Goal: Task Accomplishment & Management: Use online tool/utility

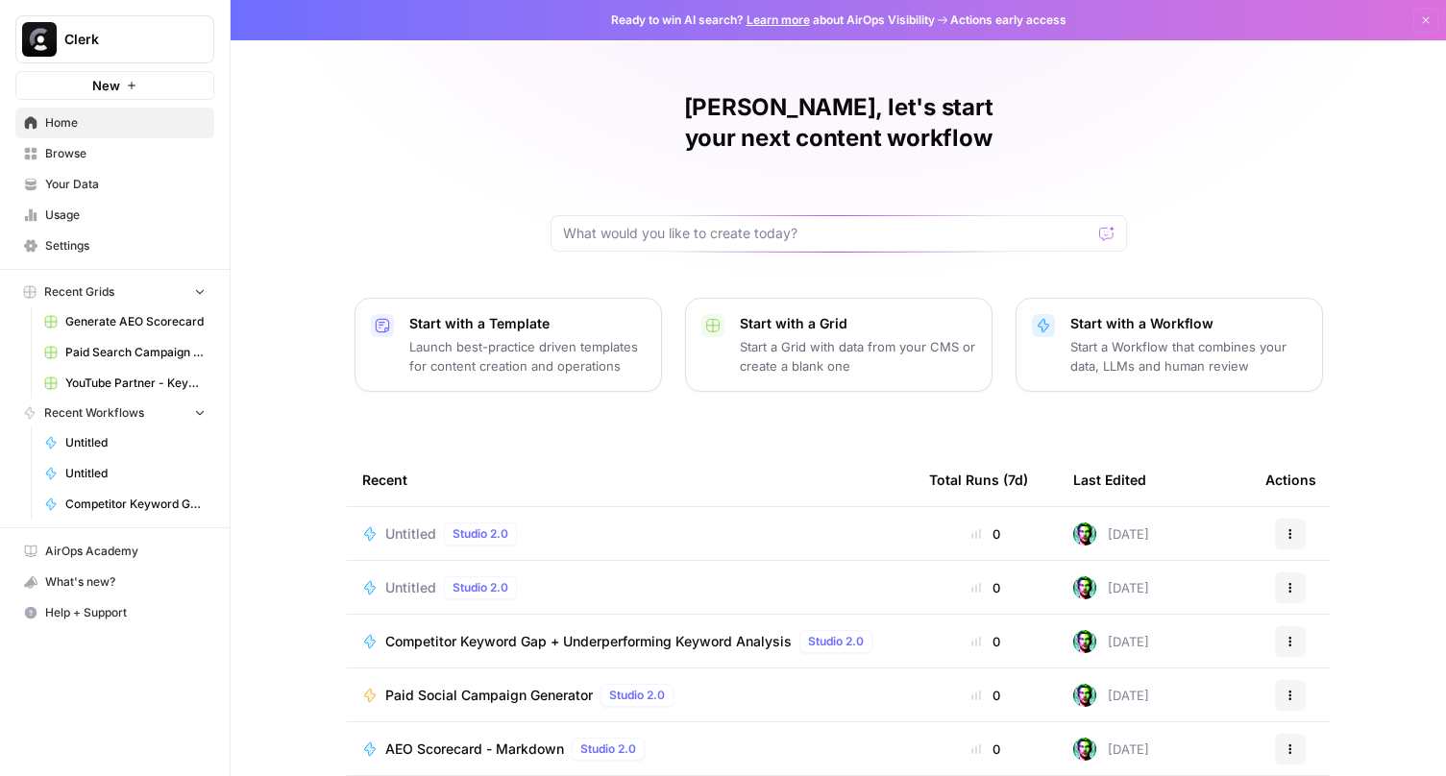
click at [1080, 314] on p "Start with a Workflow" at bounding box center [1189, 323] width 236 height 19
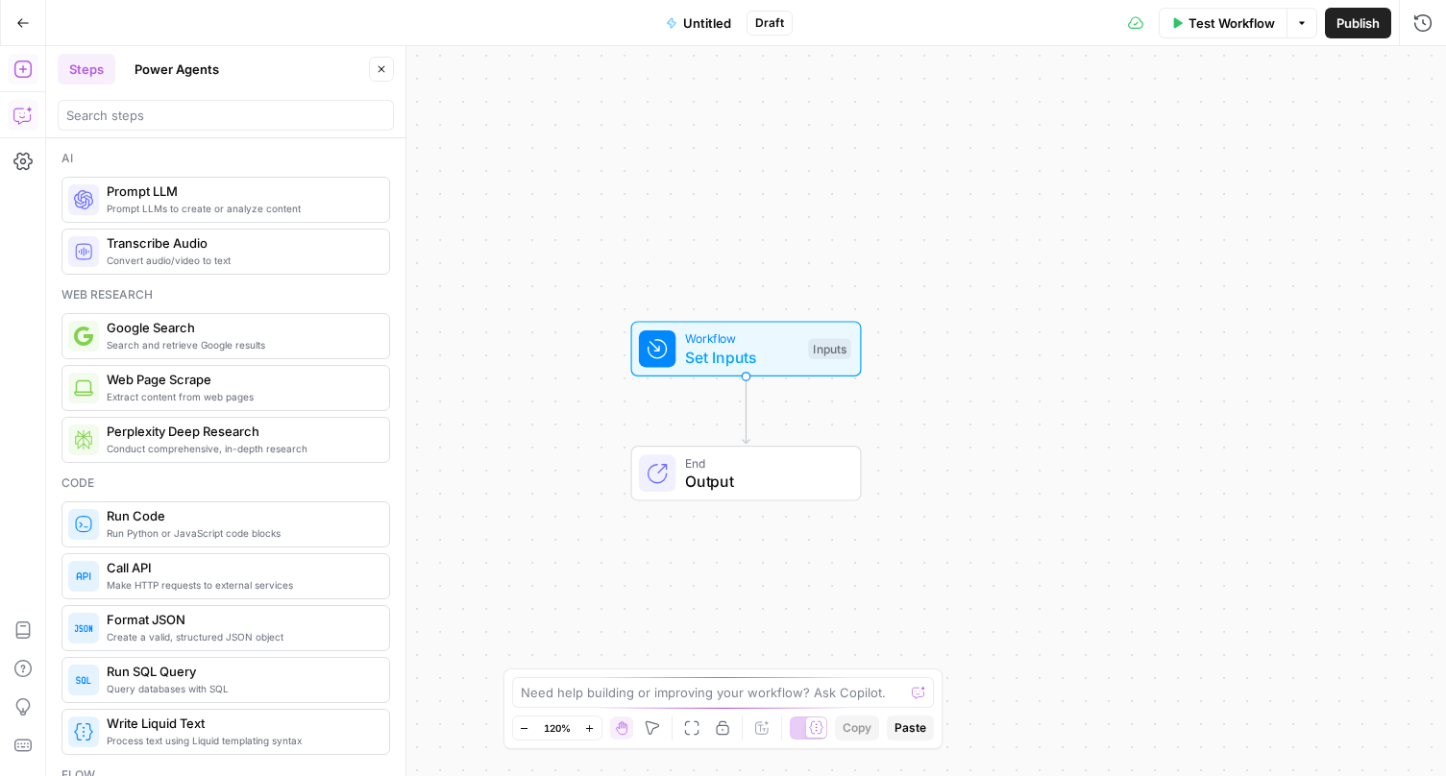
click at [22, 114] on icon "button" at bounding box center [22, 115] width 19 height 19
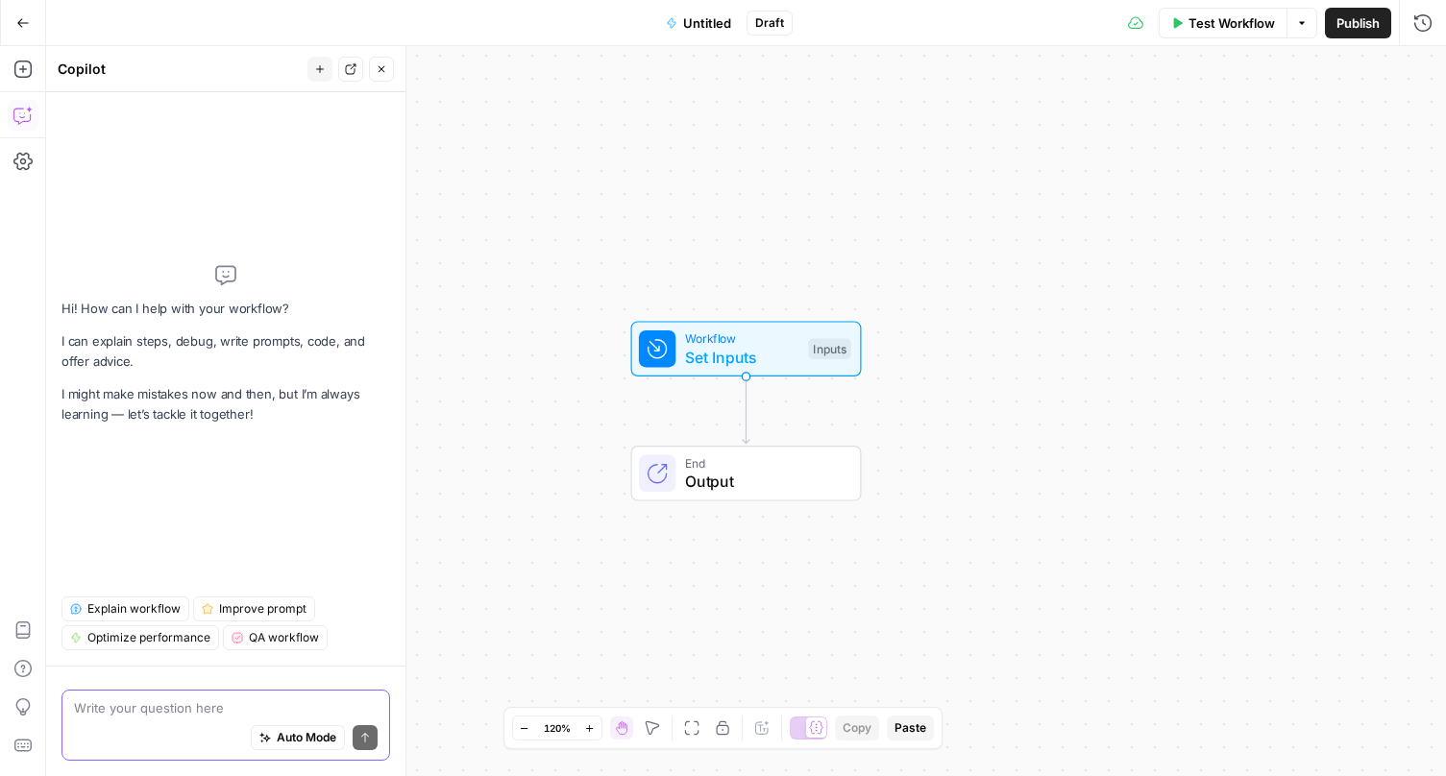
click at [211, 705] on textarea at bounding box center [226, 708] width 304 height 19
click at [141, 601] on span "Explain workflow" at bounding box center [133, 609] width 93 height 17
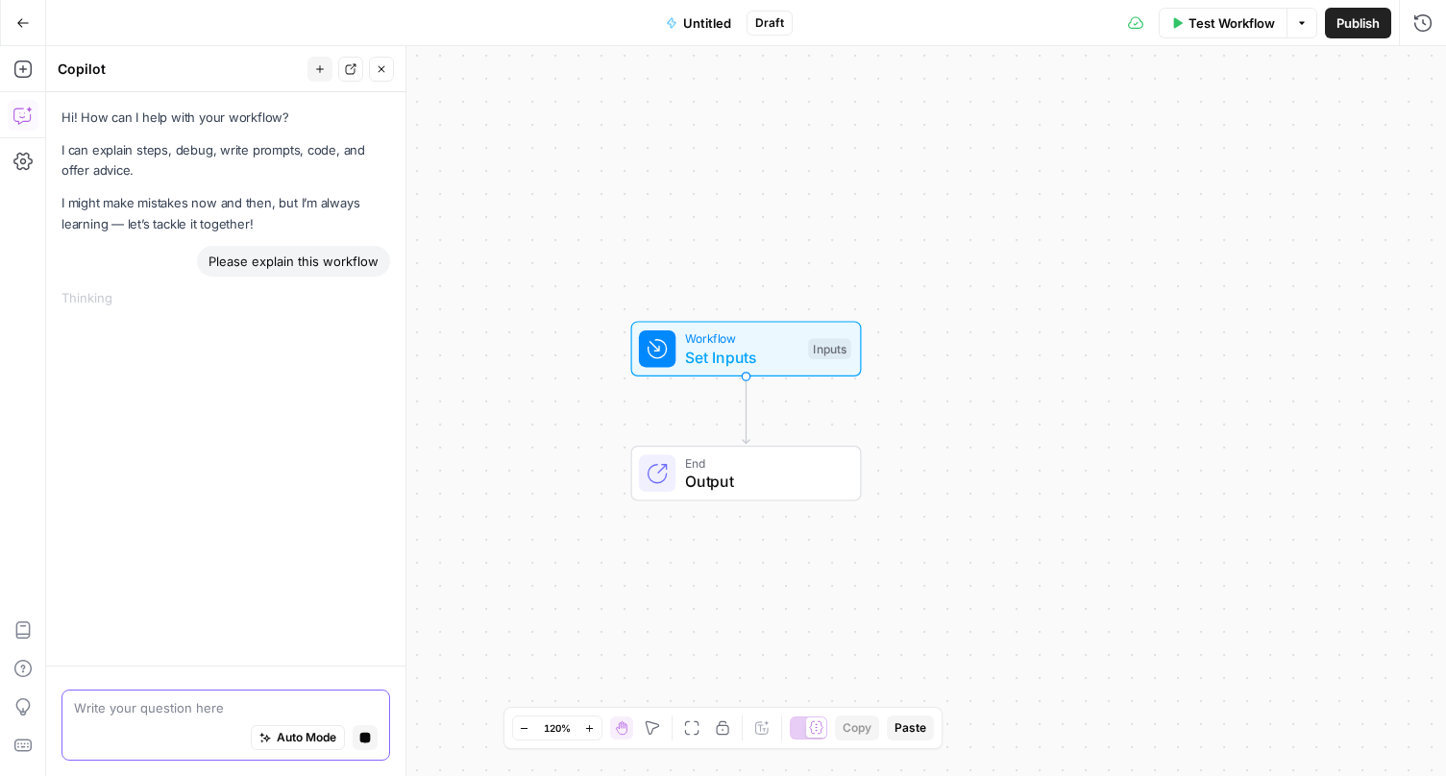
click at [182, 704] on textarea at bounding box center [226, 708] width 304 height 19
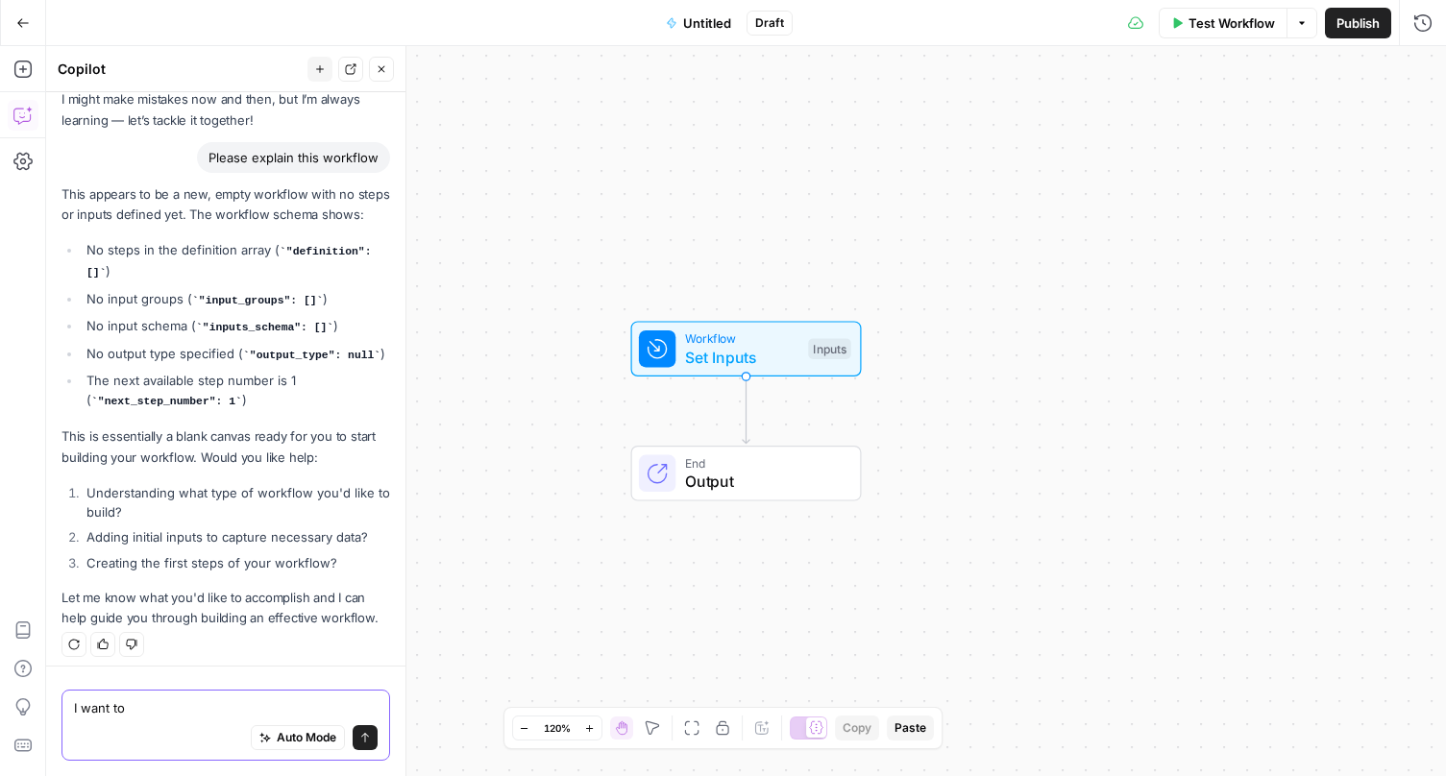
type textarea "I want to"
click at [366, 736] on icon "submit" at bounding box center [365, 738] width 12 height 12
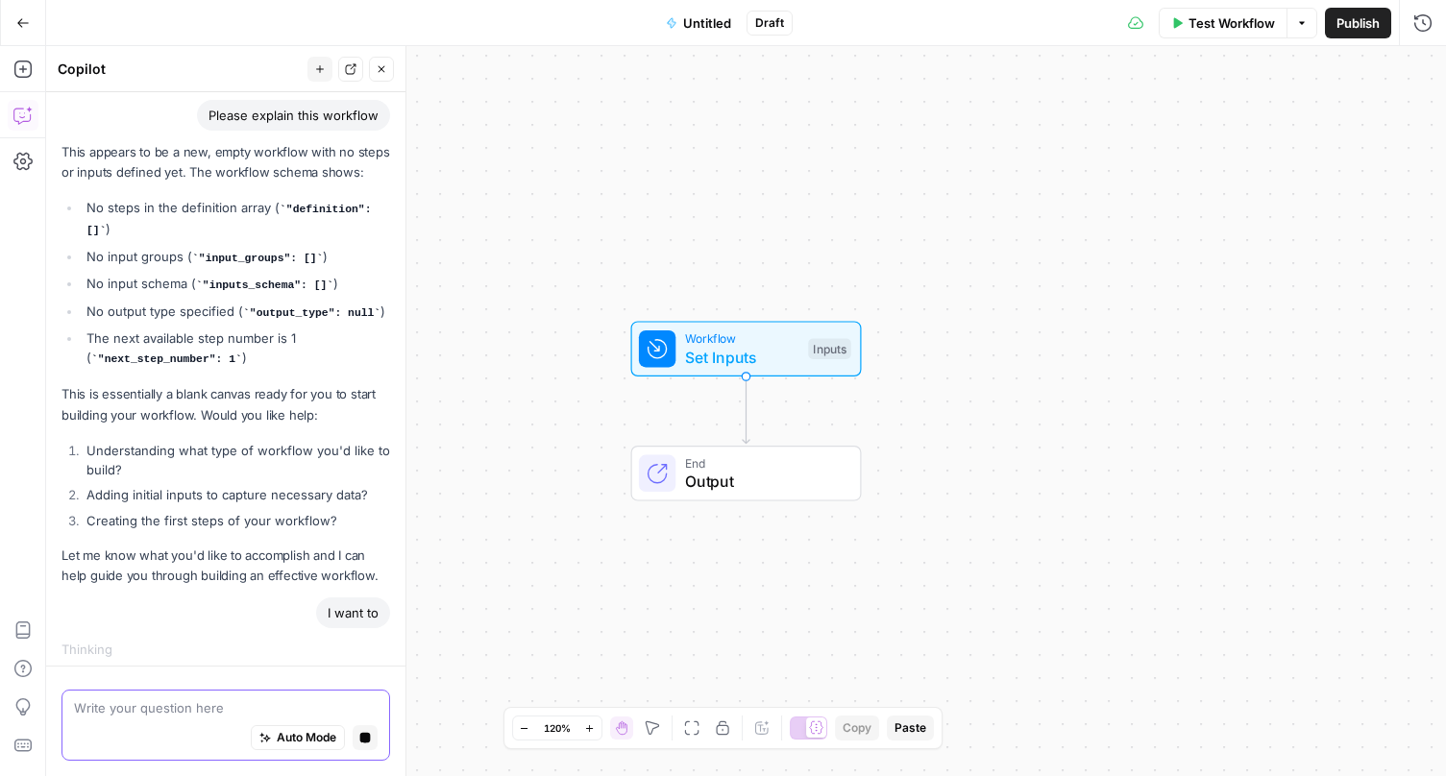
click at [366, 736] on icon "button" at bounding box center [365, 738] width 11 height 11
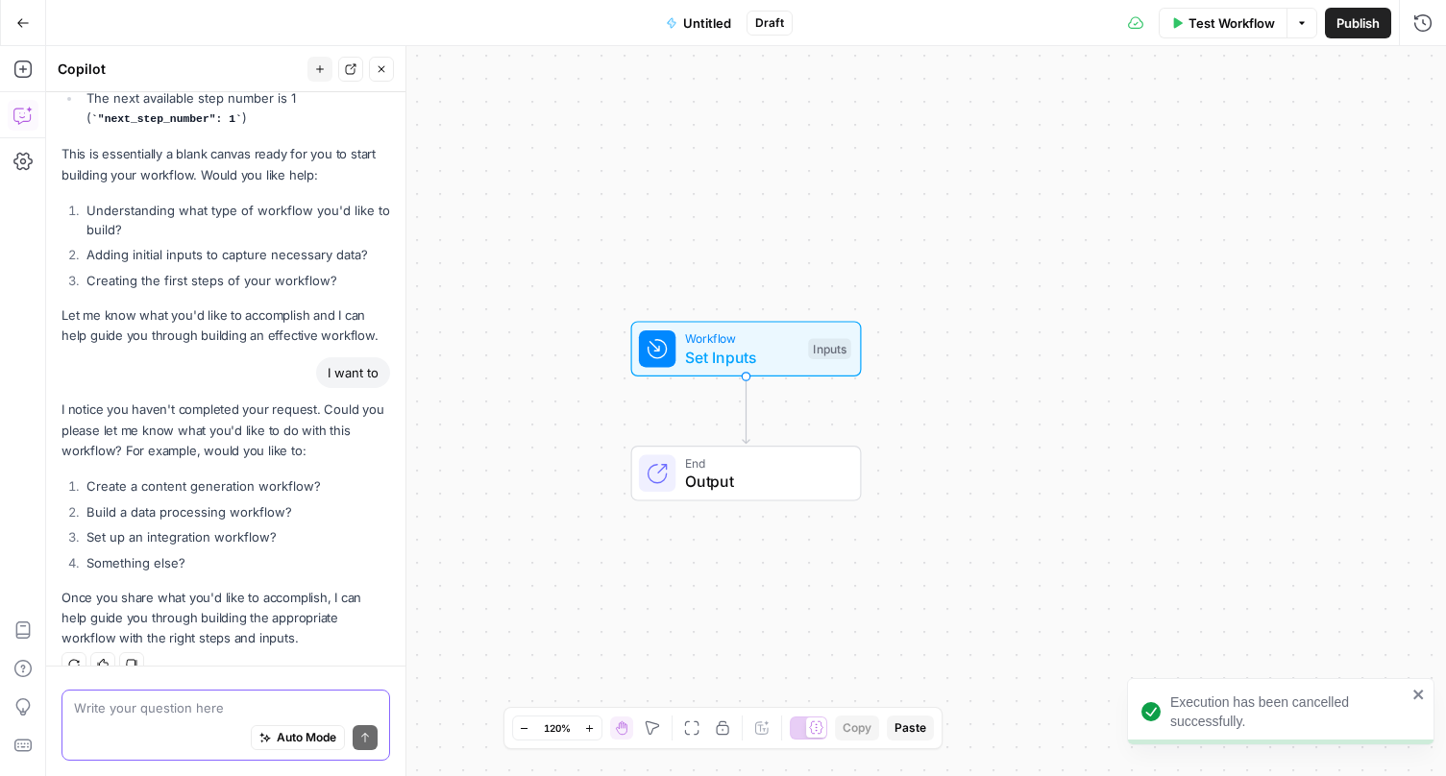
scroll to position [406, 0]
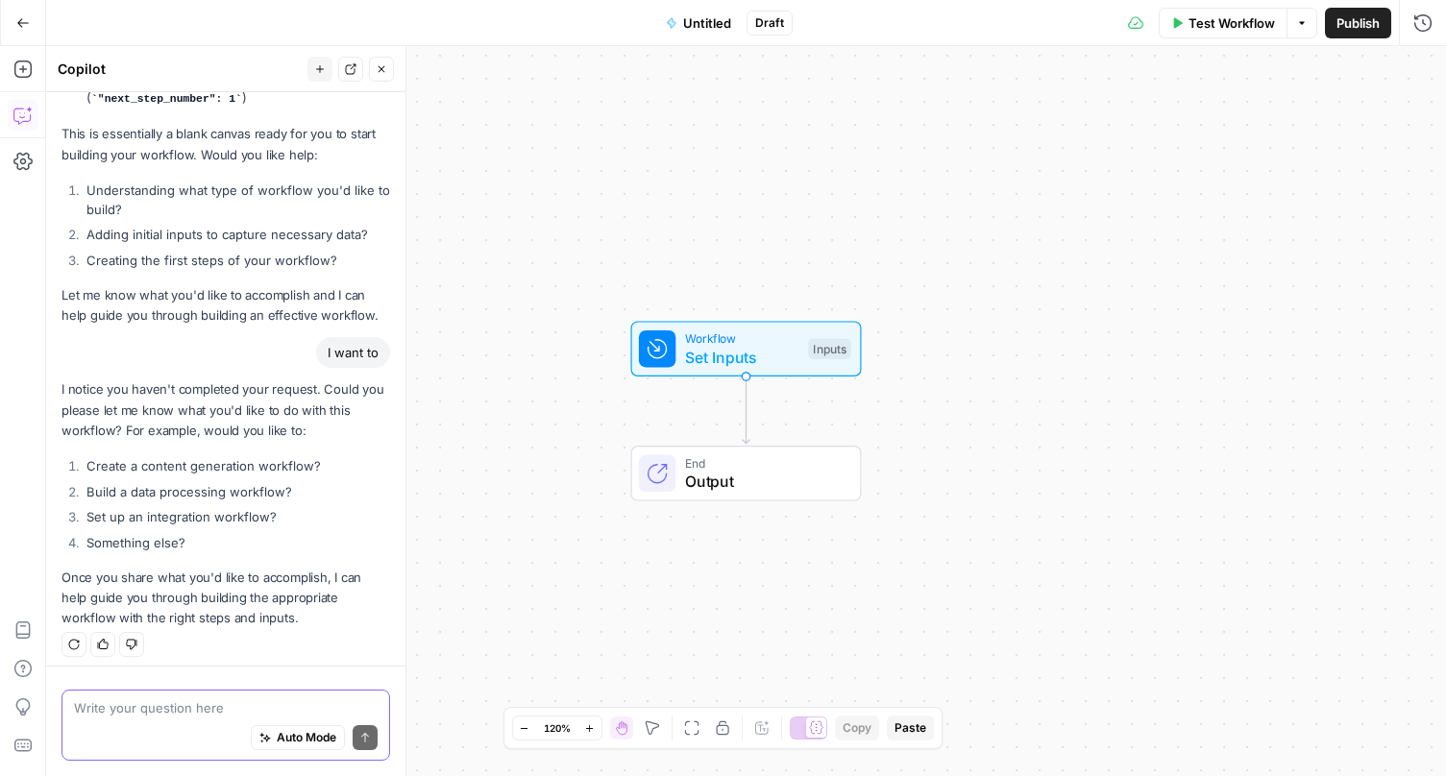
click at [78, 640] on icon "button" at bounding box center [74, 645] width 11 height 11
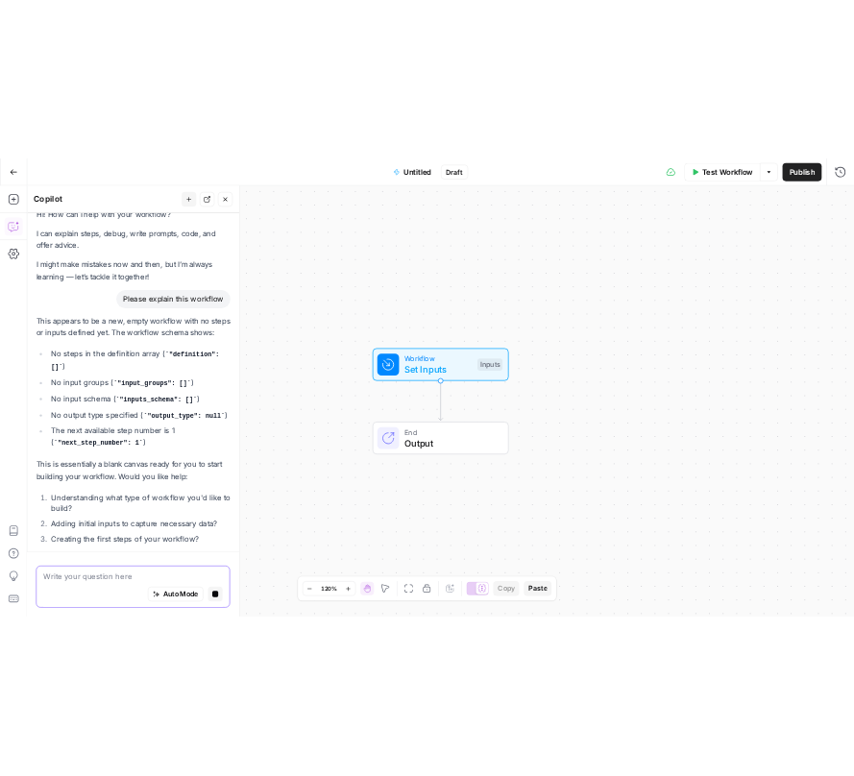
scroll to position [0, 0]
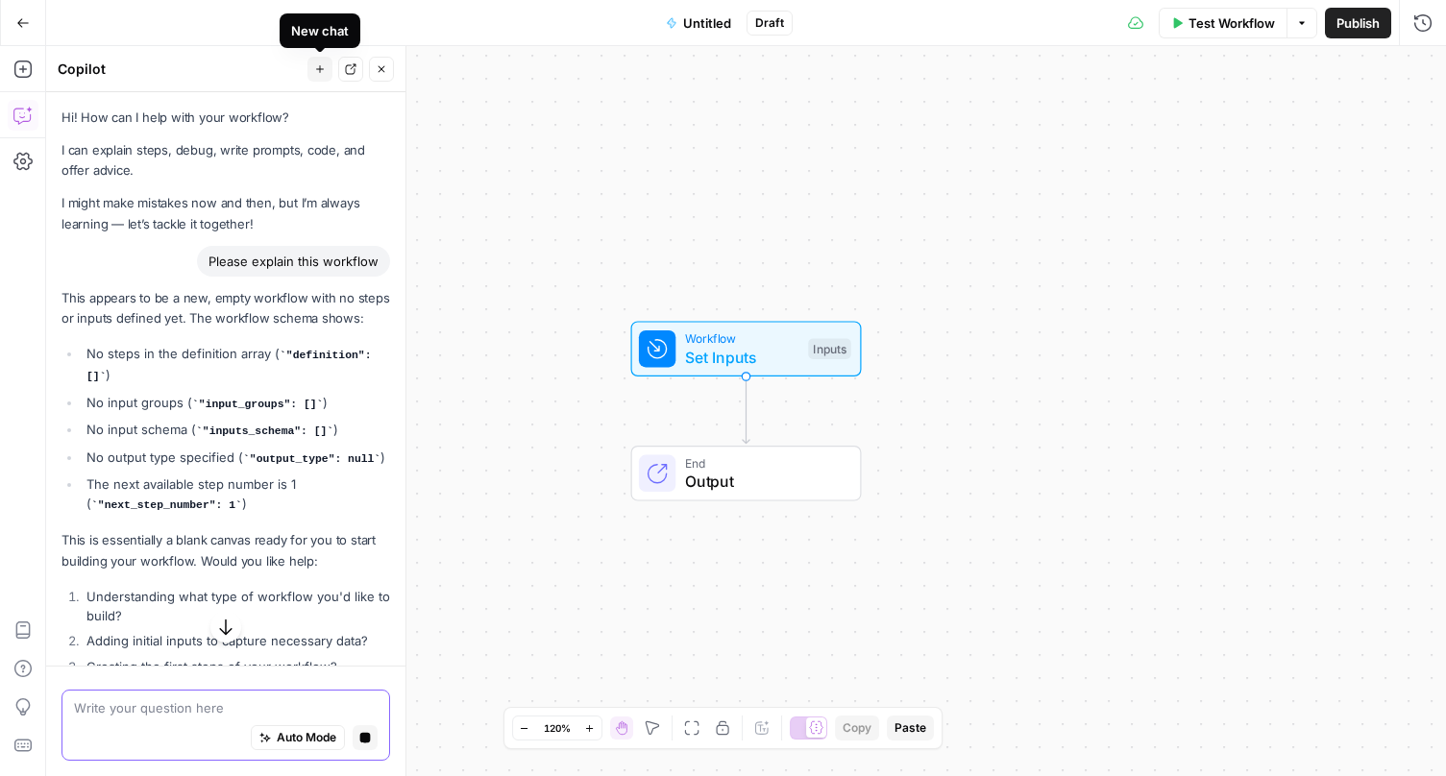
click at [317, 62] on button "New chat" at bounding box center [320, 69] width 25 height 25
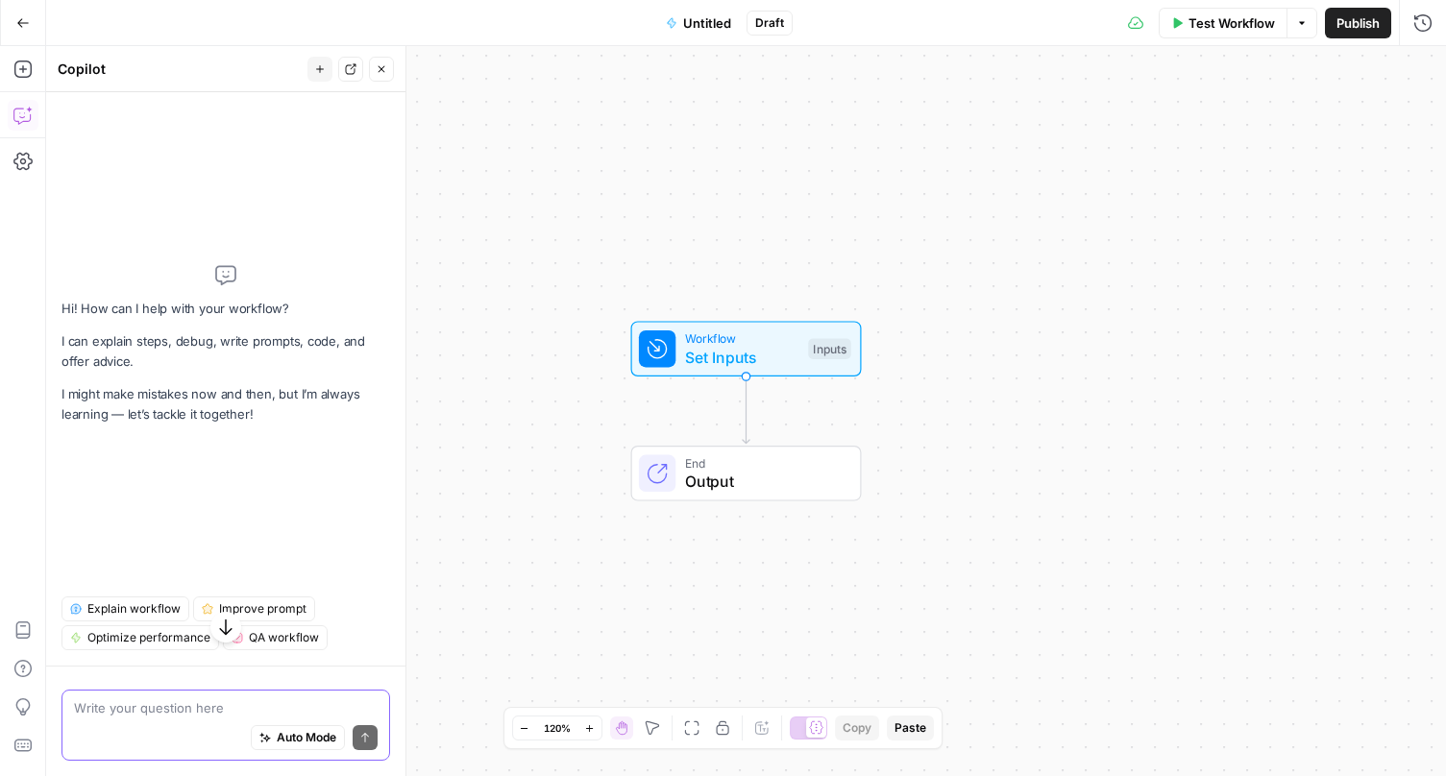
click at [179, 702] on textarea at bounding box center [226, 708] width 304 height 19
click at [261, 705] on textarea "I want to create a workflow that helps plan content" at bounding box center [226, 708] width 304 height 19
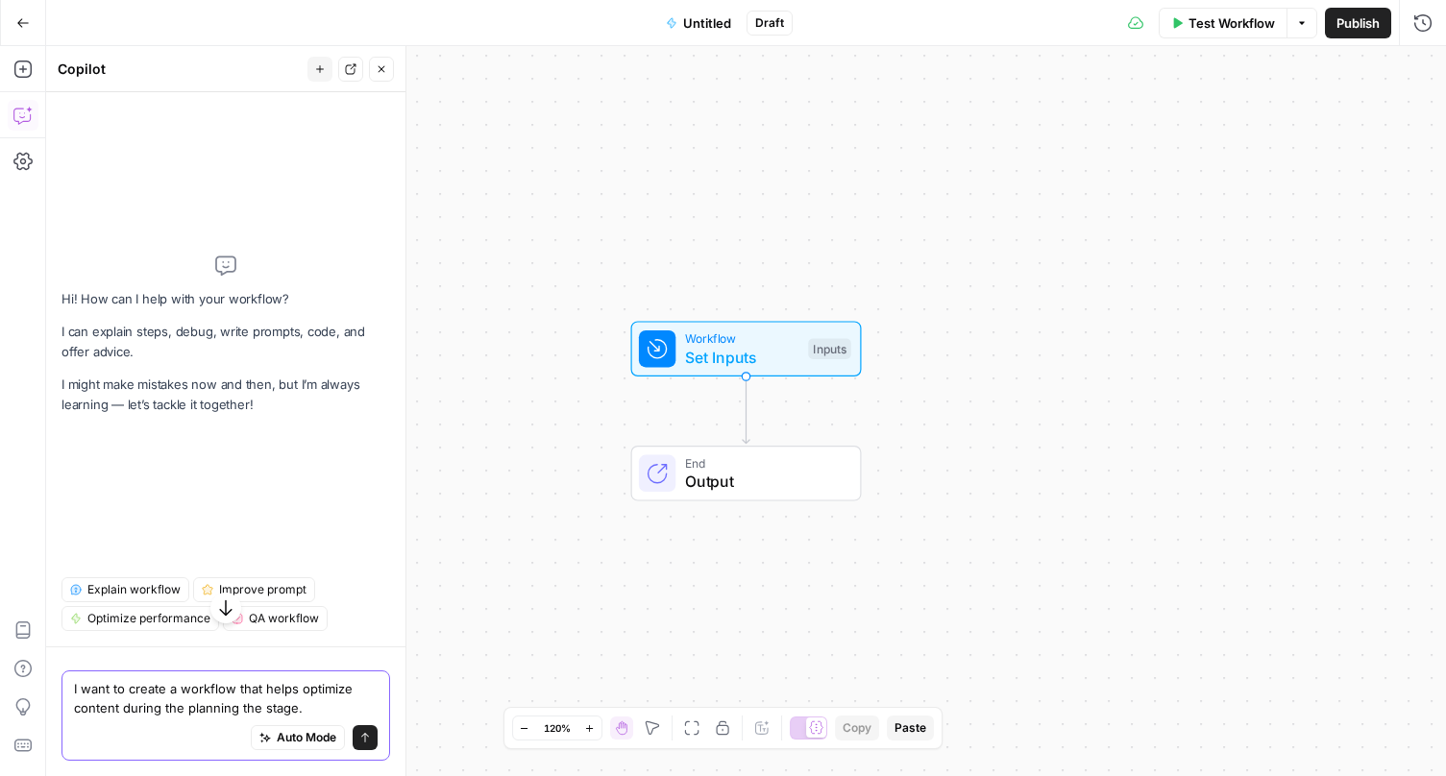
click at [121, 710] on textarea "I want to create a workflow that helps optimize content during the planning the…" at bounding box center [226, 698] width 304 height 38
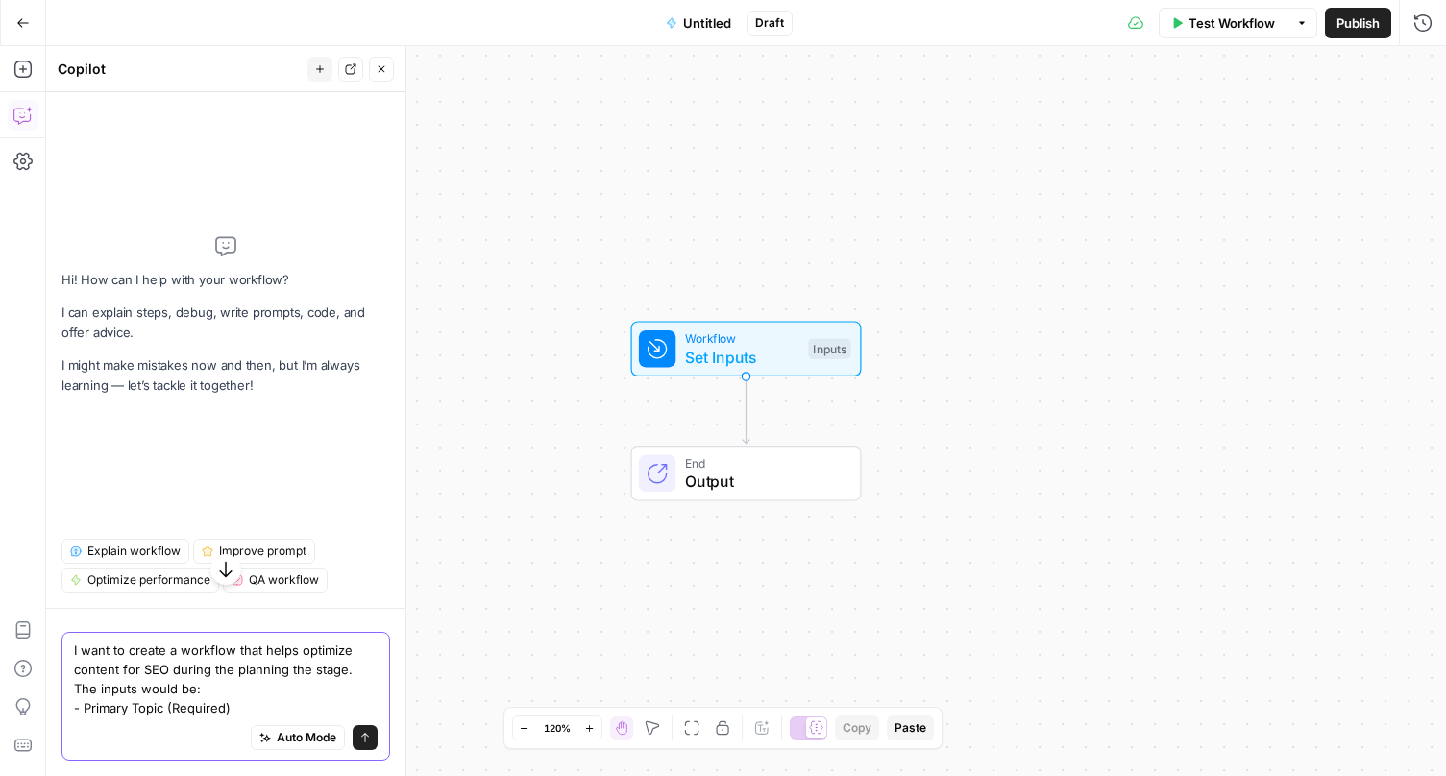
click at [163, 708] on textarea "I want to create a workflow that helps optimize content for SEO during the plan…" at bounding box center [226, 679] width 304 height 77
drag, startPoint x: 168, startPoint y: 707, endPoint x: 232, endPoint y: 722, distance: 65.0
click at [232, 722] on div "I want to create a workflow that helps optimize content for SEO during the plan…" at bounding box center [226, 696] width 329 height 129
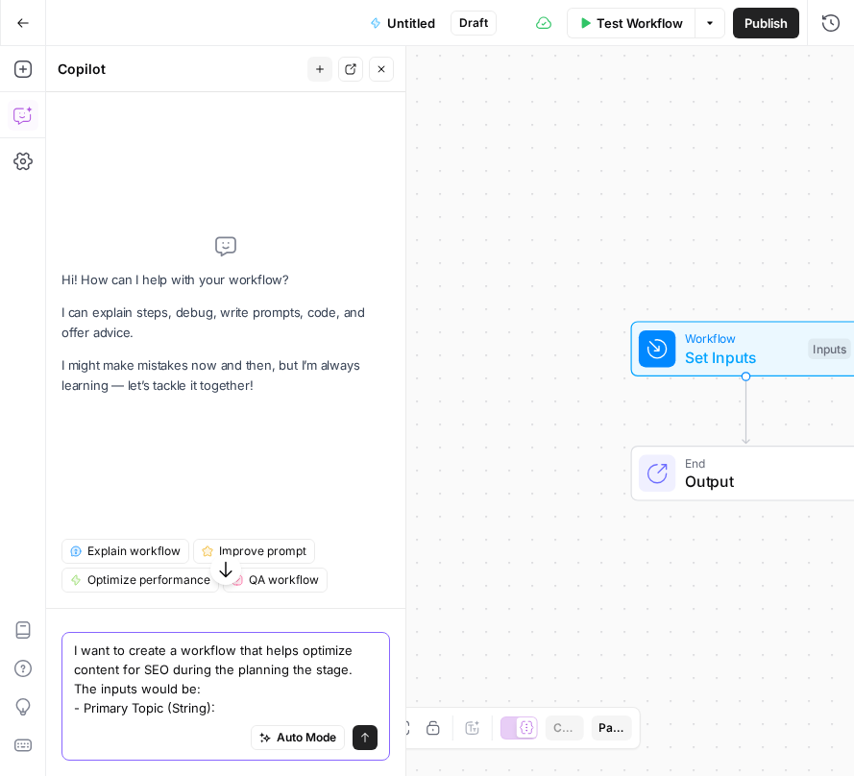
click at [234, 716] on textarea "I want to create a workflow that helps optimize content for SEO during the plan…" at bounding box center [226, 679] width 304 height 77
paste textarea "The main topic you want to research"
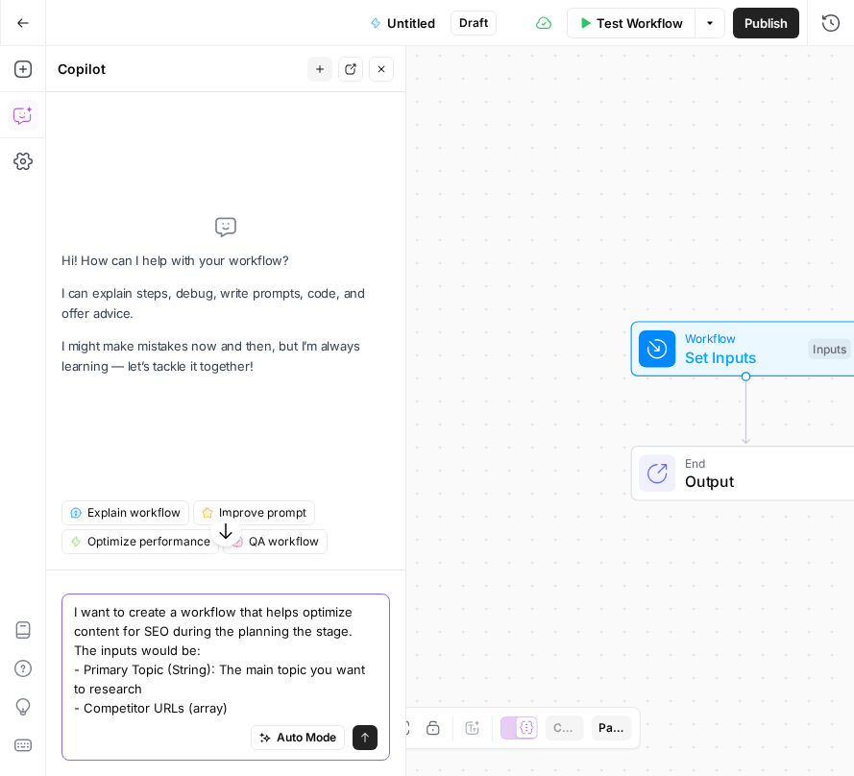
click at [185, 690] on textarea "I want to create a workflow that helps optimize content for SEO during the plan…" at bounding box center [226, 660] width 304 height 115
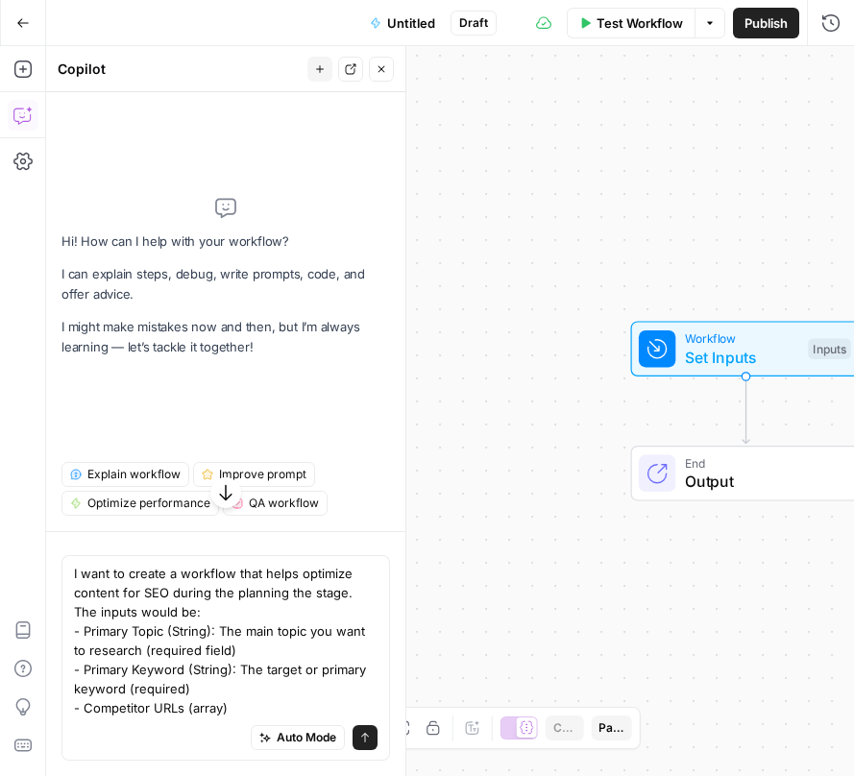
click at [254, 720] on div "Auto Mode Send" at bounding box center [226, 739] width 304 height 42
click at [251, 705] on textarea "I want to create a workflow that helps optimize content for SEO during the plan…" at bounding box center [226, 641] width 304 height 154
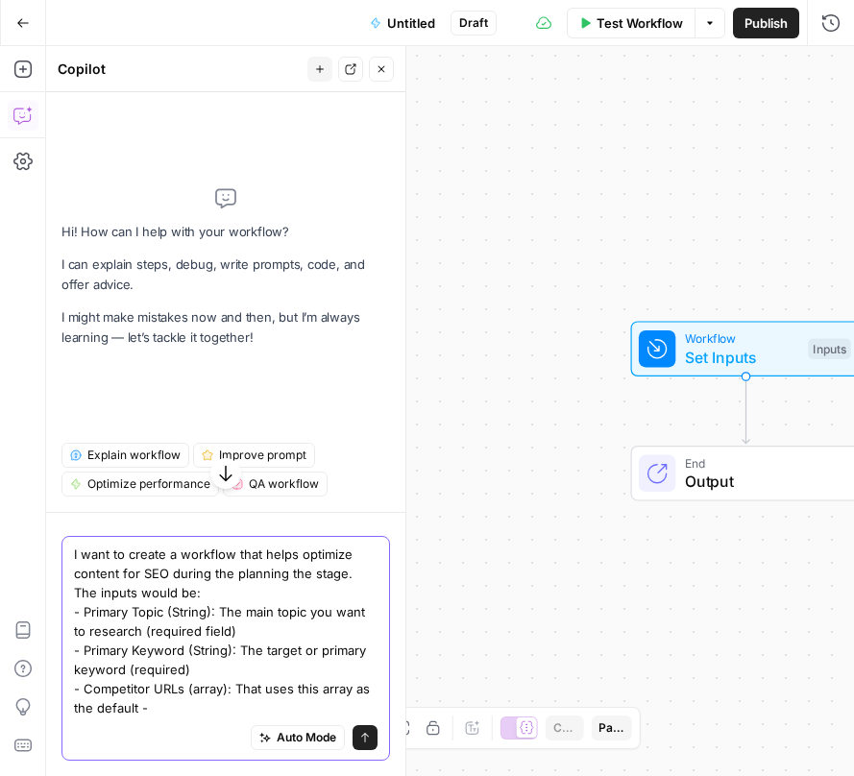
paste textarea "["[URL][DOMAIN_NAME], "[URL][DOMAIN_NAME]", "[URL][DOMAIN_NAME]", "[URL][DOMAIN…"
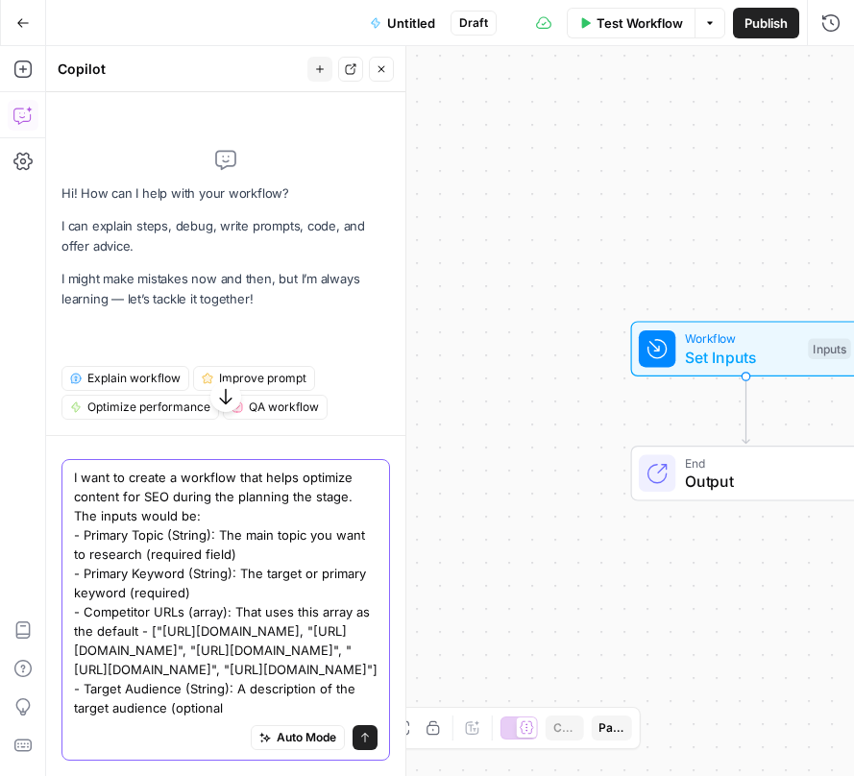
scroll to position [15, 0]
click at [252, 709] on textarea "I want to create a workflow that helps optimize content for SEO during the plan…" at bounding box center [226, 593] width 304 height 250
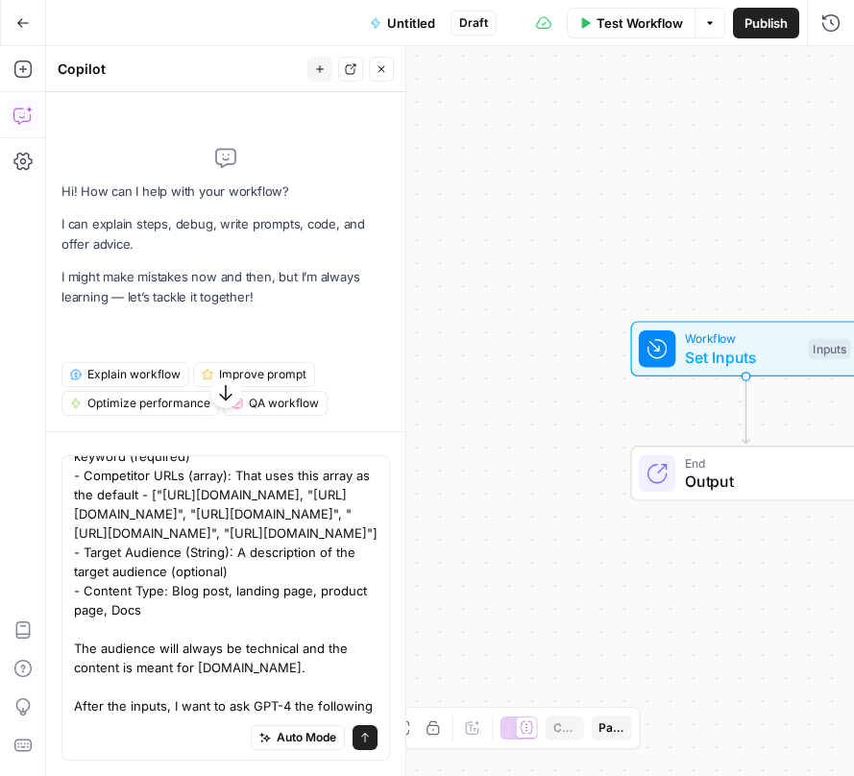
scroll to position [169, 0]
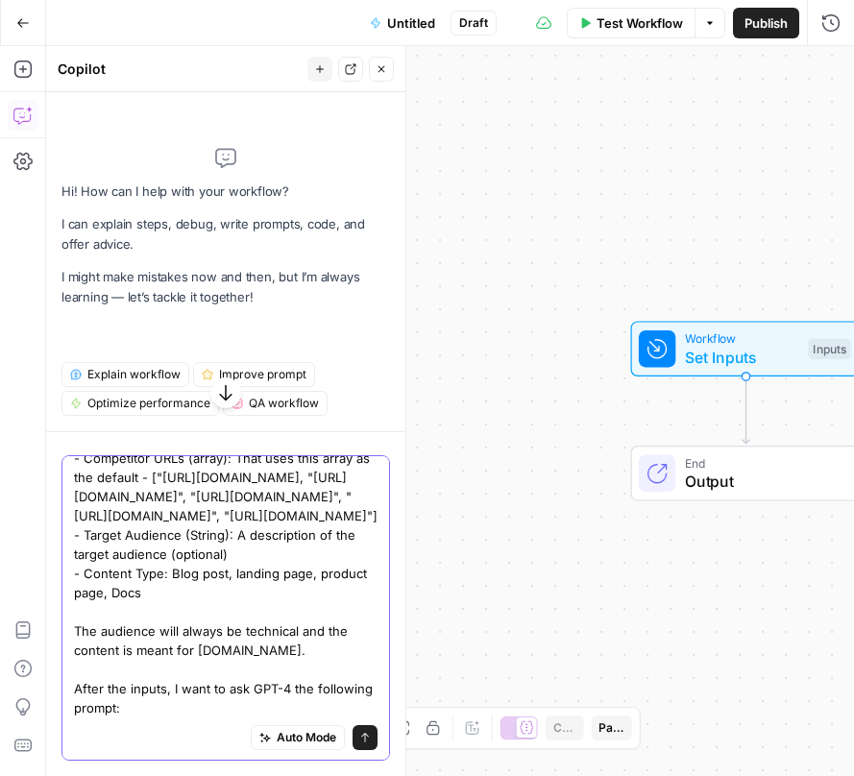
paste textarea "I need to create comprehensive SEO keyword research for content about {Primary …"
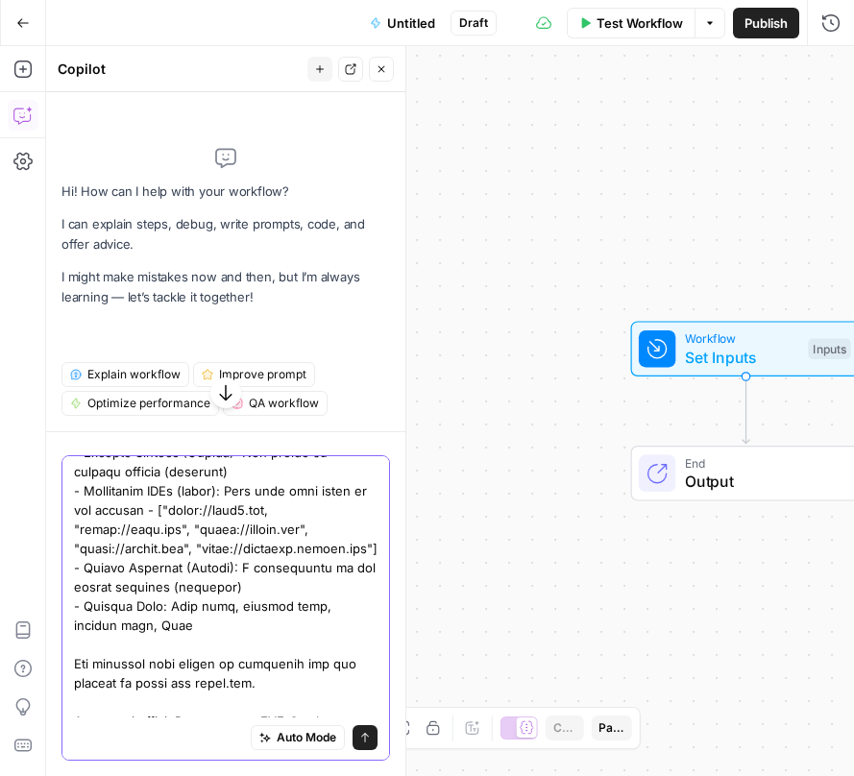
scroll to position [135, 0]
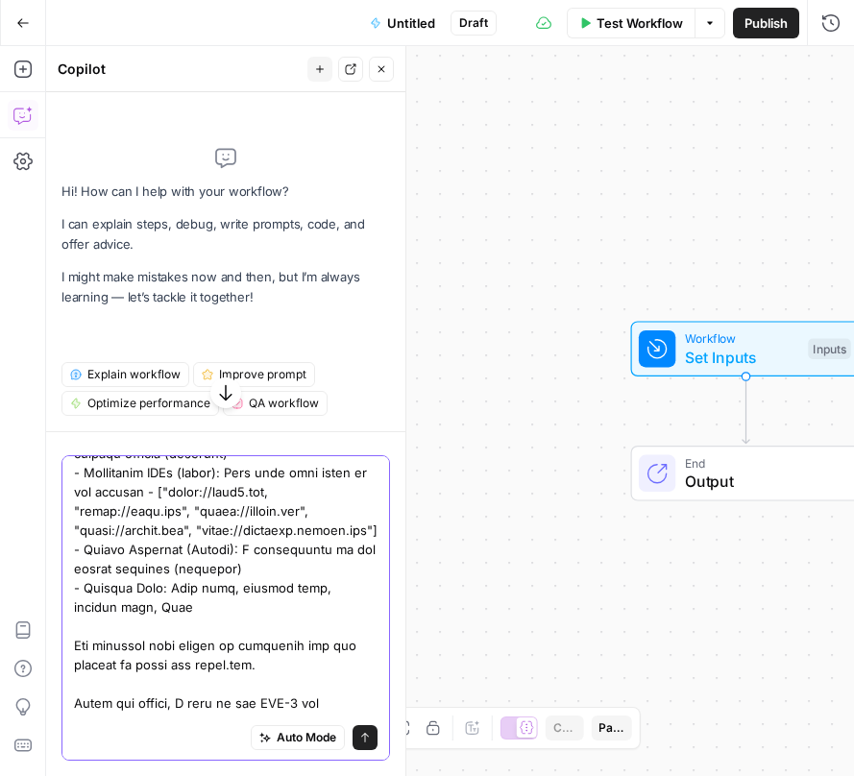
click at [243, 583] on textarea at bounding box center [226, 704] width 304 height 750
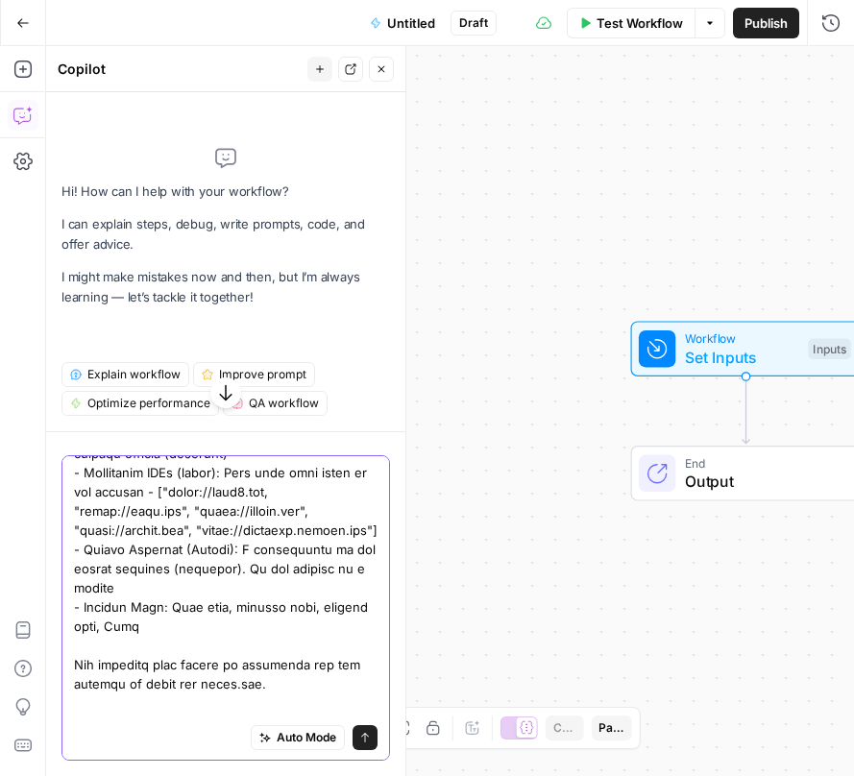
click at [229, 586] on textarea at bounding box center [226, 723] width 304 height 788
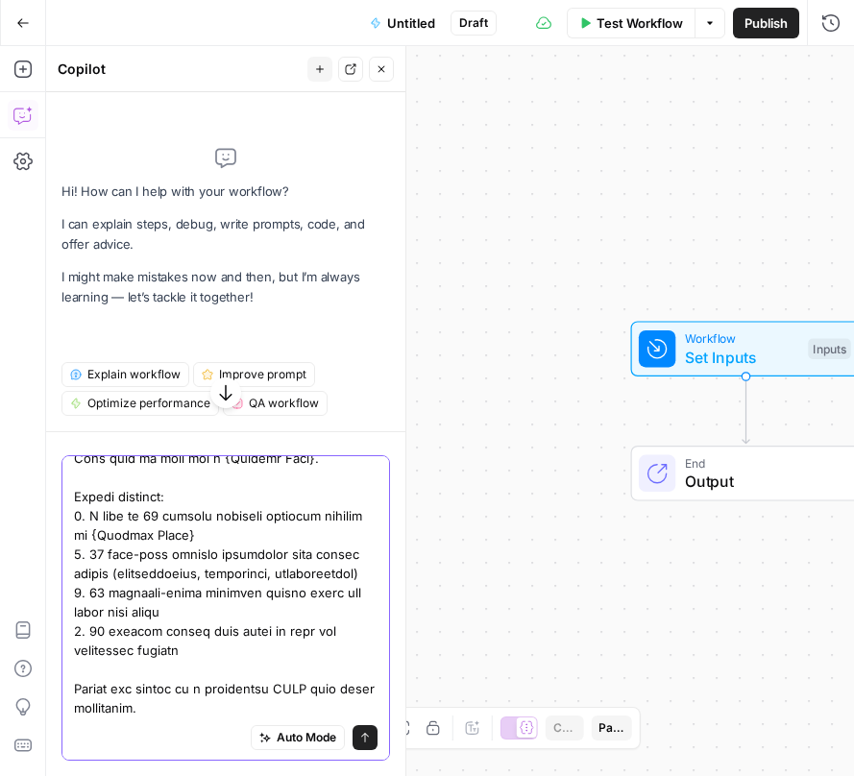
scroll to position [515, 0]
click at [209, 708] on textarea at bounding box center [226, 343] width 304 height 750
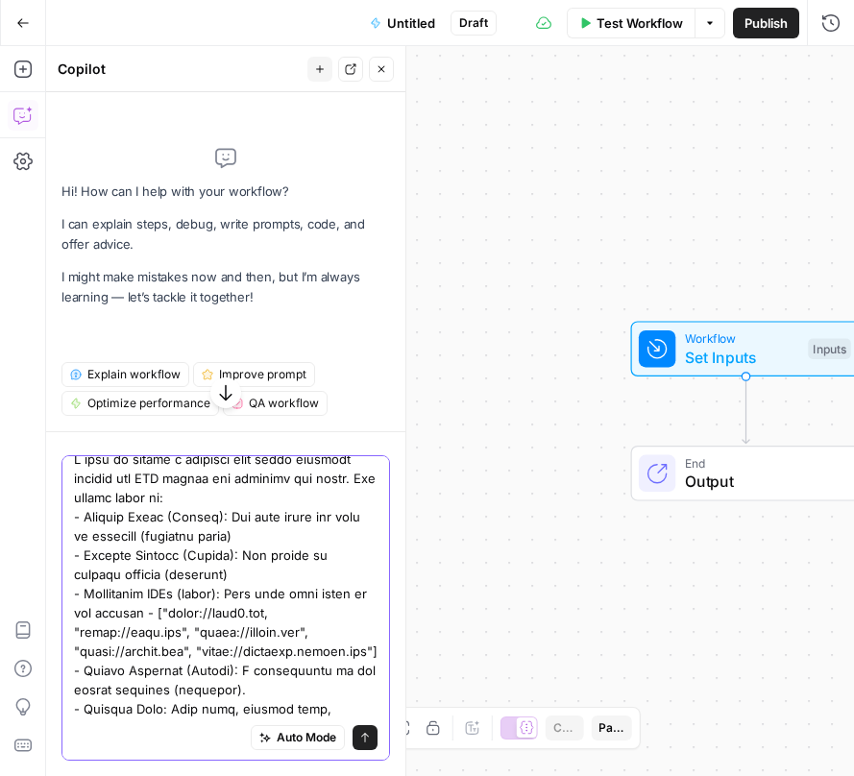
scroll to position [7, 0]
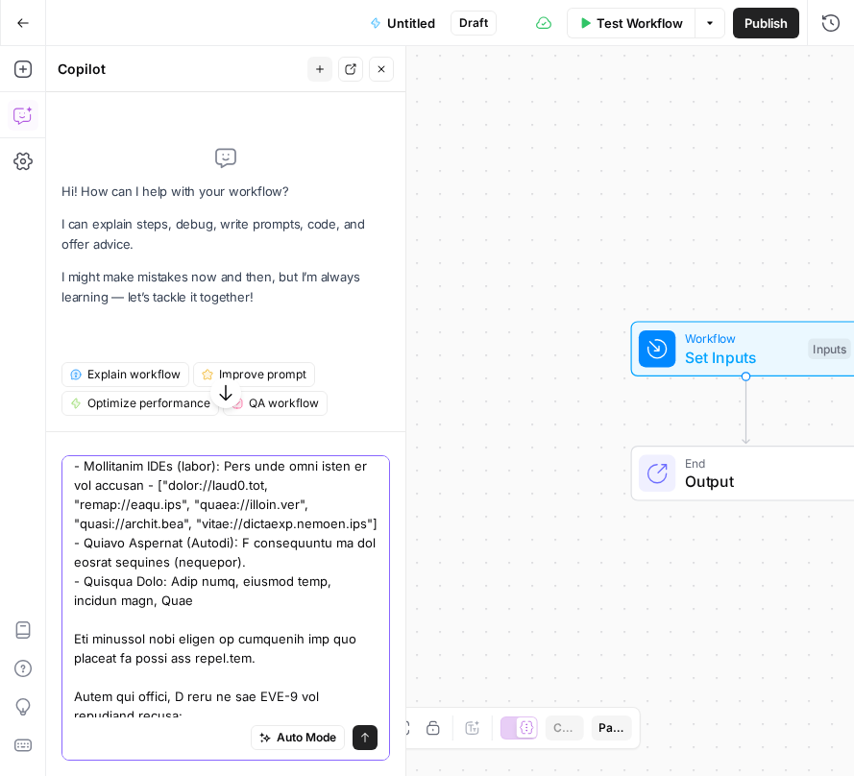
scroll to position [218, 0]
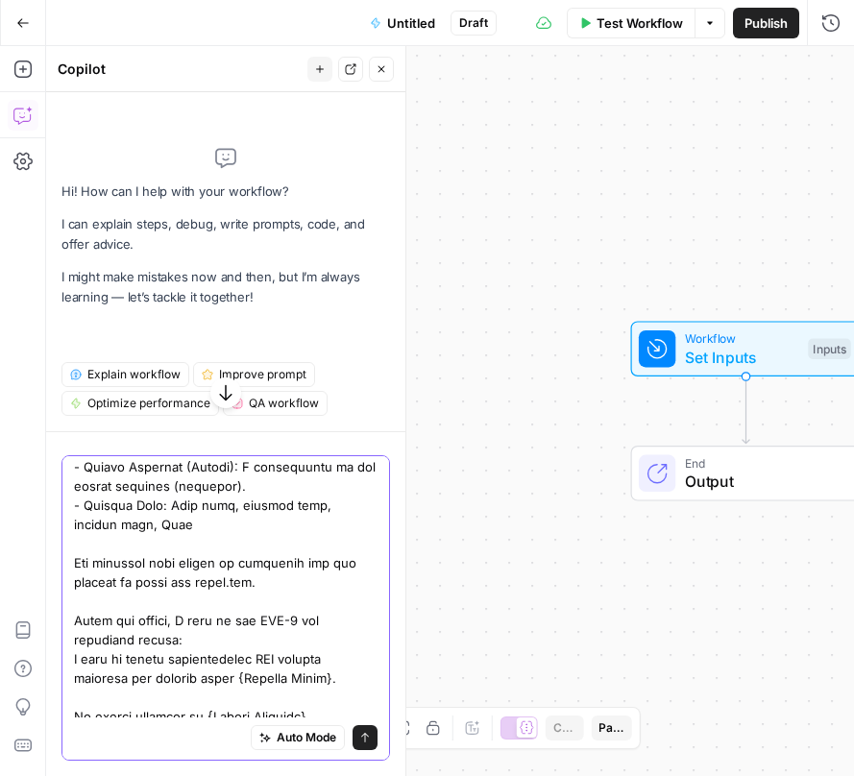
click at [250, 501] on textarea at bounding box center [226, 621] width 304 height 750
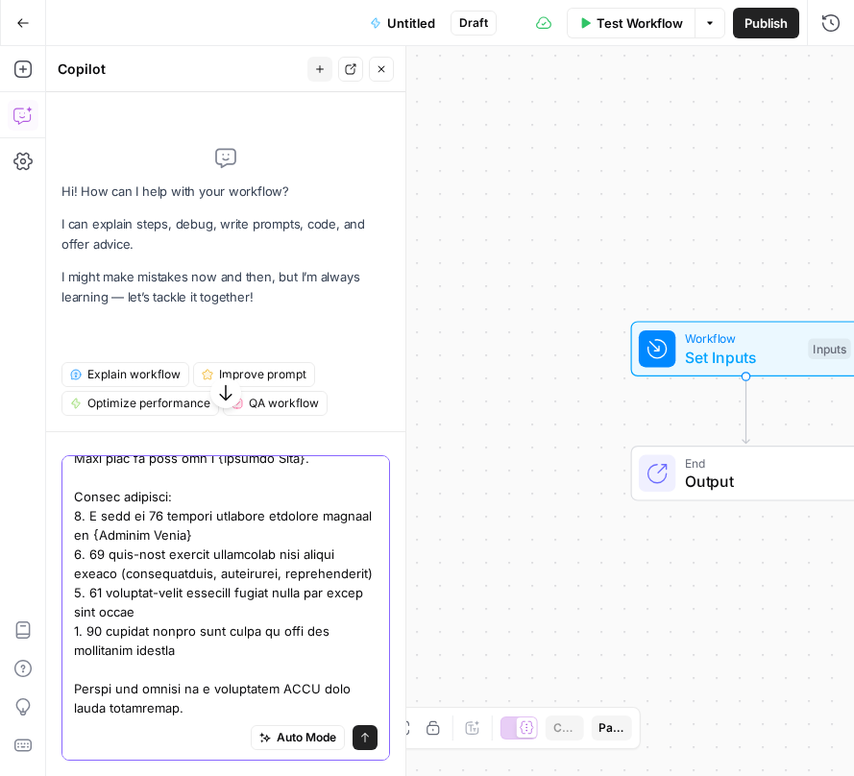
scroll to position [554, 0]
click at [170, 702] on textarea at bounding box center [226, 324] width 304 height 788
click at [121, 700] on textarea at bounding box center [226, 324] width 304 height 788
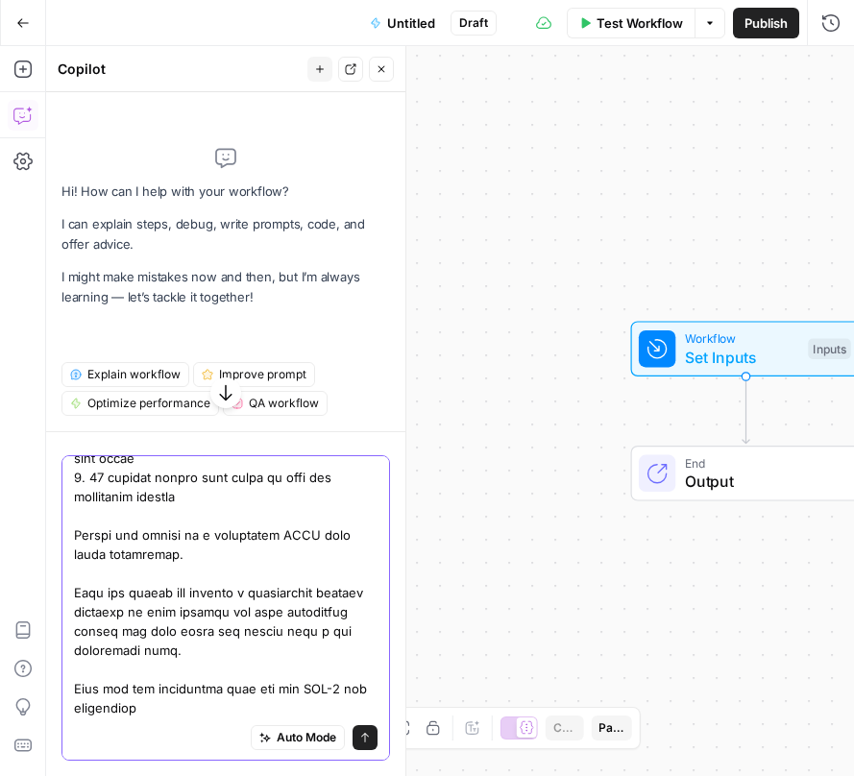
scroll to position [707, 0]
click at [90, 709] on textarea at bounding box center [226, 247] width 304 height 942
click at [170, 710] on textarea at bounding box center [226, 247] width 304 height 942
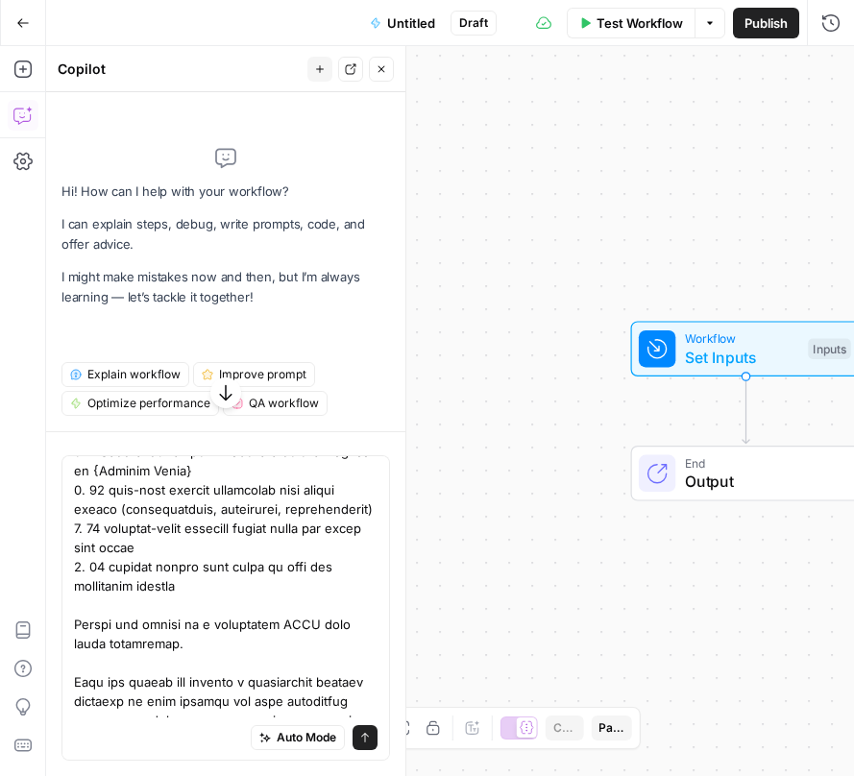
scroll to position [727, 0]
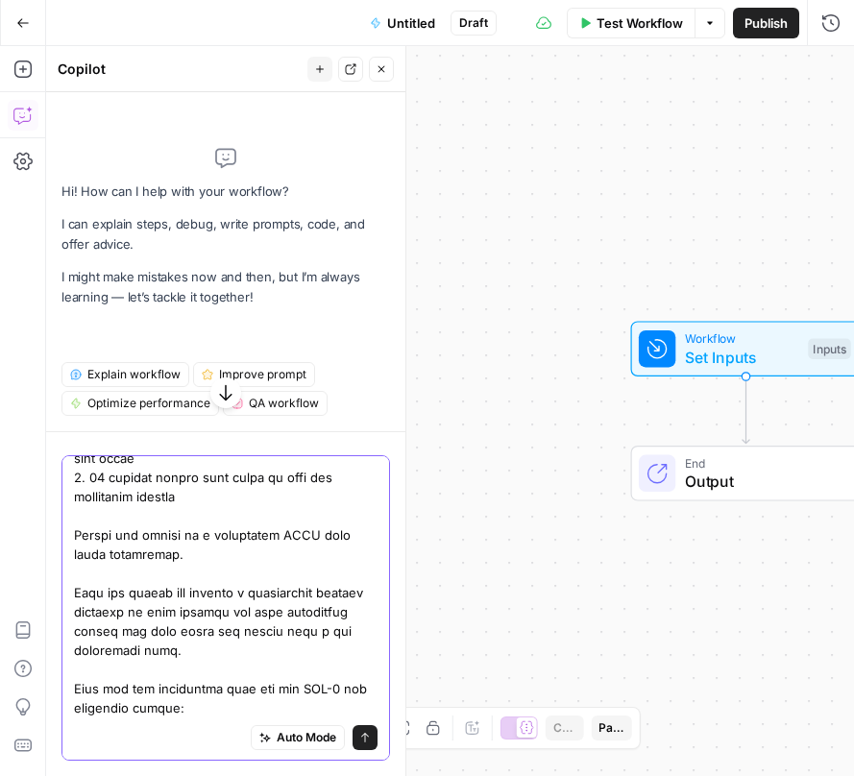
paste textarea "Analyze the following competitor content about {Primary Topic}: {Merged Content…"
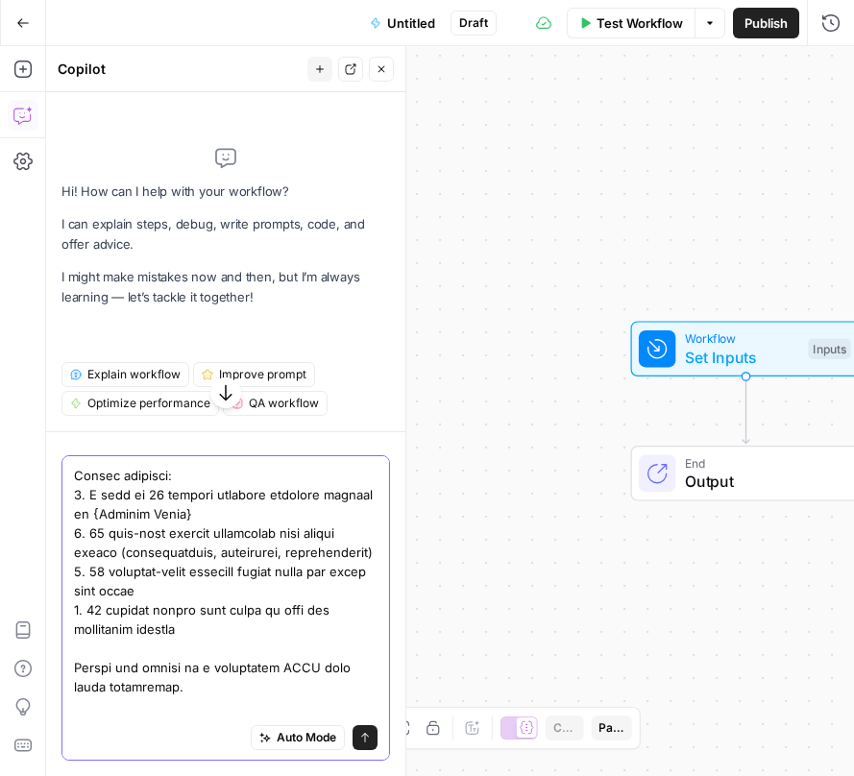
scroll to position [597, 0]
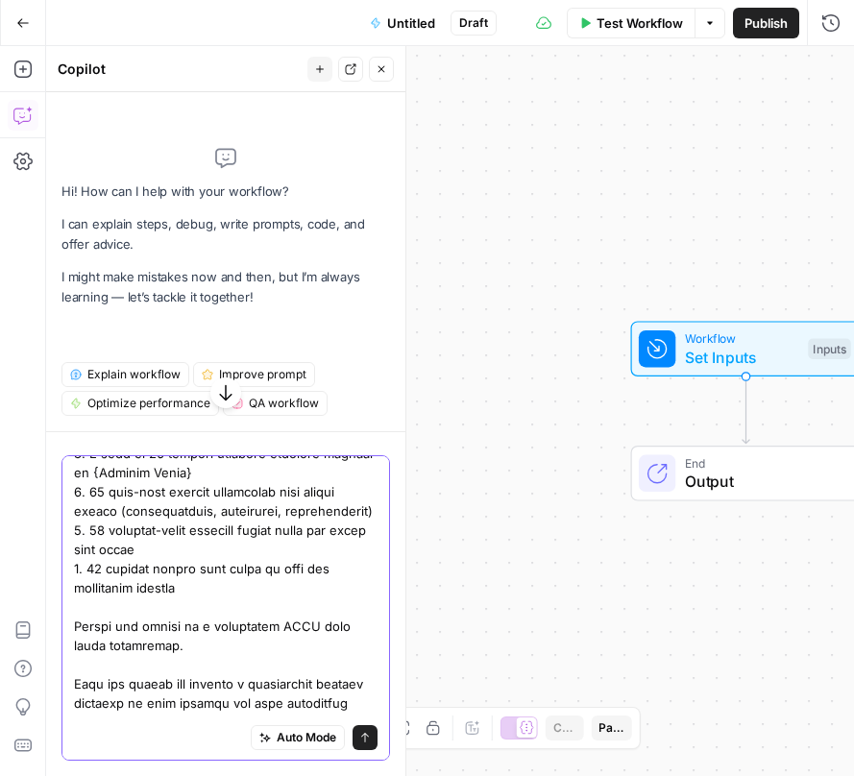
click at [234, 666] on textarea at bounding box center [226, 491] width 304 height 1249
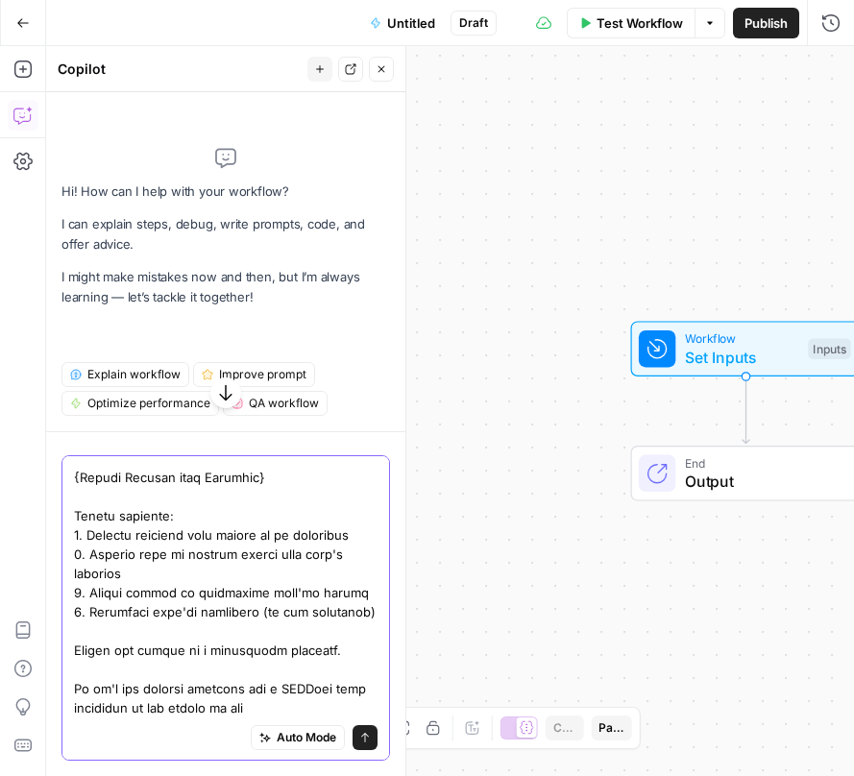
scroll to position [1034, 0]
click at [338, 652] on textarea at bounding box center [226, 83] width 304 height 1268
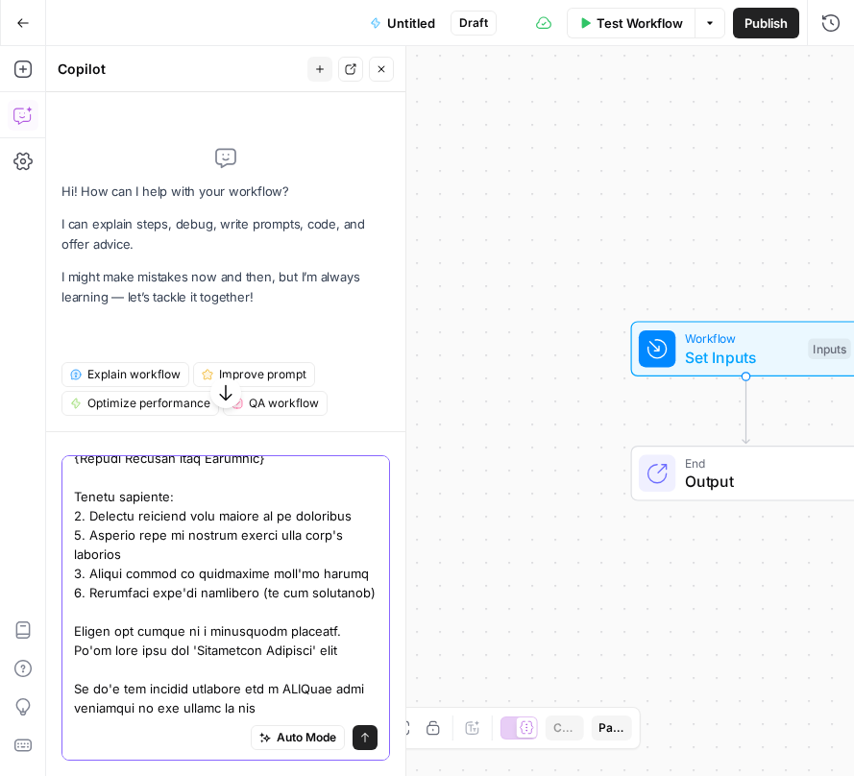
scroll to position [1053, 0]
click at [290, 702] on textarea at bounding box center [226, 74] width 304 height 1288
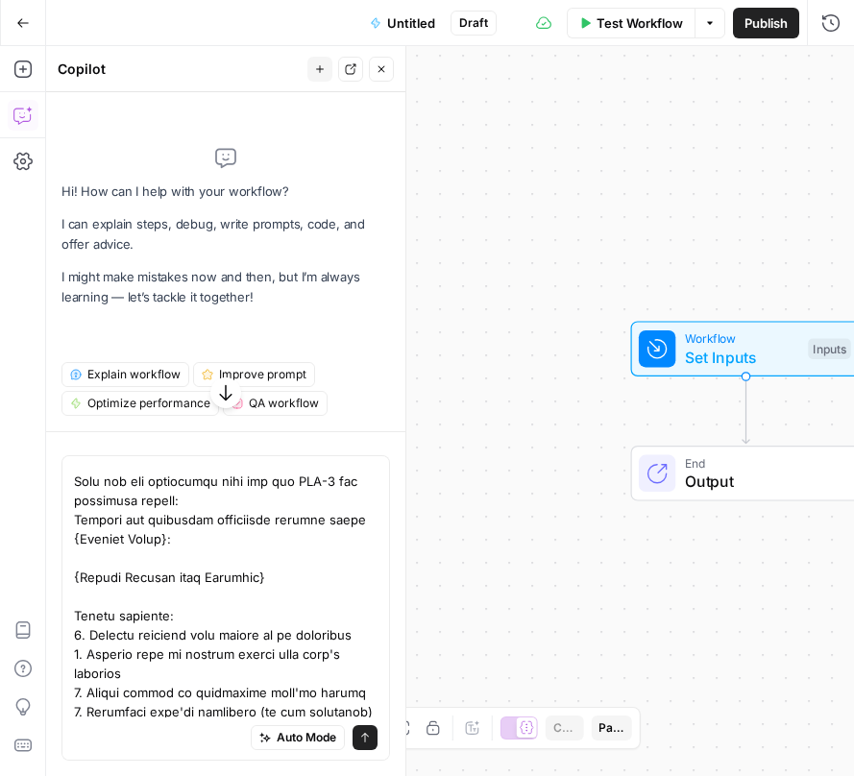
scroll to position [1169, 0]
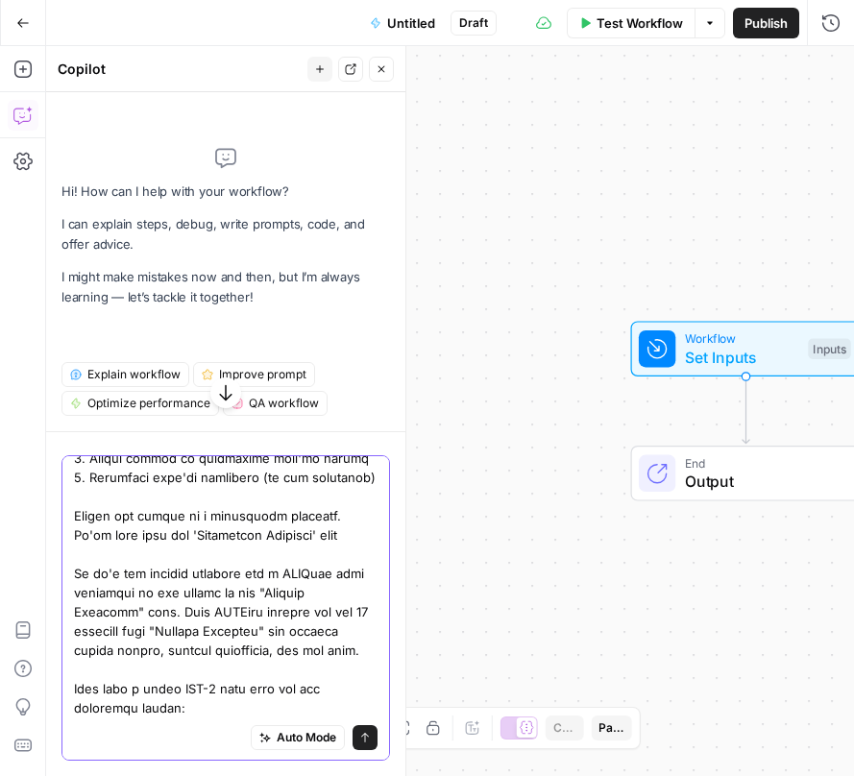
paste textarea "Based on the keyword research and competitor analysis for {Primary Topic}, crea…"
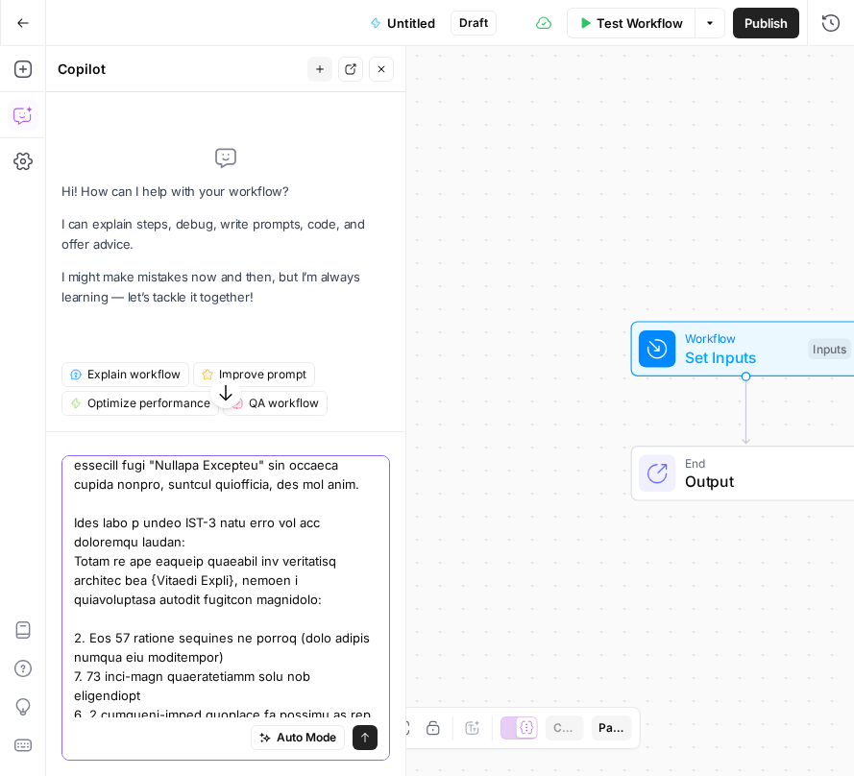
scroll to position [1303, 0]
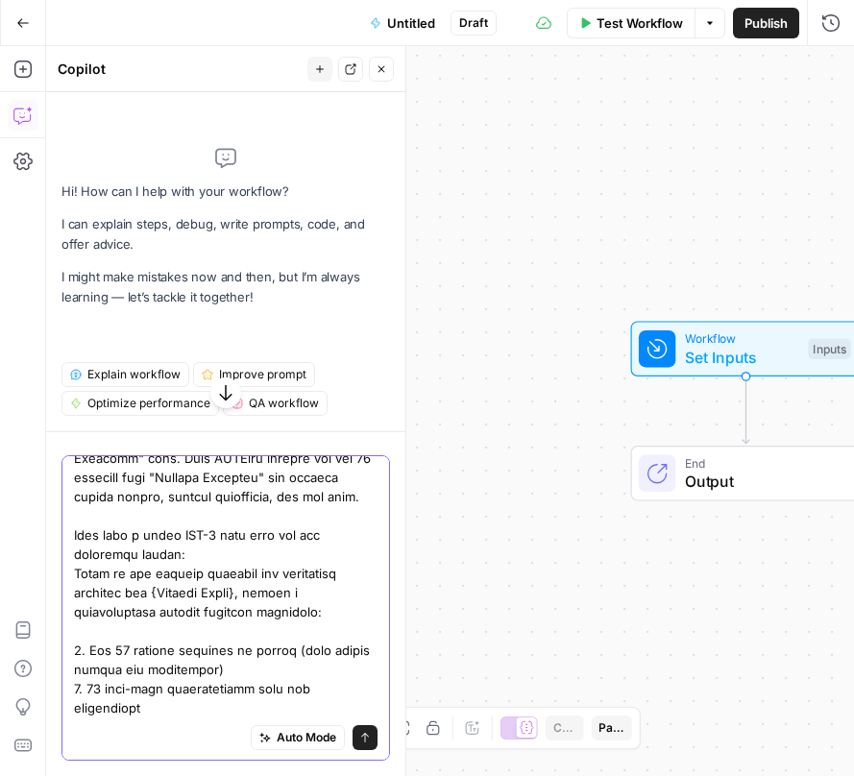
click at [244, 552] on textarea at bounding box center [226, 6] width 304 height 1691
click at [276, 552] on textarea at bounding box center [226, 6] width 304 height 1691
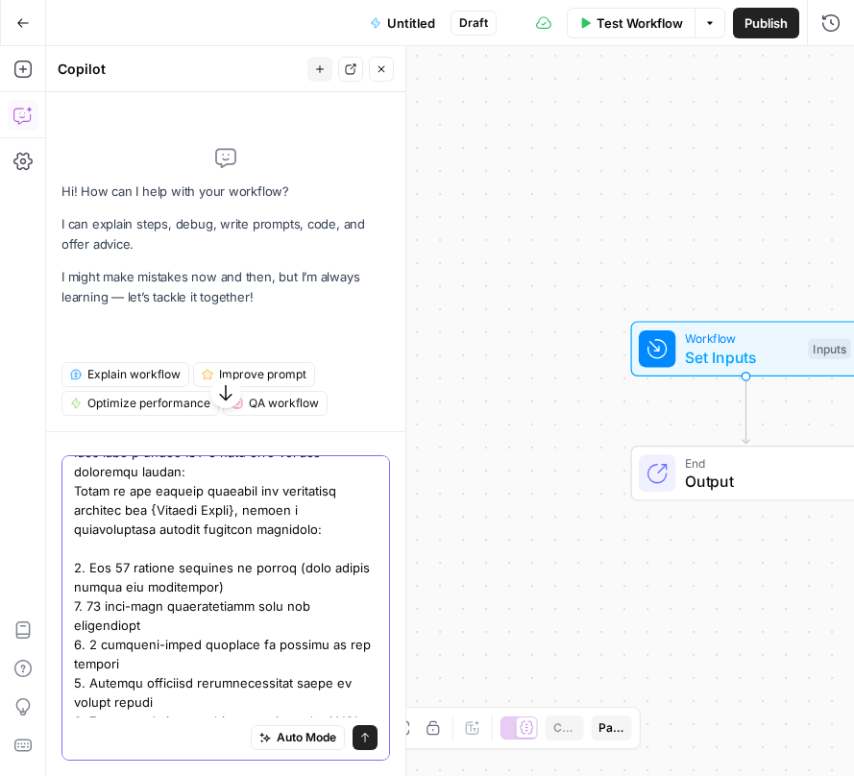
scroll to position [1438, 0]
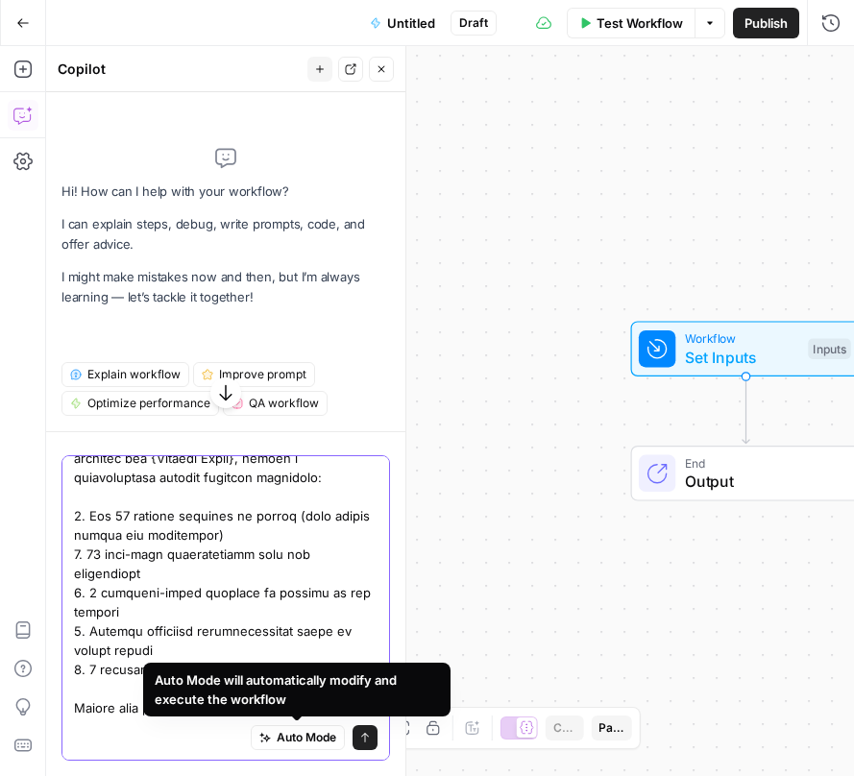
type textarea "I want to create a workflow that helps optimize content for SEO during the plan…"
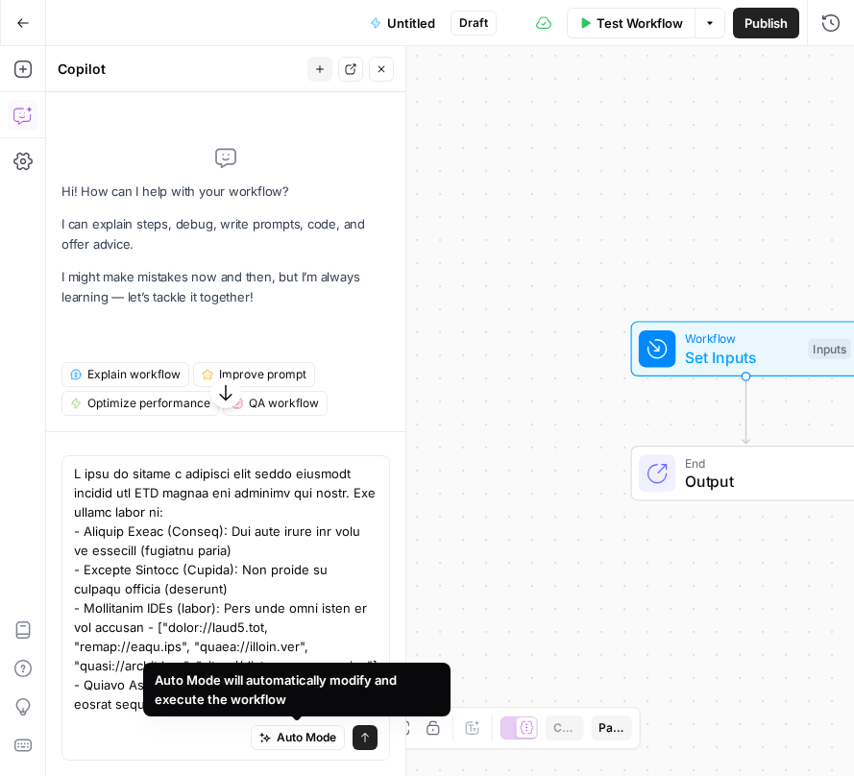
click at [325, 734] on span "Auto Mode" at bounding box center [307, 737] width 60 height 17
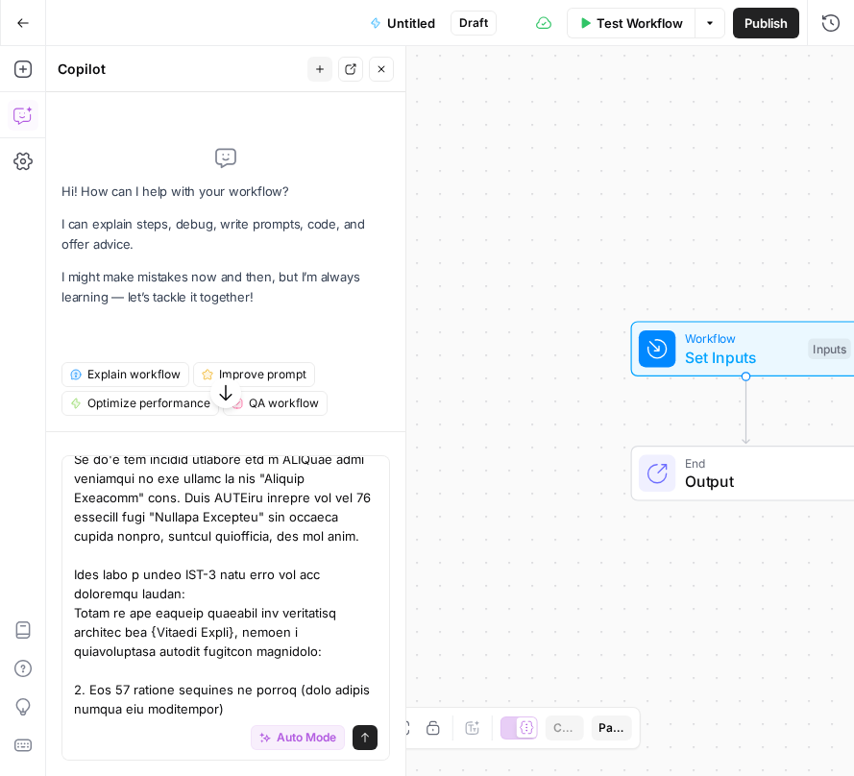
scroll to position [1438, 0]
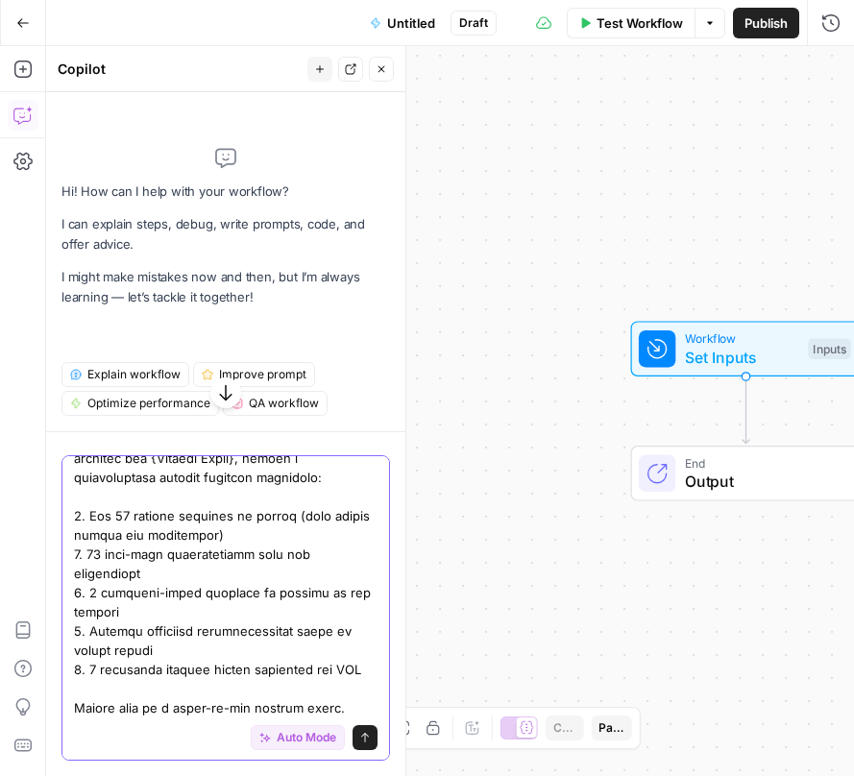
click at [366, 738] on icon "submit" at bounding box center [365, 738] width 12 height 12
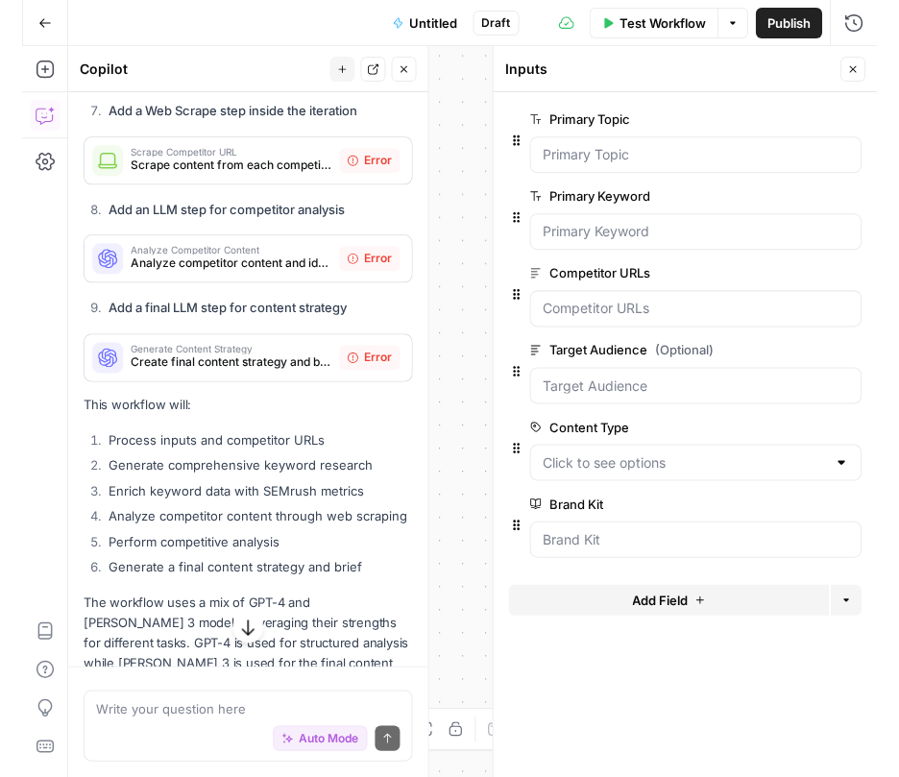
scroll to position [3761, 0]
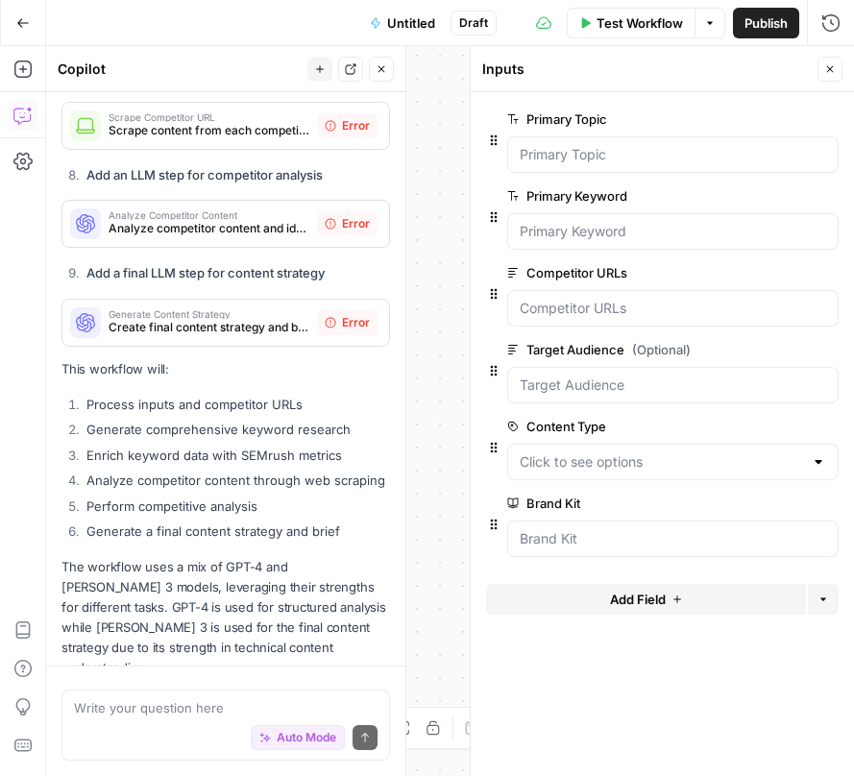
click at [3, 175] on div "Add Steps Copilot Settings AirOps Academy Help Give Feedback Shortcuts" at bounding box center [23, 411] width 46 height 730
click at [15, 42] on div "Go Back" at bounding box center [23, 22] width 46 height 45
click at [187, 44] on div "Go Back Untitled Draft Test Workflow Options Publish Run History" at bounding box center [427, 22] width 854 height 45
click at [182, 31] on div "Go Back Untitled Draft Test Workflow Options Publish Run History" at bounding box center [427, 22] width 854 height 45
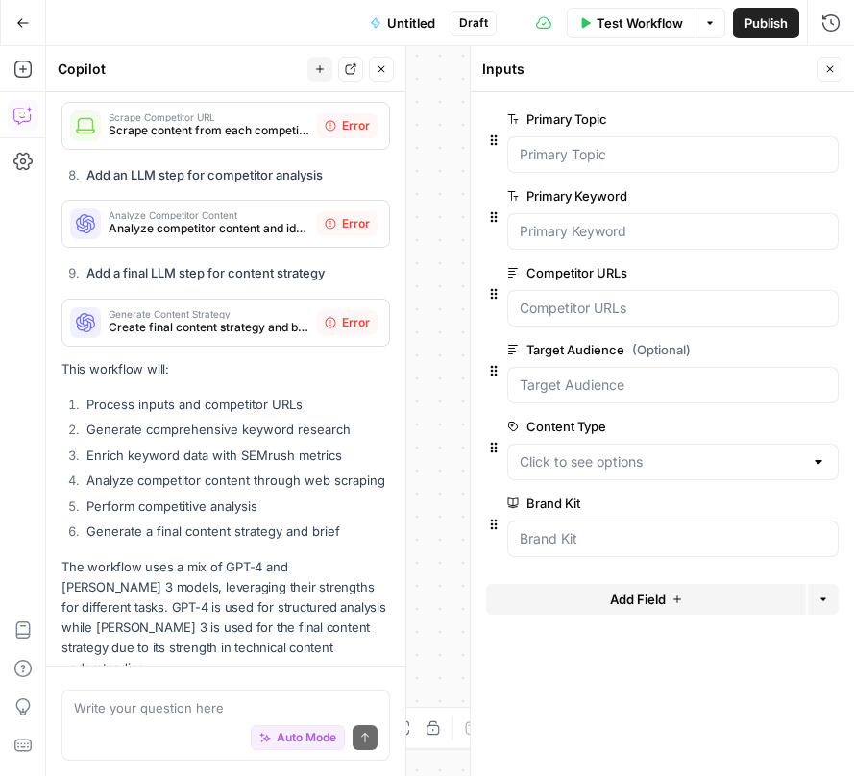
click at [182, 31] on div "Go Back Untitled Draft Test Workflow Options Publish Run History" at bounding box center [427, 22] width 854 height 45
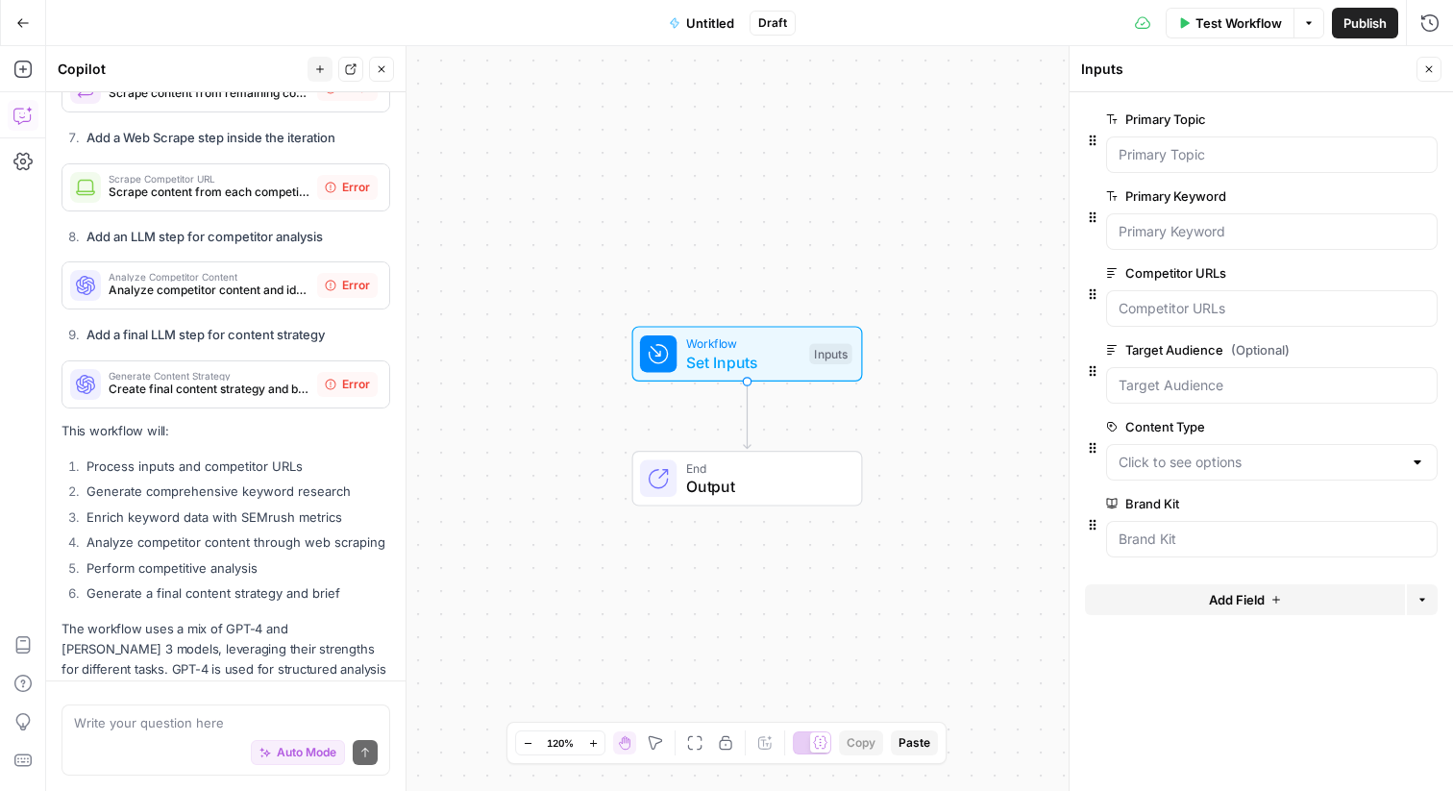
scroll to position [3692, 0]
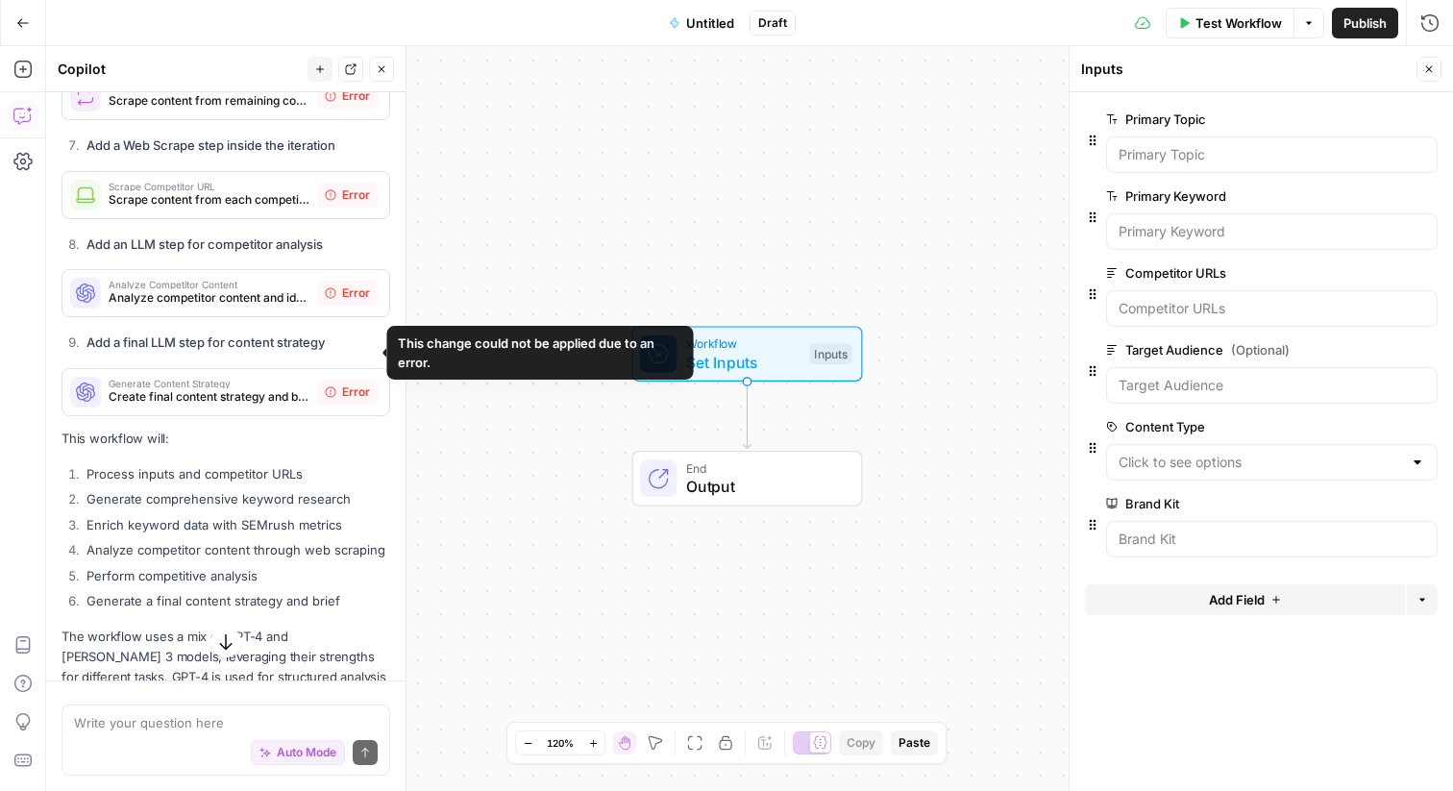
click at [341, 380] on div "Error" at bounding box center [347, 392] width 61 height 25
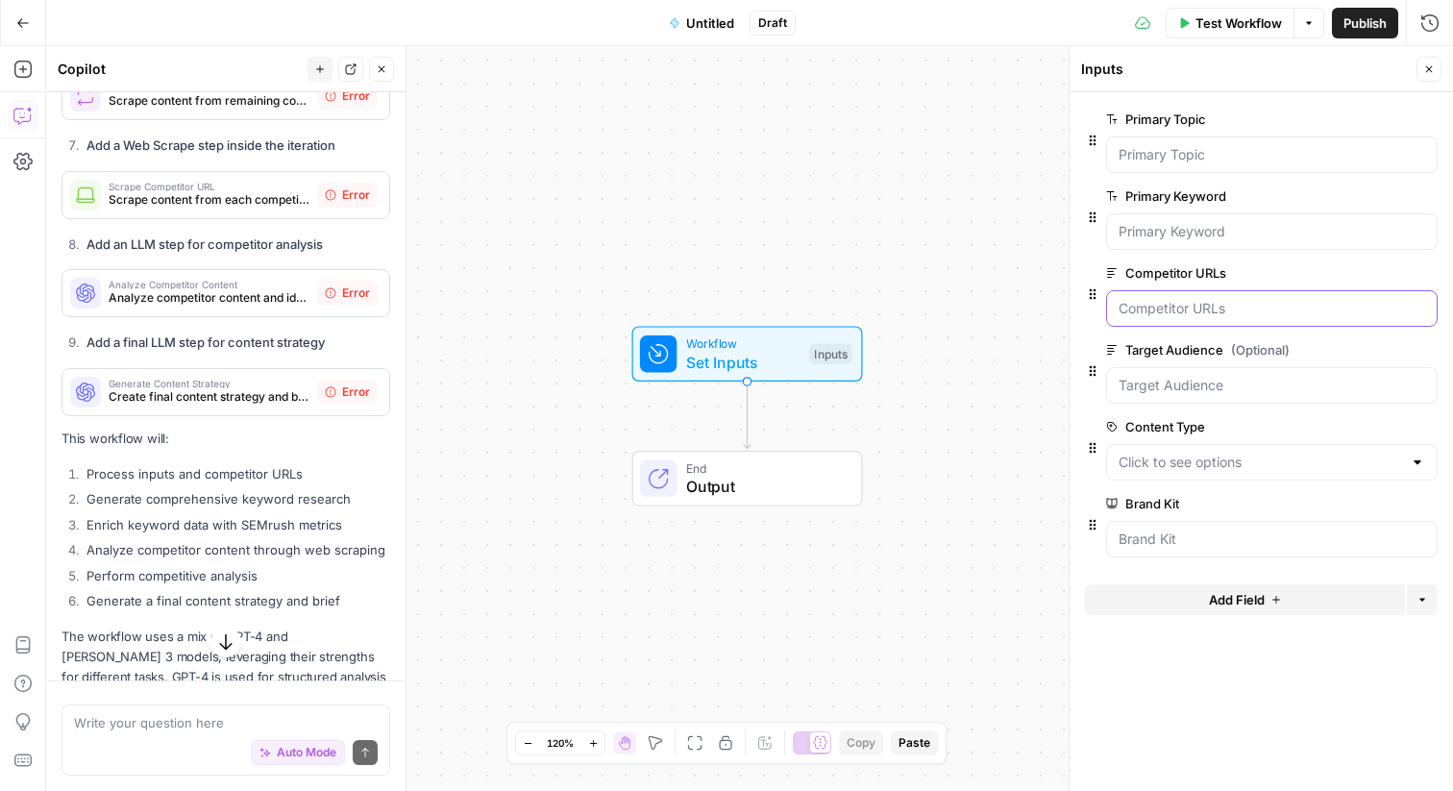
click at [1128, 303] on URLs "Competitor URLs" at bounding box center [1272, 308] width 307 height 19
click at [1239, 27] on span "Test Workflow" at bounding box center [1238, 22] width 86 height 19
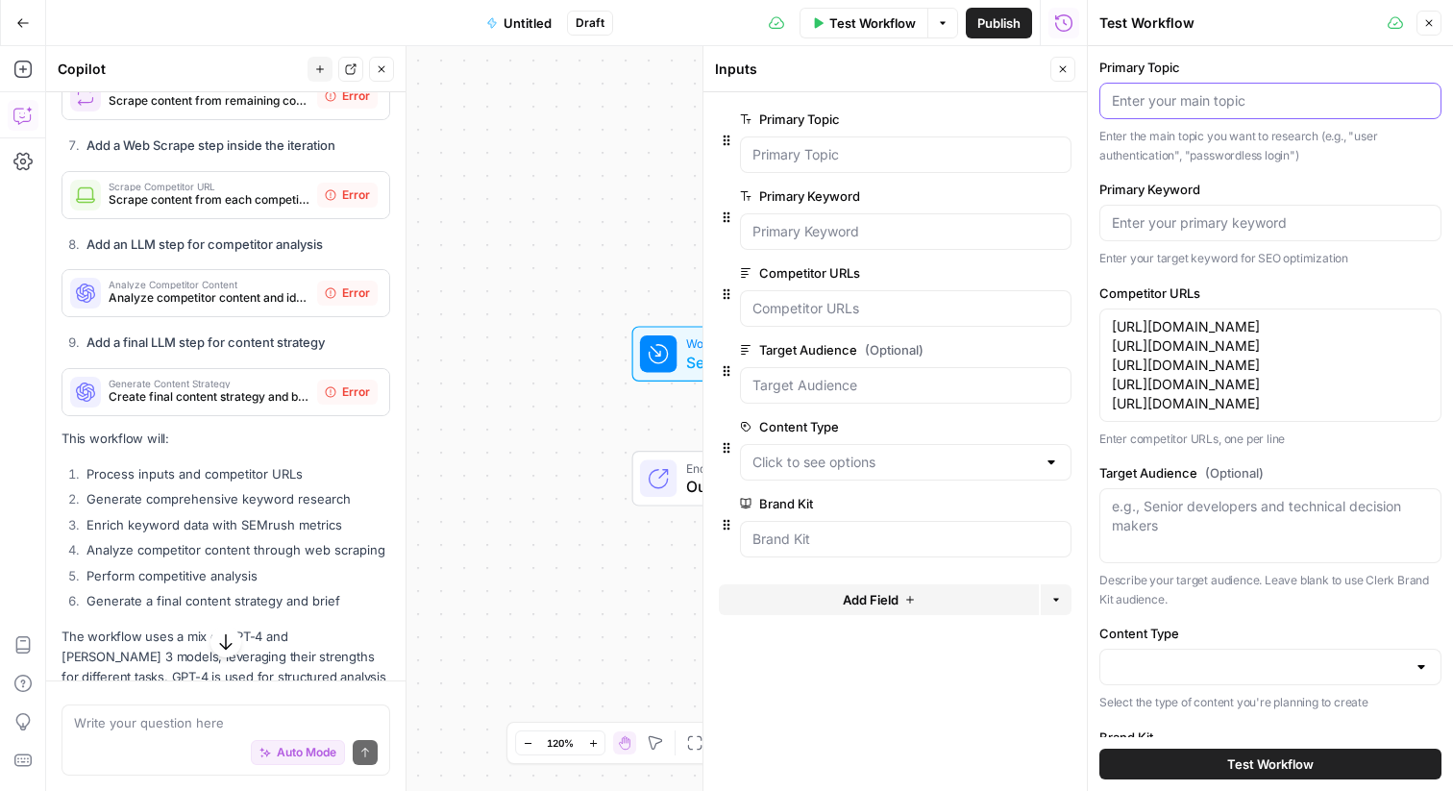
click at [1175, 99] on input "Primary Topic" at bounding box center [1270, 100] width 317 height 19
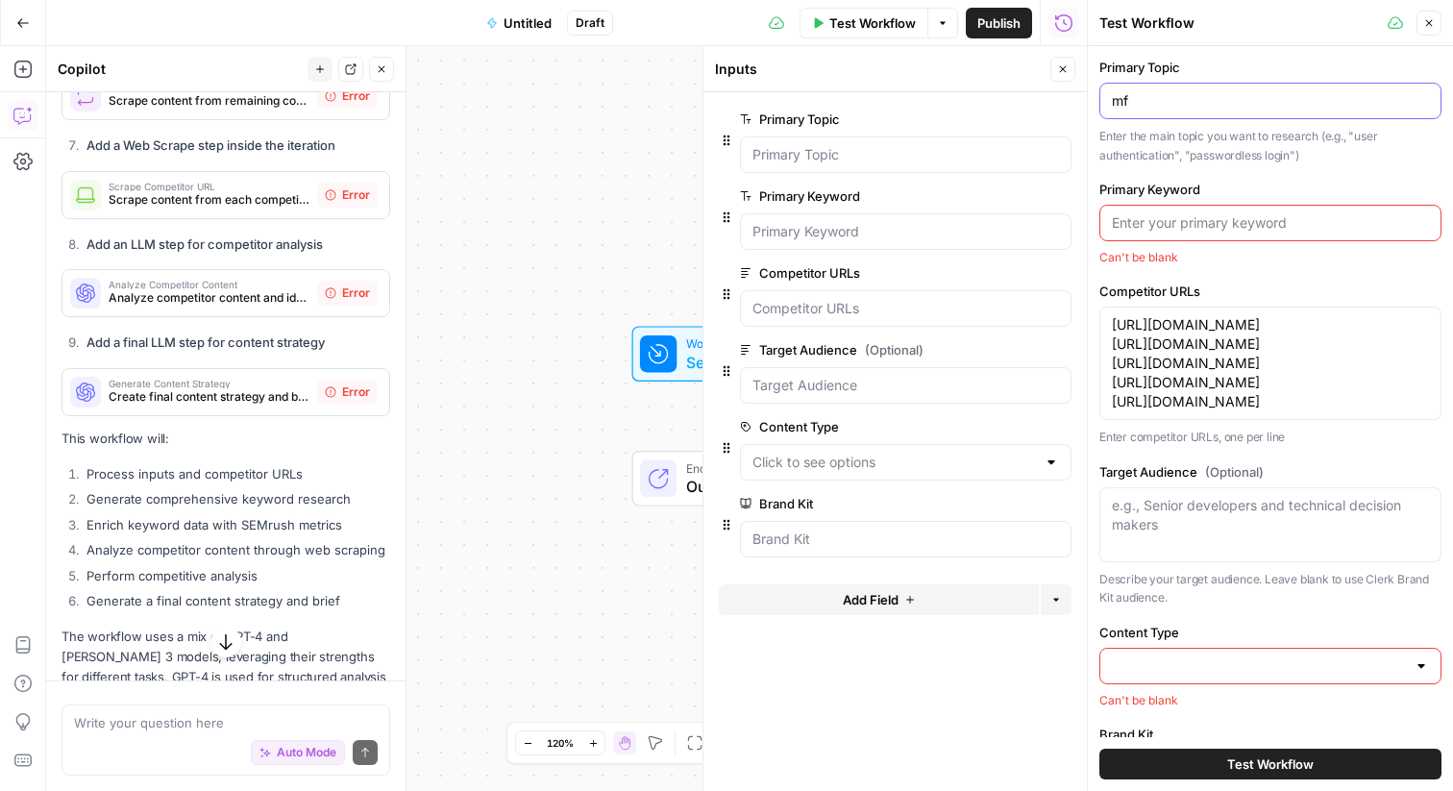
type input "m"
drag, startPoint x: 1155, startPoint y: 101, endPoint x: 1040, endPoint y: 72, distance: 118.9
click at [1040, 72] on body "Clerk New Home Browse Your Data Usage Settings Recent Grids Generate AEO Scorec…" at bounding box center [726, 395] width 1453 height 791
type input "auth for next.js"
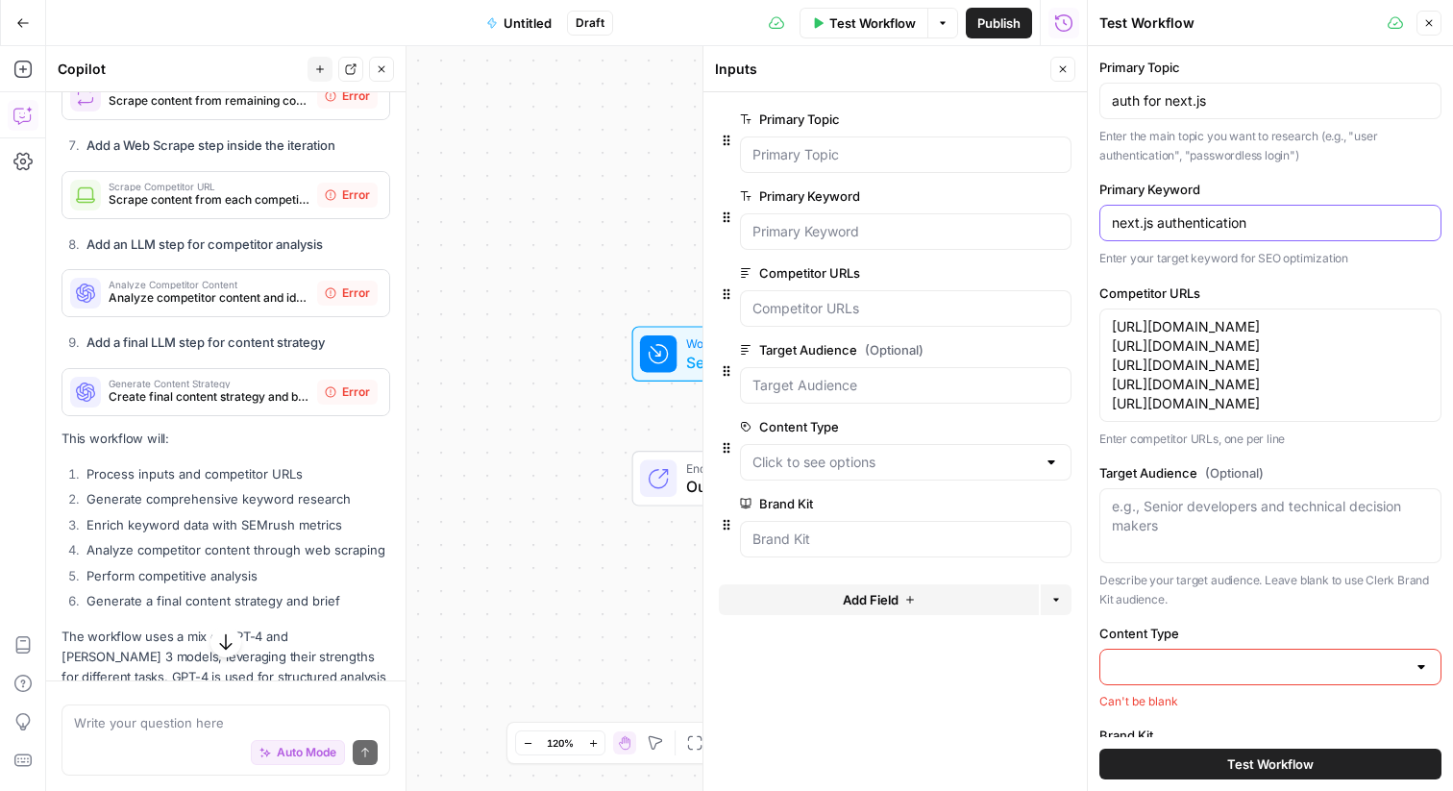
scroll to position [86, 0]
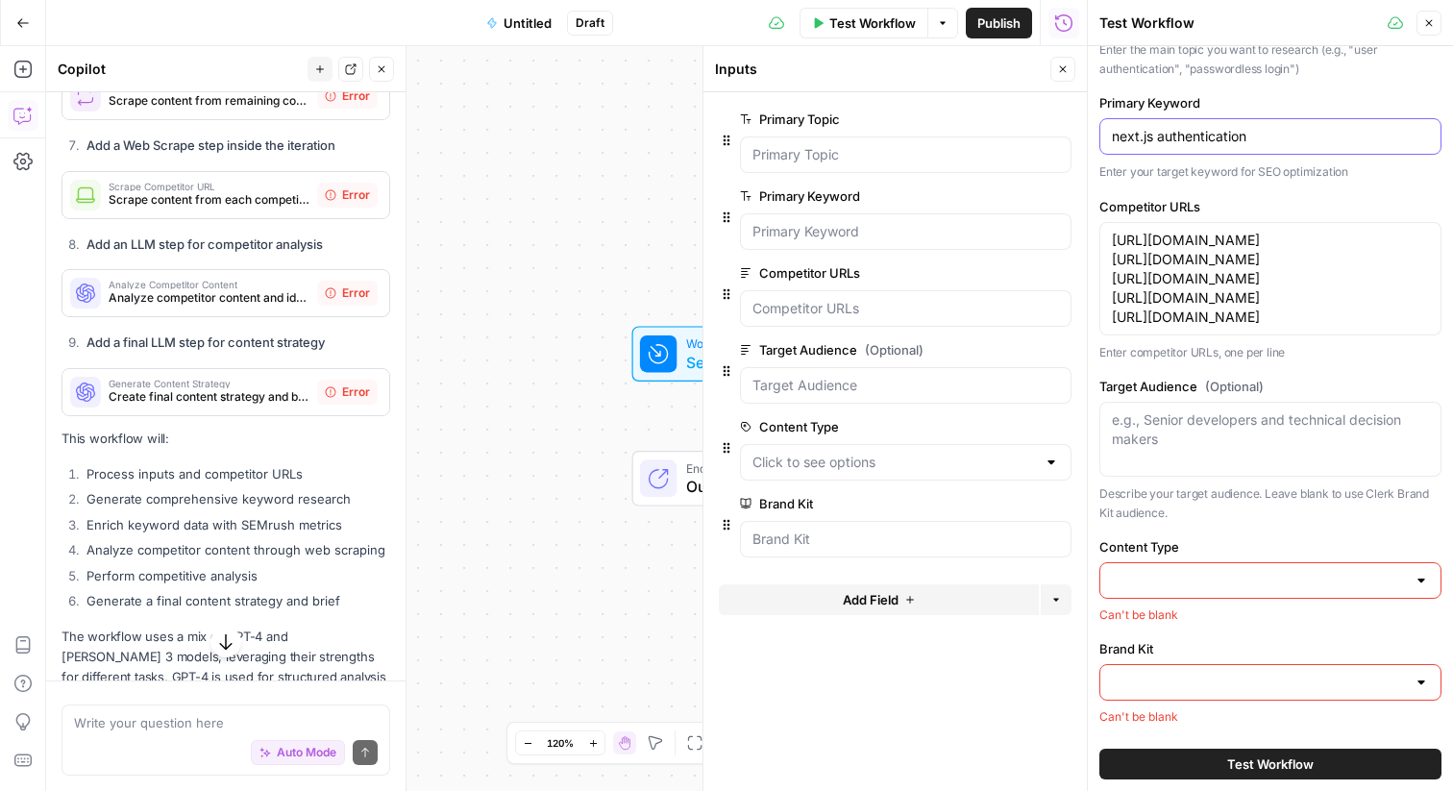
type input "next.js authentication"
click at [1277, 441] on textarea "Target Audience (Optional)" at bounding box center [1270, 429] width 317 height 38
type textarea "frontend developers building with react/next.js"
click at [1254, 580] on input "Content Type" at bounding box center [1259, 580] width 294 height 19
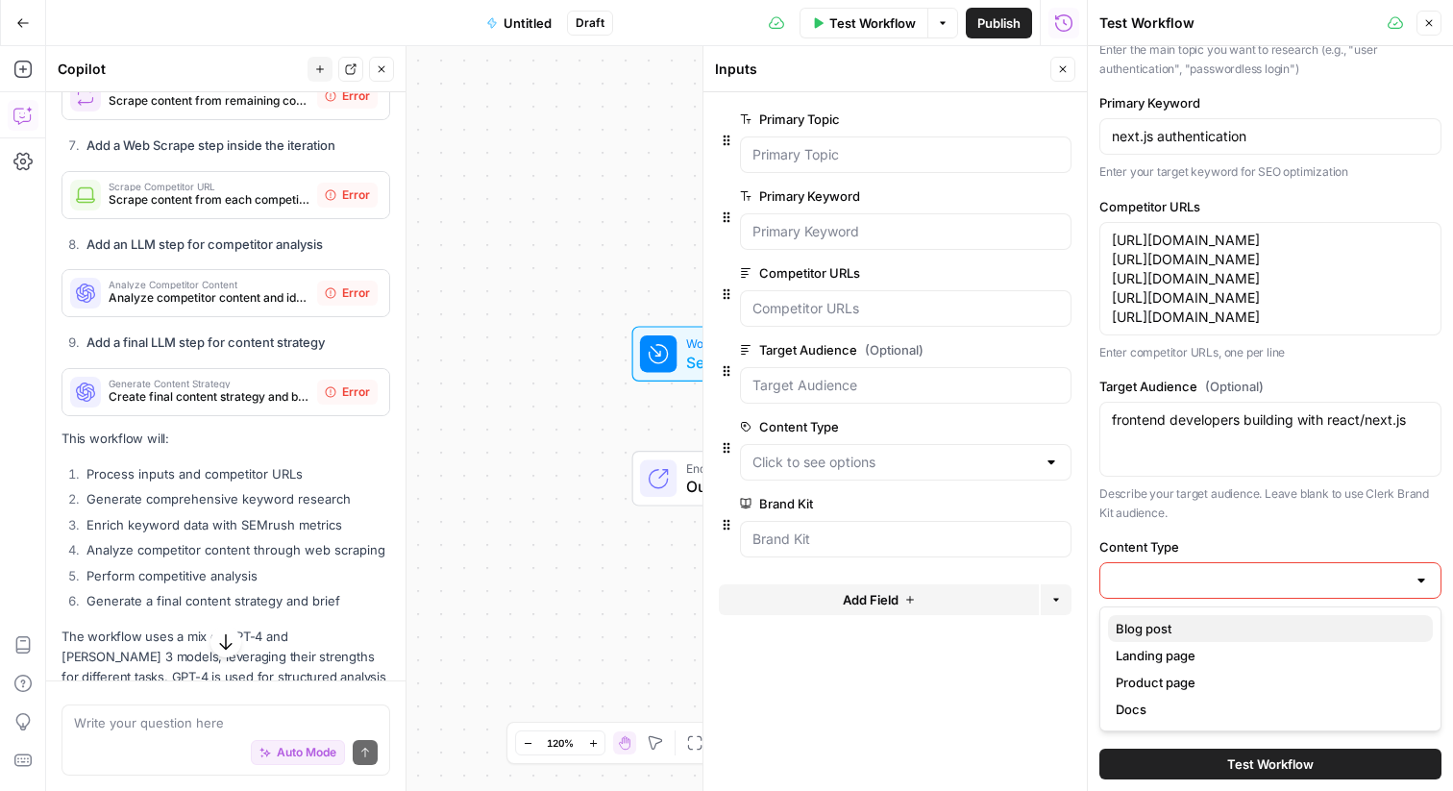
click at [1232, 629] on span "Blog post" at bounding box center [1267, 628] width 302 height 19
type input "Blog post"
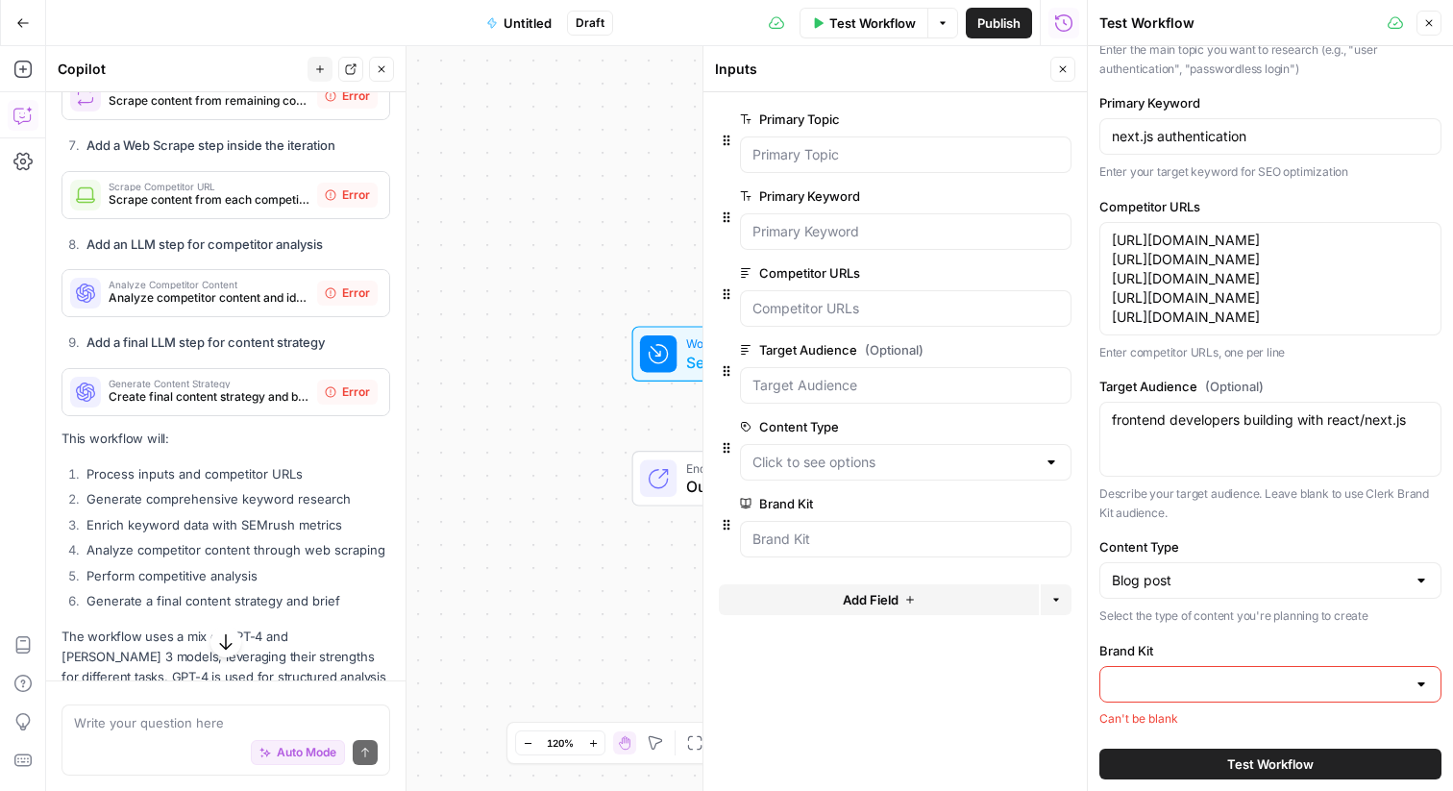
scroll to position [87, 0]
click at [1222, 679] on input "Brand Kit" at bounding box center [1259, 683] width 294 height 19
click at [1202, 727] on span "Clerk" at bounding box center [1267, 730] width 302 height 19
type input "Clerk"
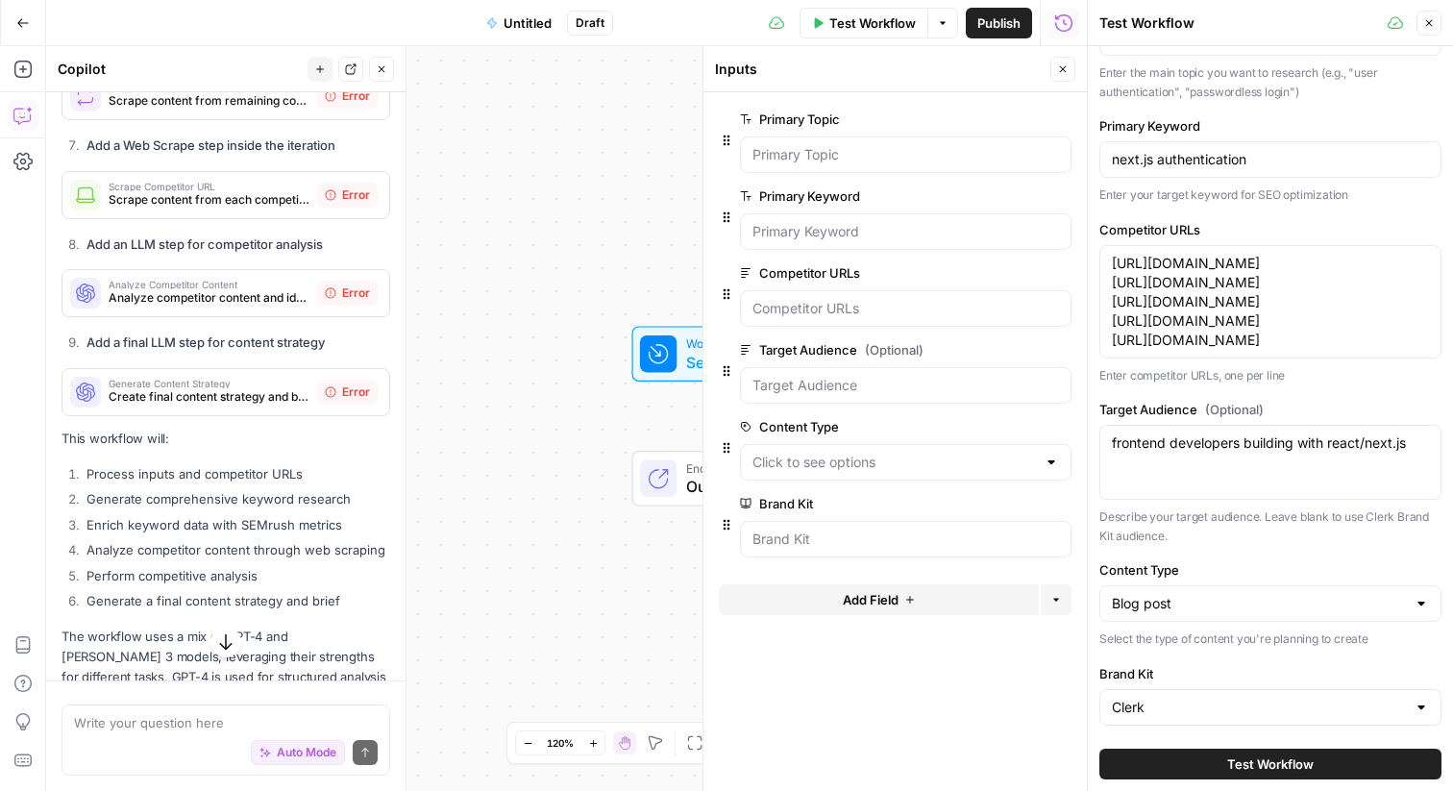
scroll to position [62, 0]
click at [1195, 756] on button "Test Workflow" at bounding box center [1270, 764] width 342 height 31
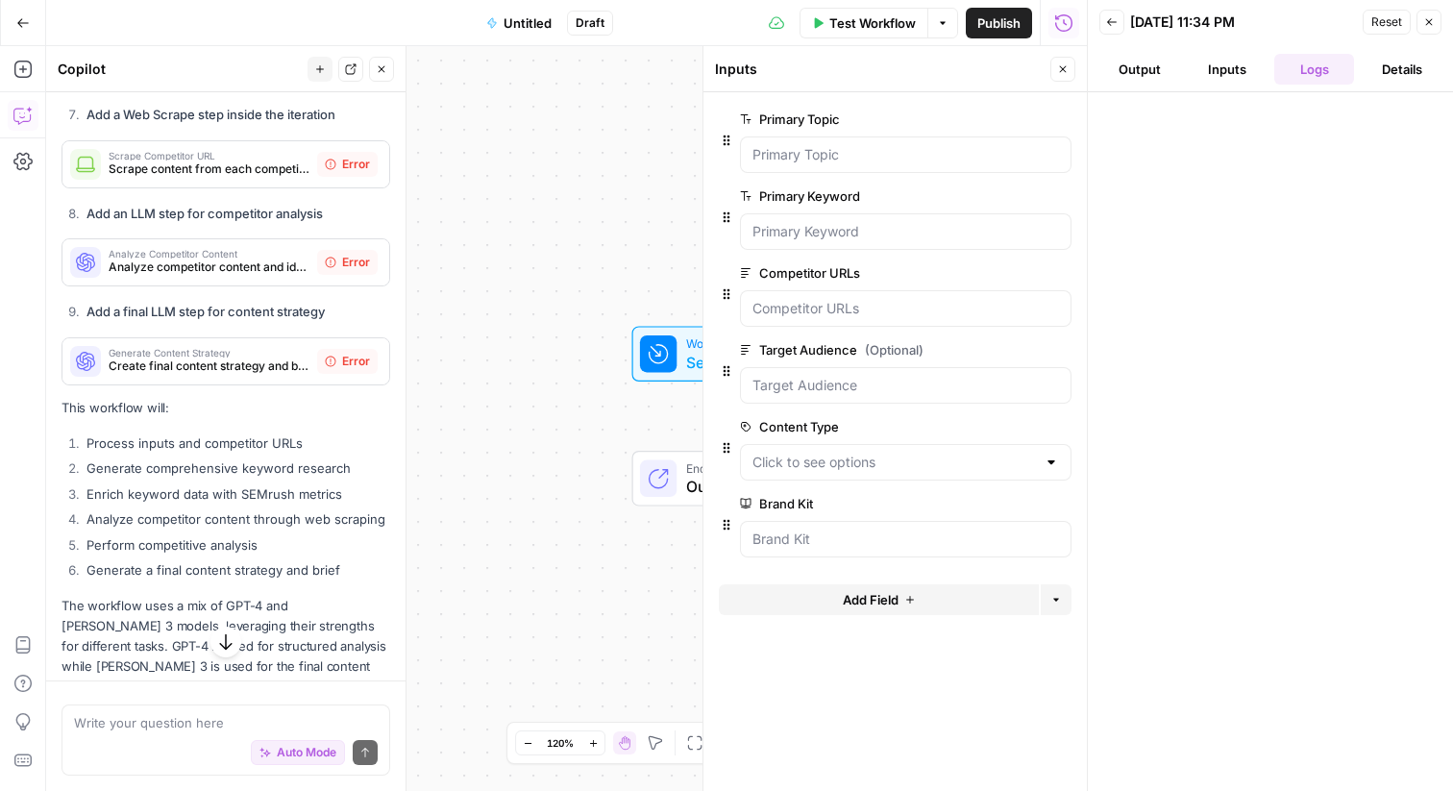
scroll to position [3692, 0]
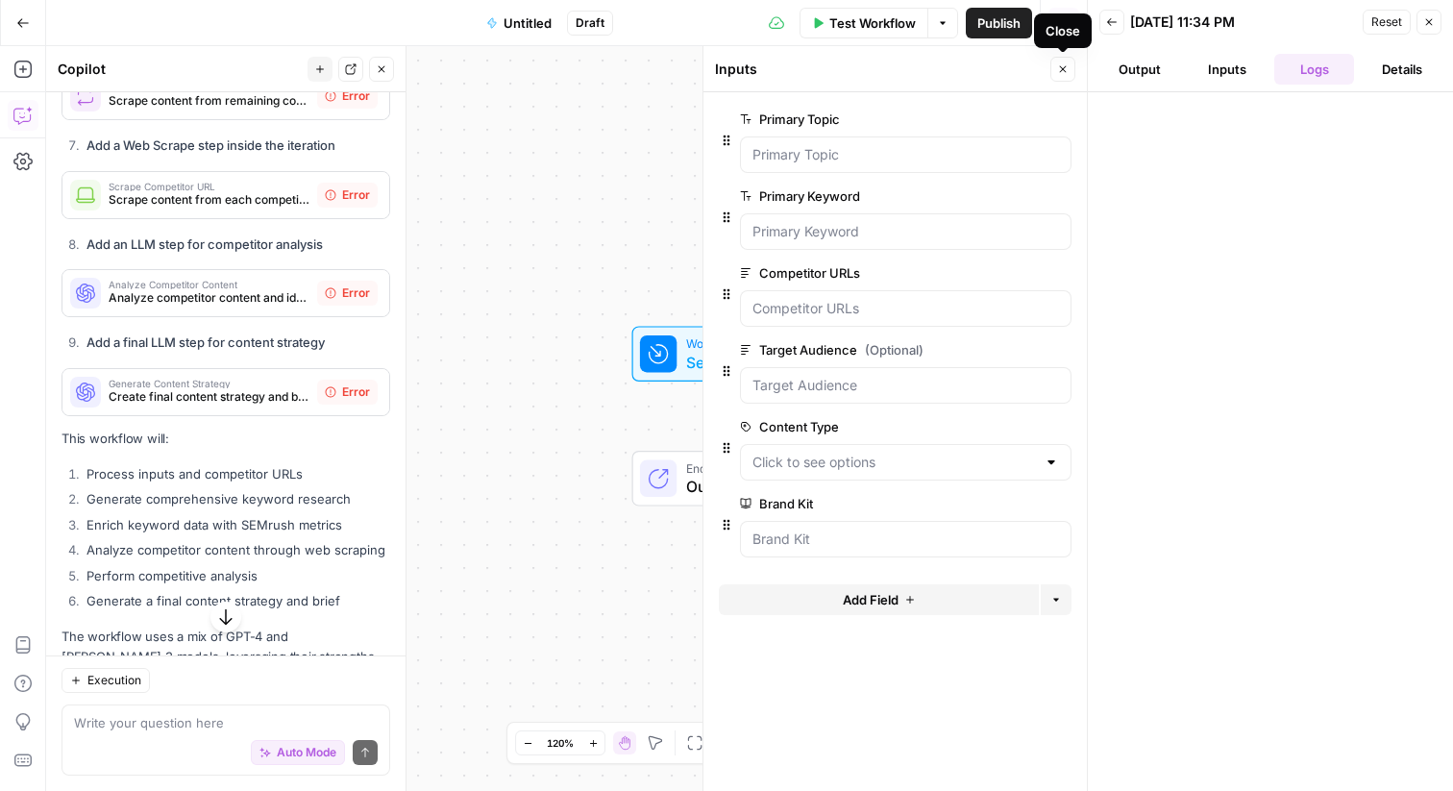
click at [1056, 77] on button "Close" at bounding box center [1062, 69] width 25 height 25
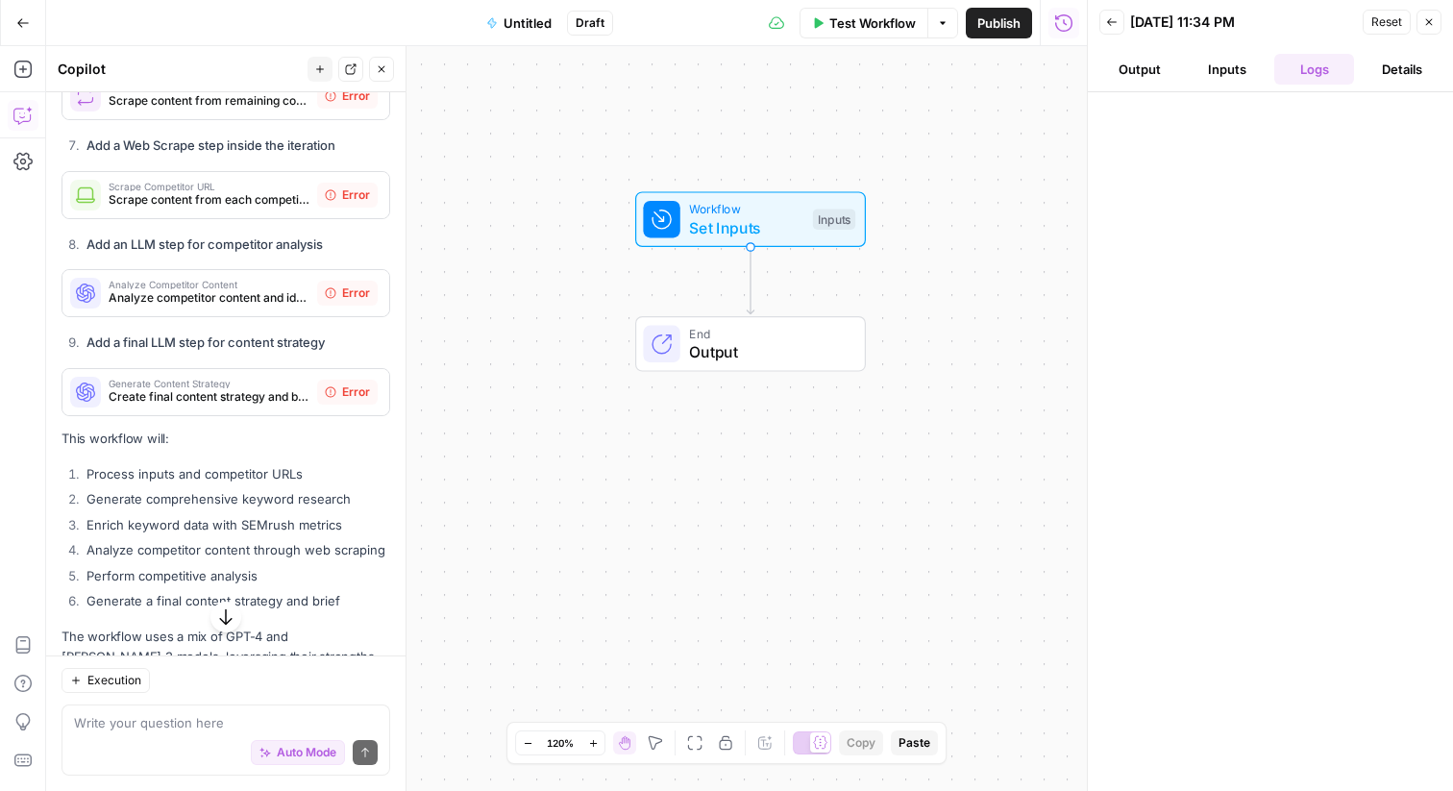
scroll to position [3772, 0]
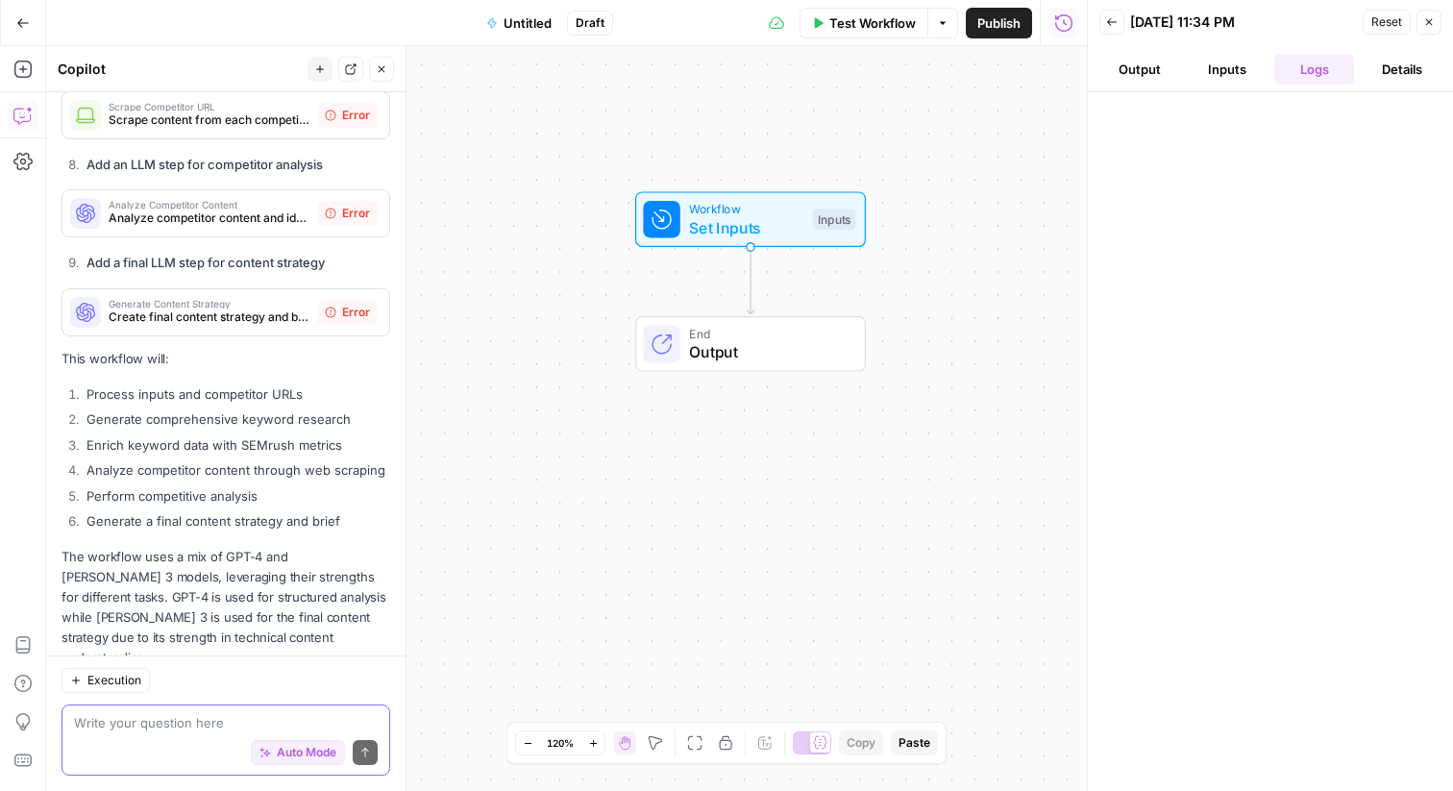
click at [210, 714] on textarea at bounding box center [226, 722] width 304 height 19
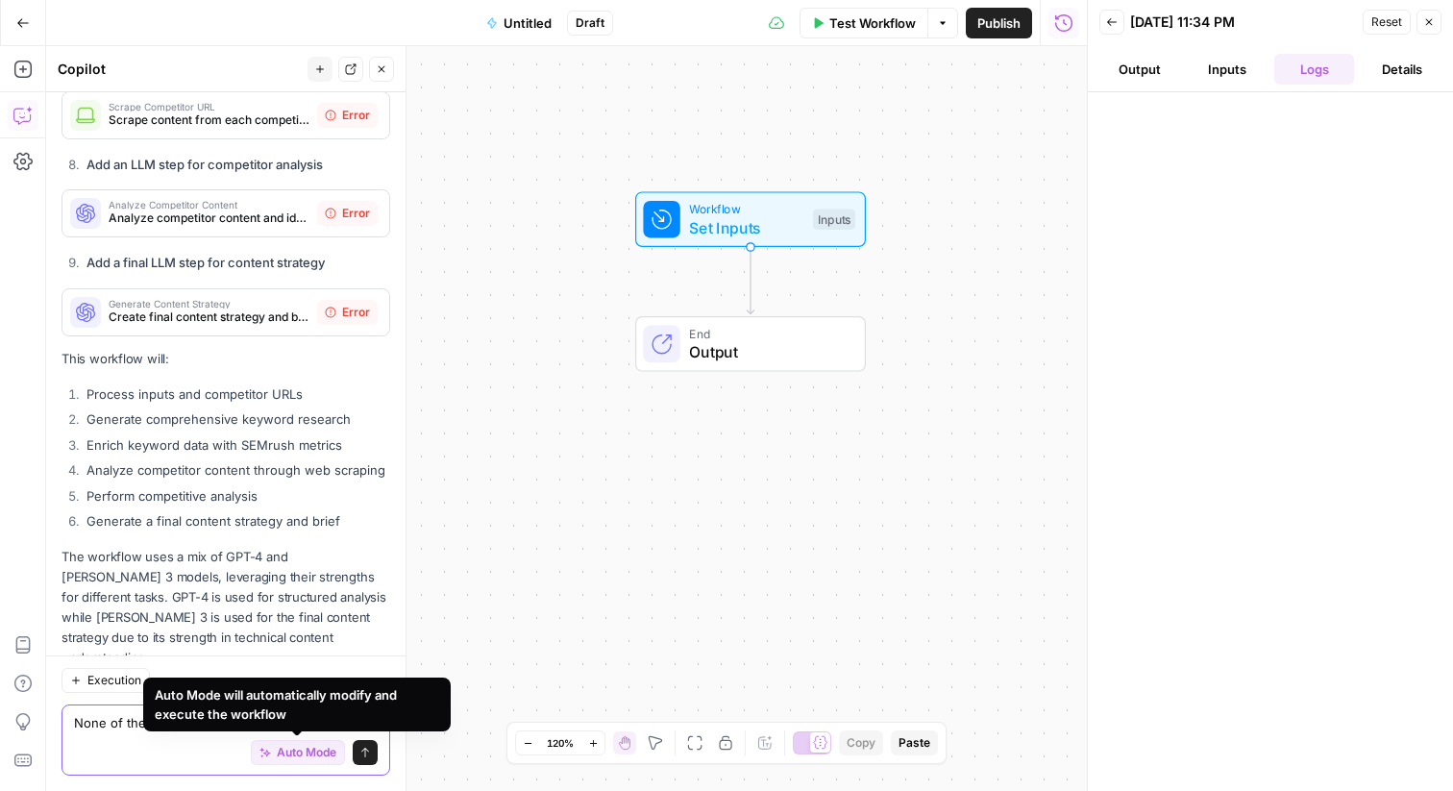
type textarea "None of the steps are there"
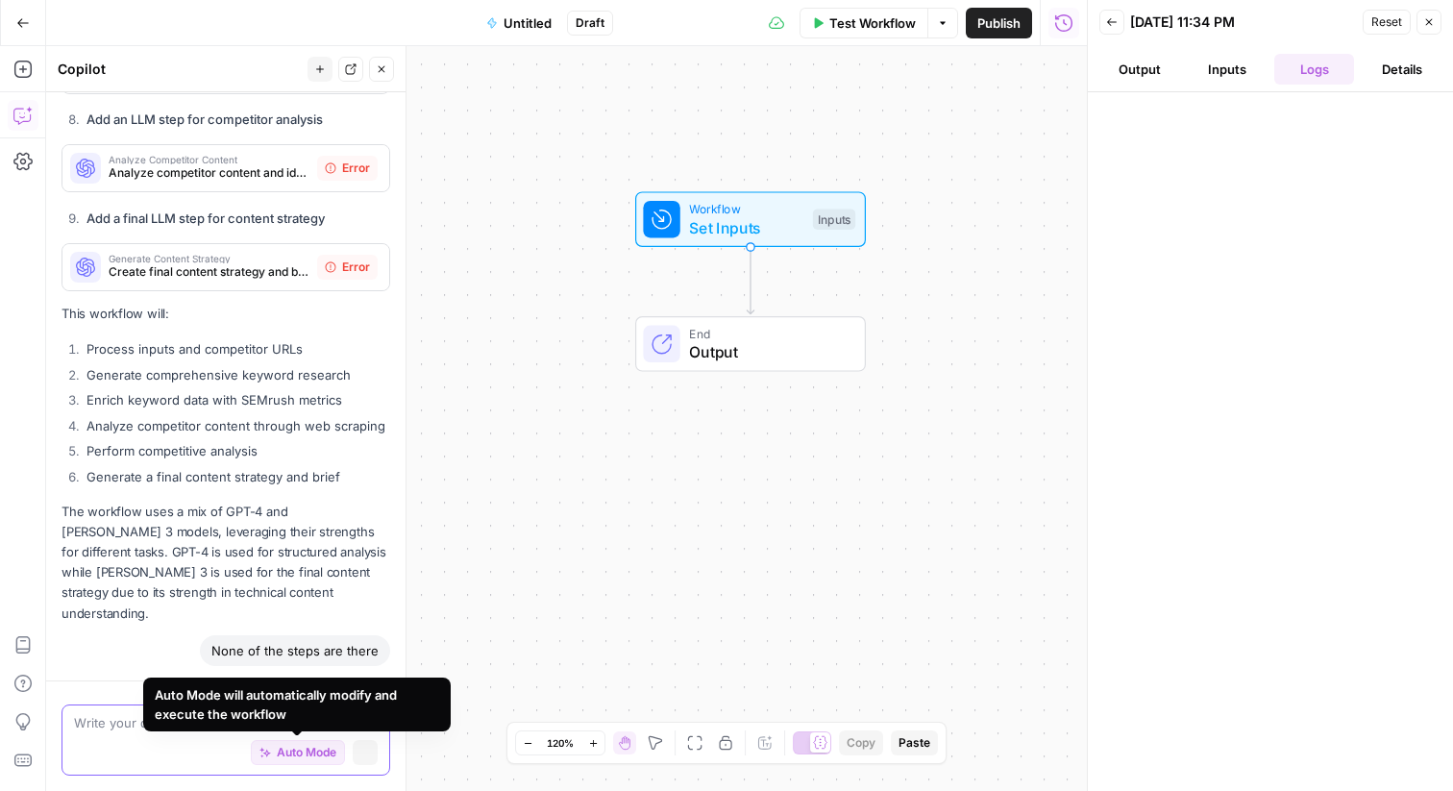
scroll to position [3744, 0]
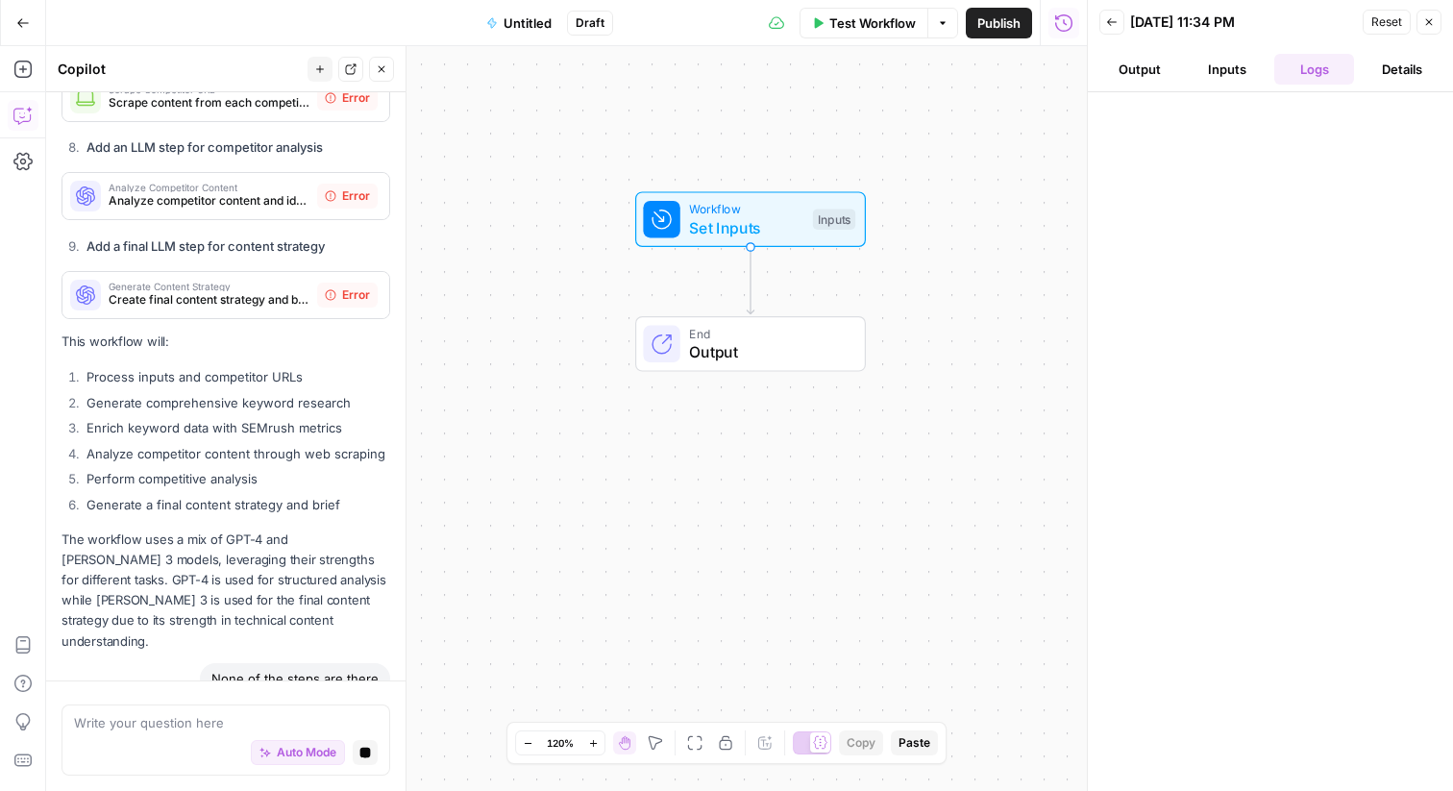
click at [663, 485] on div "Workflow Set Inputs Inputs End Output" at bounding box center [566, 418] width 1041 height 745
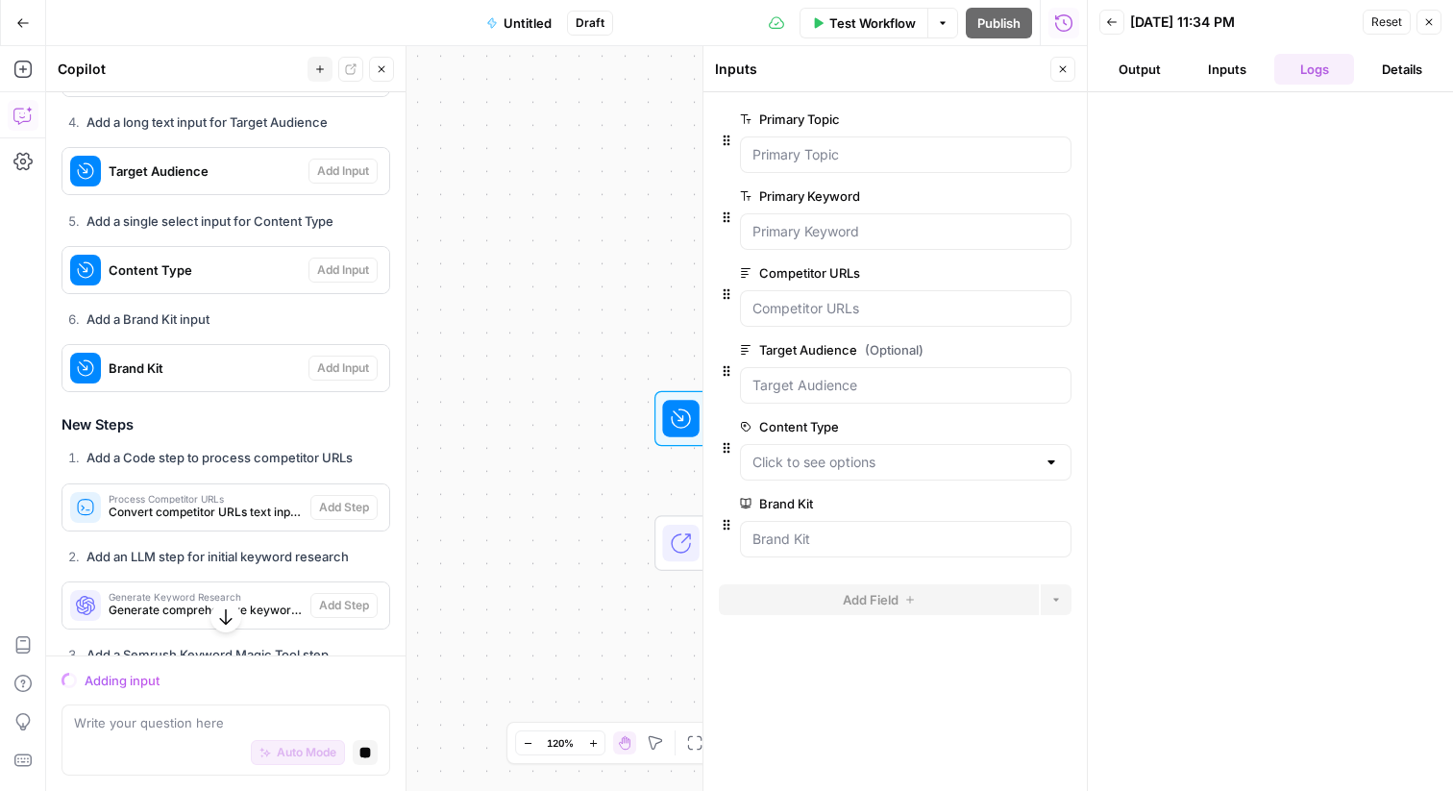
scroll to position [4795, 0]
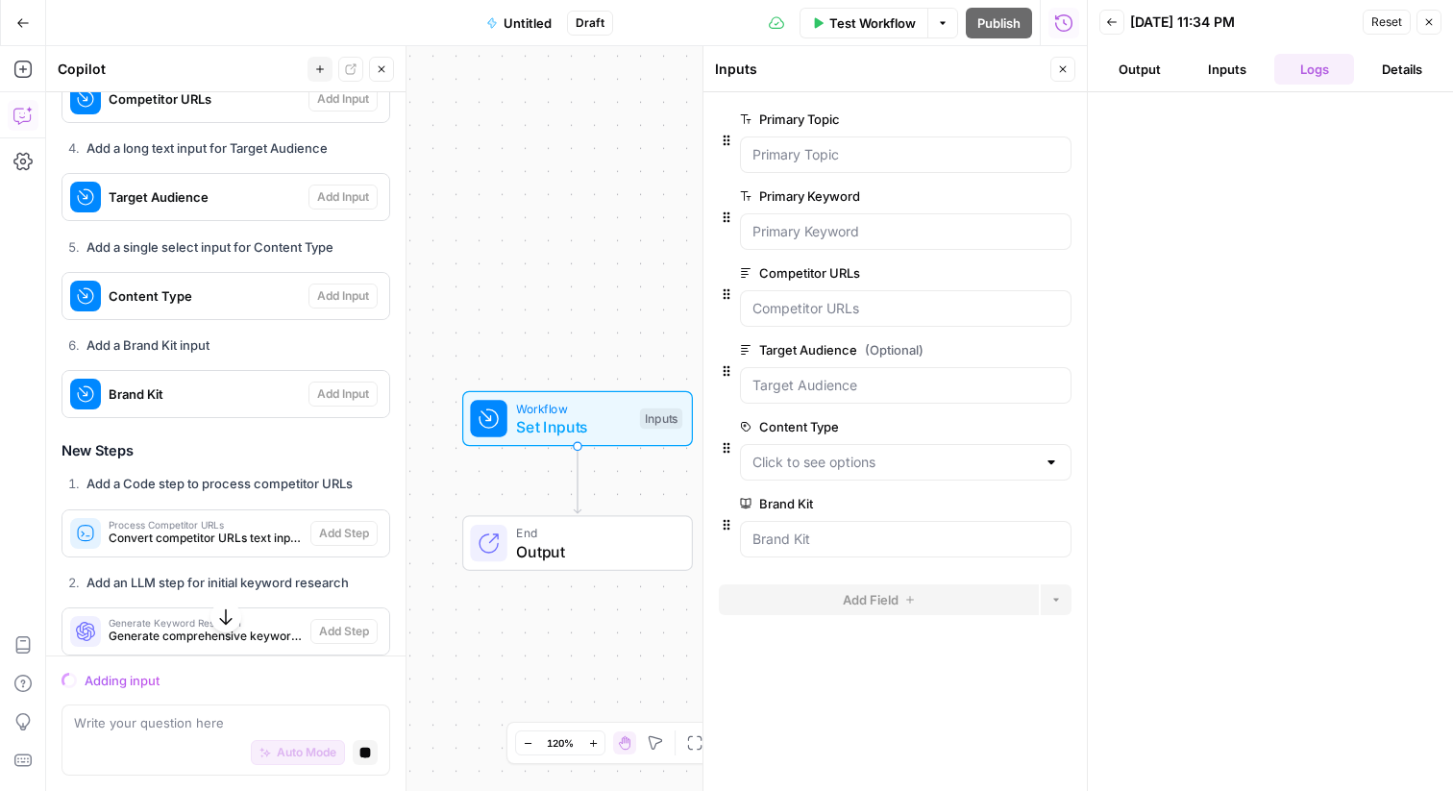
click at [1057, 73] on icon "button" at bounding box center [1063, 69] width 12 height 12
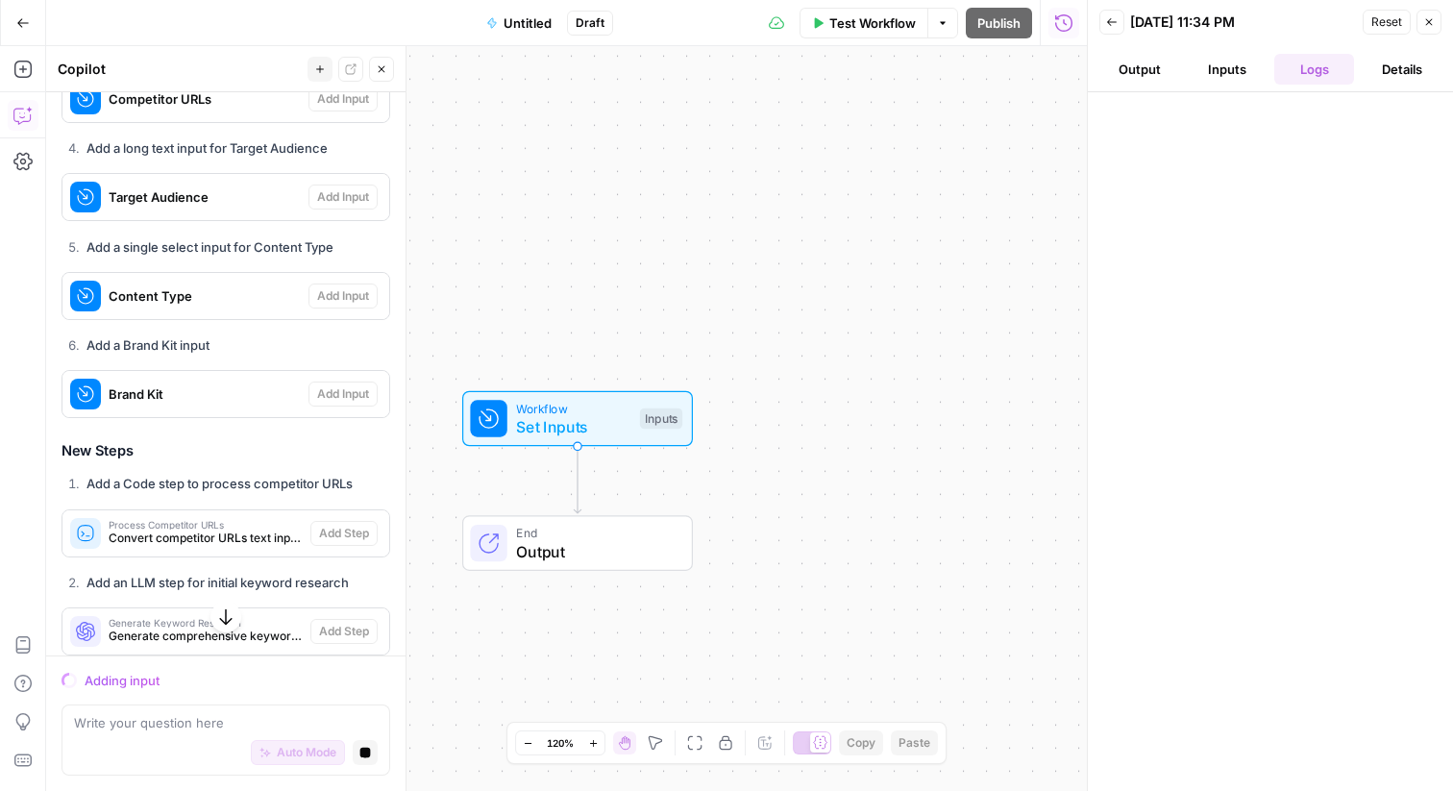
click at [1433, 31] on button "Close" at bounding box center [1428, 22] width 25 height 25
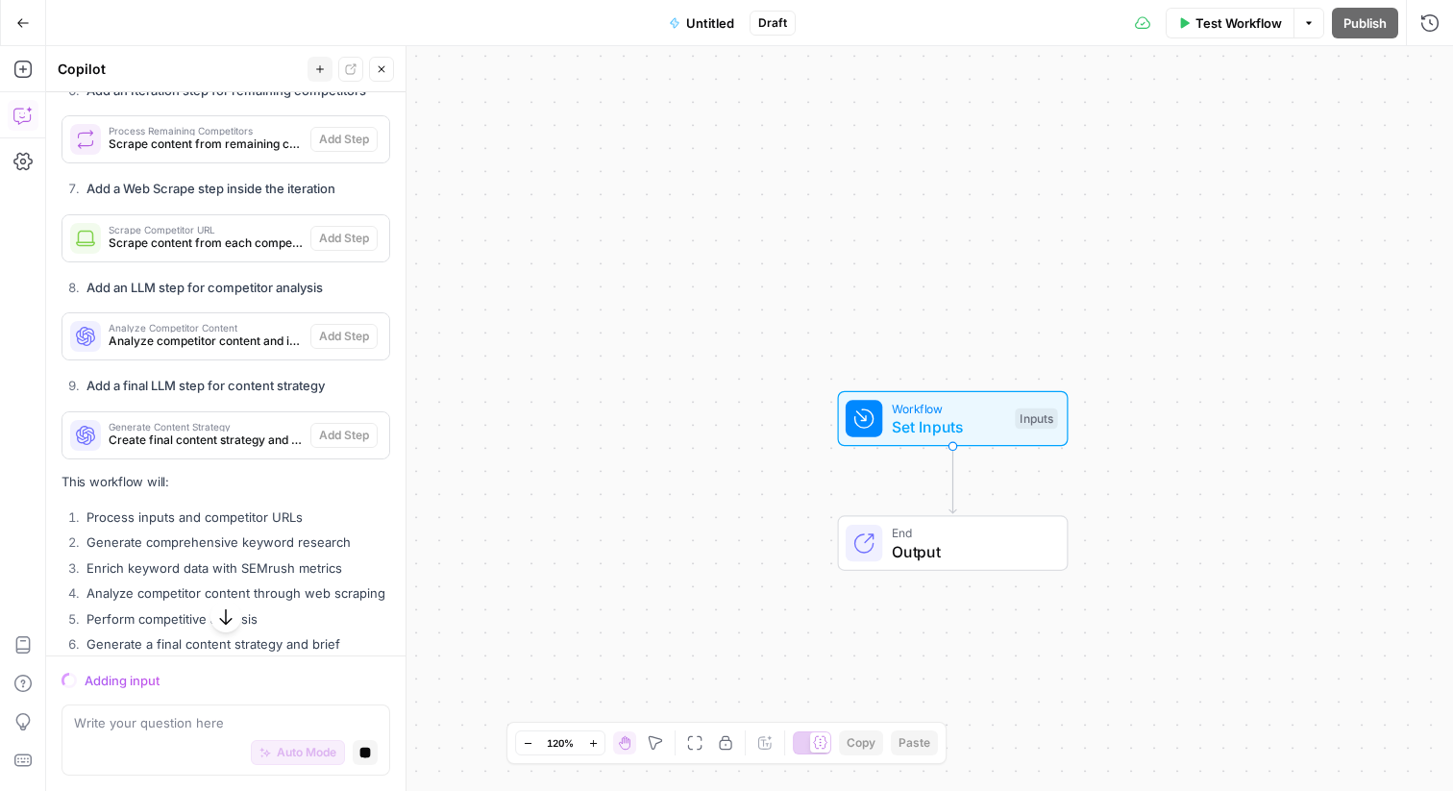
scroll to position [5733, 0]
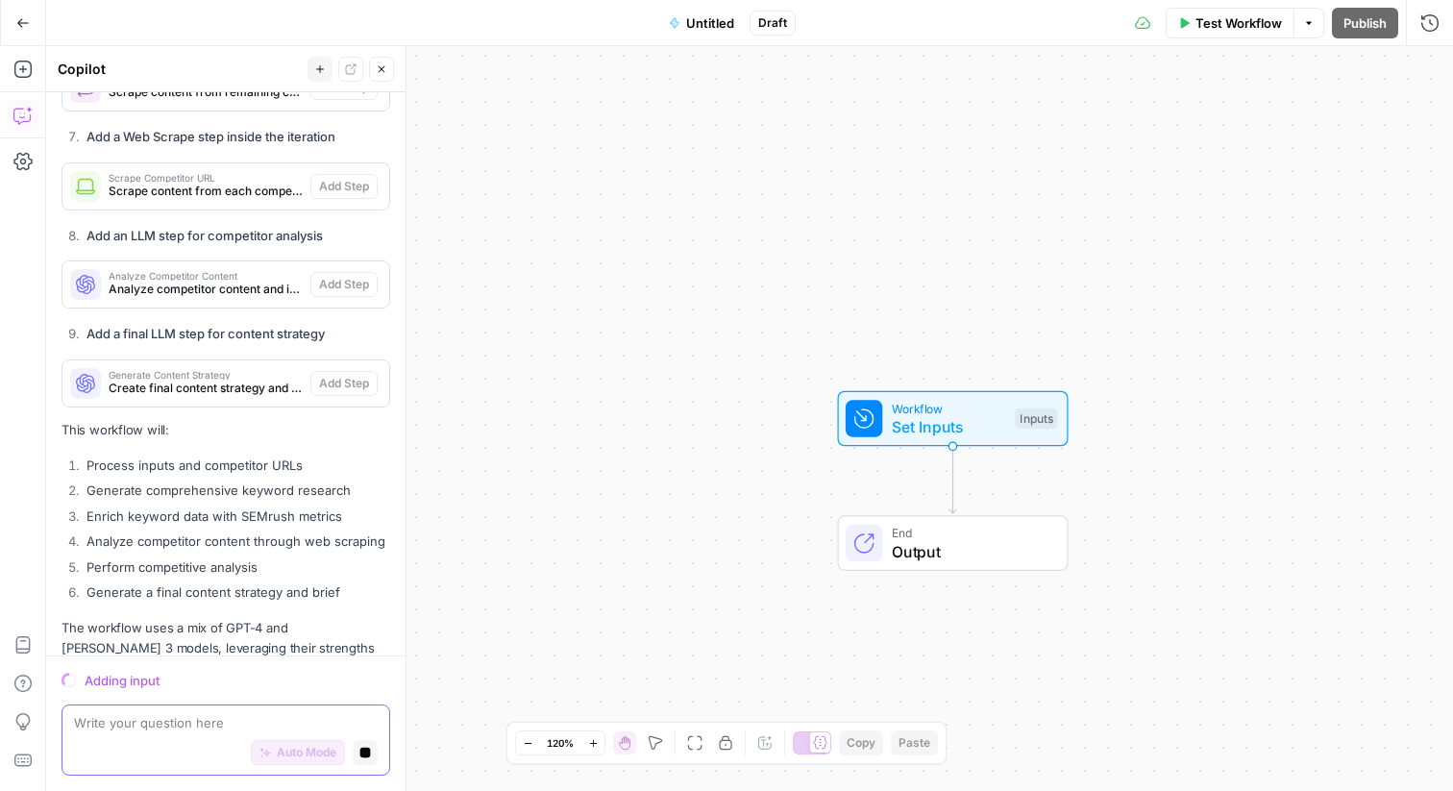
click at [337, 728] on textarea at bounding box center [226, 722] width 304 height 19
click at [366, 748] on icon "button" at bounding box center [365, 753] width 12 height 12
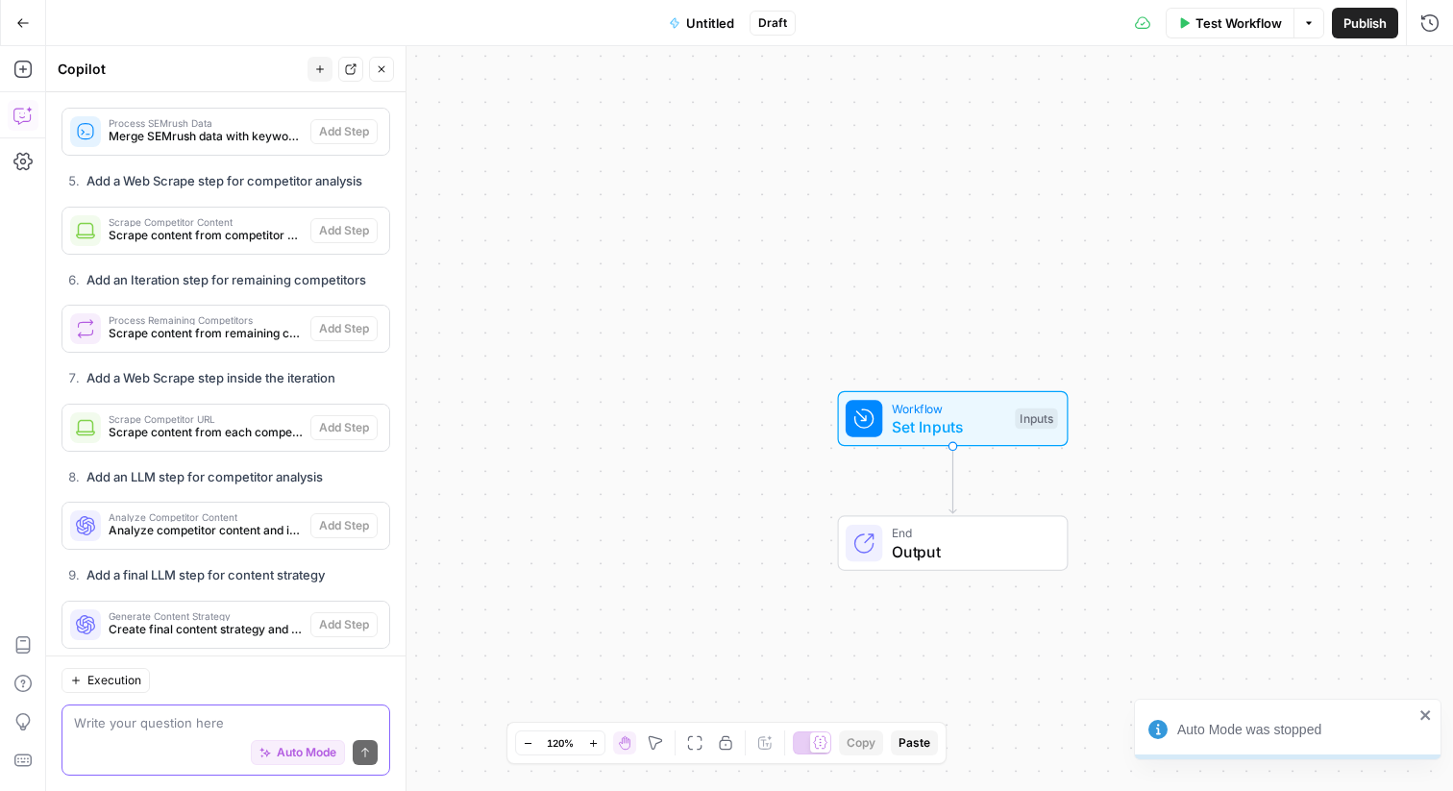
scroll to position [5423, 0]
click at [333, 505] on div "Scrape Competitor URL Scrape content from each competitor URL Add Step" at bounding box center [225, 528] width 327 height 46
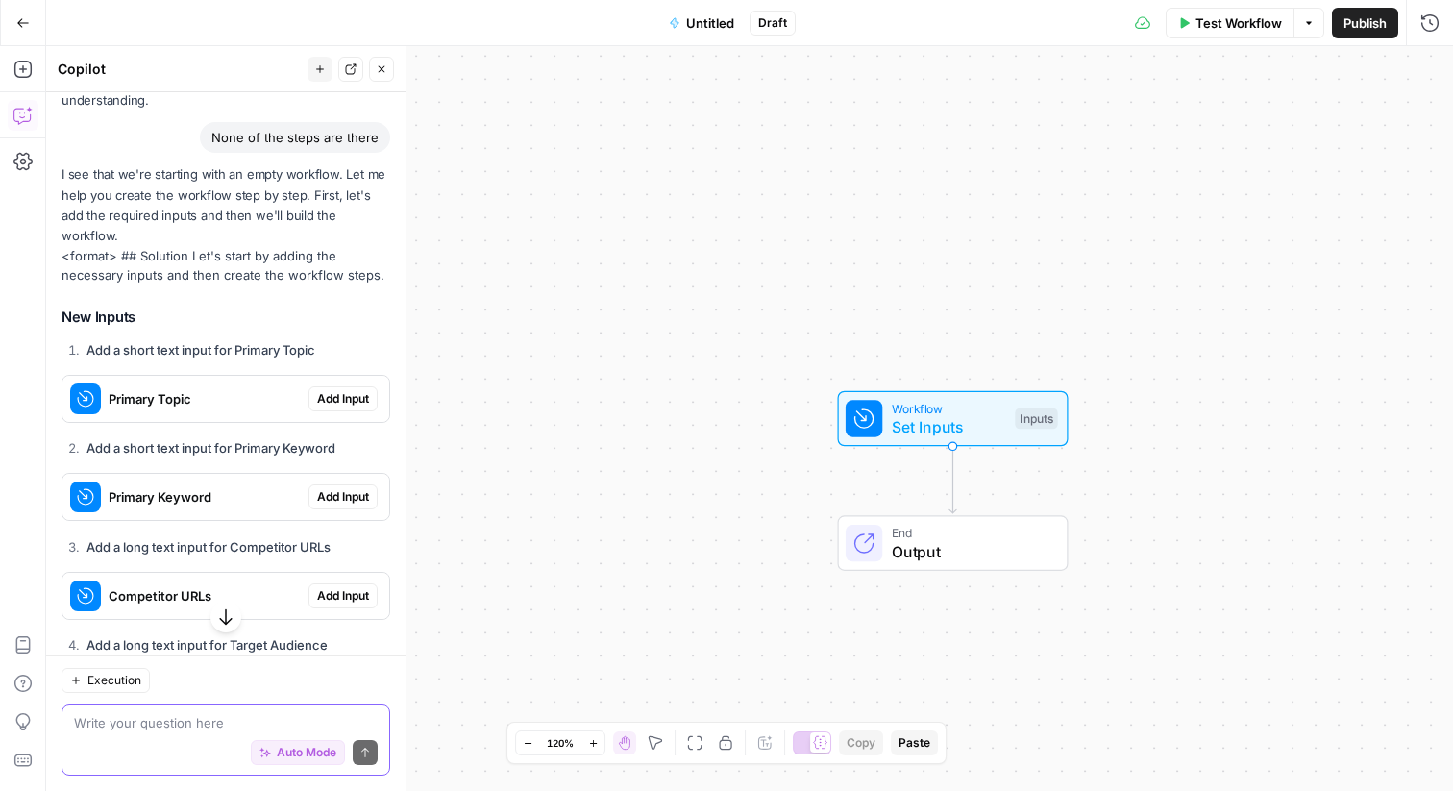
scroll to position [4294, 0]
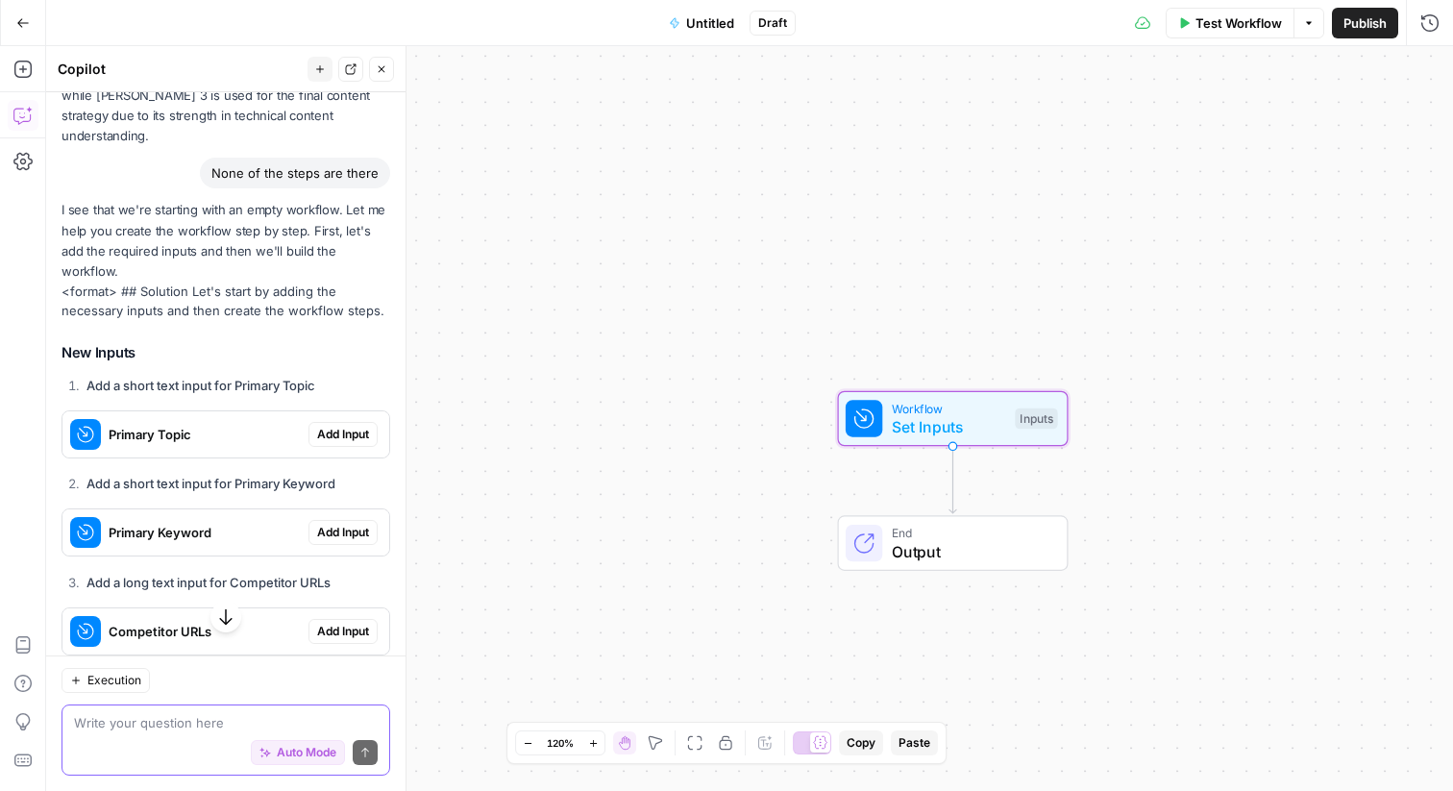
click at [347, 426] on span "Add Input" at bounding box center [343, 434] width 52 height 17
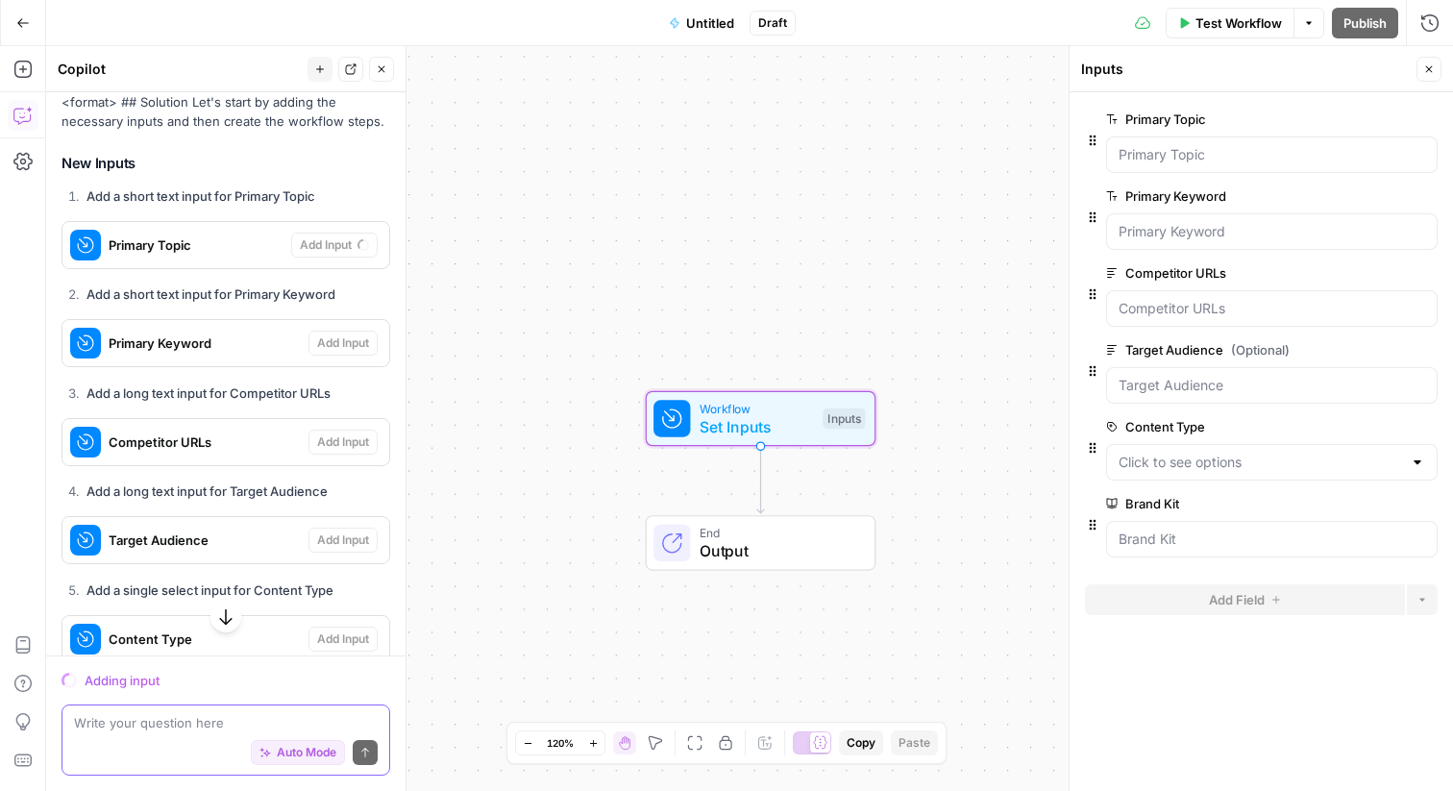
scroll to position [4399, 0]
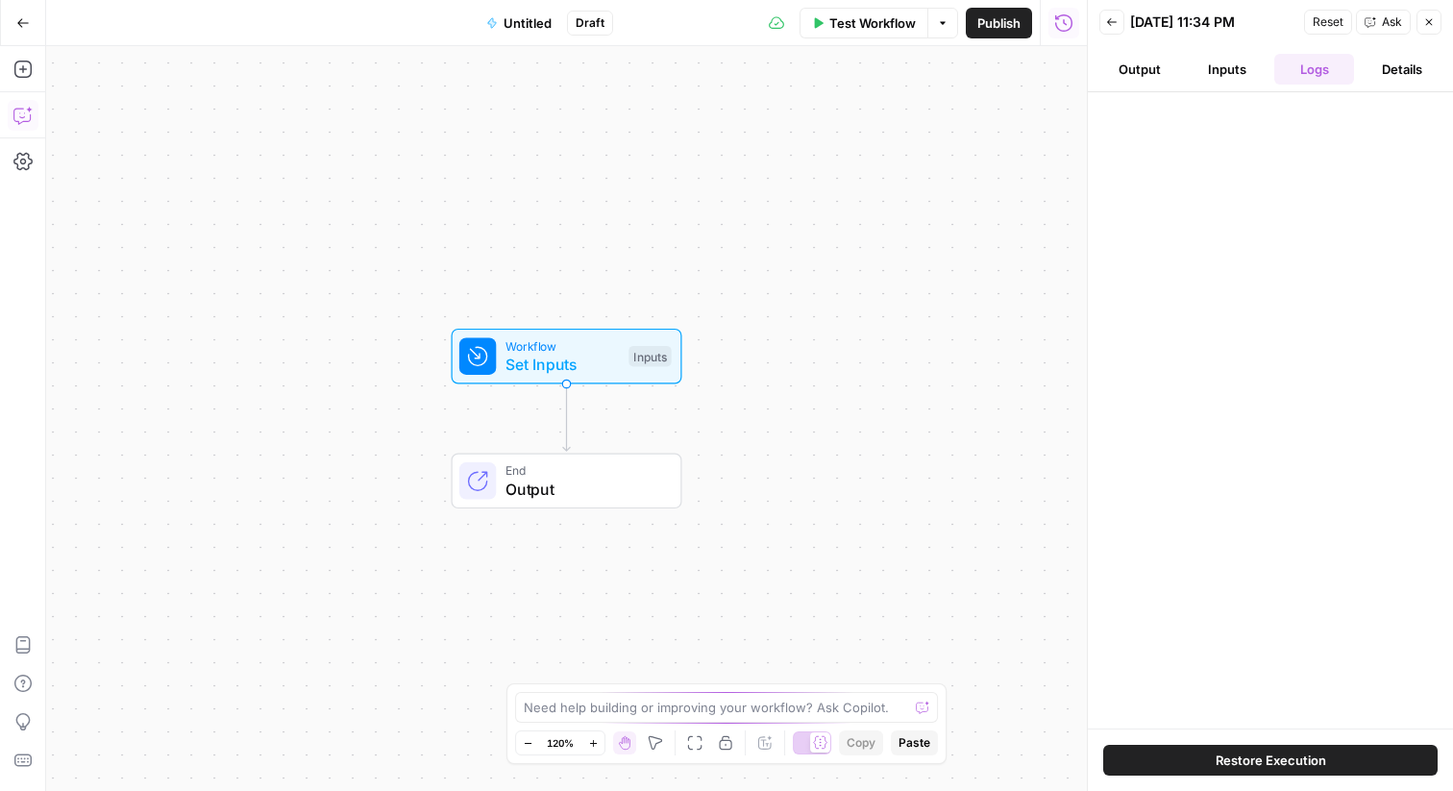
click at [24, 111] on icon "button" at bounding box center [22, 115] width 19 height 19
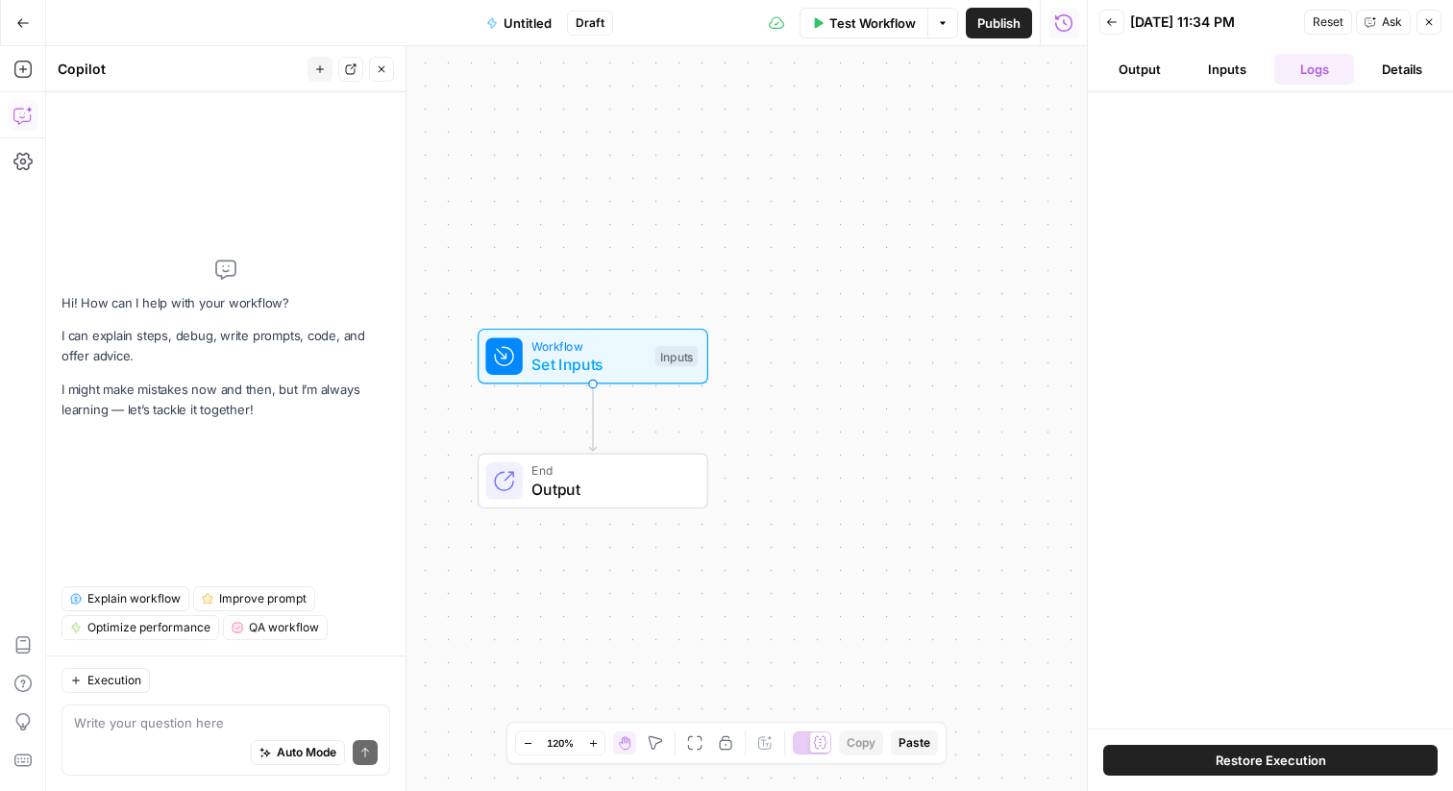
click at [225, 715] on textarea at bounding box center [226, 722] width 304 height 19
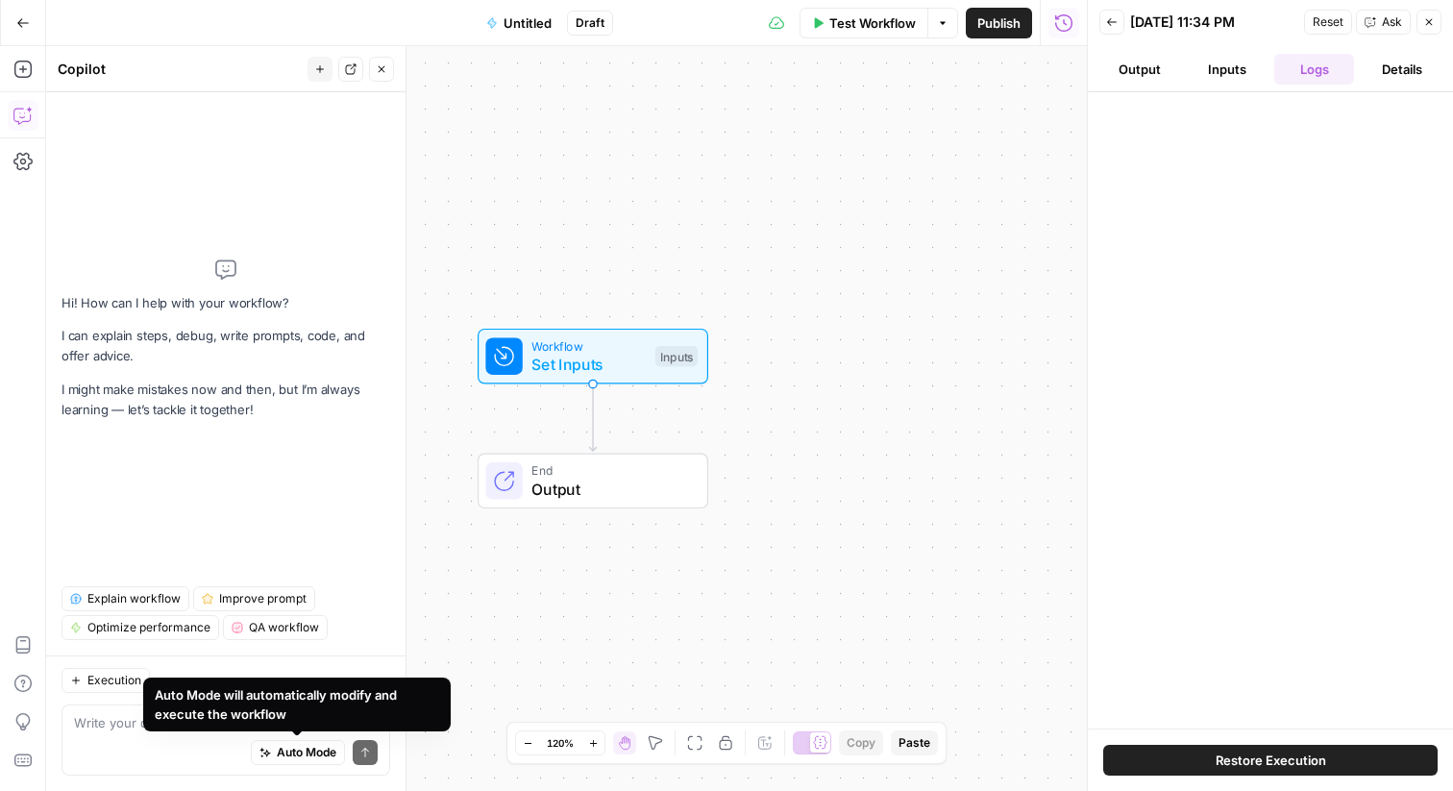
click at [150, 727] on div "Auto Mode will automatically modify and execute the workflow" at bounding box center [297, 704] width 308 height 54
click at [147, 726] on div "Auto Mode will automatically modify and execute the workflow" at bounding box center [297, 704] width 308 height 54
click at [142, 715] on textarea at bounding box center [226, 722] width 304 height 19
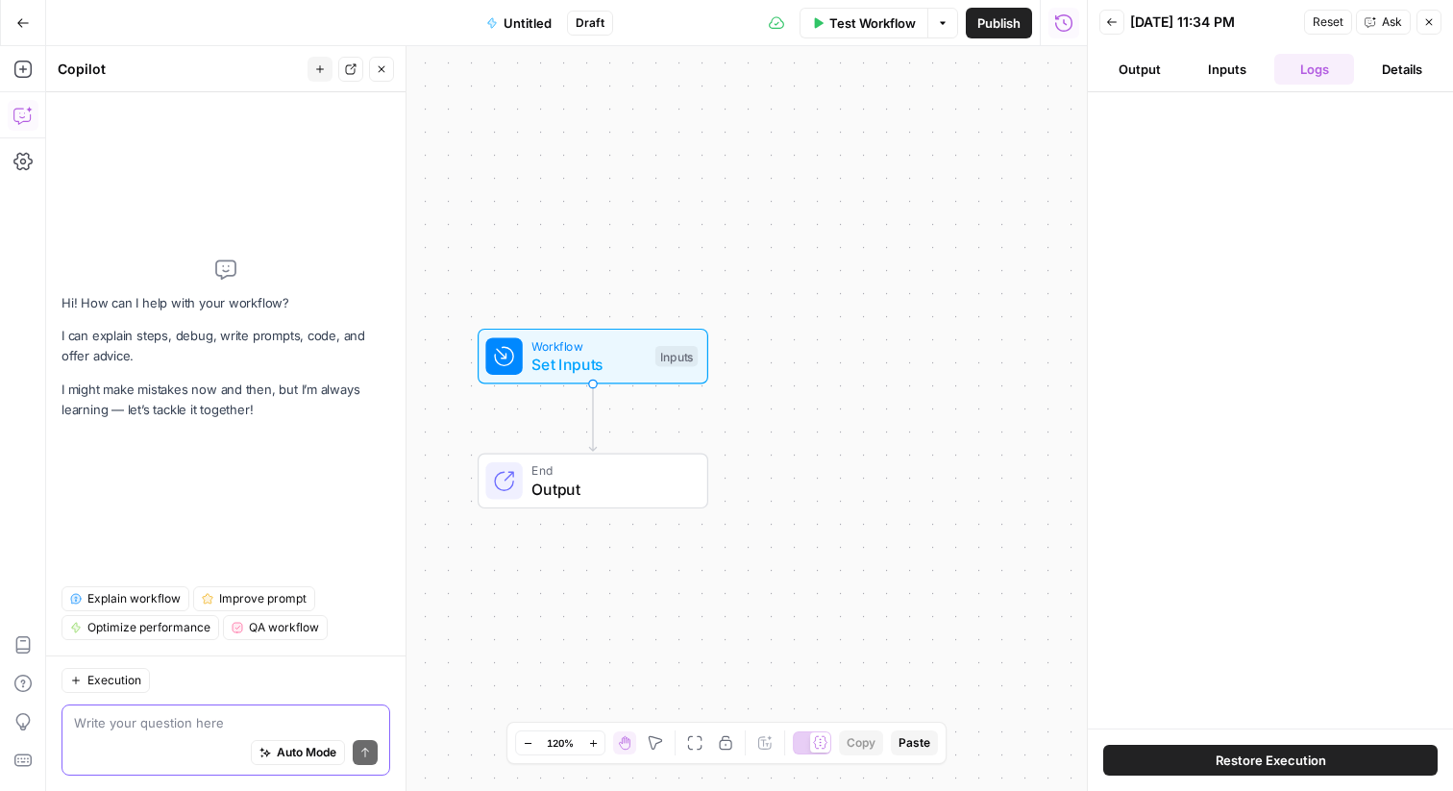
click at [120, 720] on textarea at bounding box center [226, 722] width 304 height 19
type textarea "Help me finish what we were setting up"
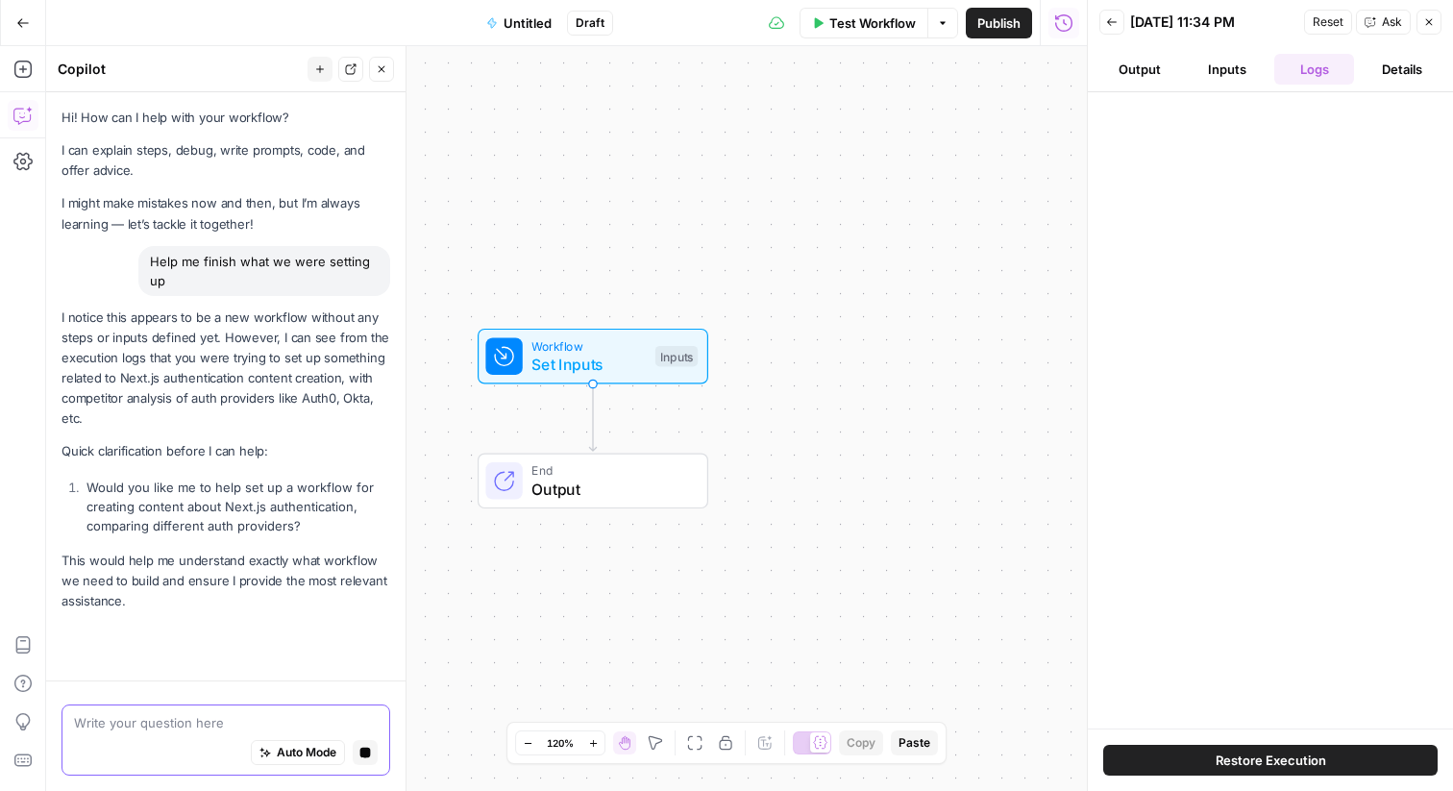
scroll to position [2, 0]
paste textarea "Add an "Input" node to your canvas Configure the following parameters: Primary …"
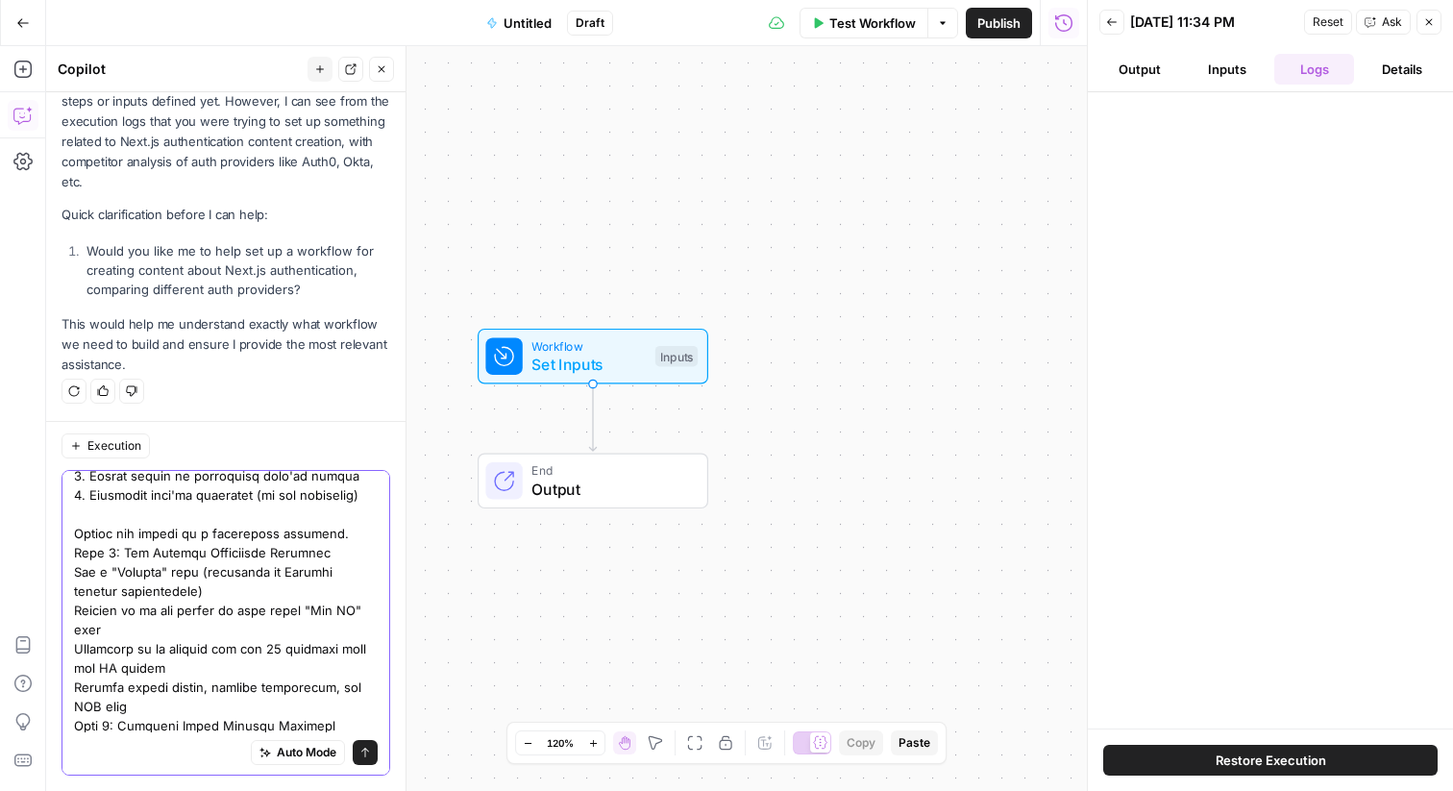
scroll to position [1013, 0]
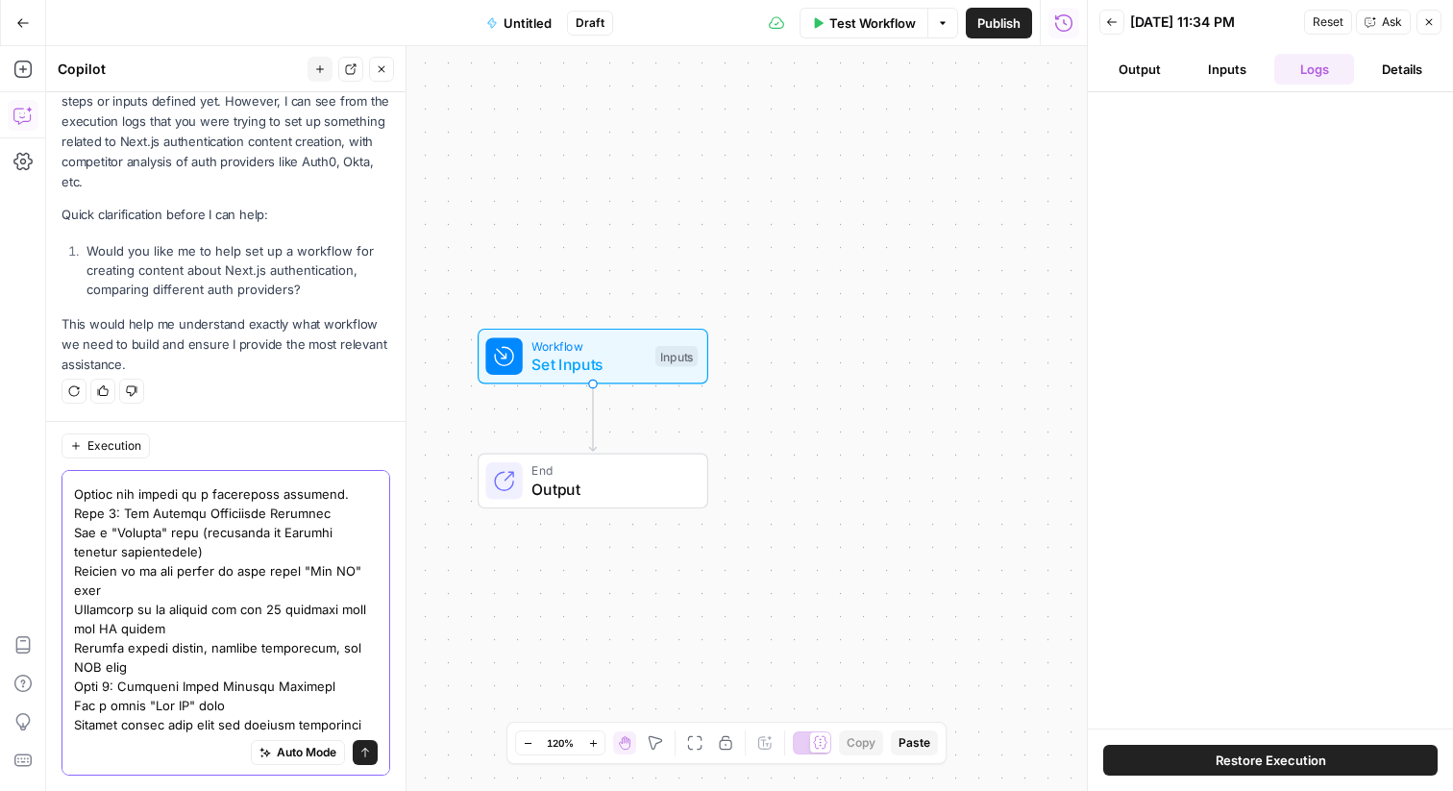
click at [338, 493] on textarea at bounding box center [226, 273] width 304 height 1614
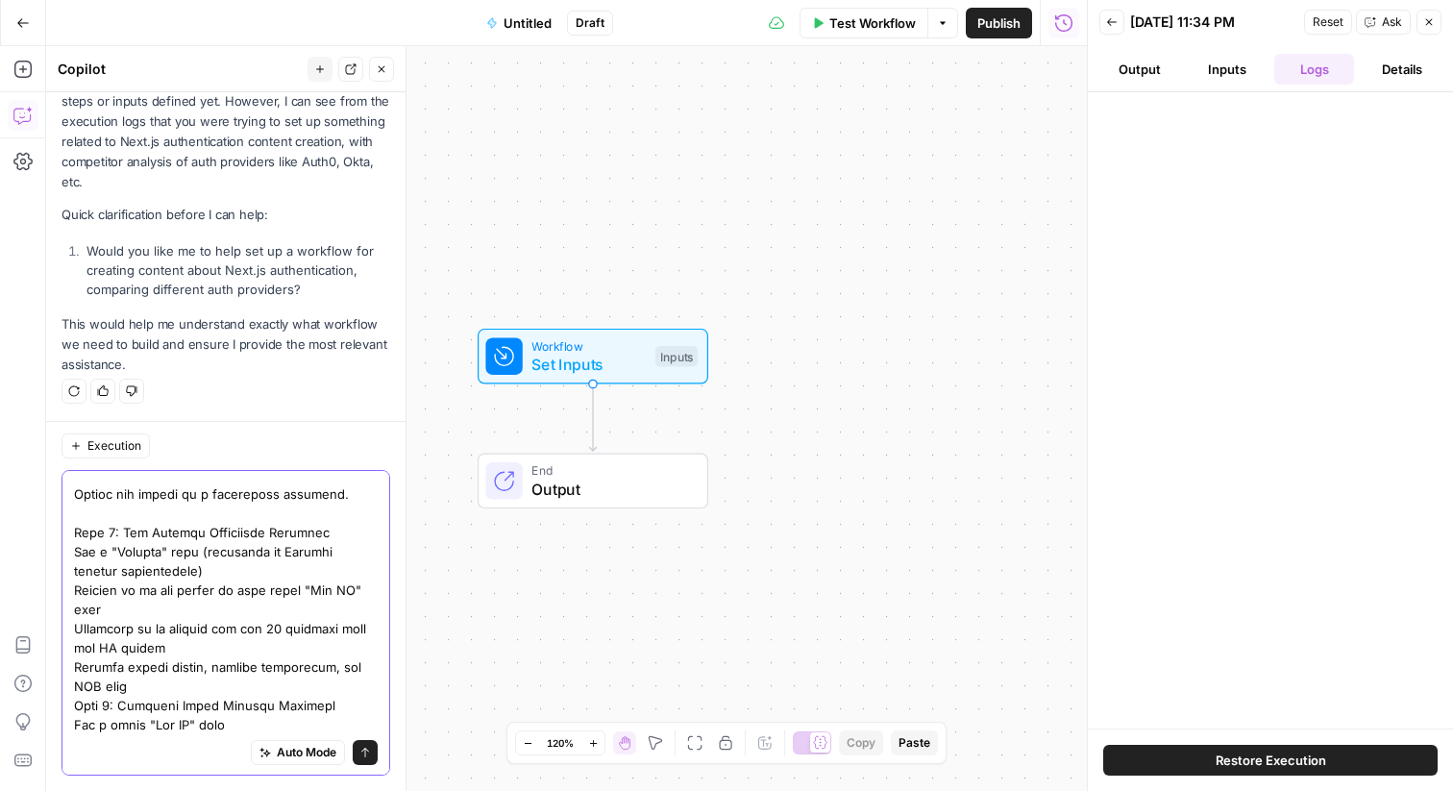
scroll to position [1032, 0]
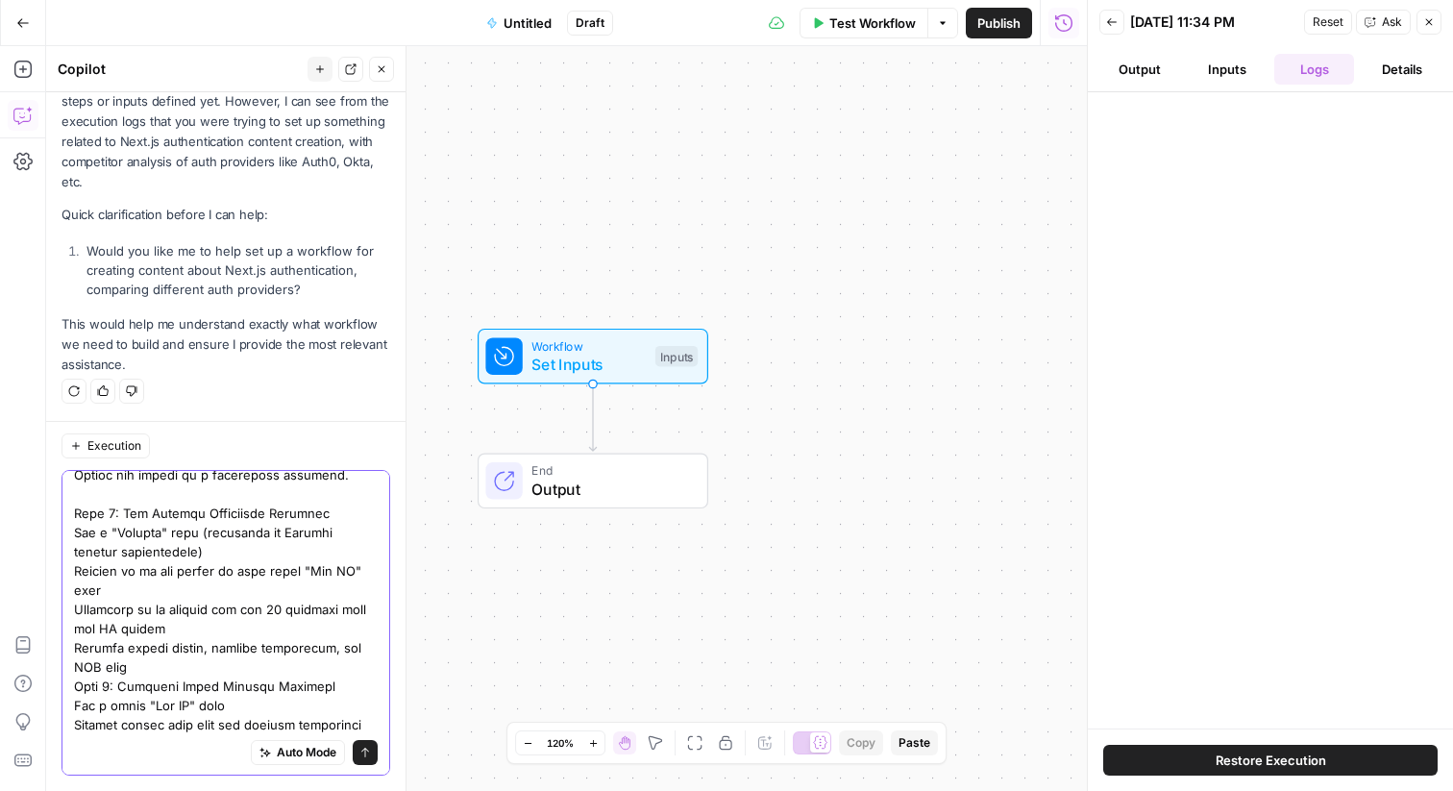
drag, startPoint x: 121, startPoint y: 511, endPoint x: 62, endPoint y: 510, distance: 59.6
click at [62, 510] on div "Auto Mode Send" at bounding box center [226, 623] width 329 height 306
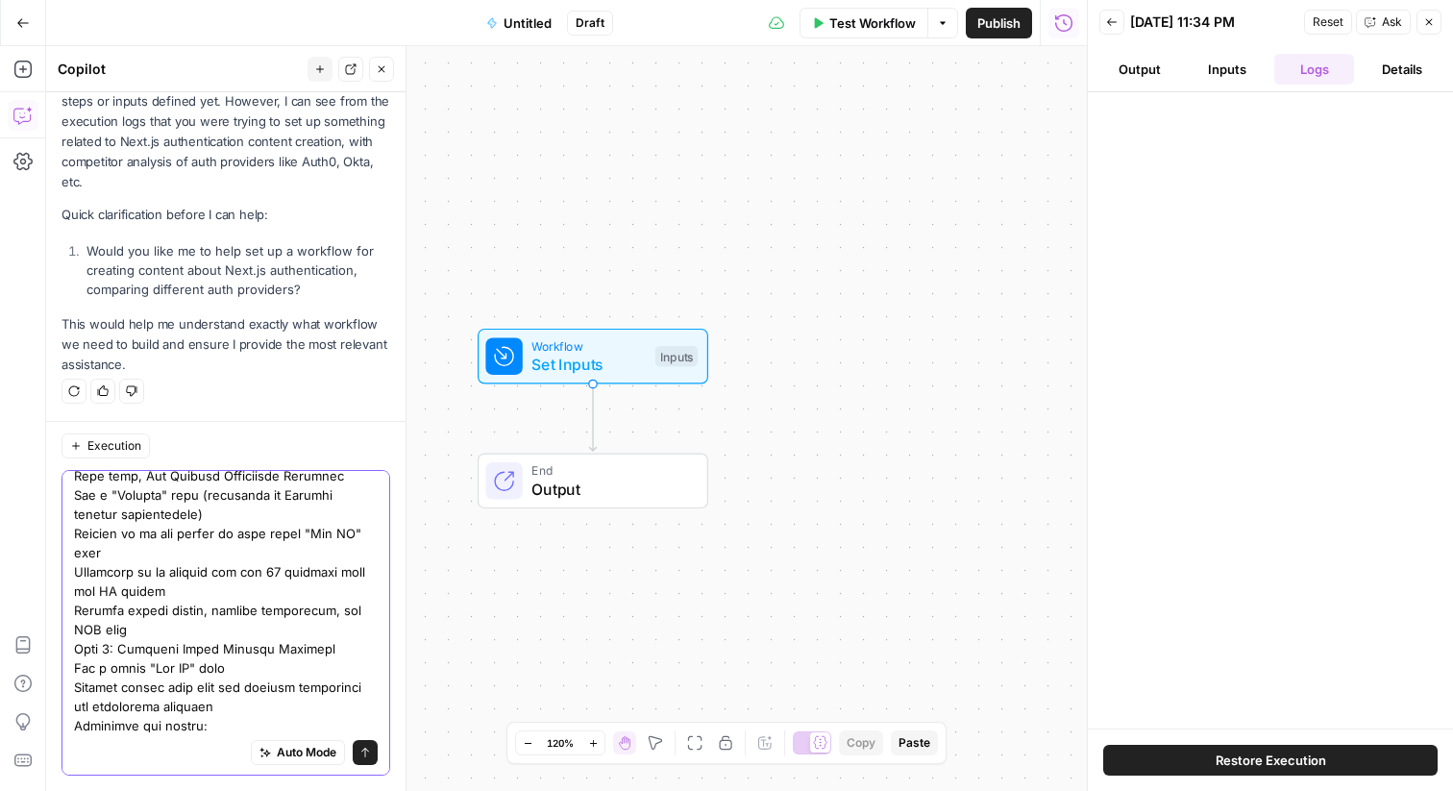
scroll to position [1079, 0]
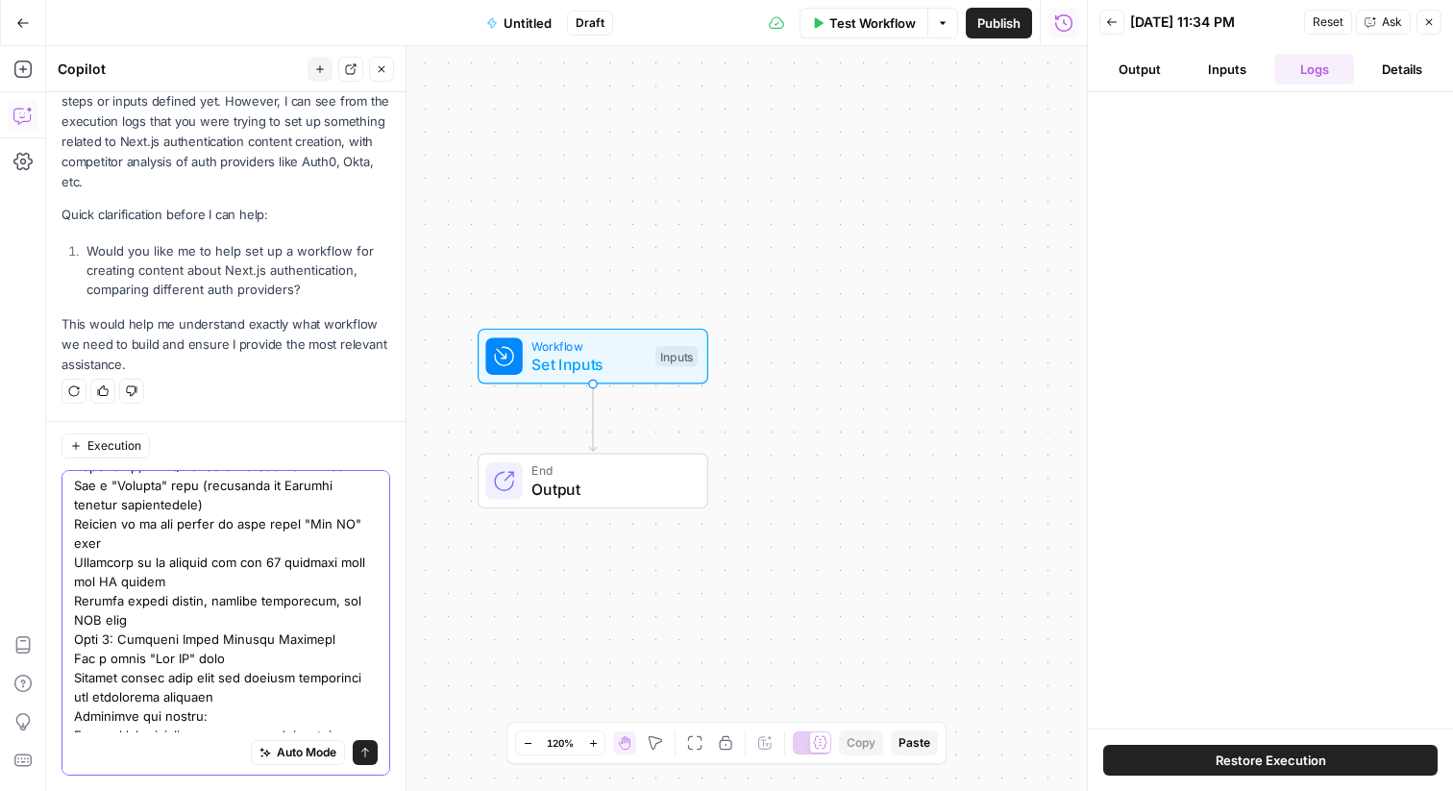
drag, startPoint x: 222, startPoint y: 506, endPoint x: 212, endPoint y: 481, distance: 26.8
click at [212, 481] on textarea at bounding box center [226, 216] width 304 height 1634
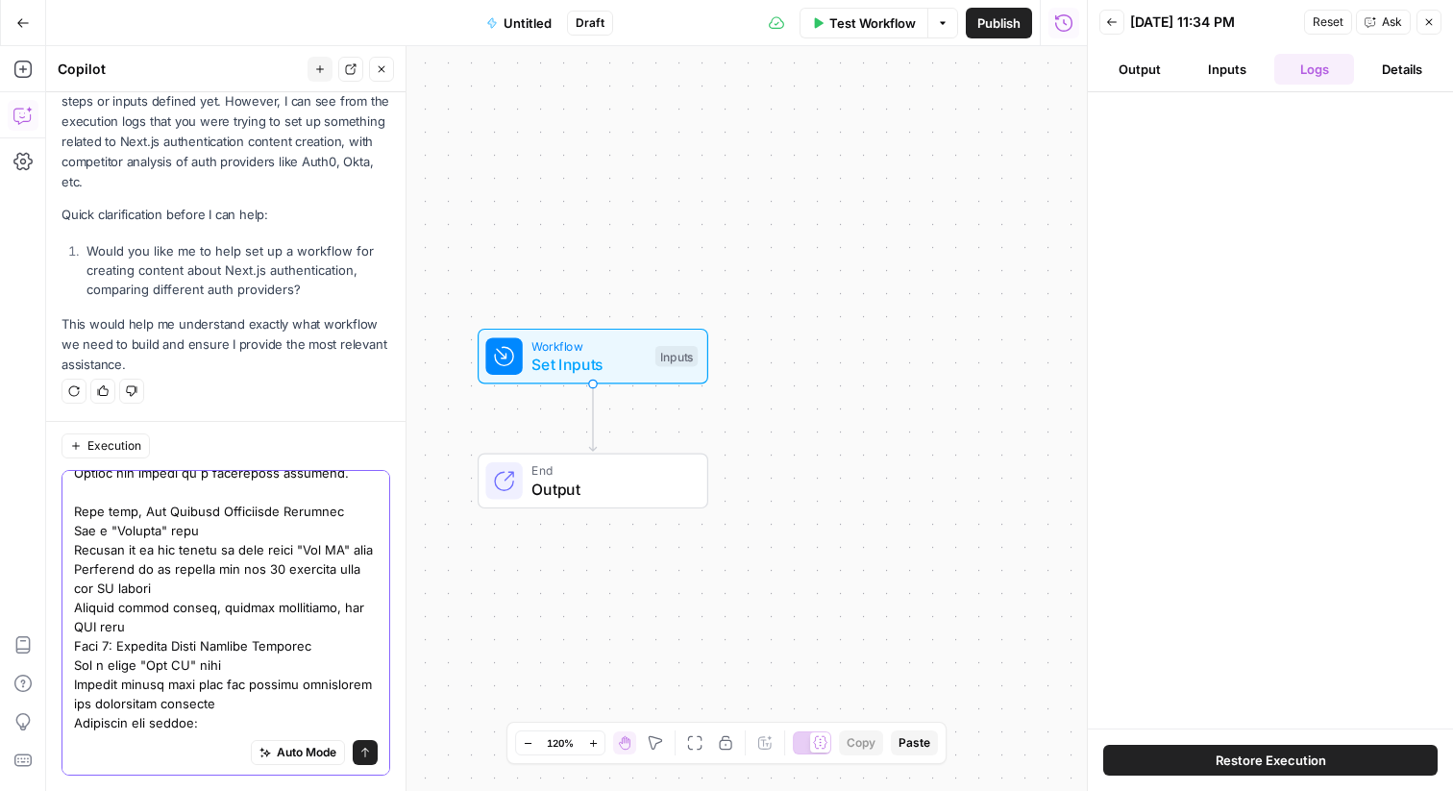
scroll to position [1057, 0]
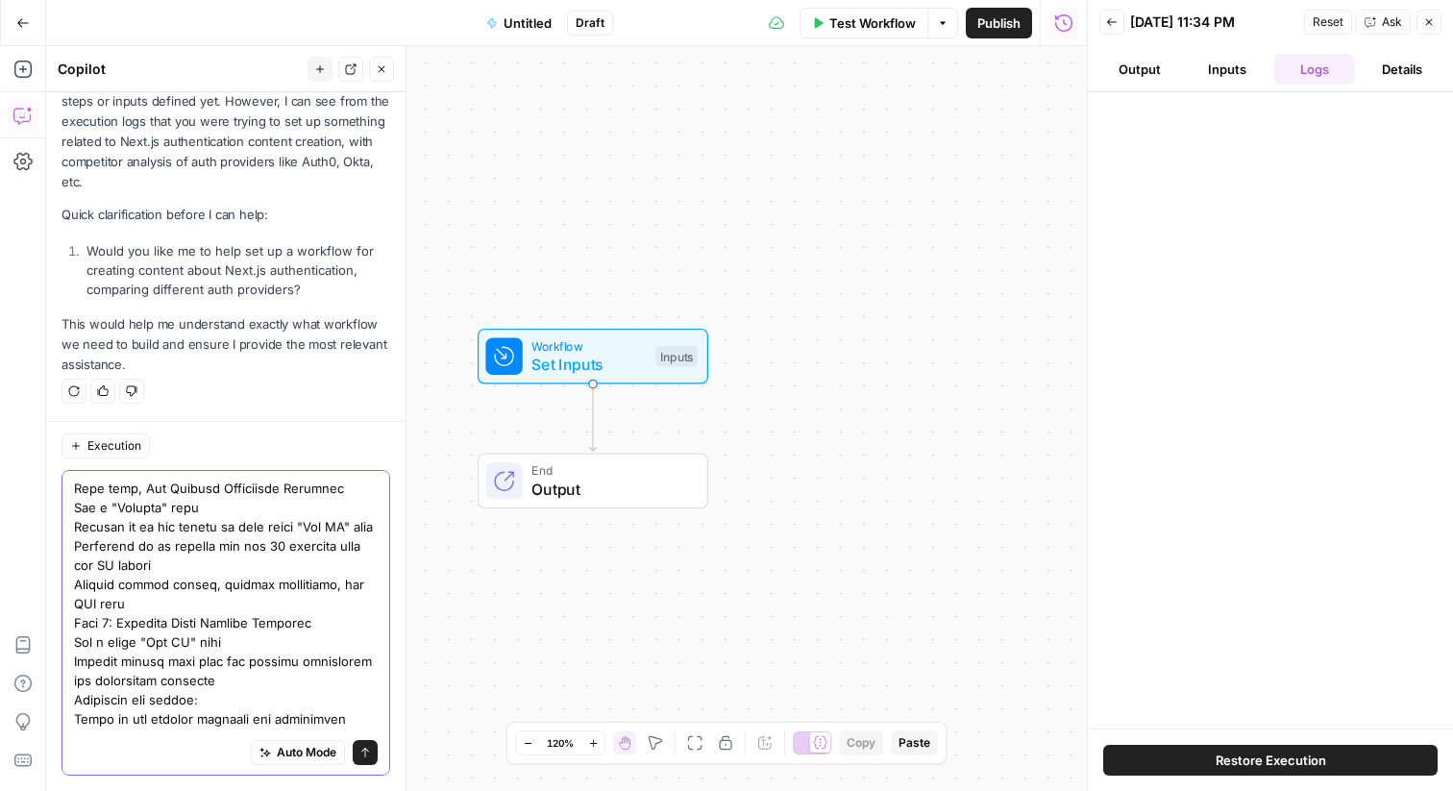
click at [119, 619] on textarea at bounding box center [226, 209] width 304 height 1576
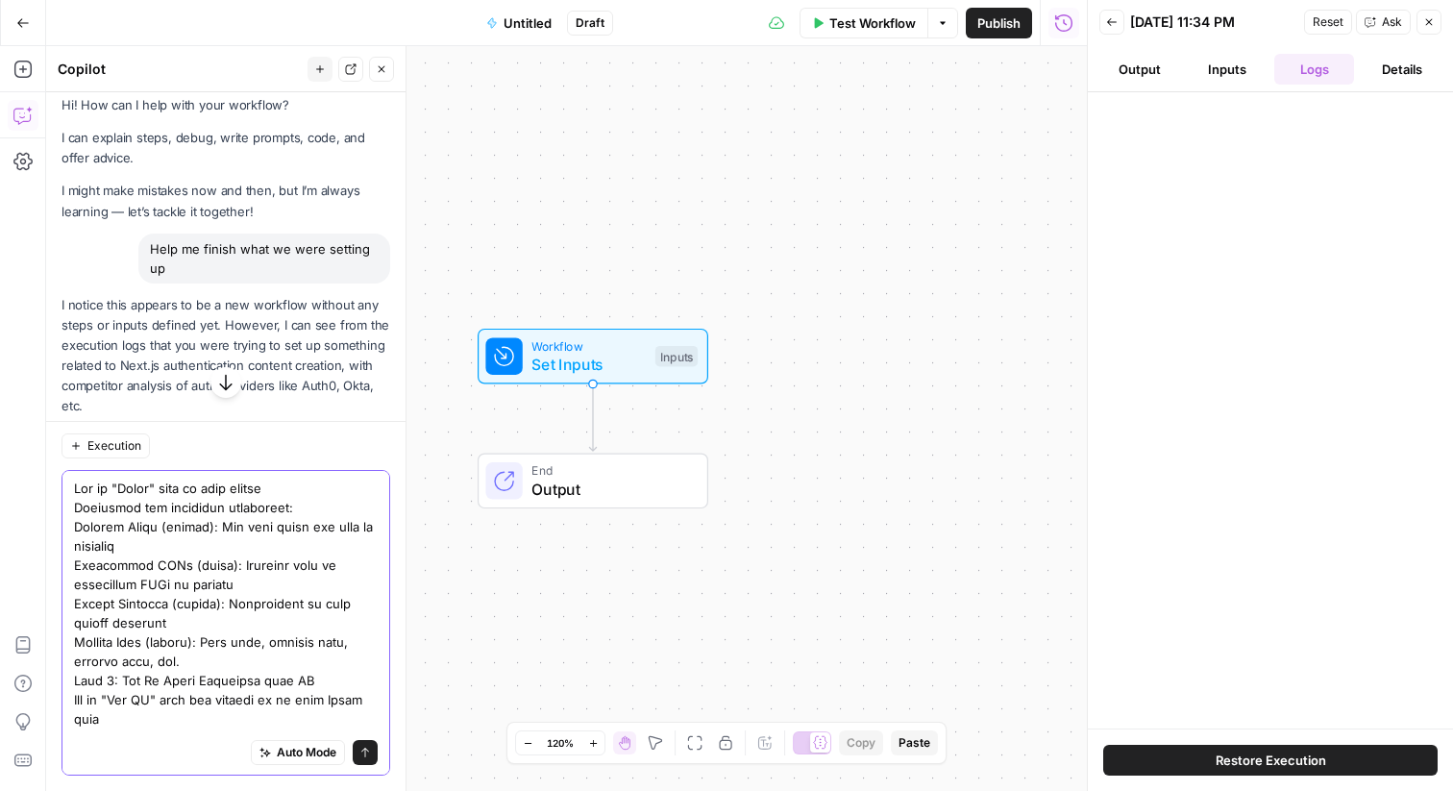
scroll to position [0, 0]
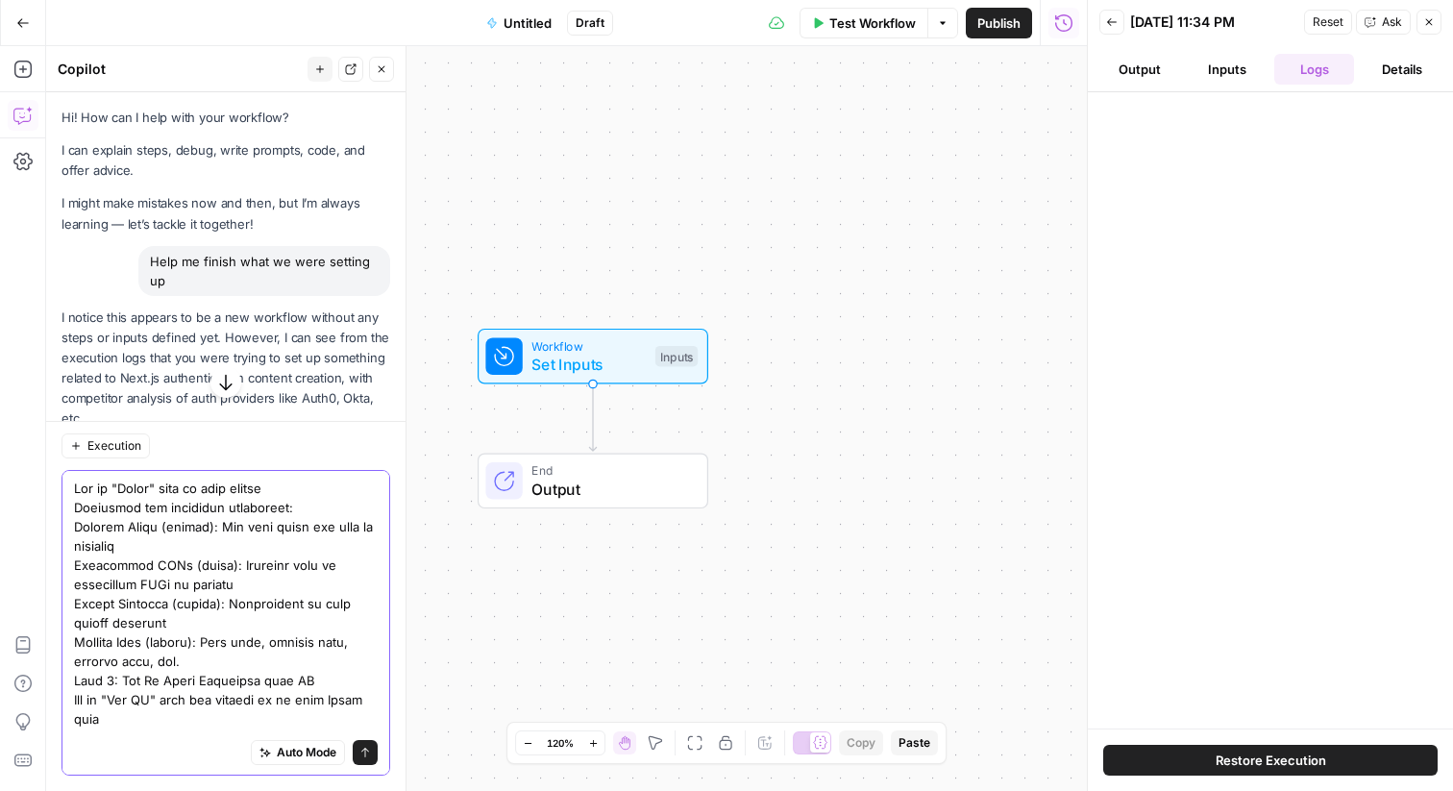
type textarea "Add an "Input" node to your canvas Configure the following parameters: Primary …"
click at [365, 751] on icon "submit" at bounding box center [365, 753] width 12 height 12
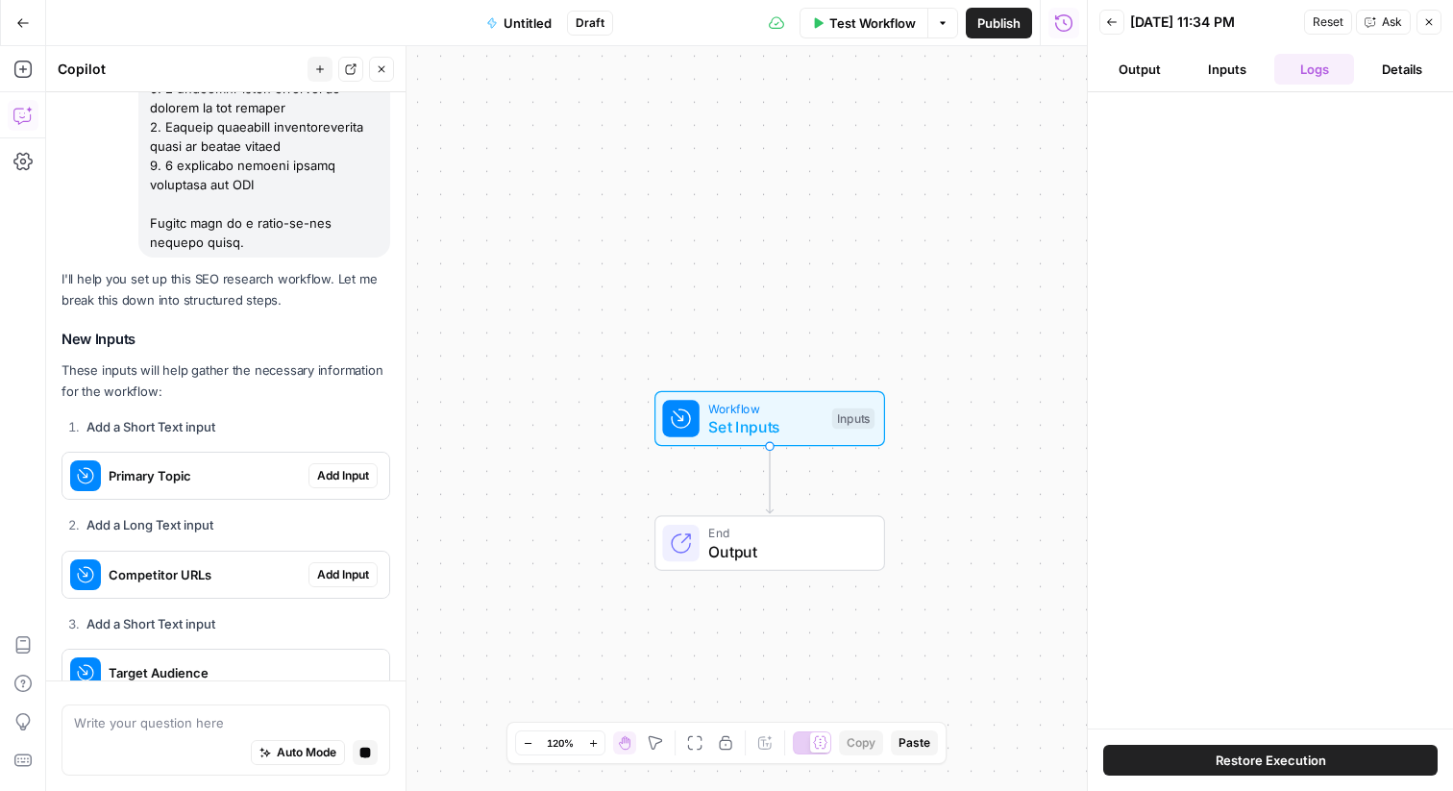
scroll to position [2278, 0]
click at [340, 468] on span "Add Input" at bounding box center [343, 476] width 52 height 17
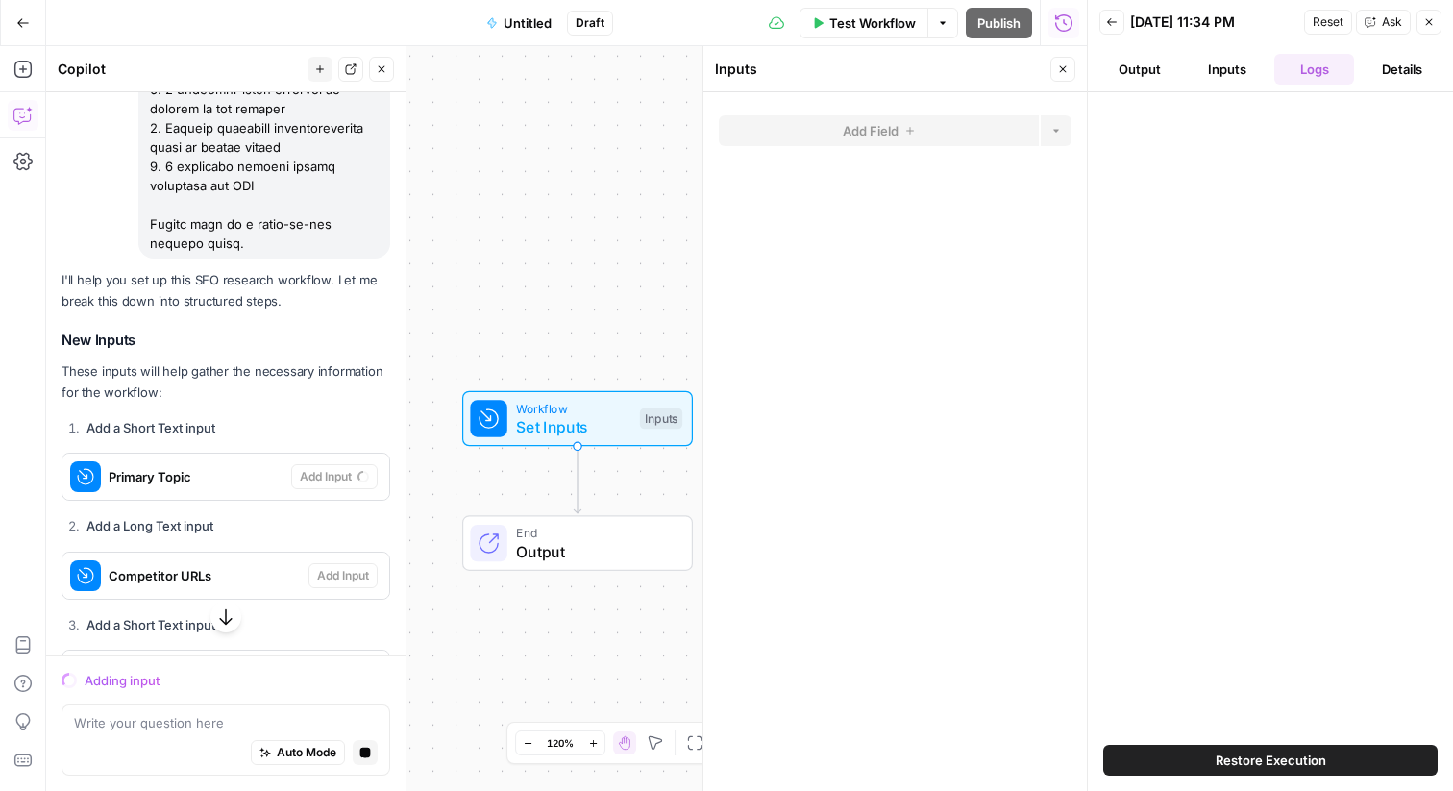
click at [1425, 24] on icon "button" at bounding box center [1429, 22] width 12 height 12
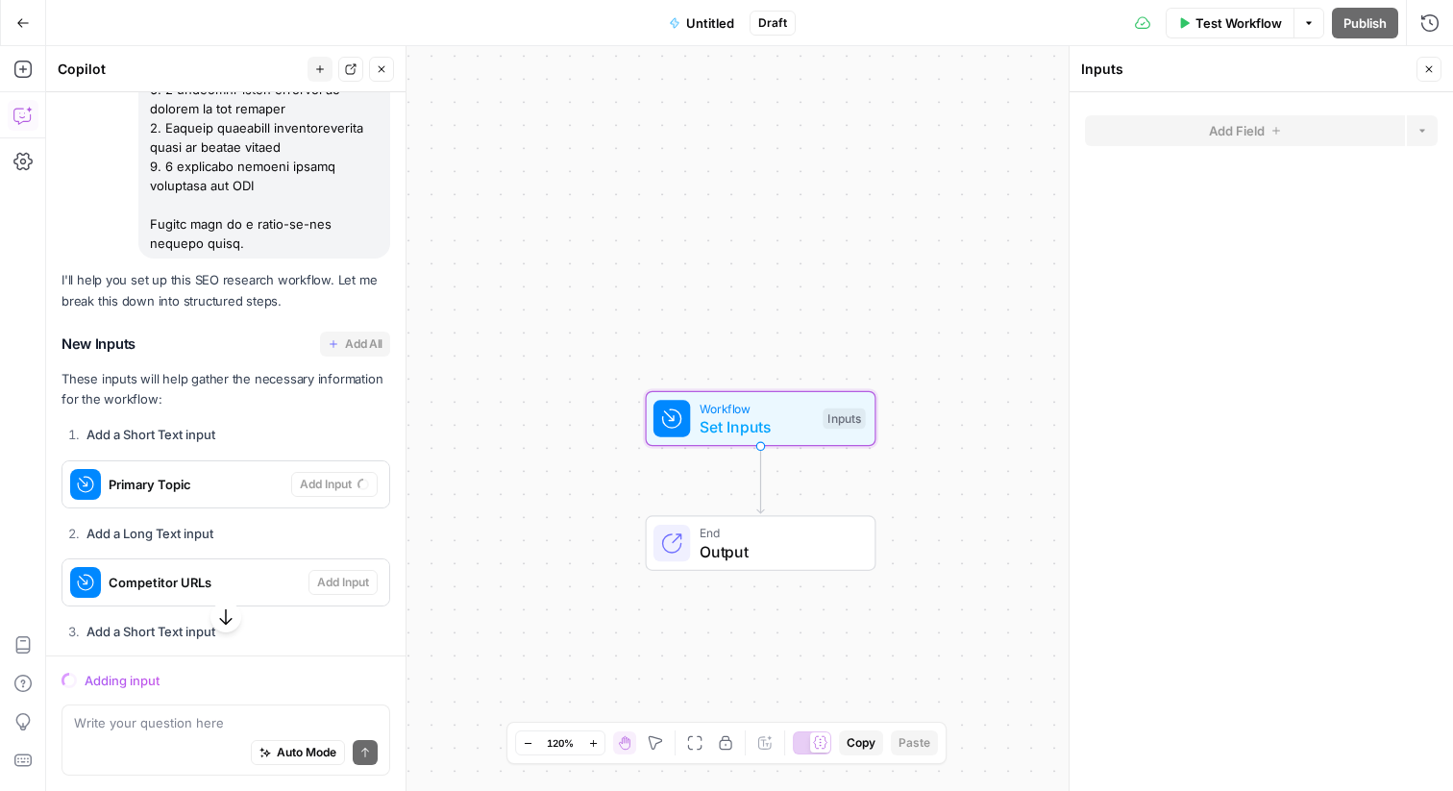
scroll to position [2309, 0]
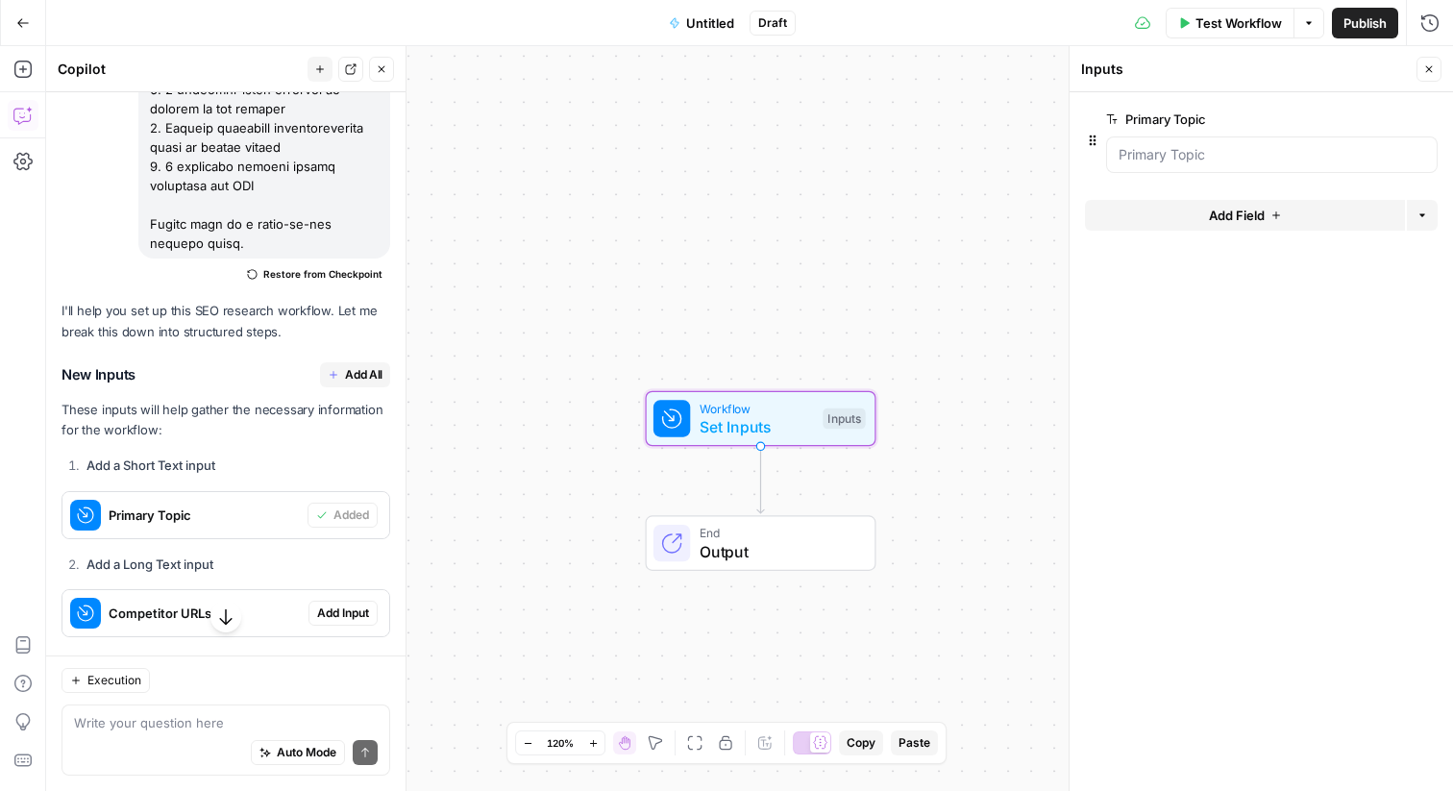
click at [338, 604] on span "Add Input" at bounding box center [343, 612] width 52 height 17
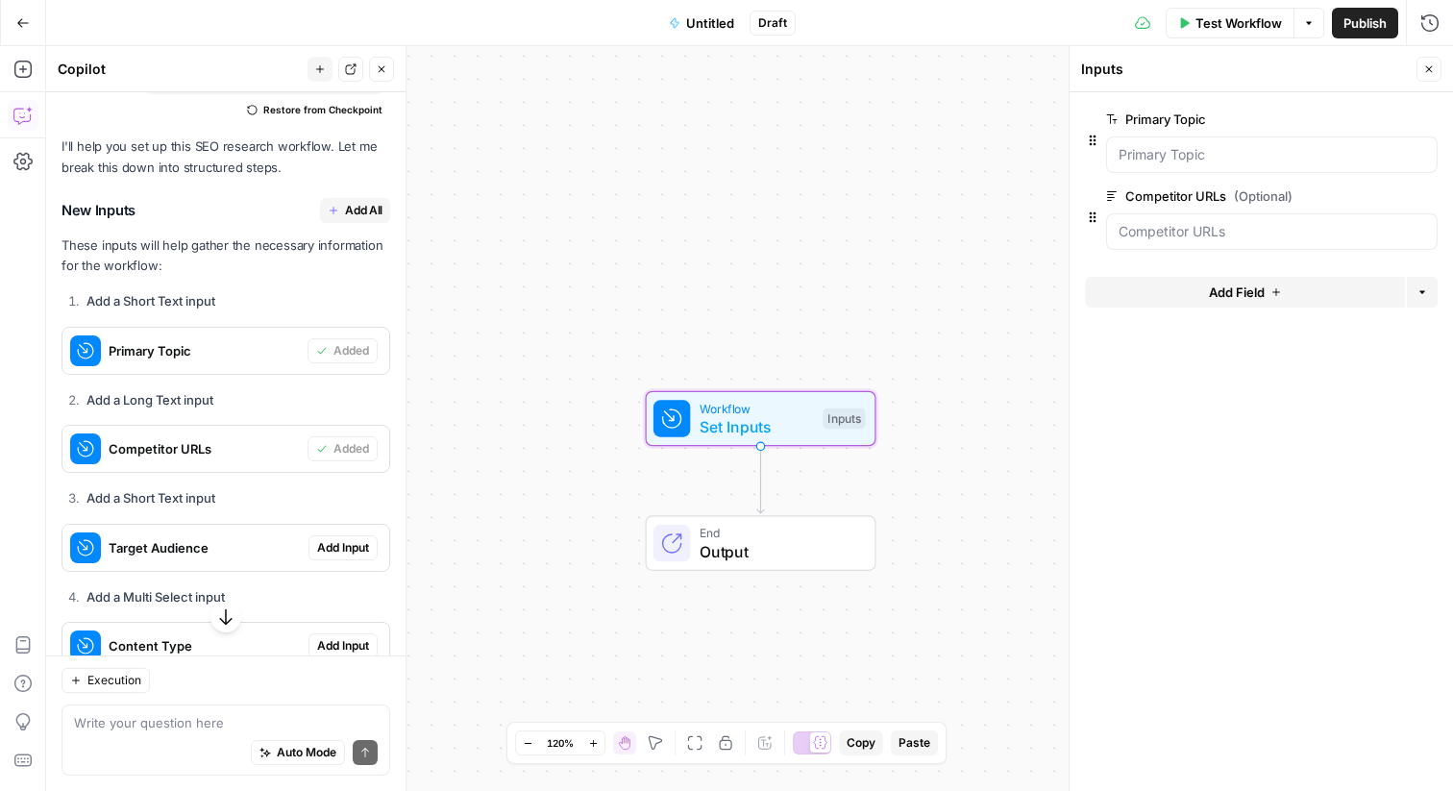
scroll to position [2528, 0]
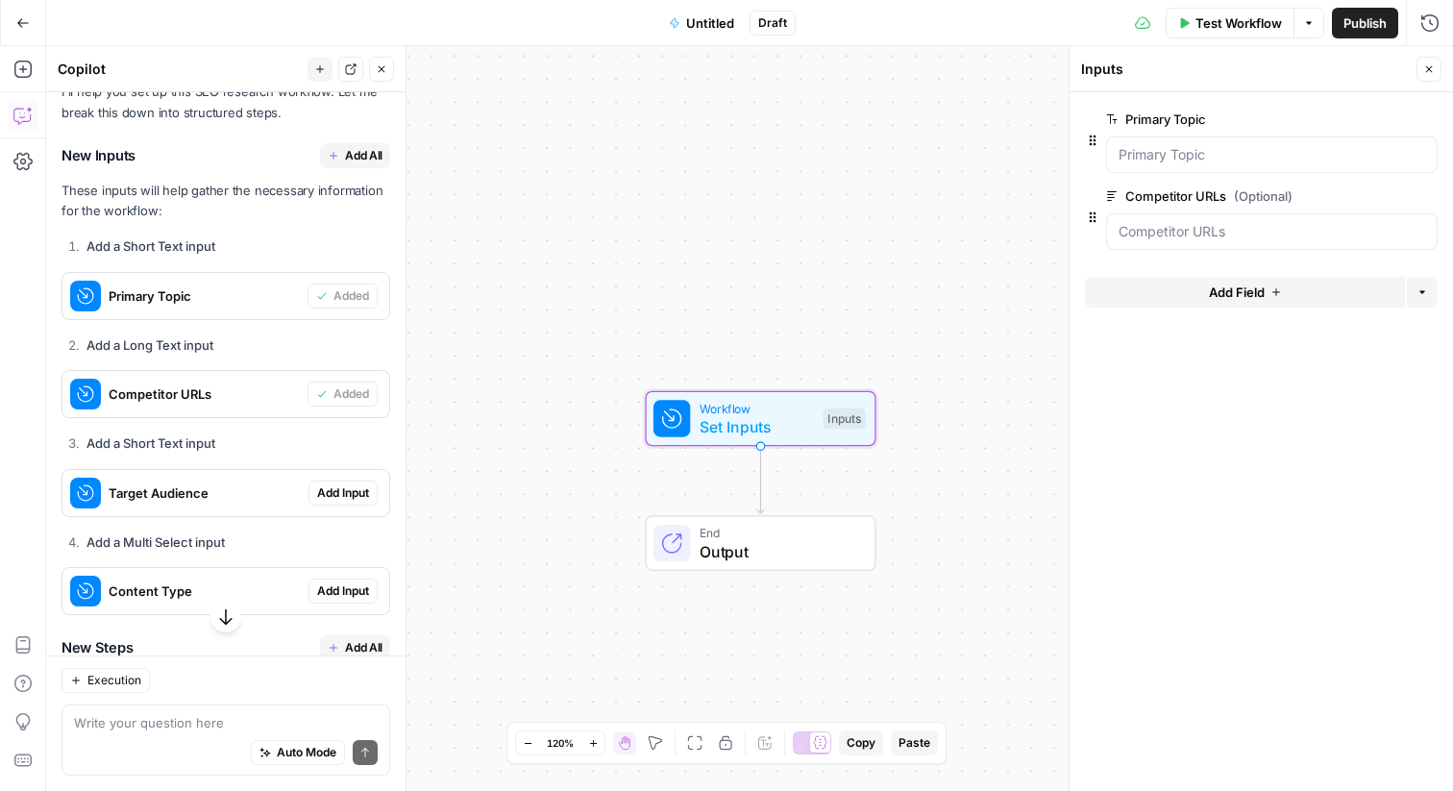
click at [338, 484] on span "Add Input" at bounding box center [343, 492] width 52 height 17
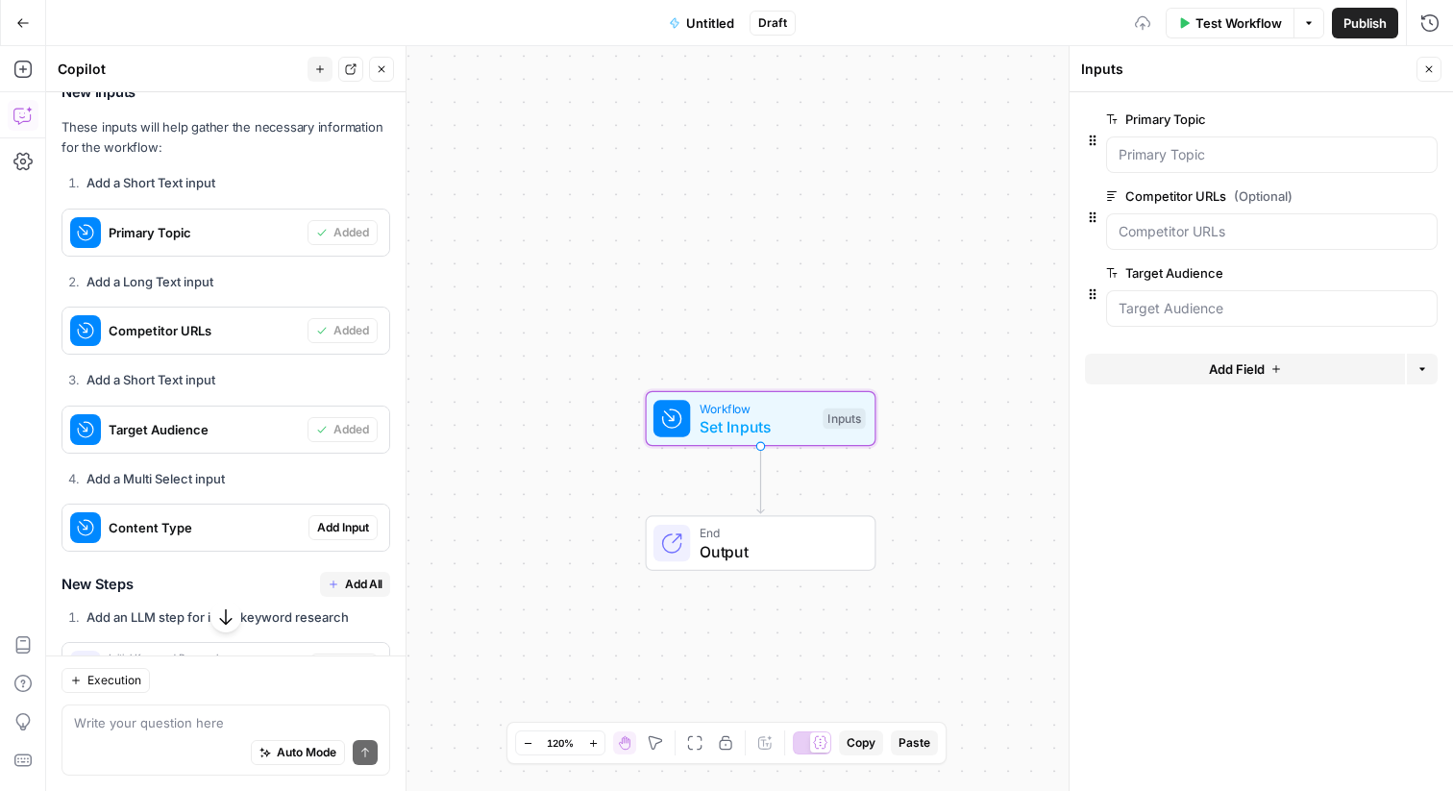
scroll to position [2639, 0]
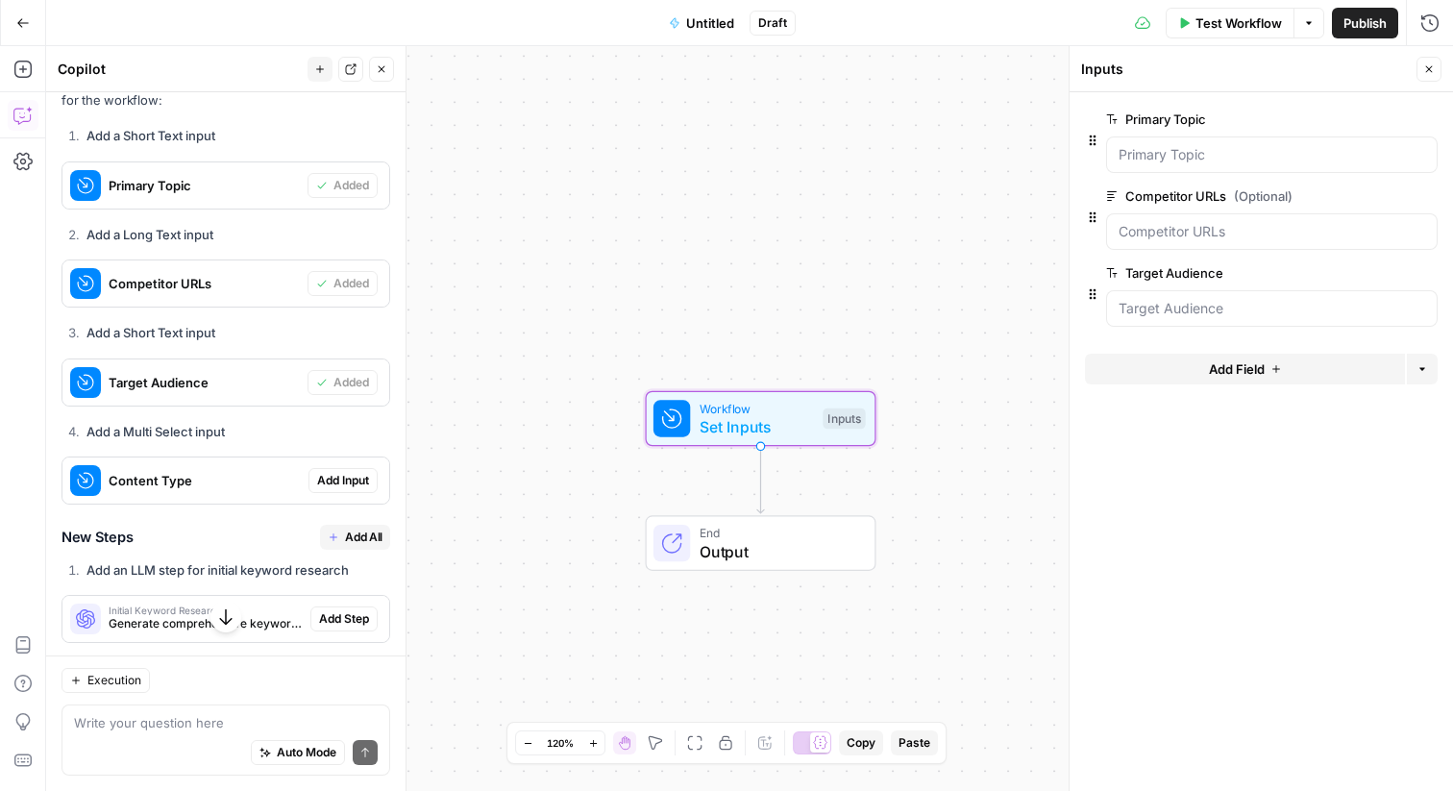
click at [345, 472] on span "Add Input" at bounding box center [343, 480] width 52 height 17
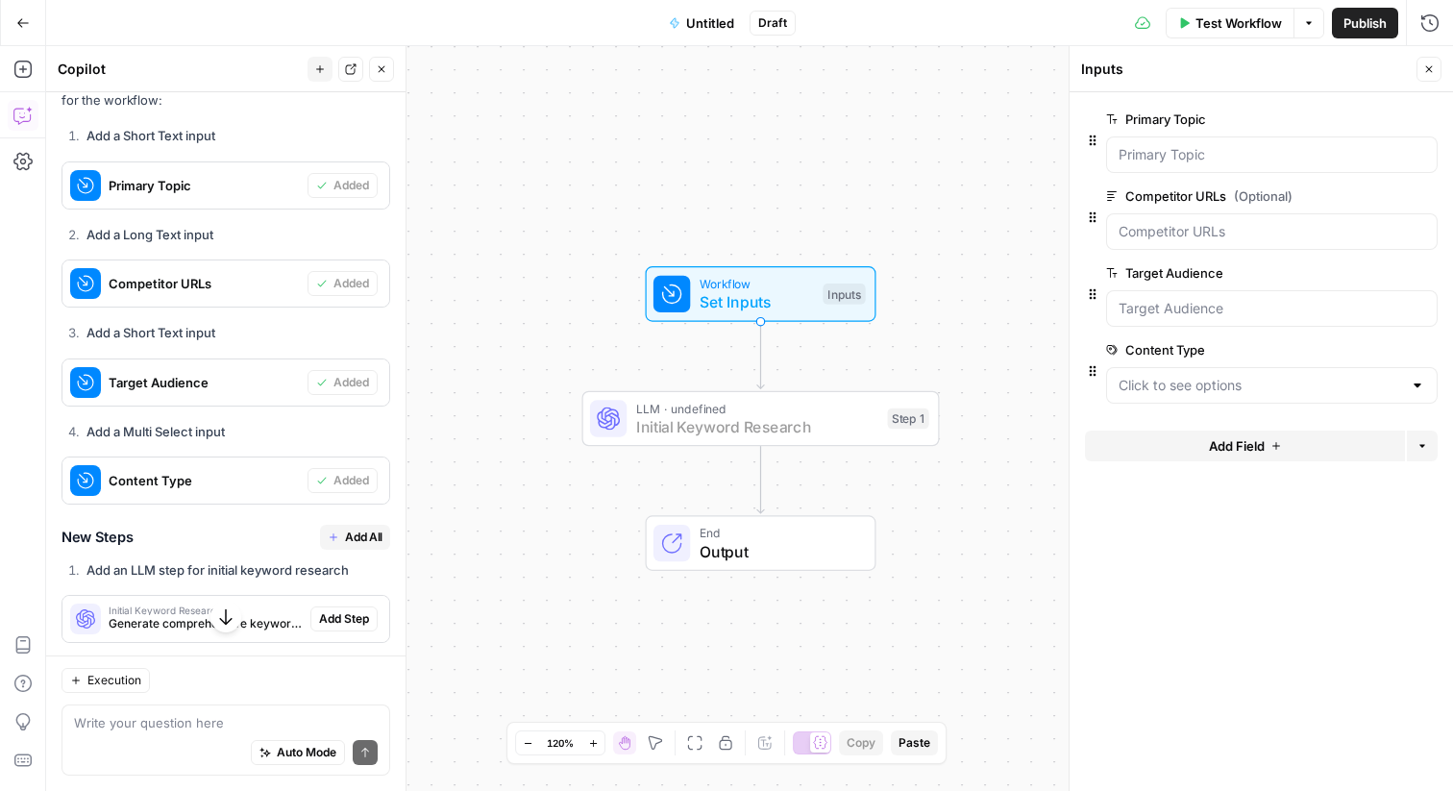
click at [348, 610] on span "Add Step" at bounding box center [344, 618] width 50 height 17
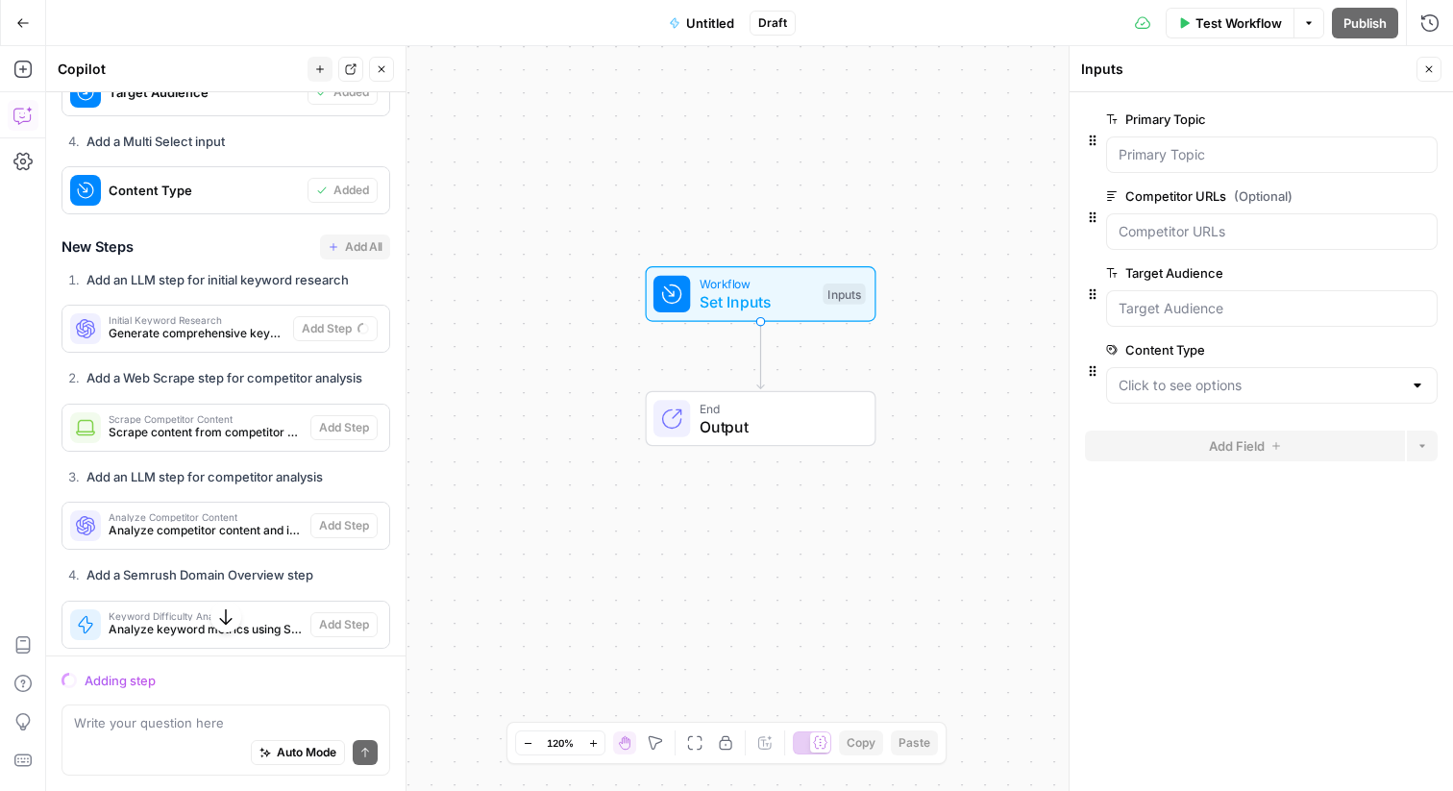
scroll to position [2873, 0]
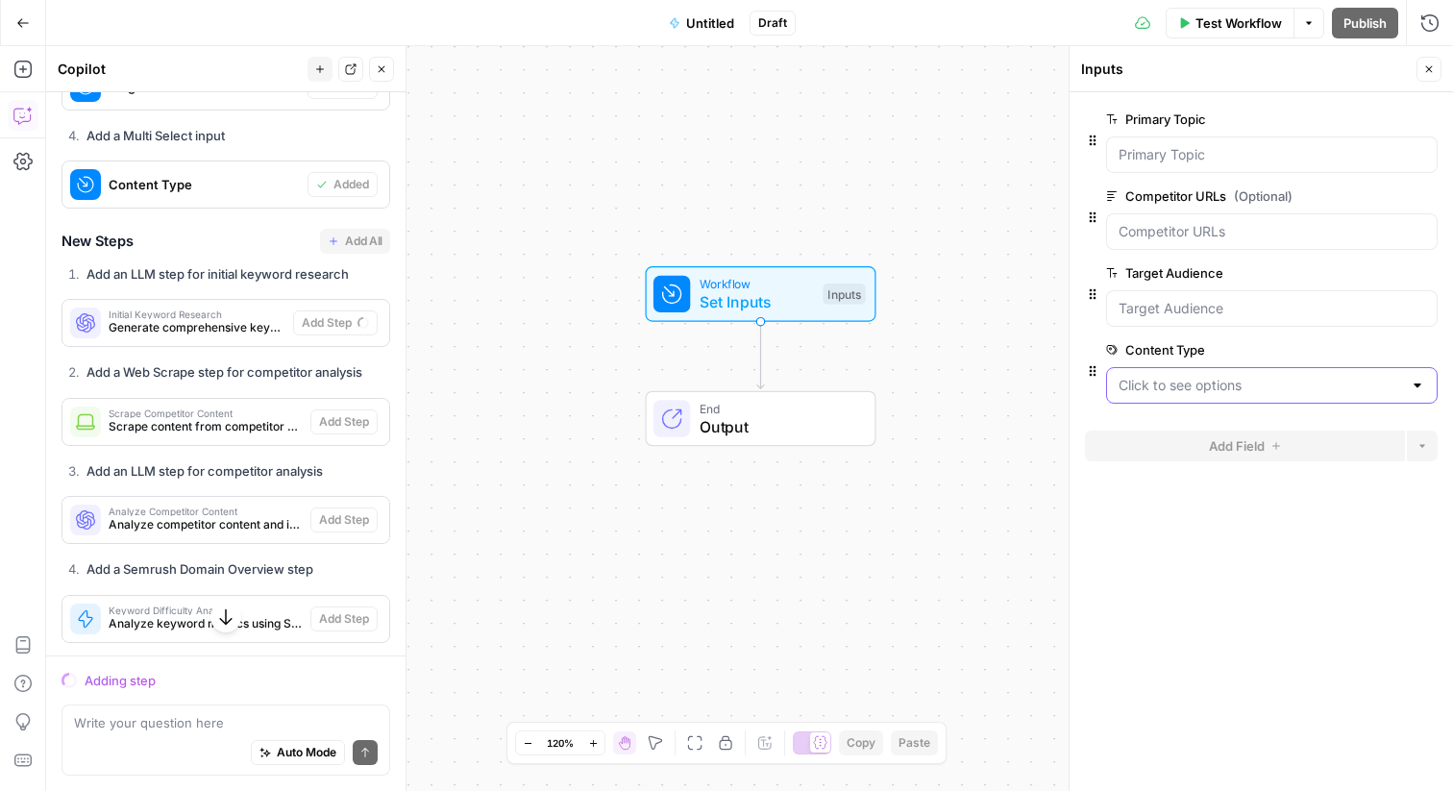
click at [1207, 382] on Type "Content Type" at bounding box center [1260, 385] width 283 height 19
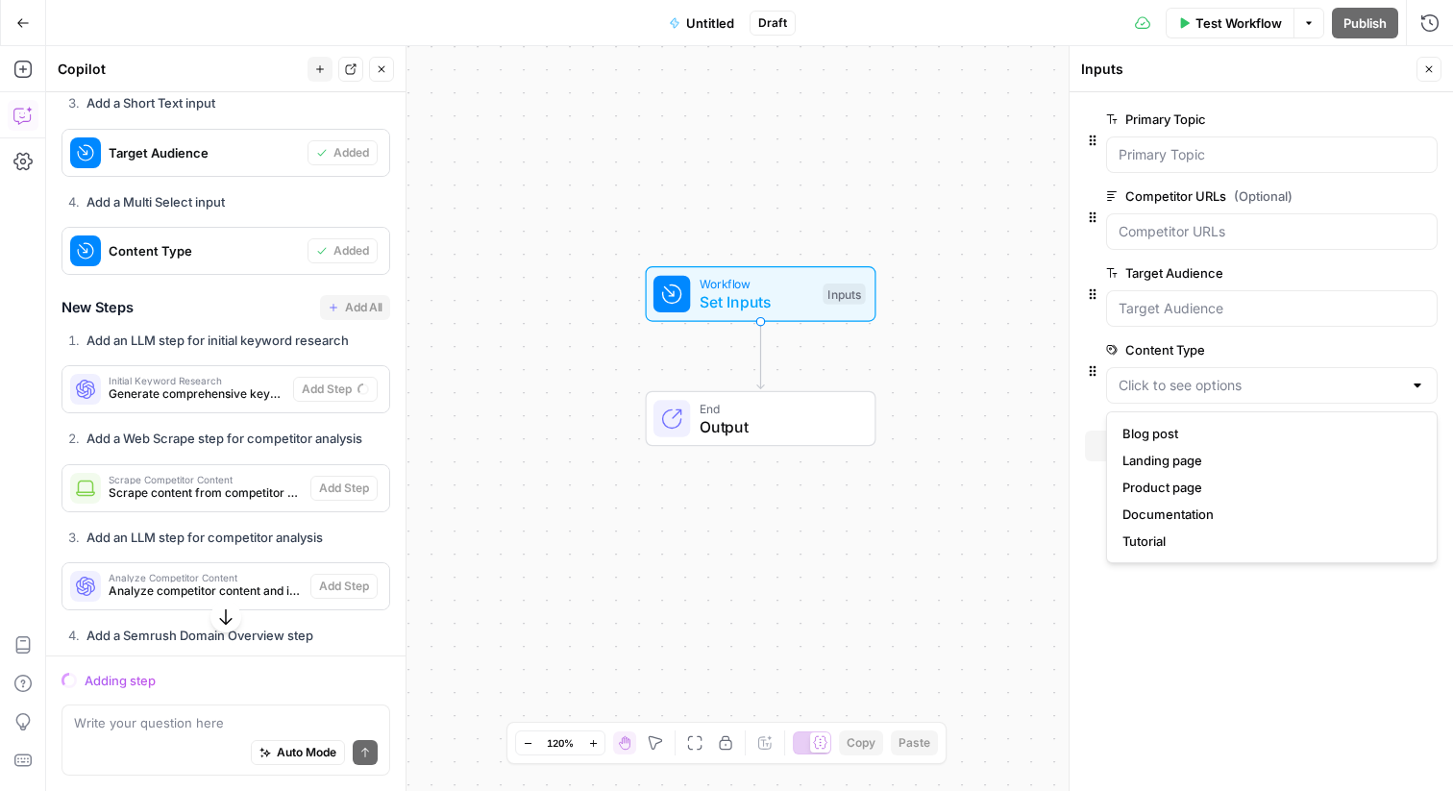
scroll to position [2745, 0]
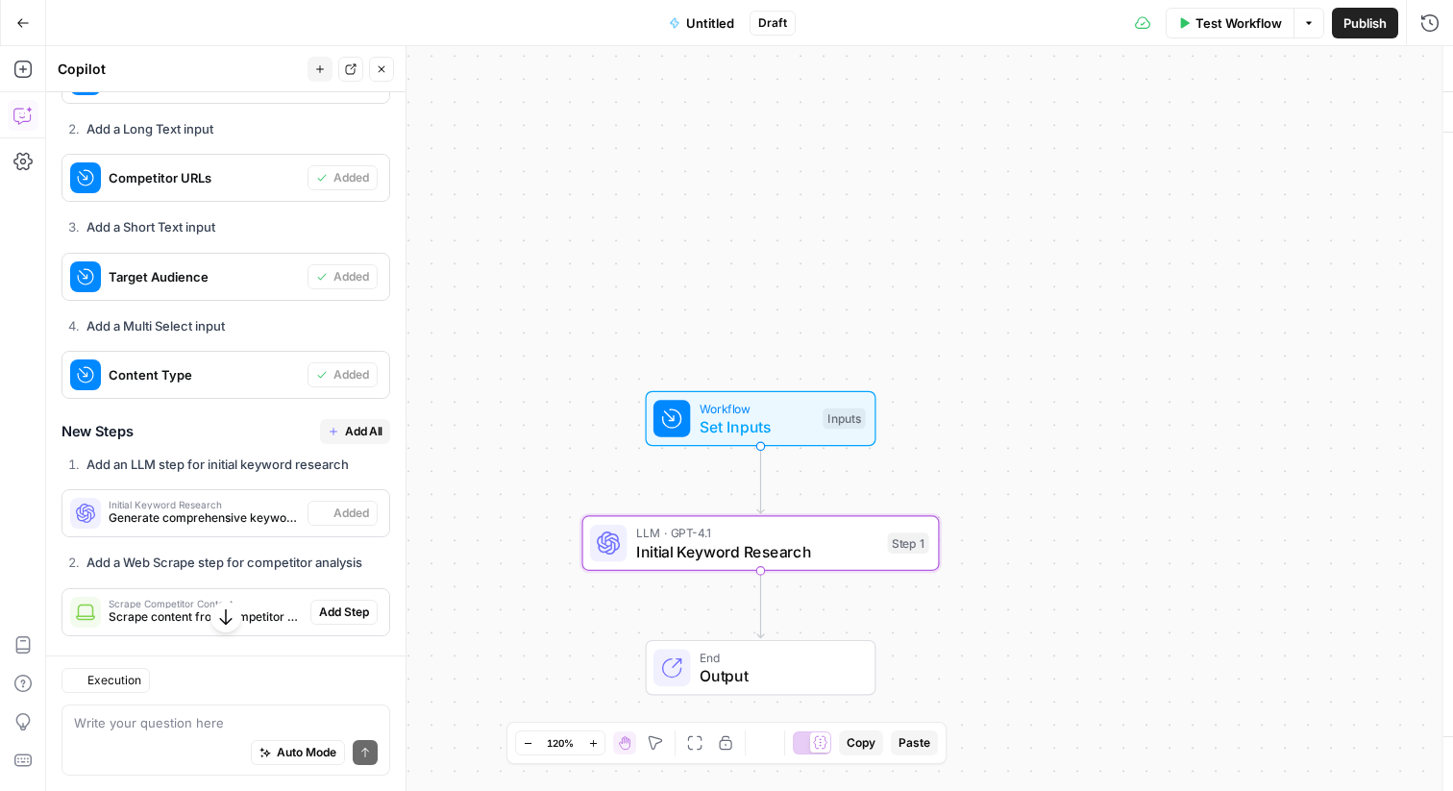
type textarea "Initial Keyword Research"
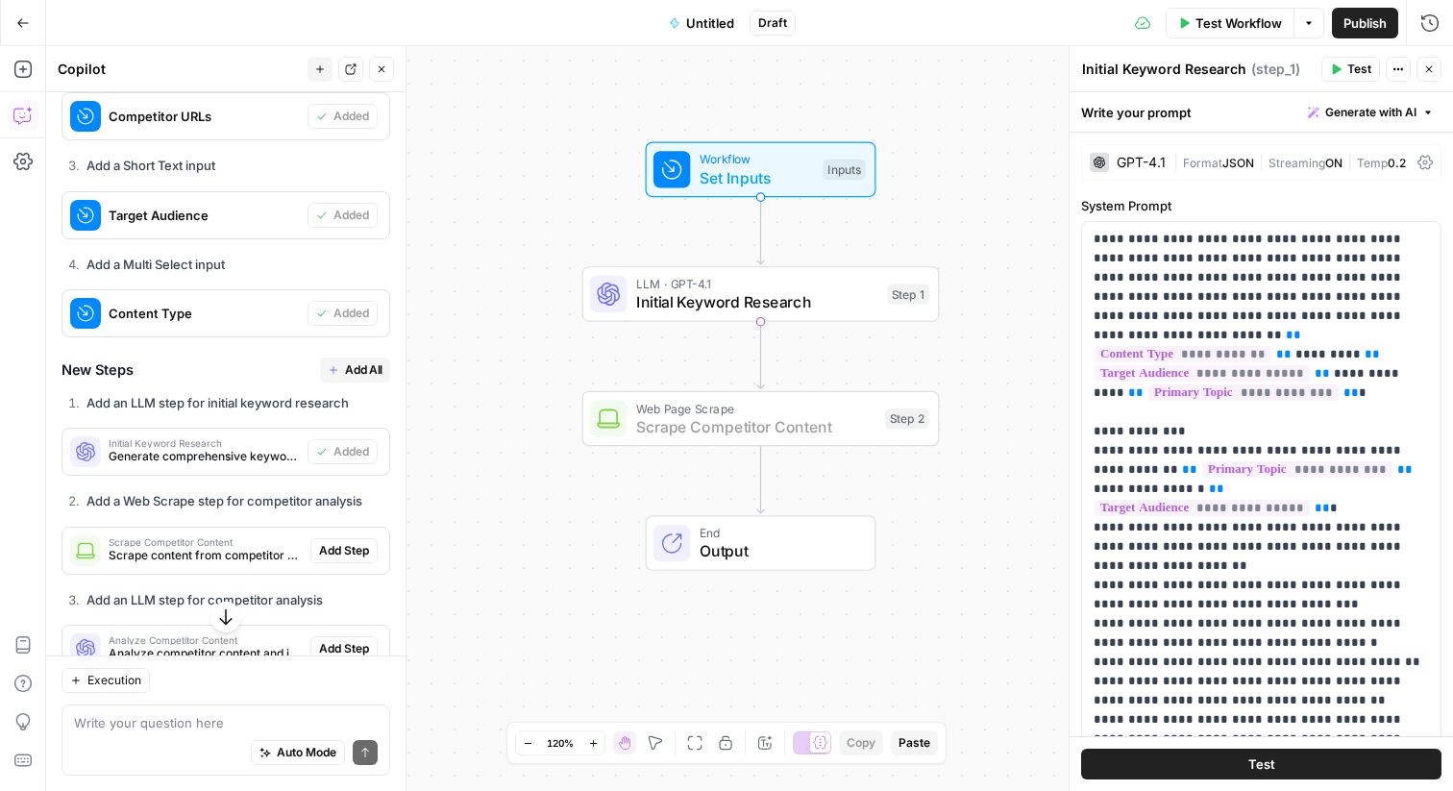
click at [357, 542] on span "Add Step" at bounding box center [344, 550] width 50 height 17
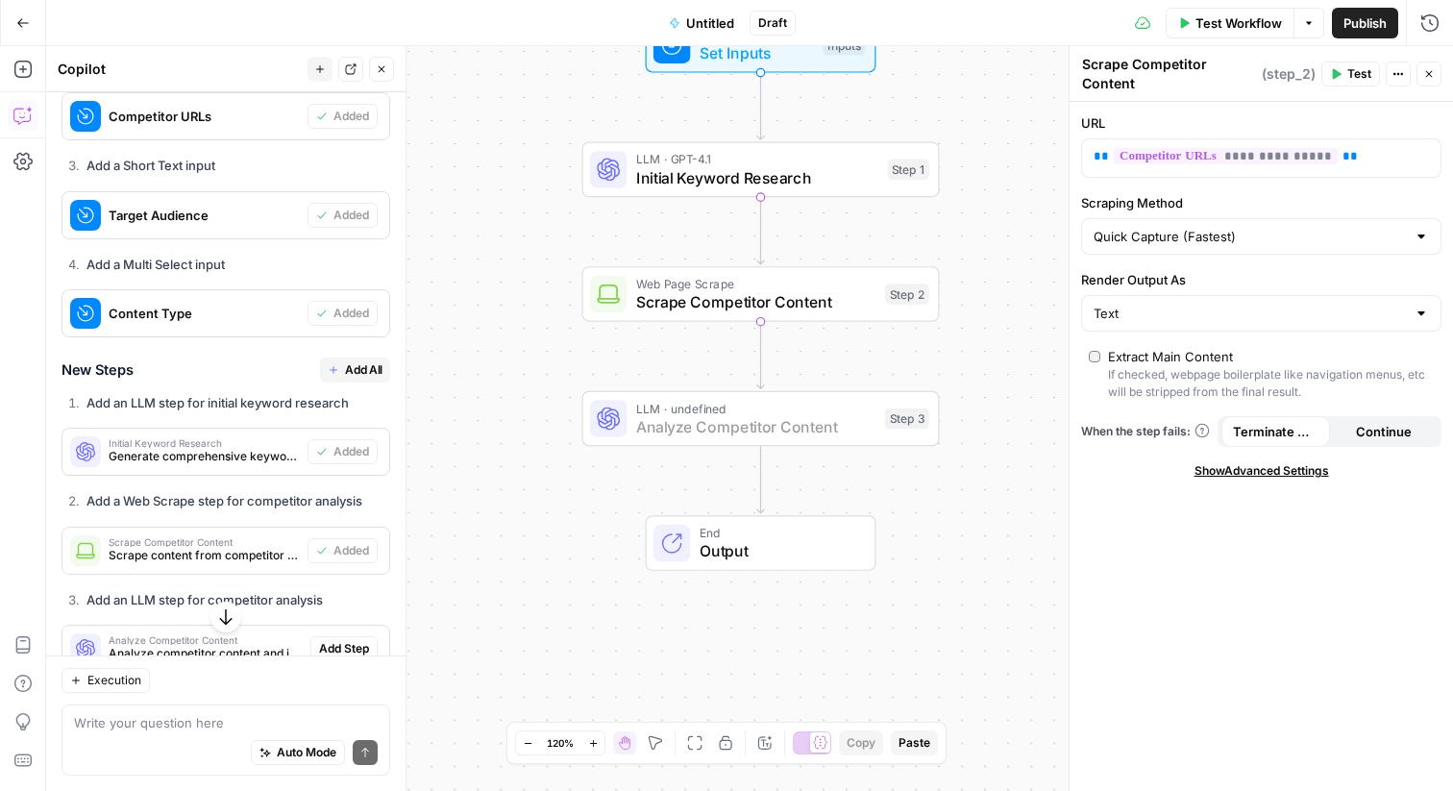
click at [341, 640] on span "Add Step" at bounding box center [344, 648] width 50 height 17
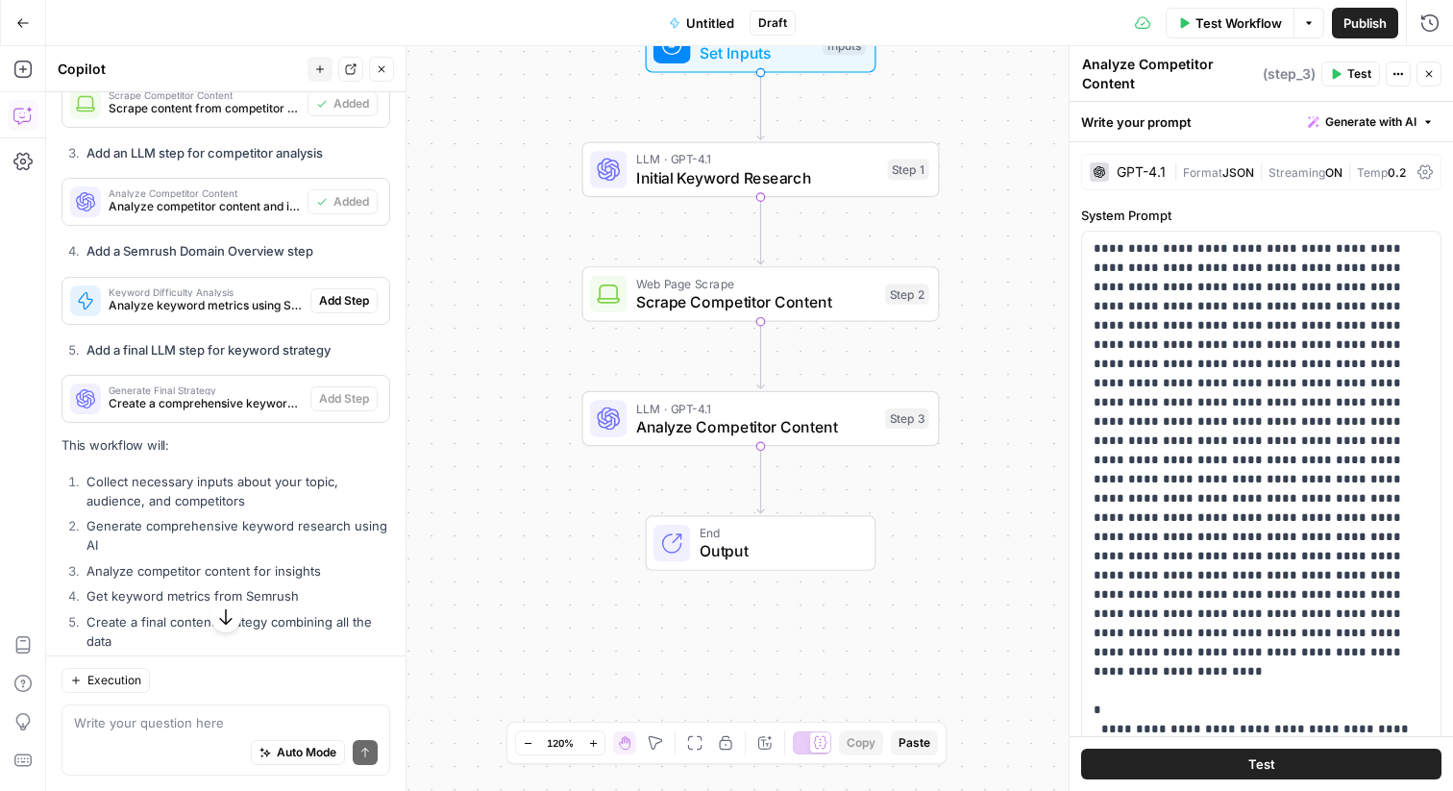
scroll to position [3271, 0]
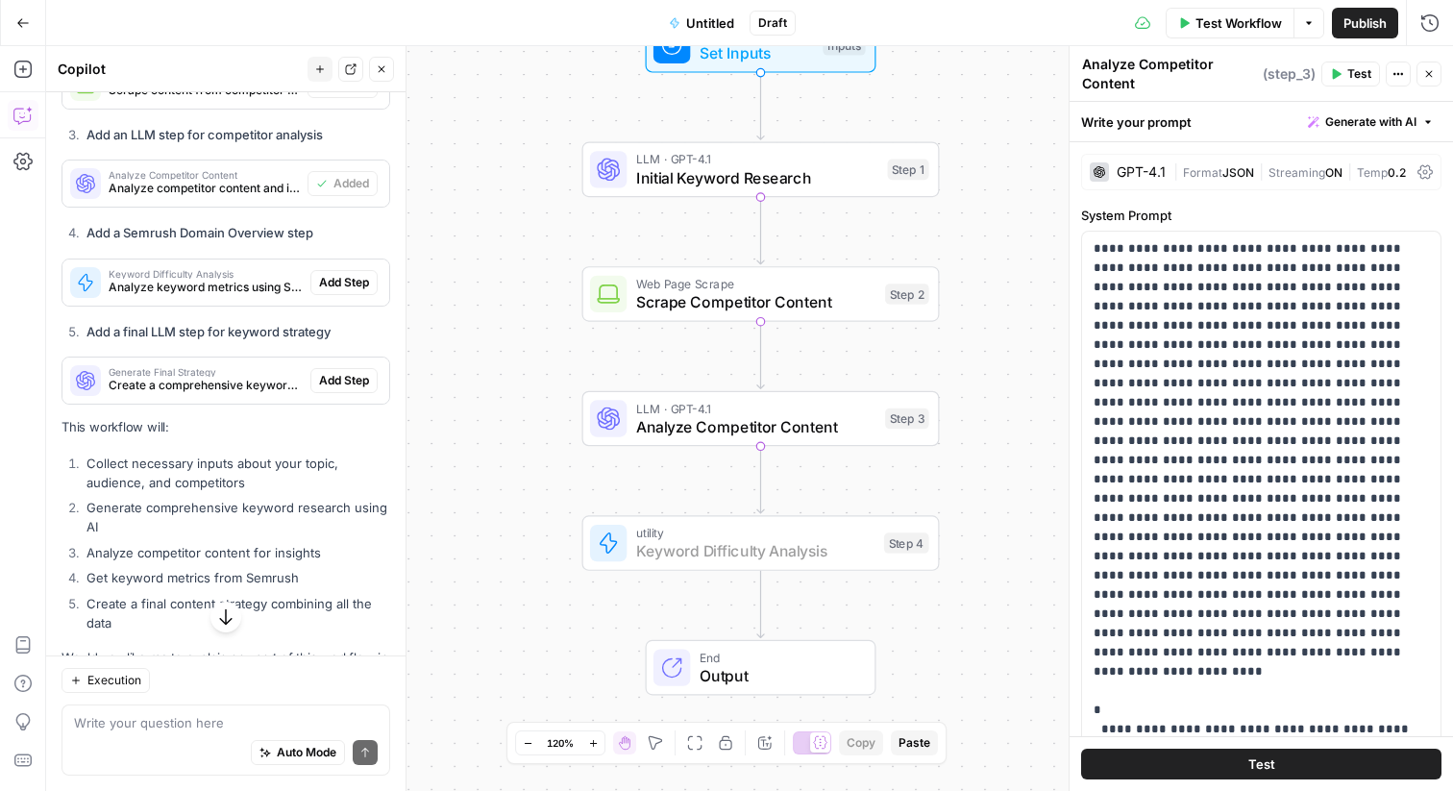
click at [321, 274] on span "Add Step" at bounding box center [344, 282] width 50 height 17
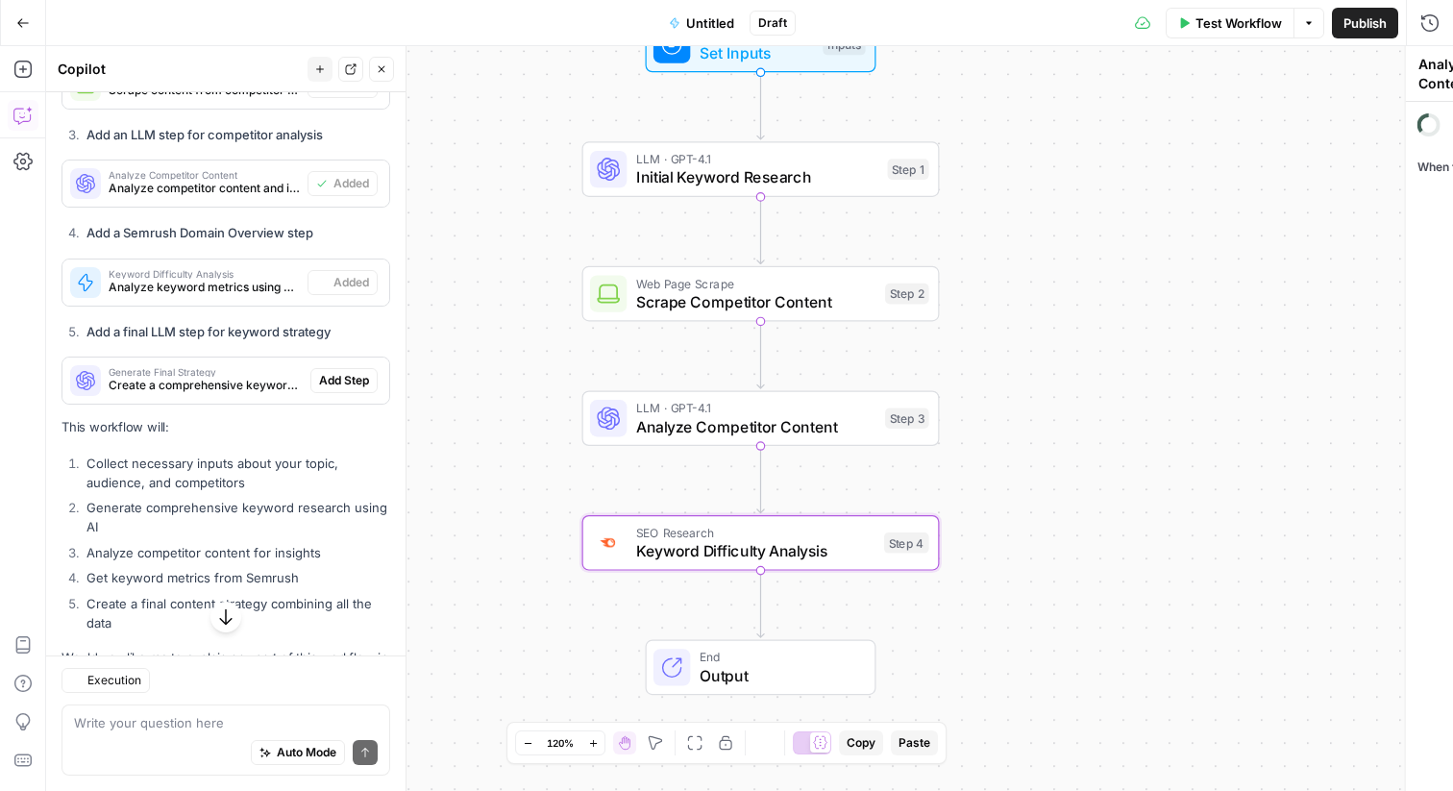
type textarea "Keyword Difficulty Analysis"
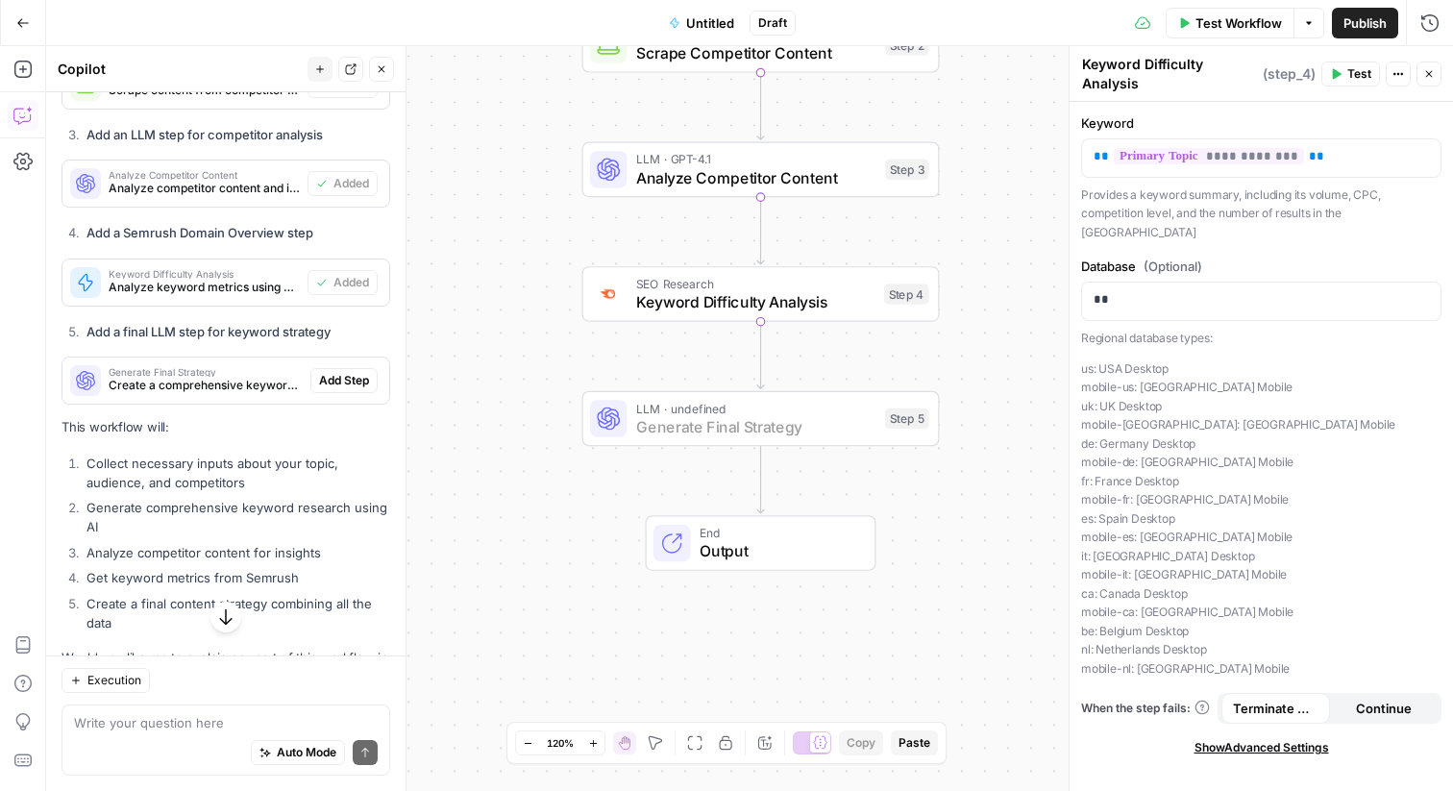
click at [345, 372] on span "Add Step" at bounding box center [344, 380] width 50 height 17
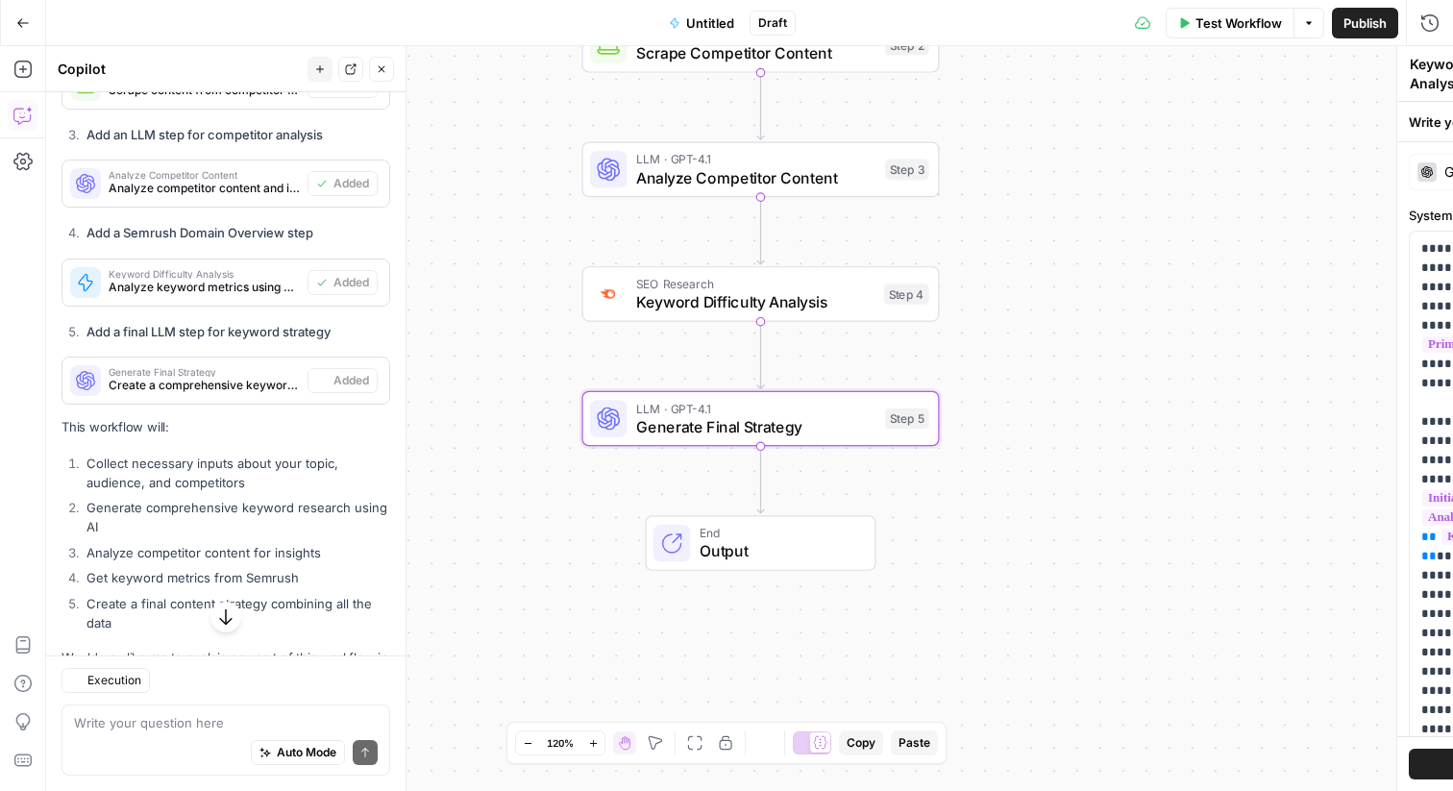
type textarea "Generate Final Strategy"
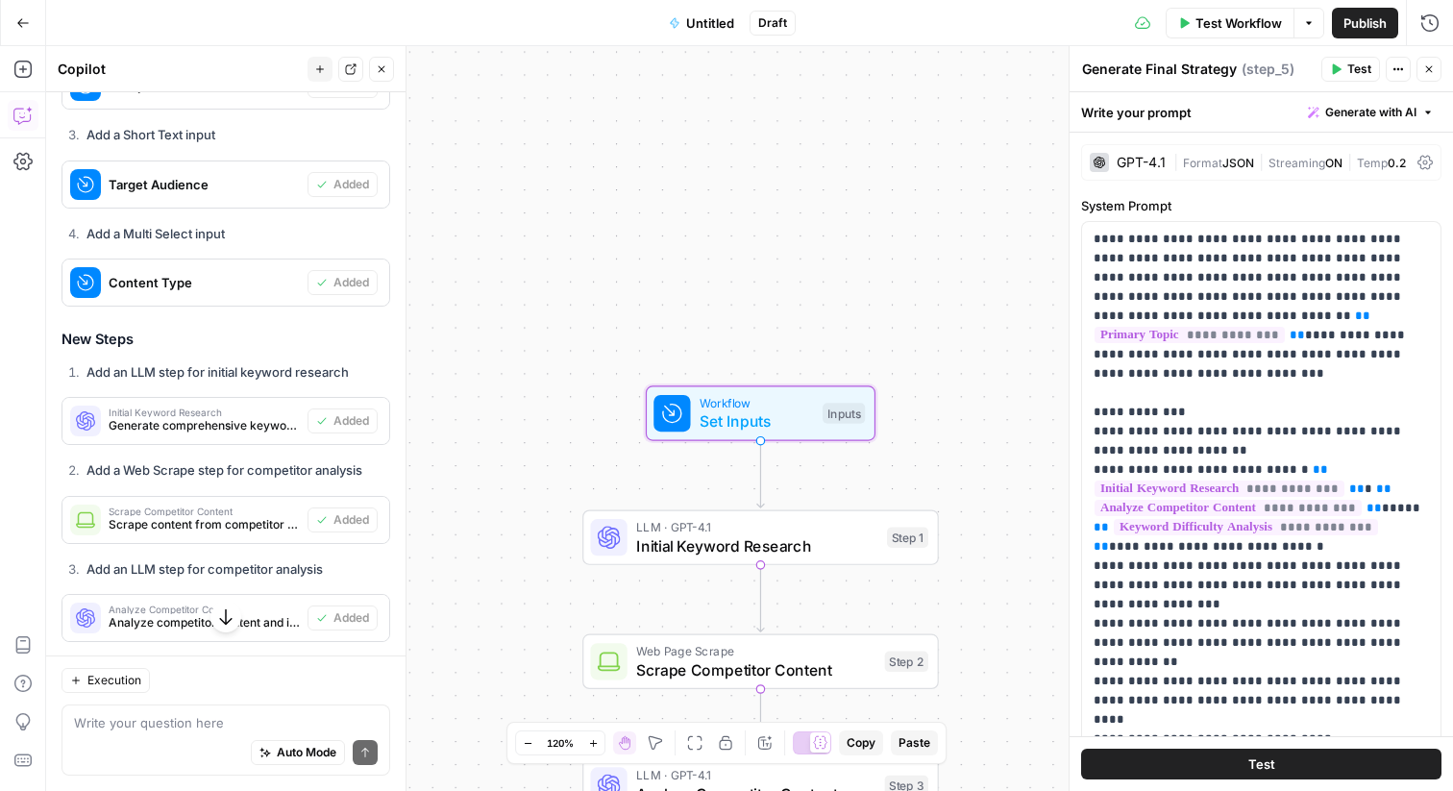
scroll to position [2898, 0]
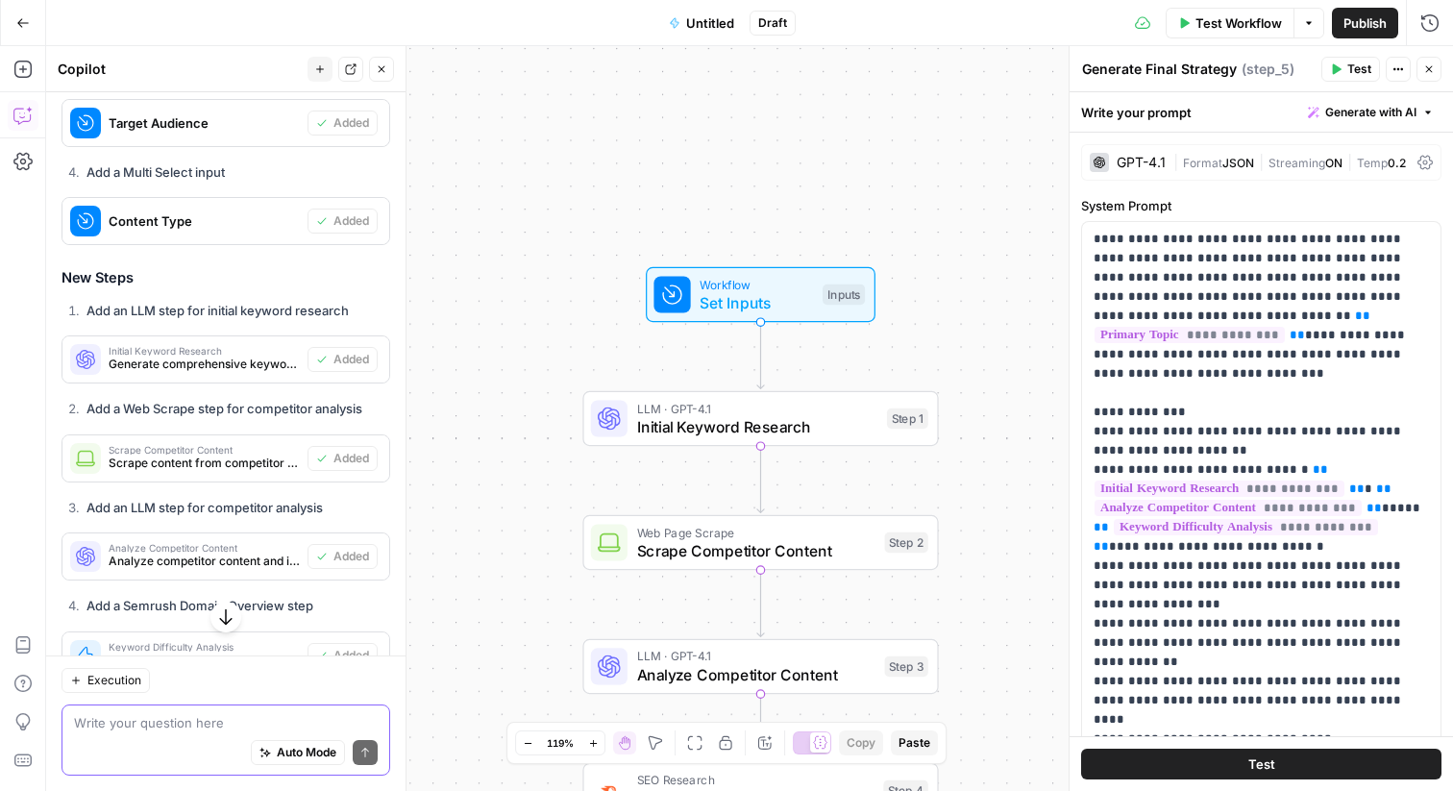
click at [225, 718] on textarea at bounding box center [226, 722] width 304 height 19
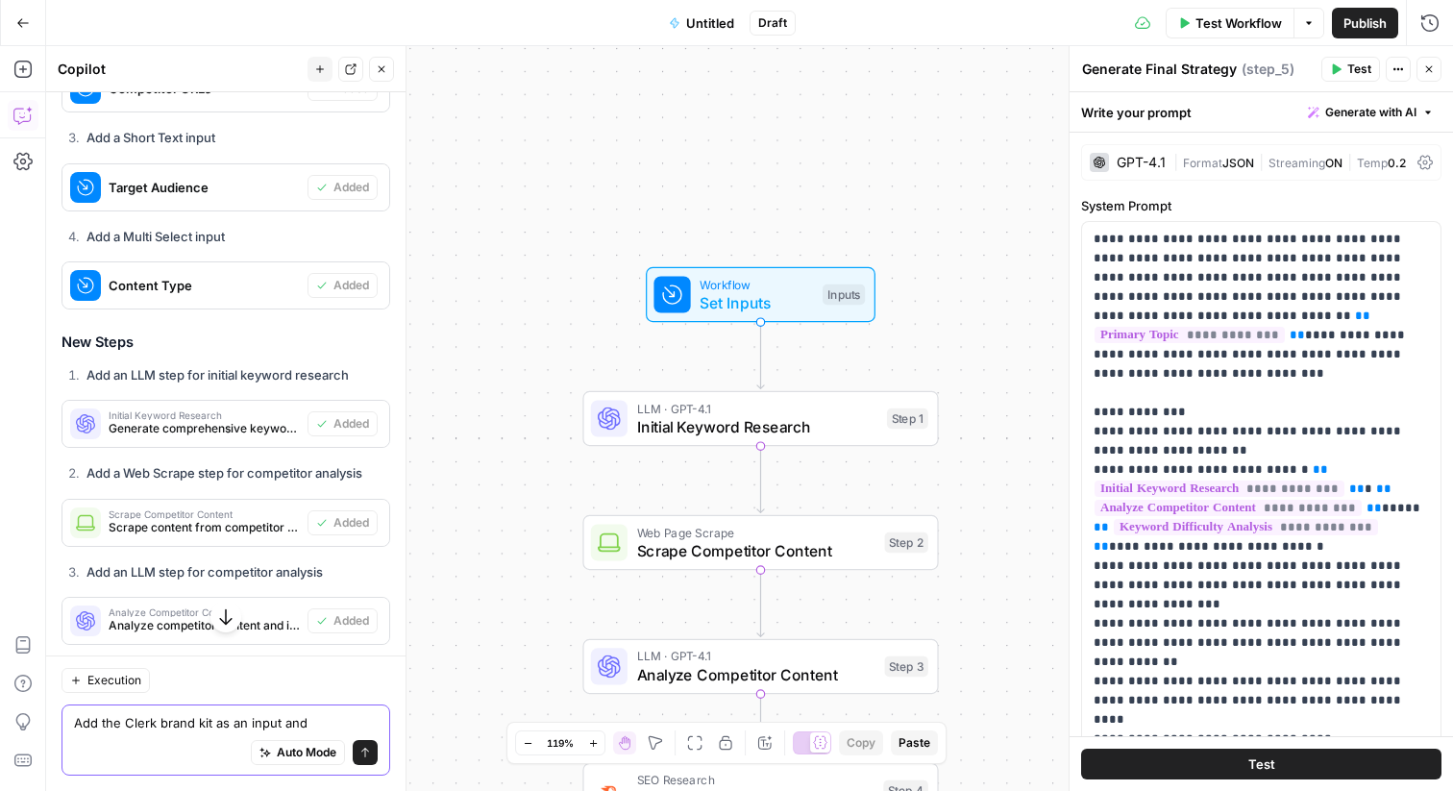
scroll to position [2828, 0]
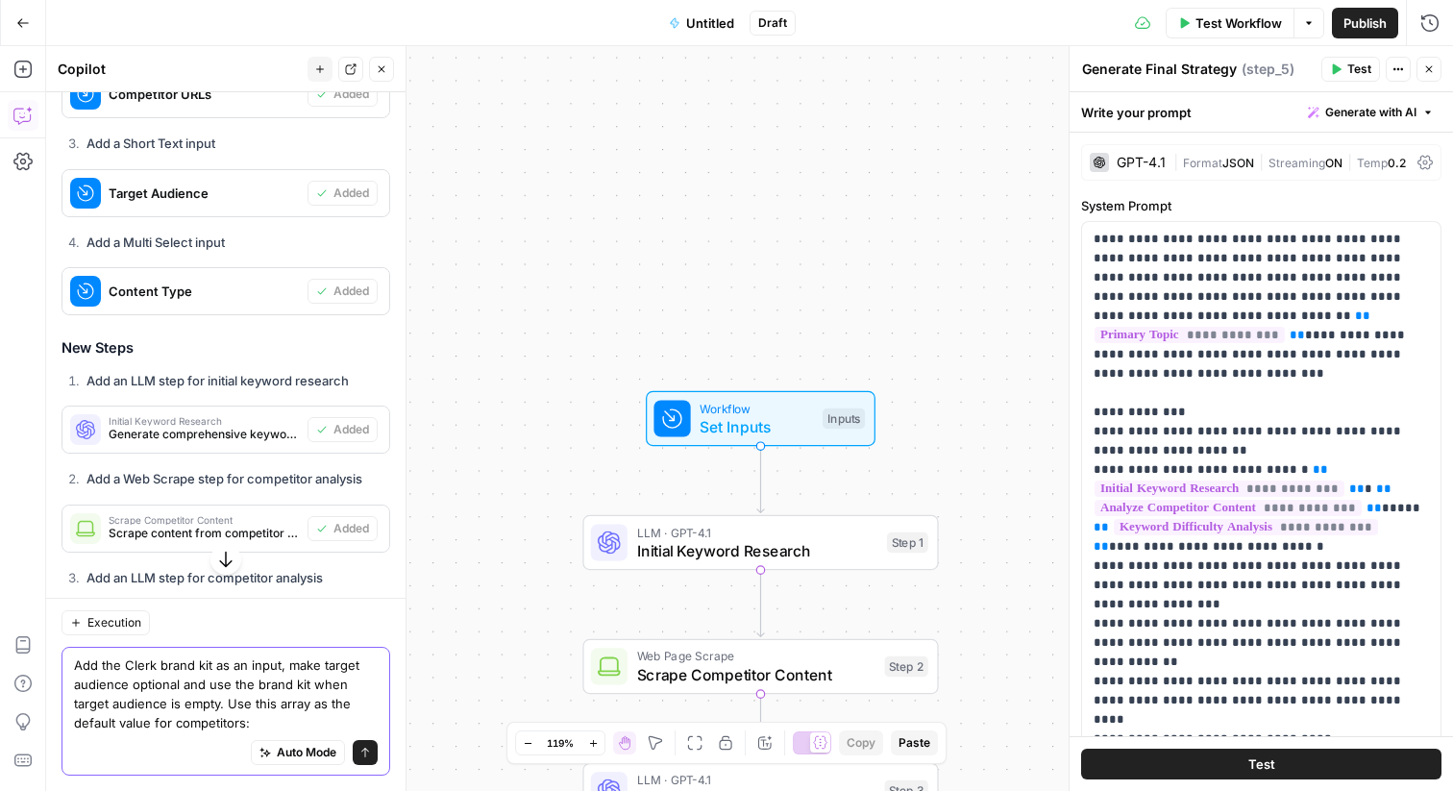
paste textarea "["[URL][DOMAIN_NAME], "[URL][DOMAIN_NAME]", "[URL][DOMAIN_NAME]", "[URL][DOMAIN…"
type textarea "Add the Clerk brand kit as an input, make target audience optional and use the …"
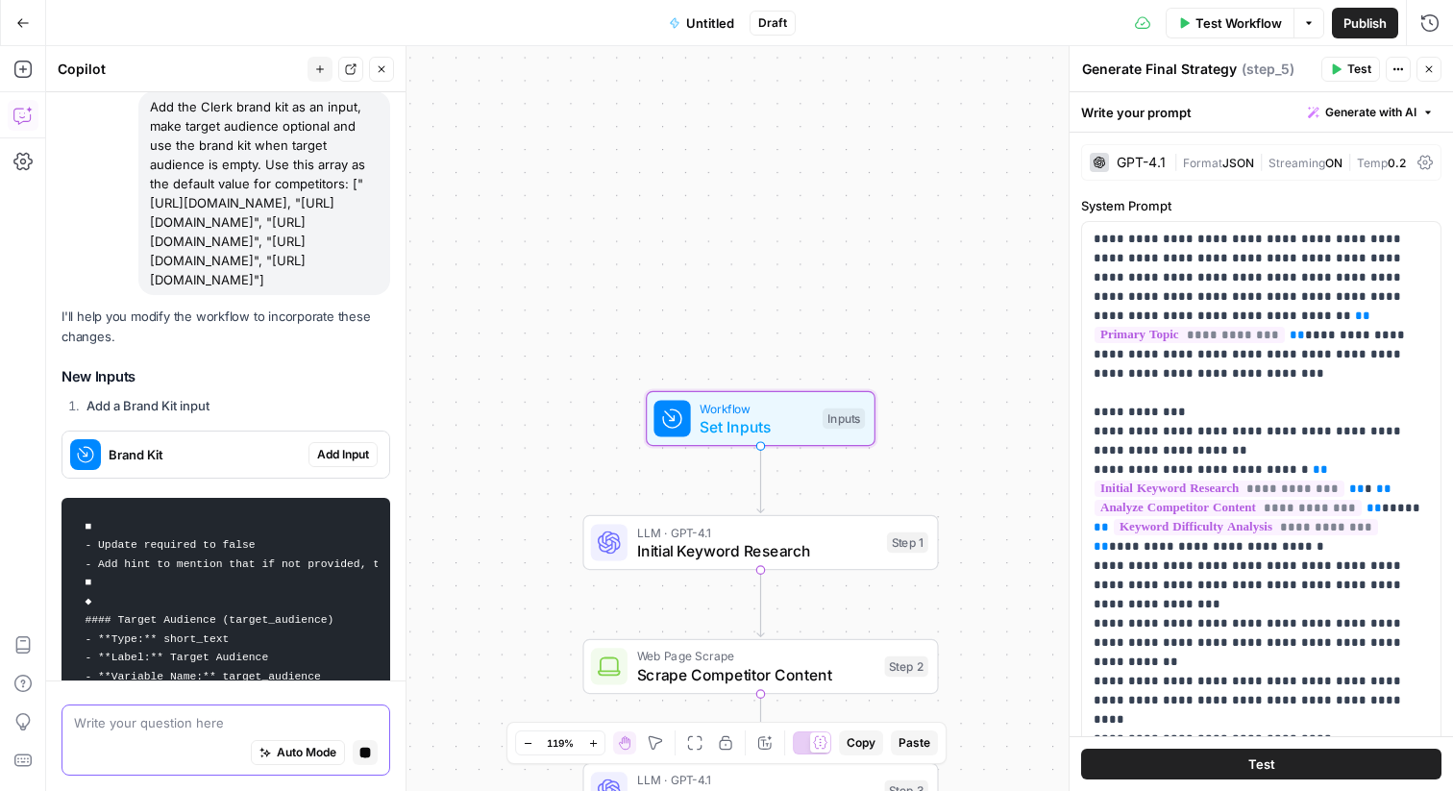
scroll to position [3796, 0]
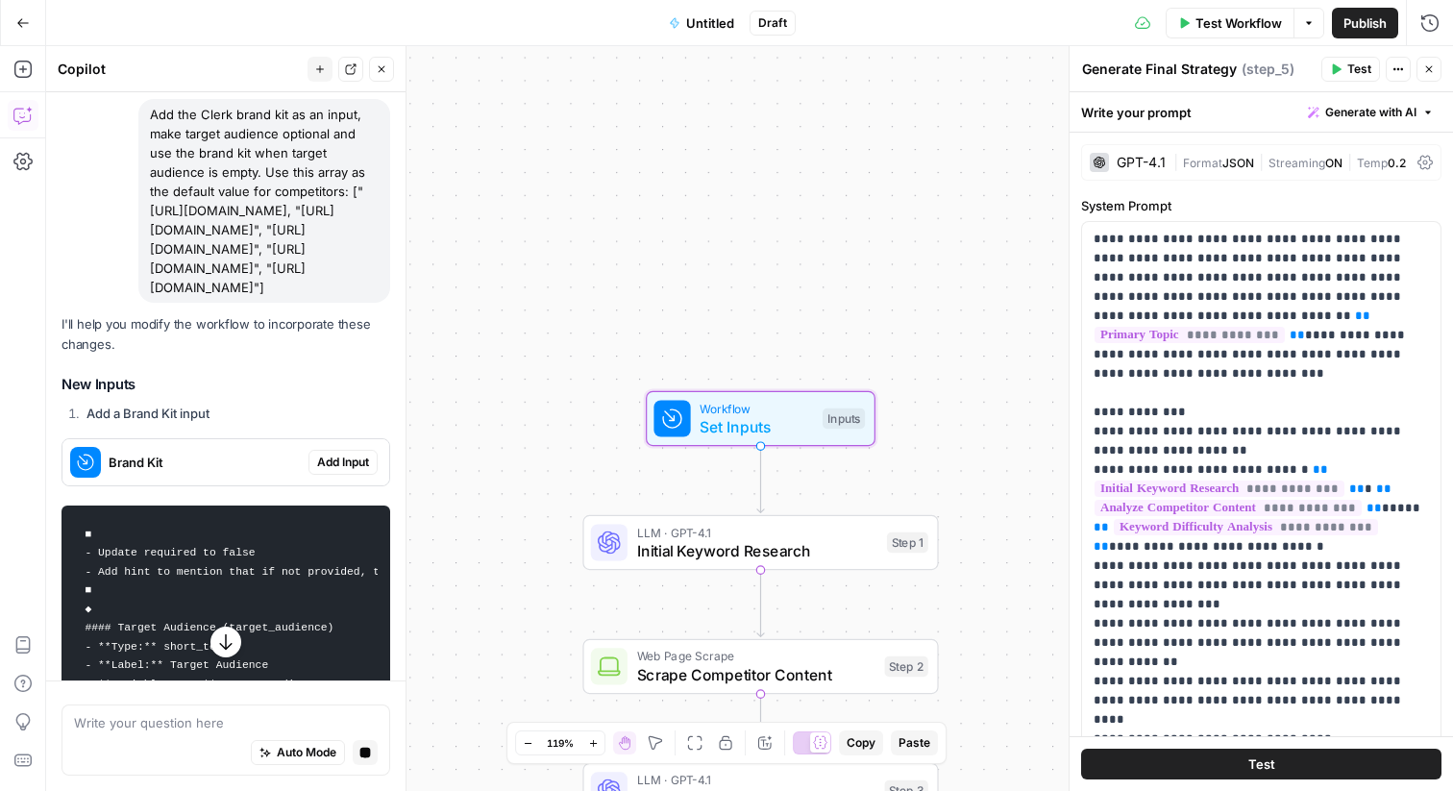
click at [336, 450] on button "Add Input" at bounding box center [342, 462] width 69 height 25
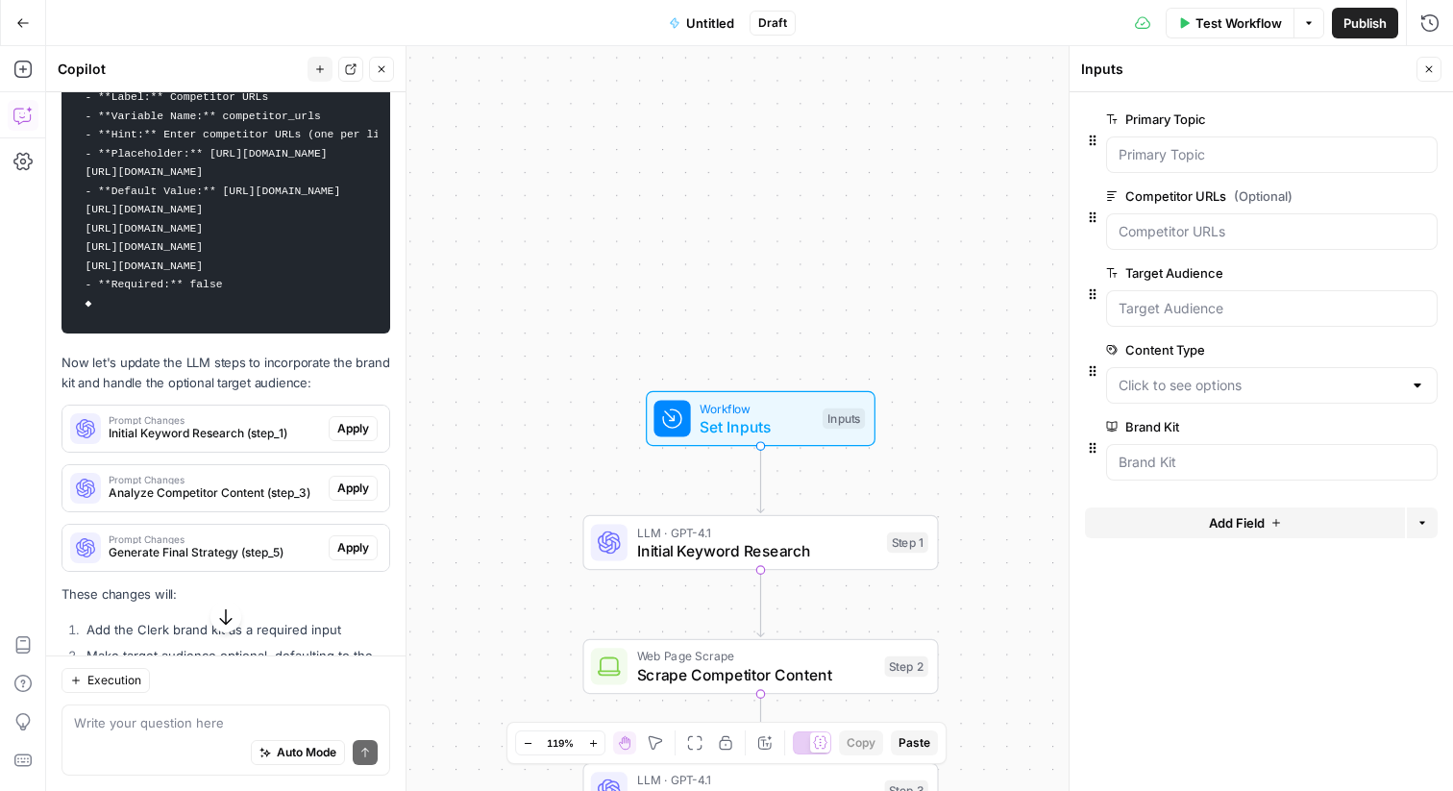
scroll to position [4817, 0]
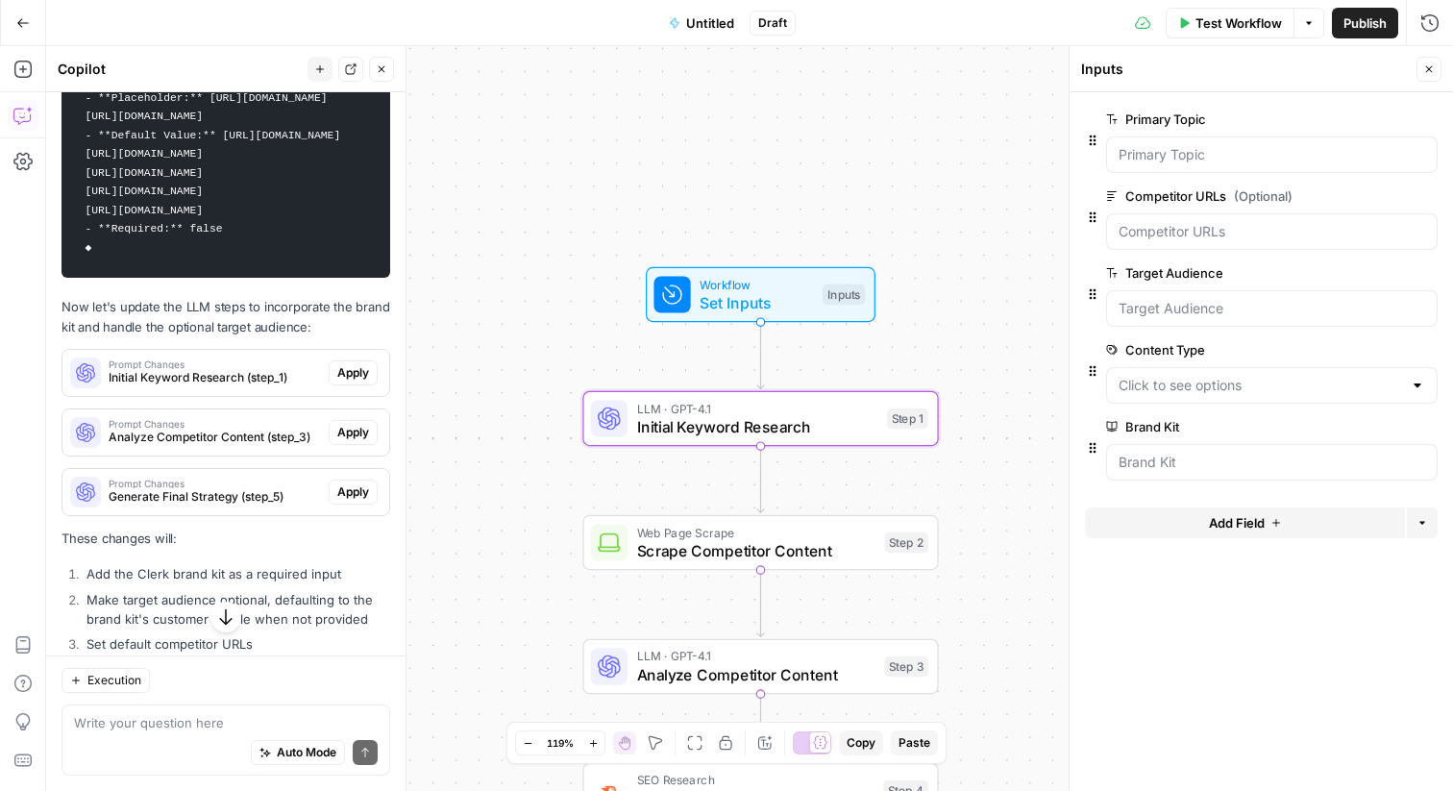
click at [359, 364] on span "Apply" at bounding box center [353, 372] width 32 height 17
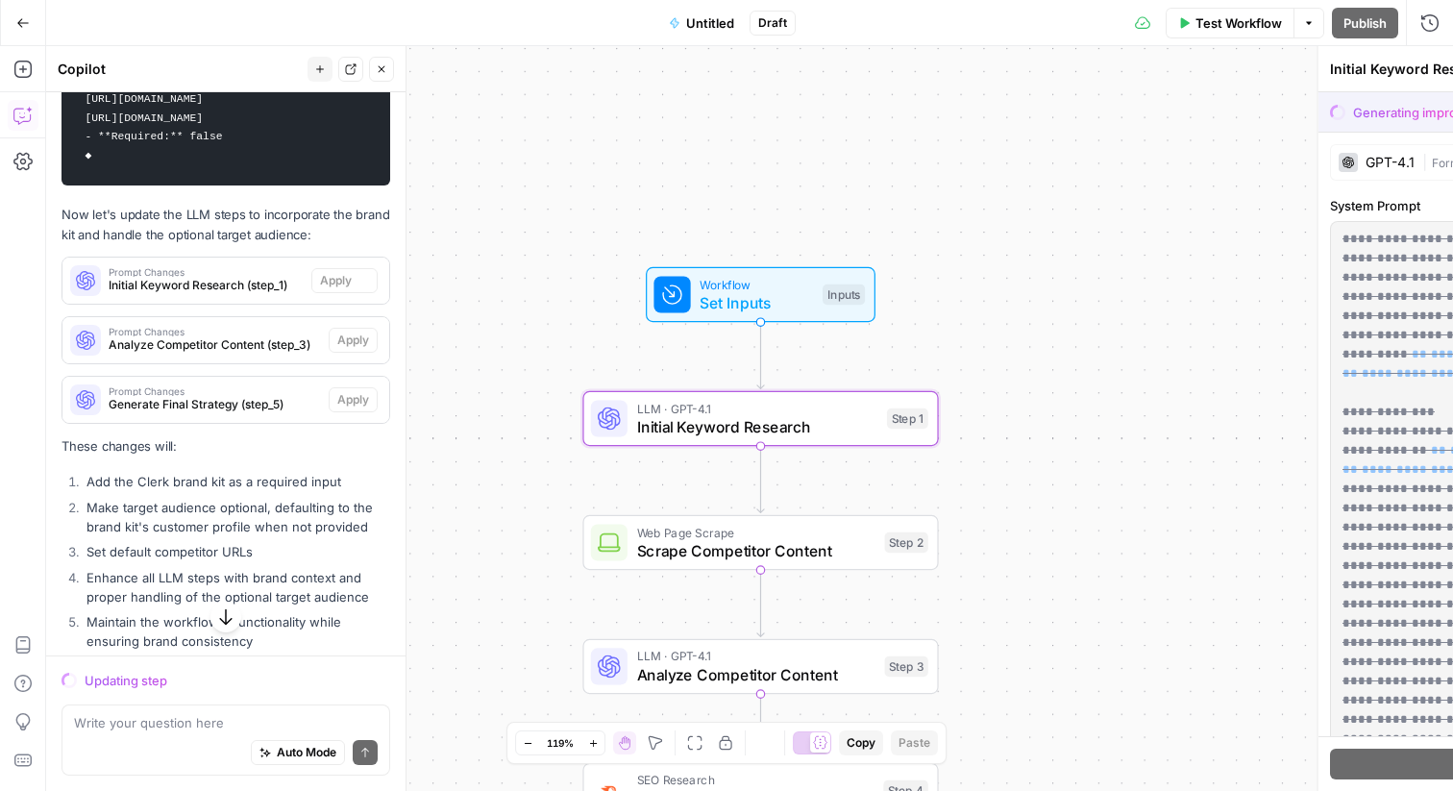
scroll to position [4725, 0]
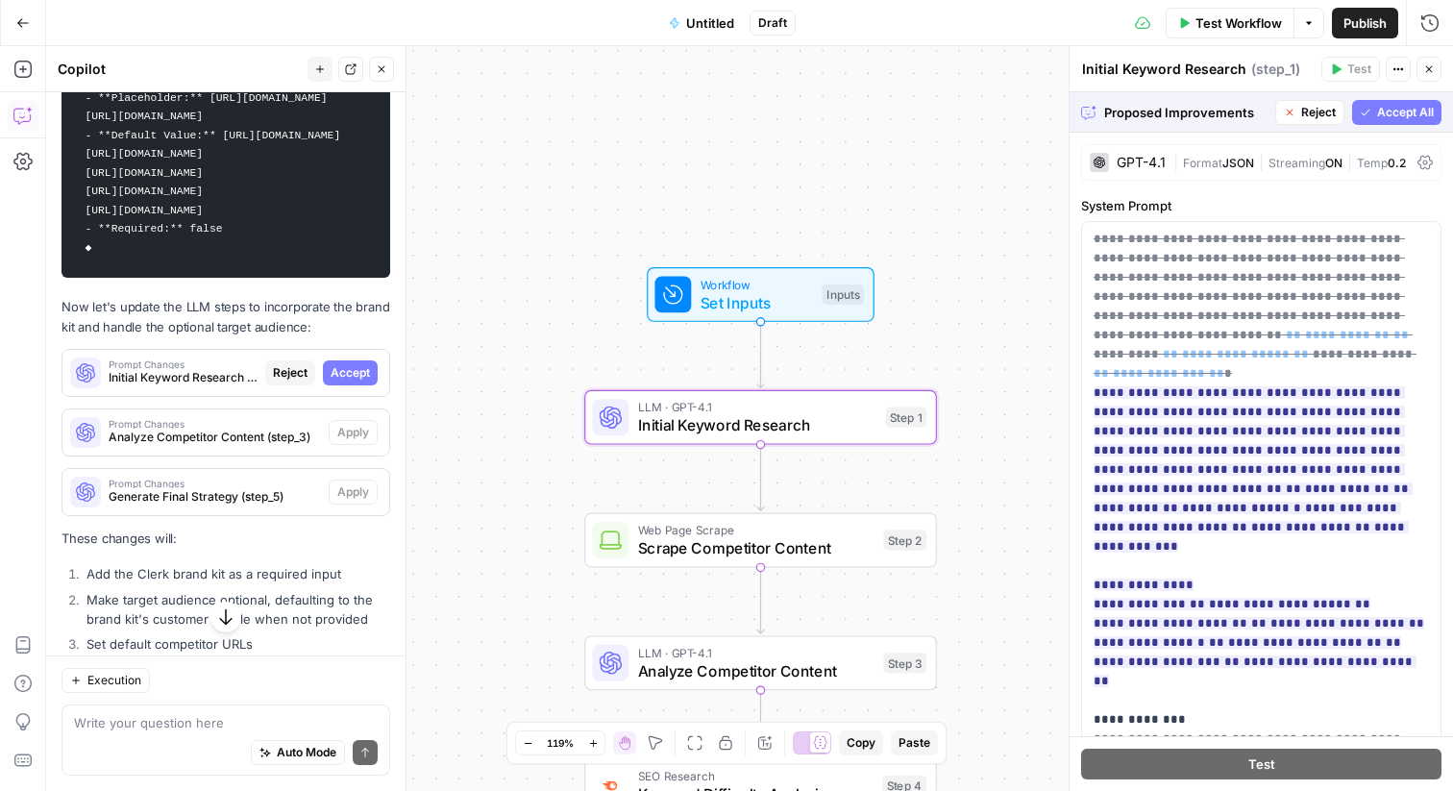
click at [354, 364] on span "Accept" at bounding box center [350, 372] width 39 height 17
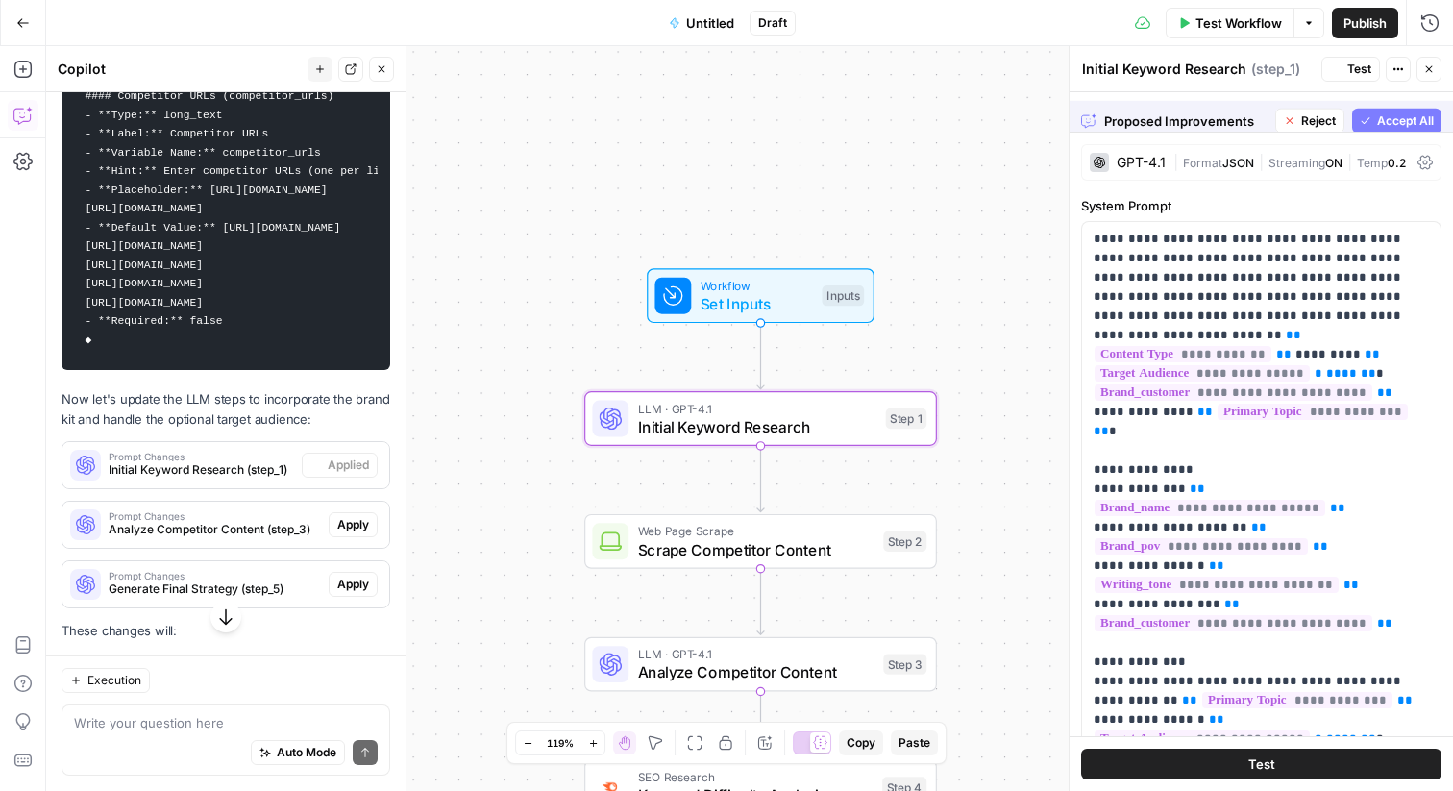
scroll to position [4817, 0]
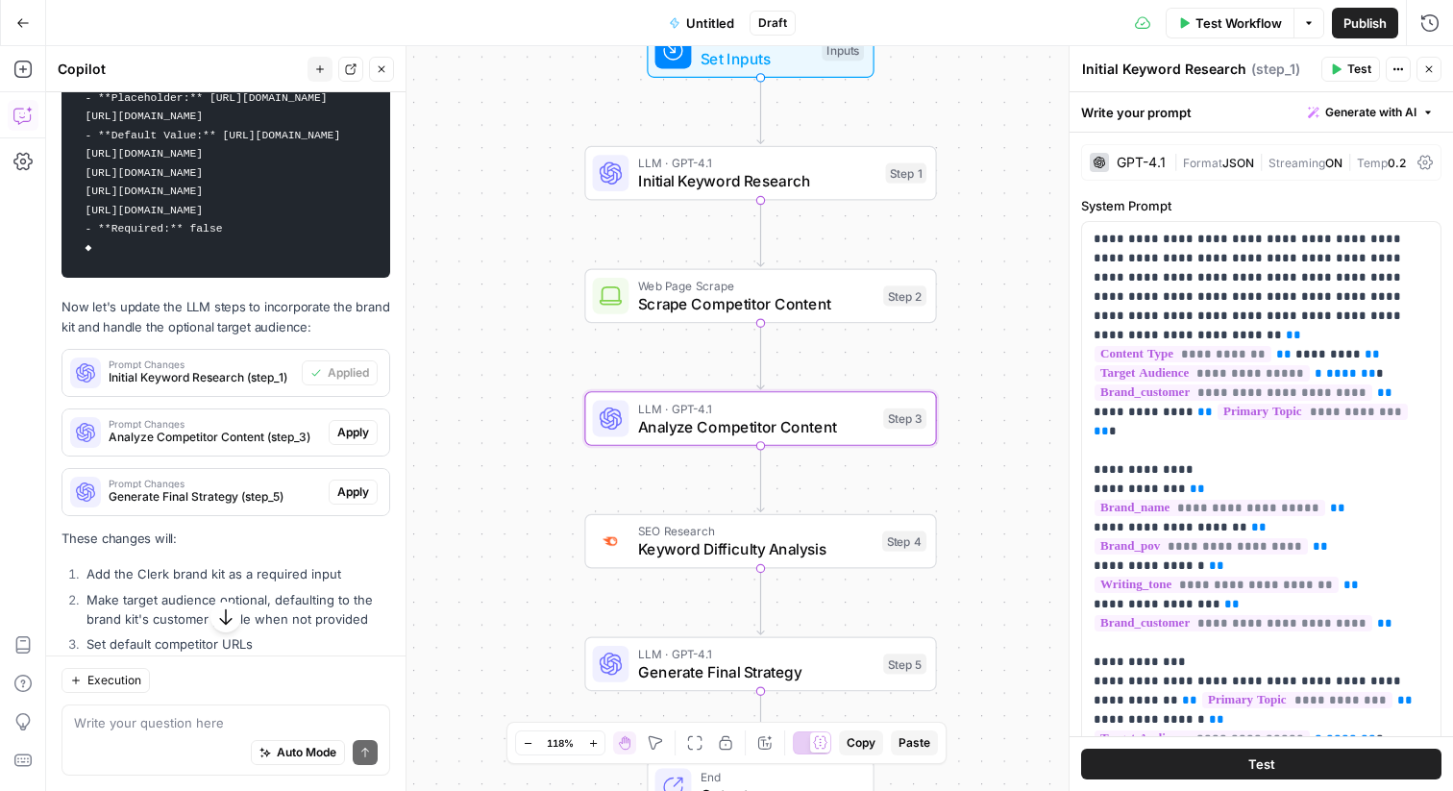
click at [352, 424] on span "Apply" at bounding box center [353, 432] width 32 height 17
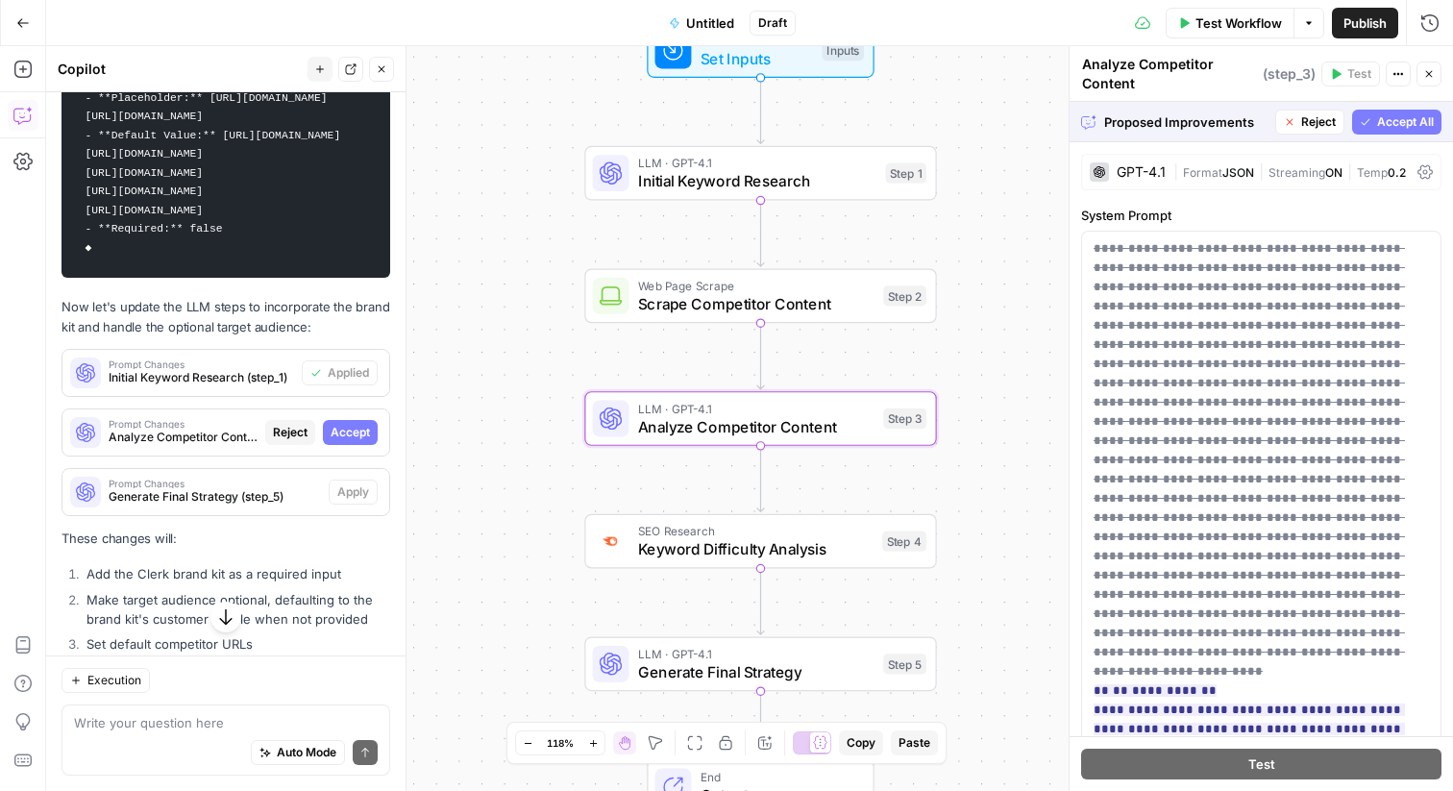
click at [349, 422] on button "Accept" at bounding box center [350, 432] width 55 height 25
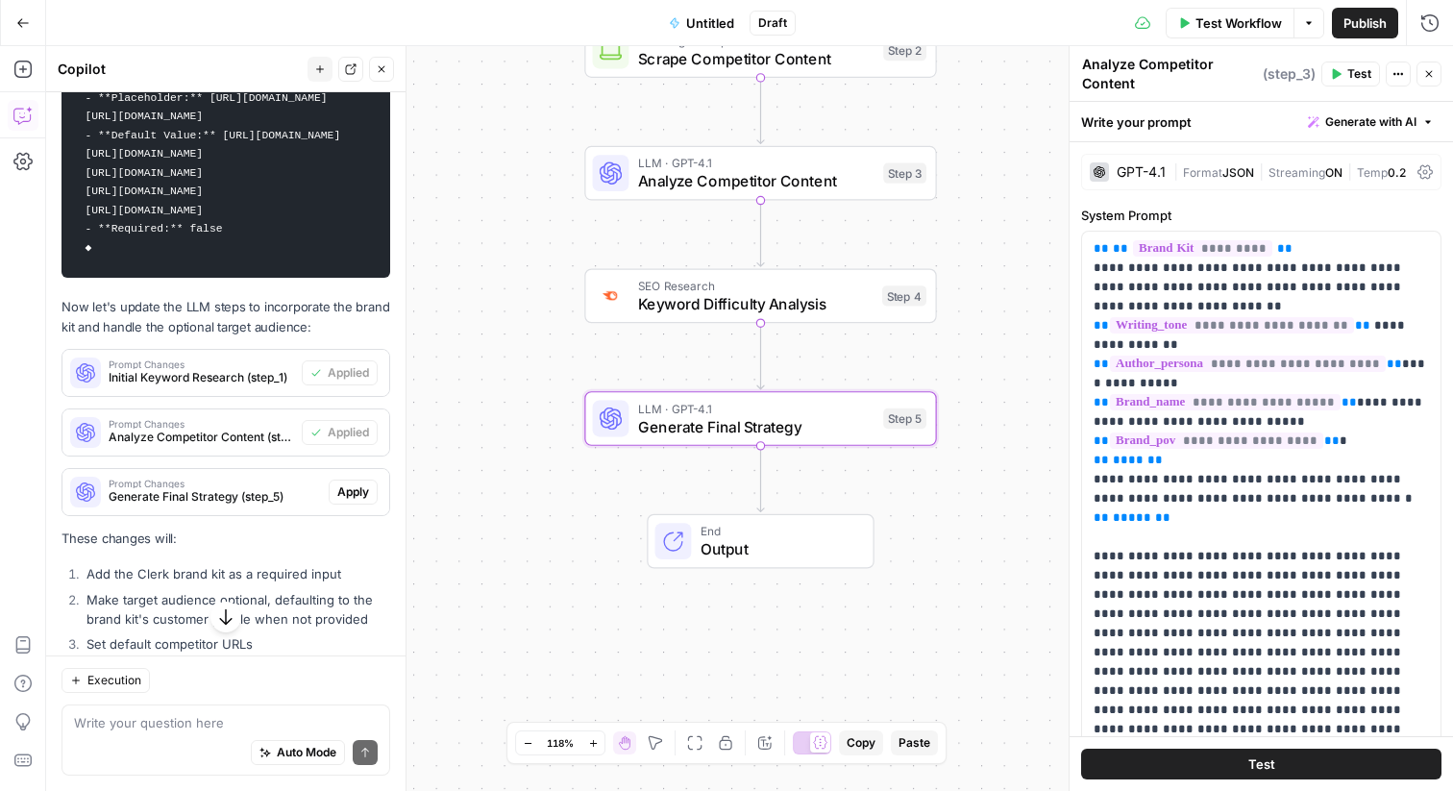
click at [366, 483] on span "Apply" at bounding box center [353, 491] width 32 height 17
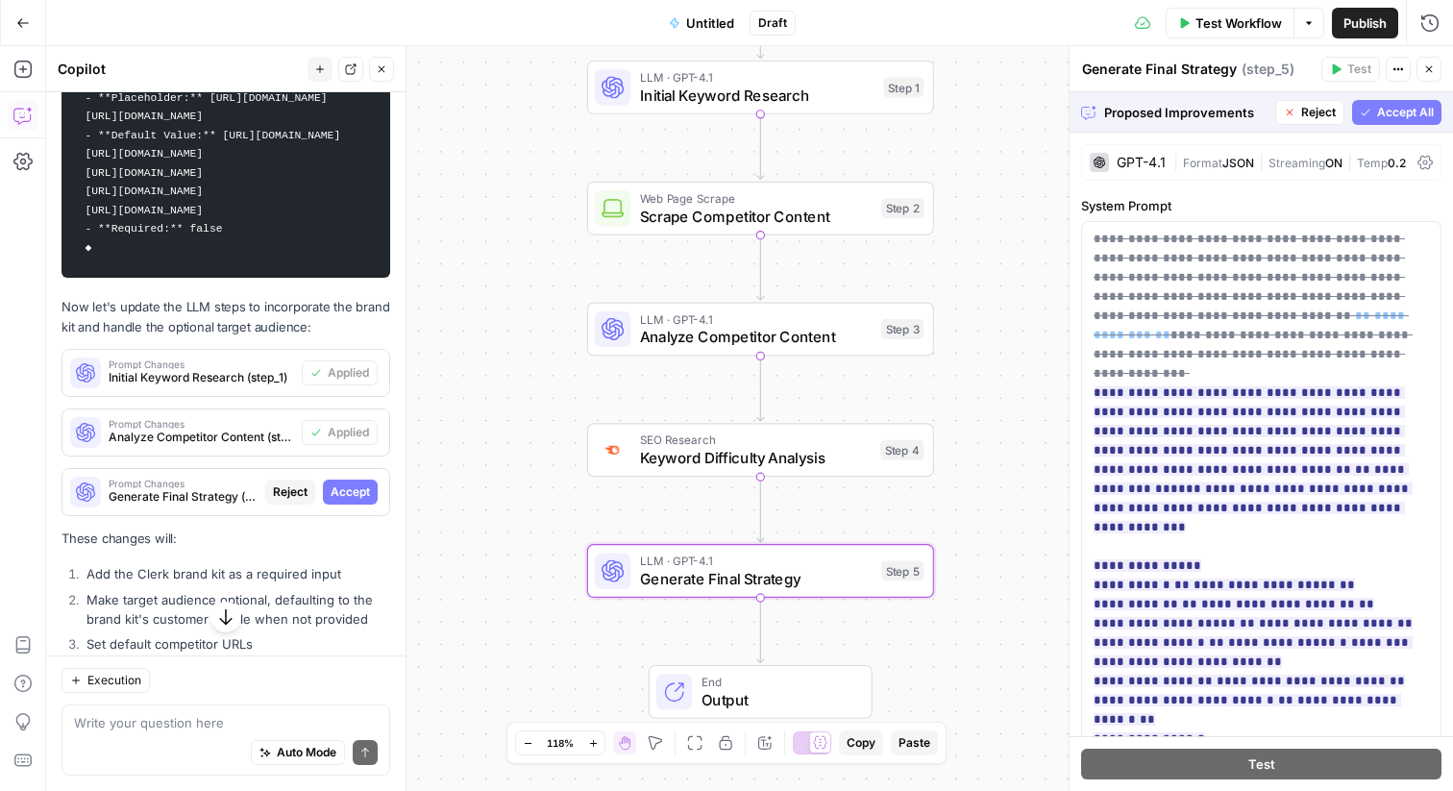
click at [333, 483] on span "Accept" at bounding box center [350, 491] width 39 height 17
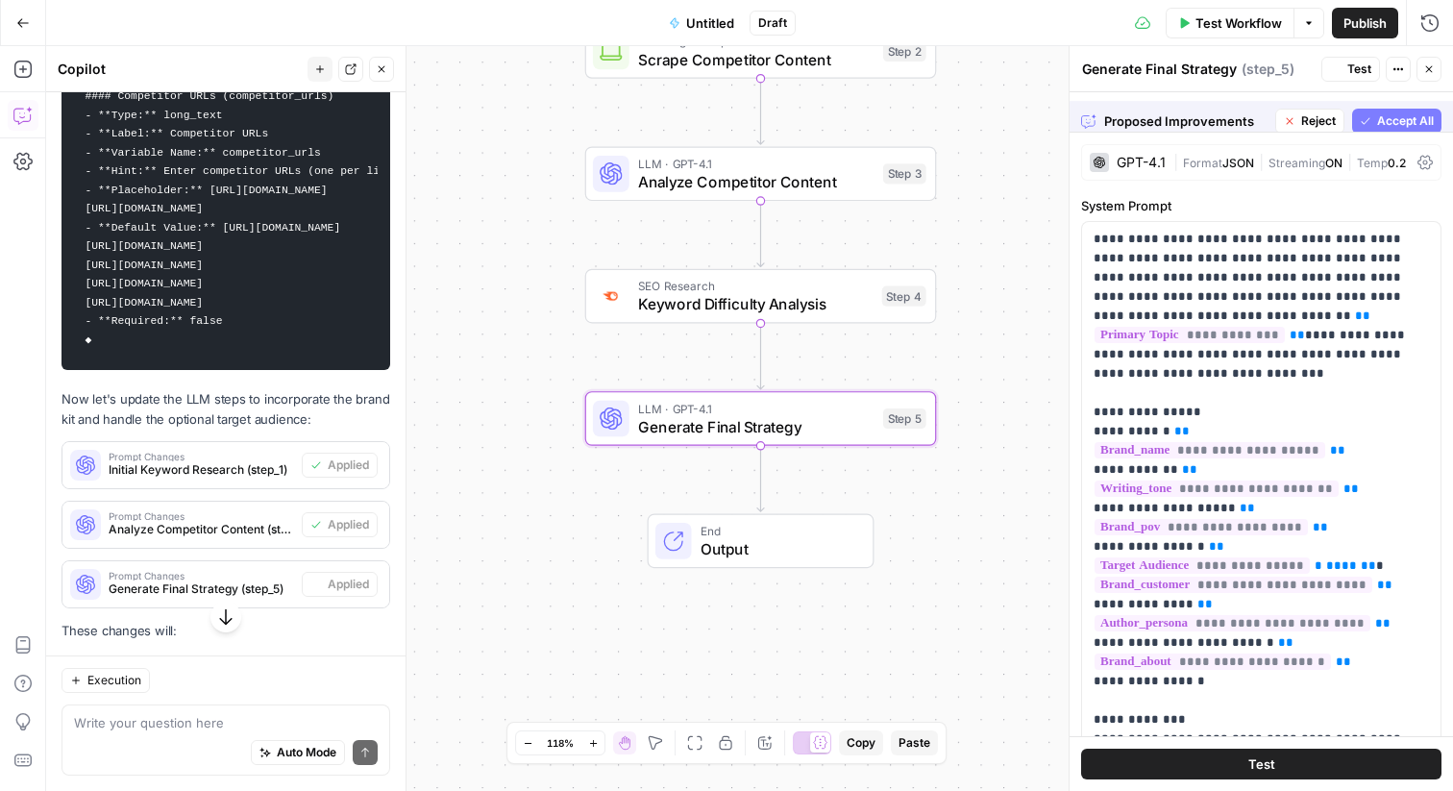
scroll to position [4817, 0]
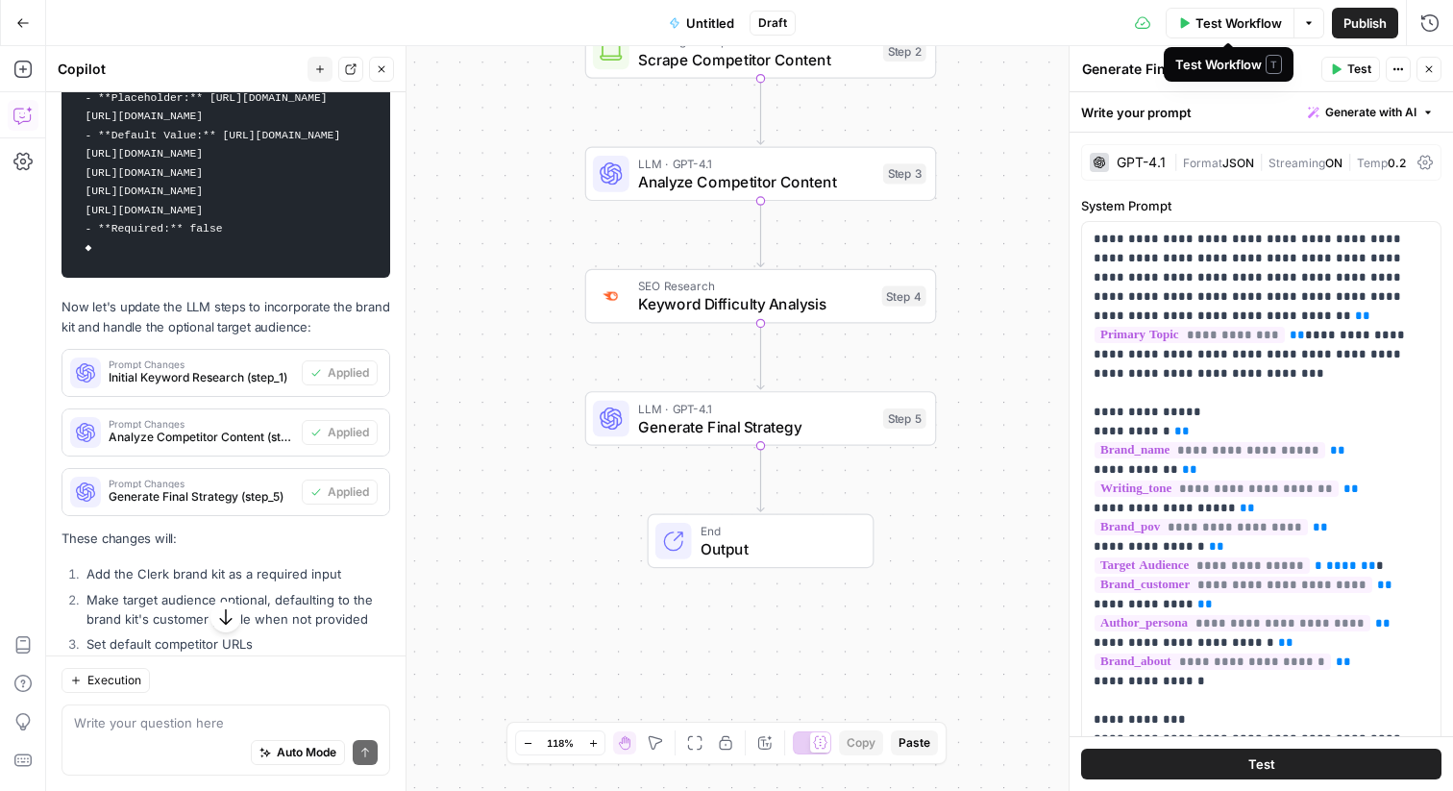
click at [1214, 13] on span "Test Workflow" at bounding box center [1238, 22] width 86 height 19
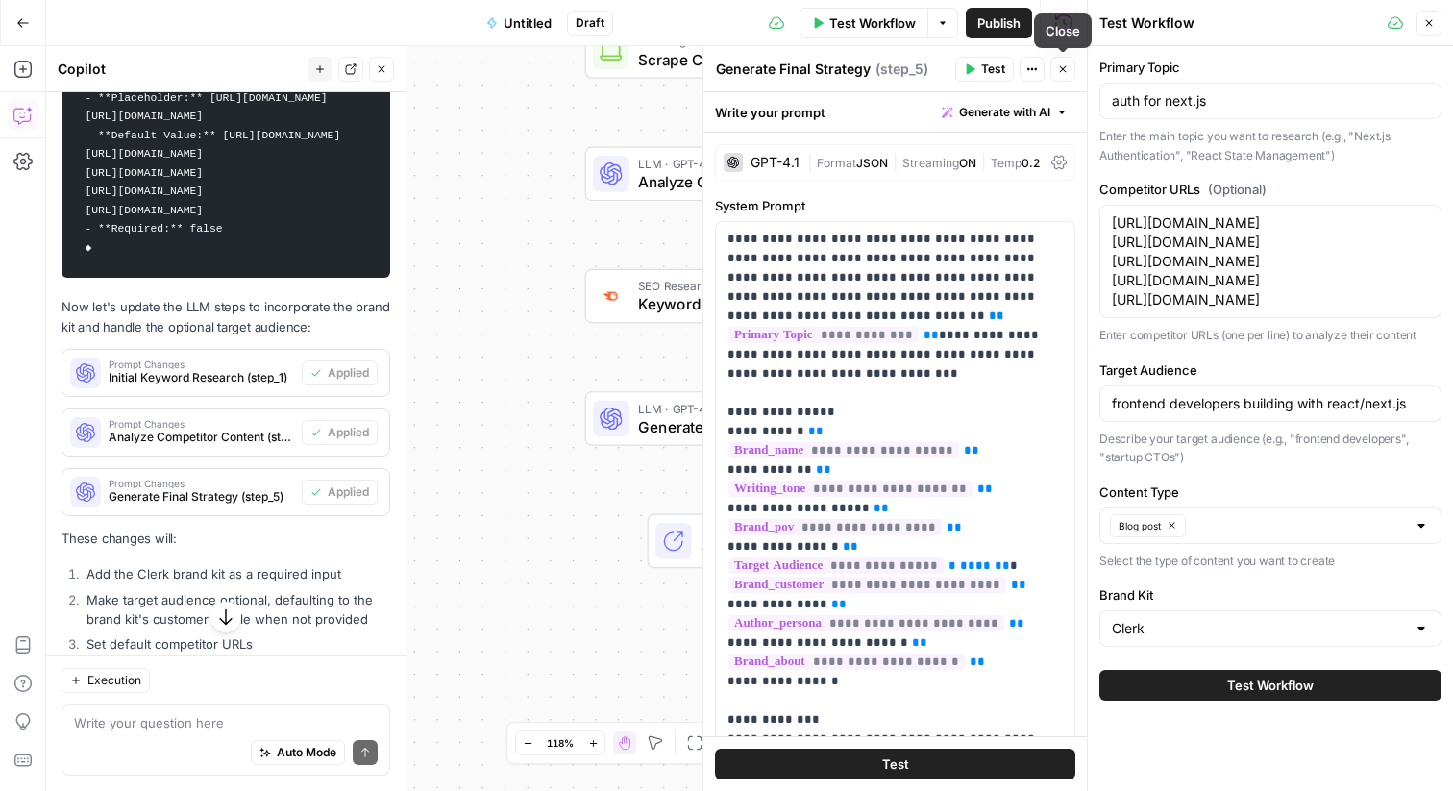
click at [1066, 62] on button "Close" at bounding box center [1062, 69] width 25 height 25
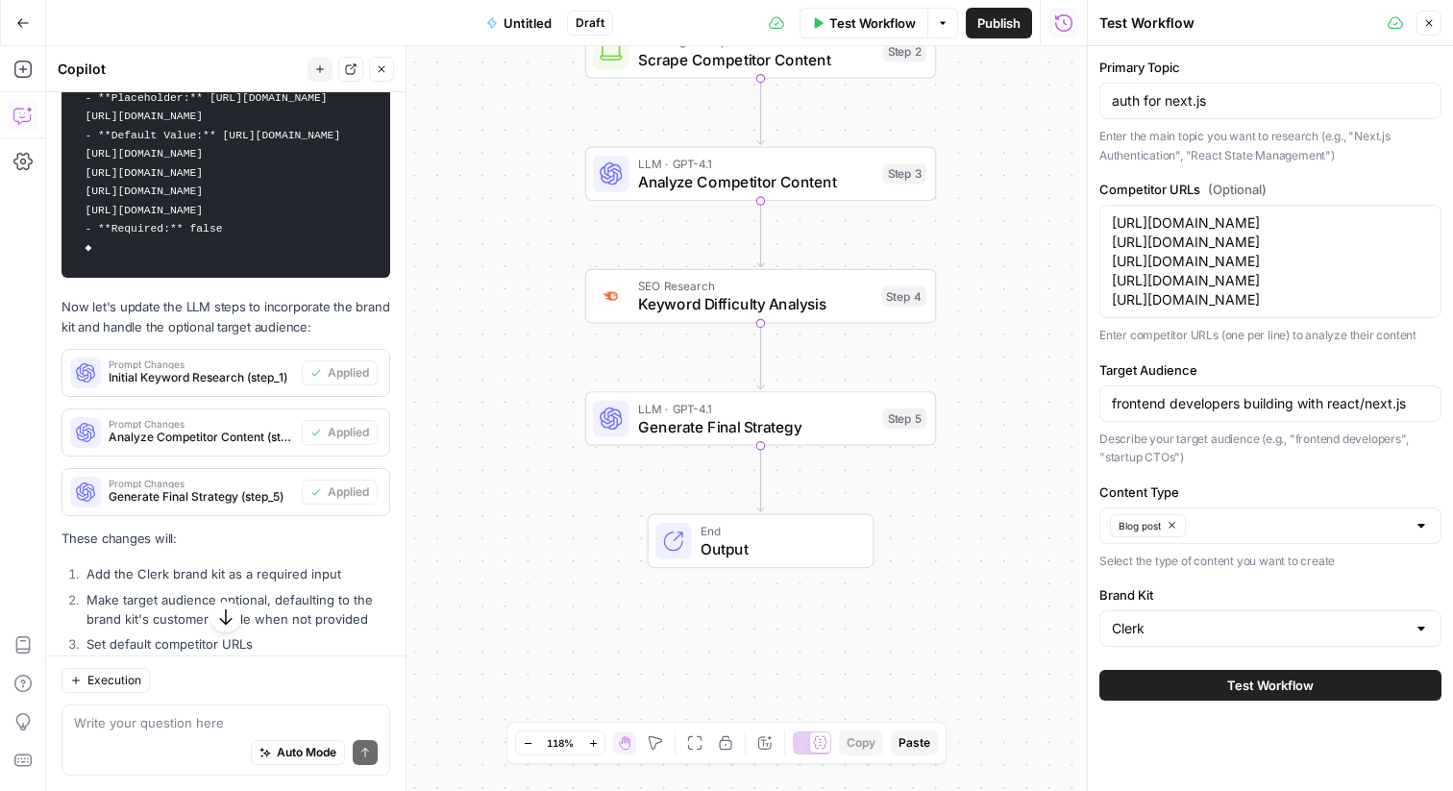
click at [1230, 679] on span "Test Workflow" at bounding box center [1270, 685] width 86 height 19
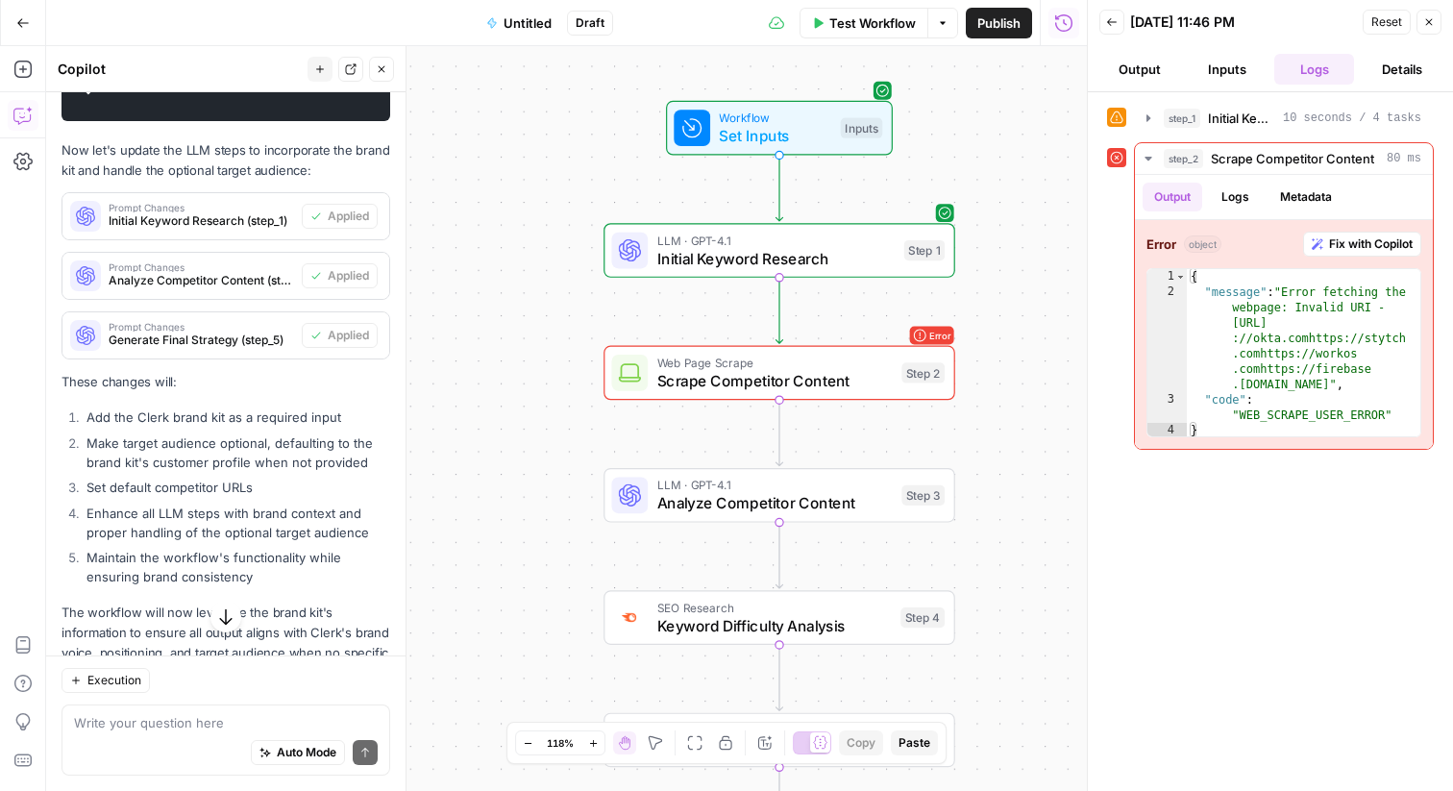
scroll to position [5029, 0]
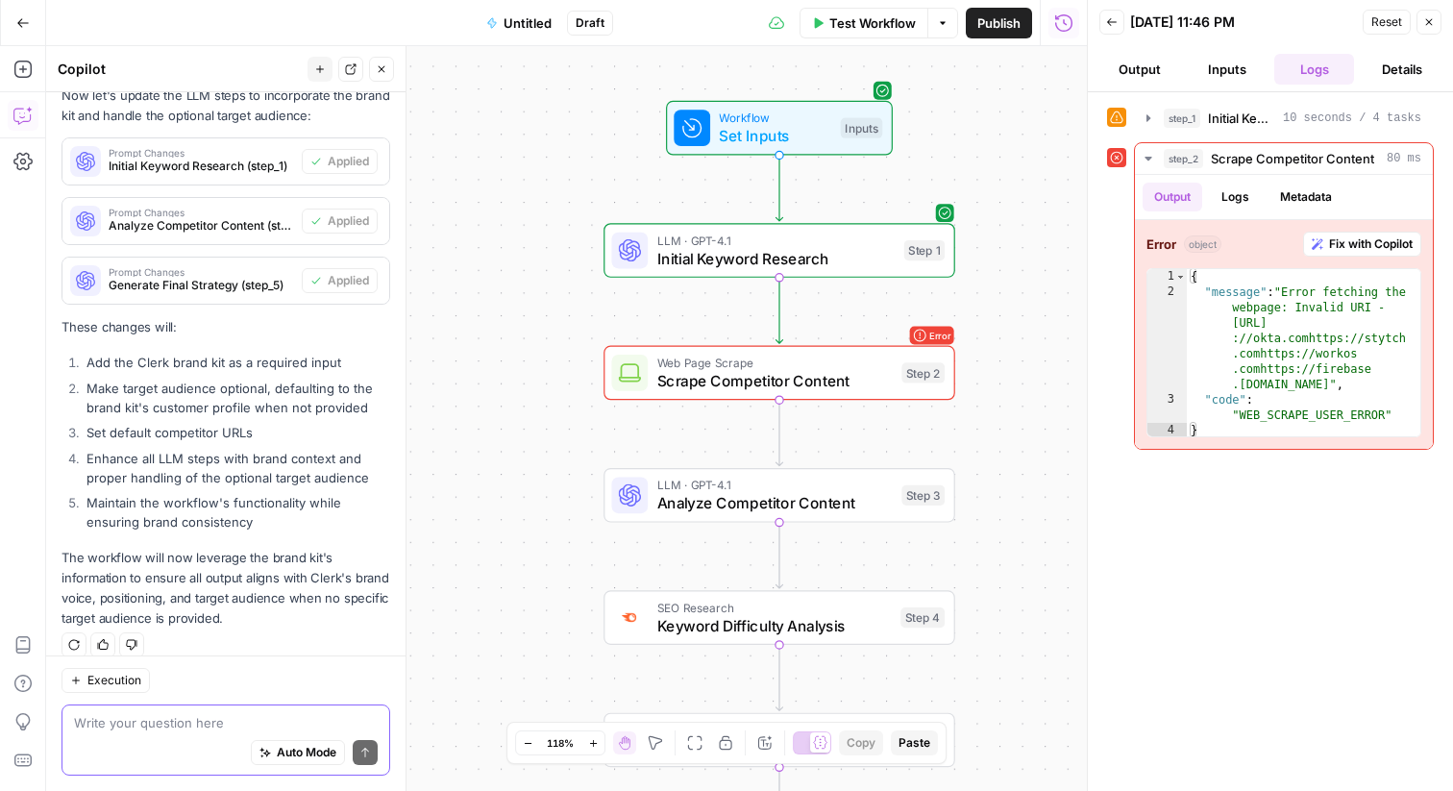
click at [206, 728] on textarea at bounding box center [226, 722] width 304 height 19
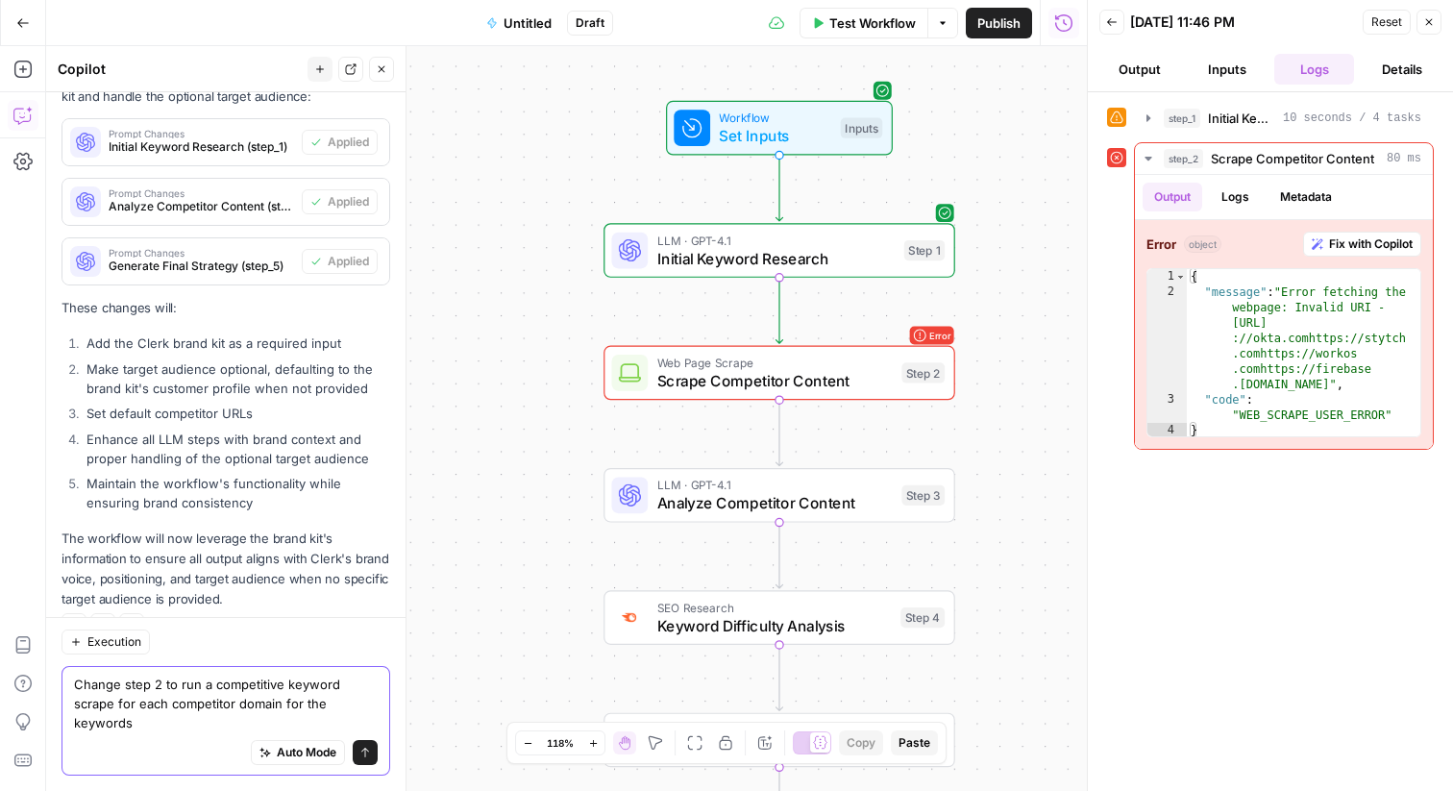
scroll to position [5067, 0]
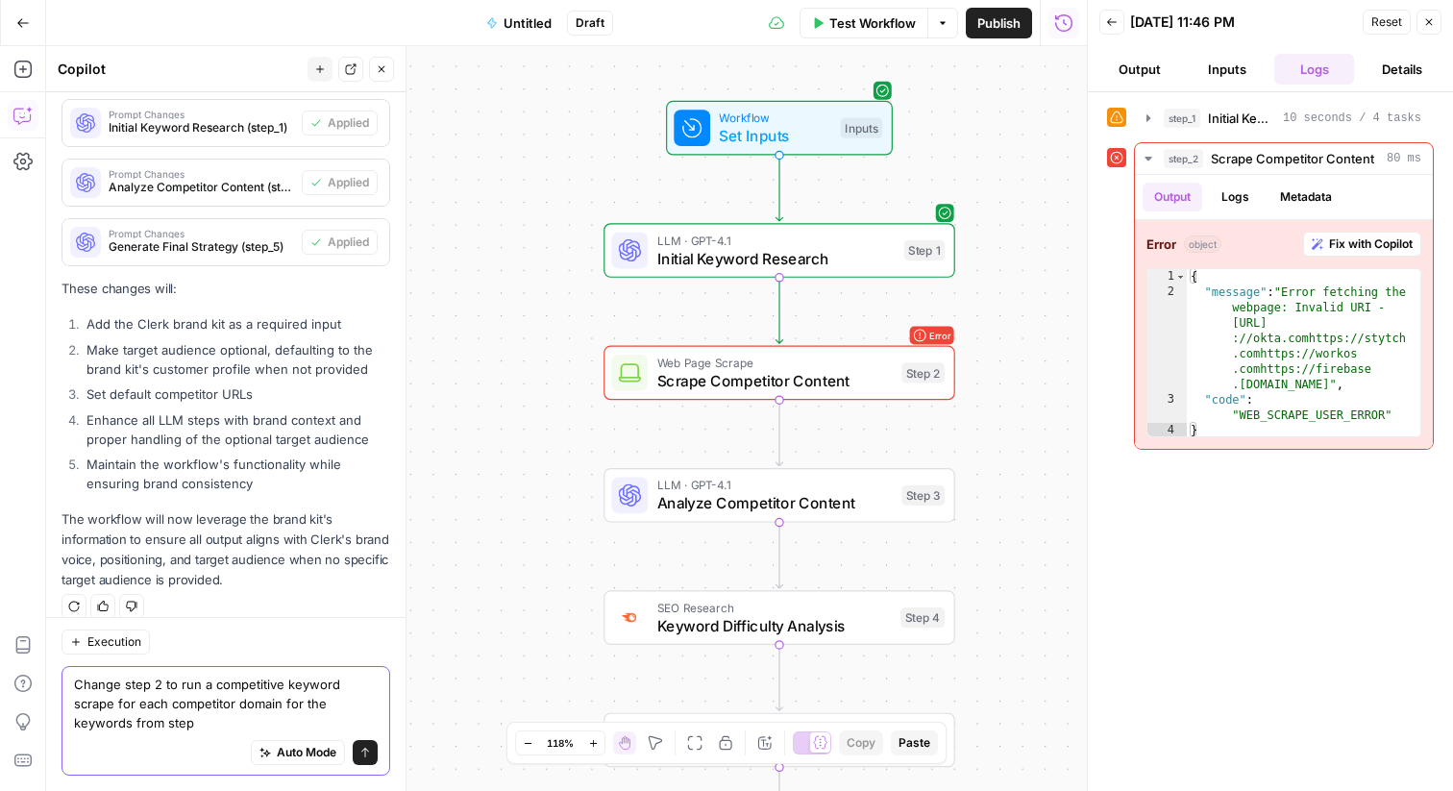
type textarea "Change step 2 to run a competitive keyword scrape for each competitor domain fo…"
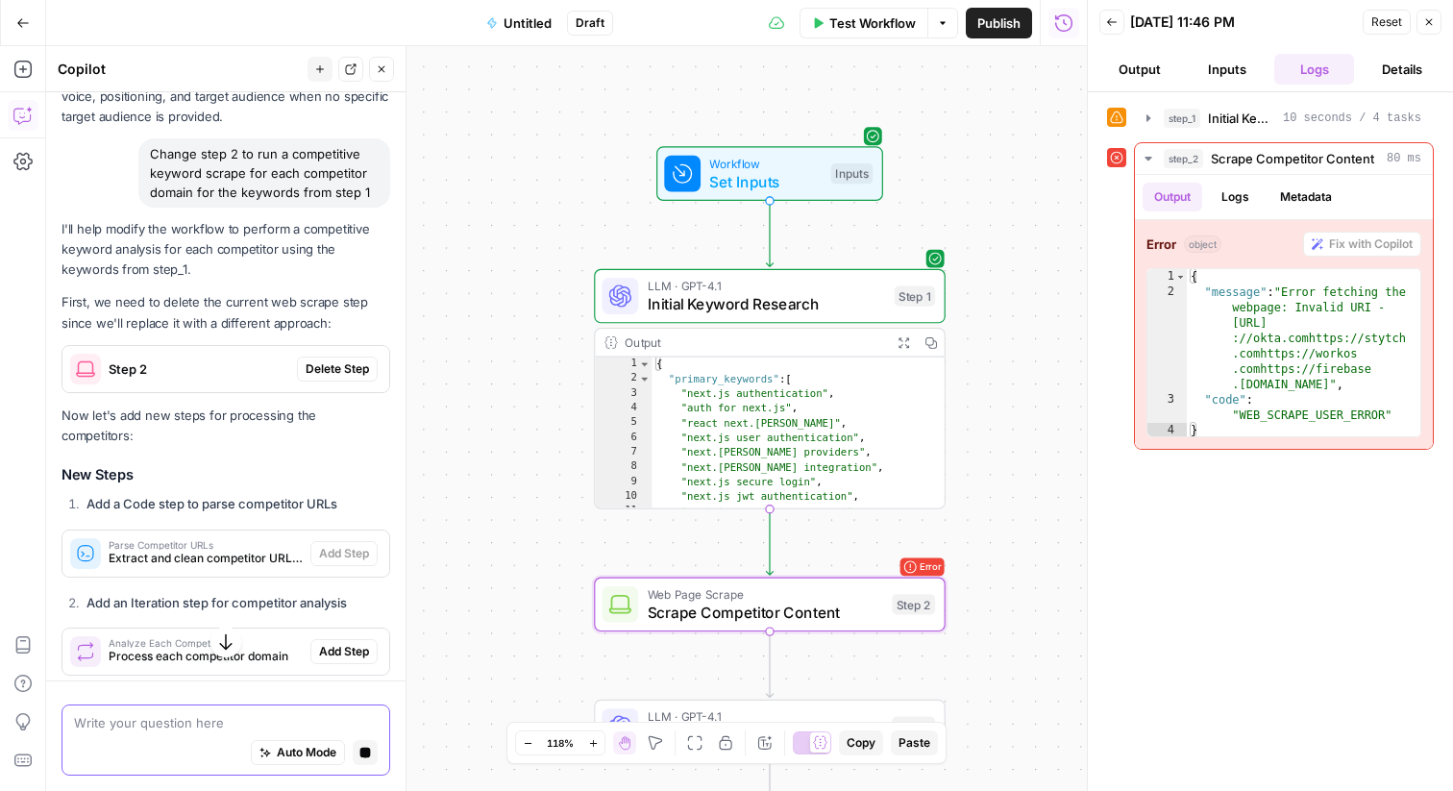
scroll to position [5413, 0]
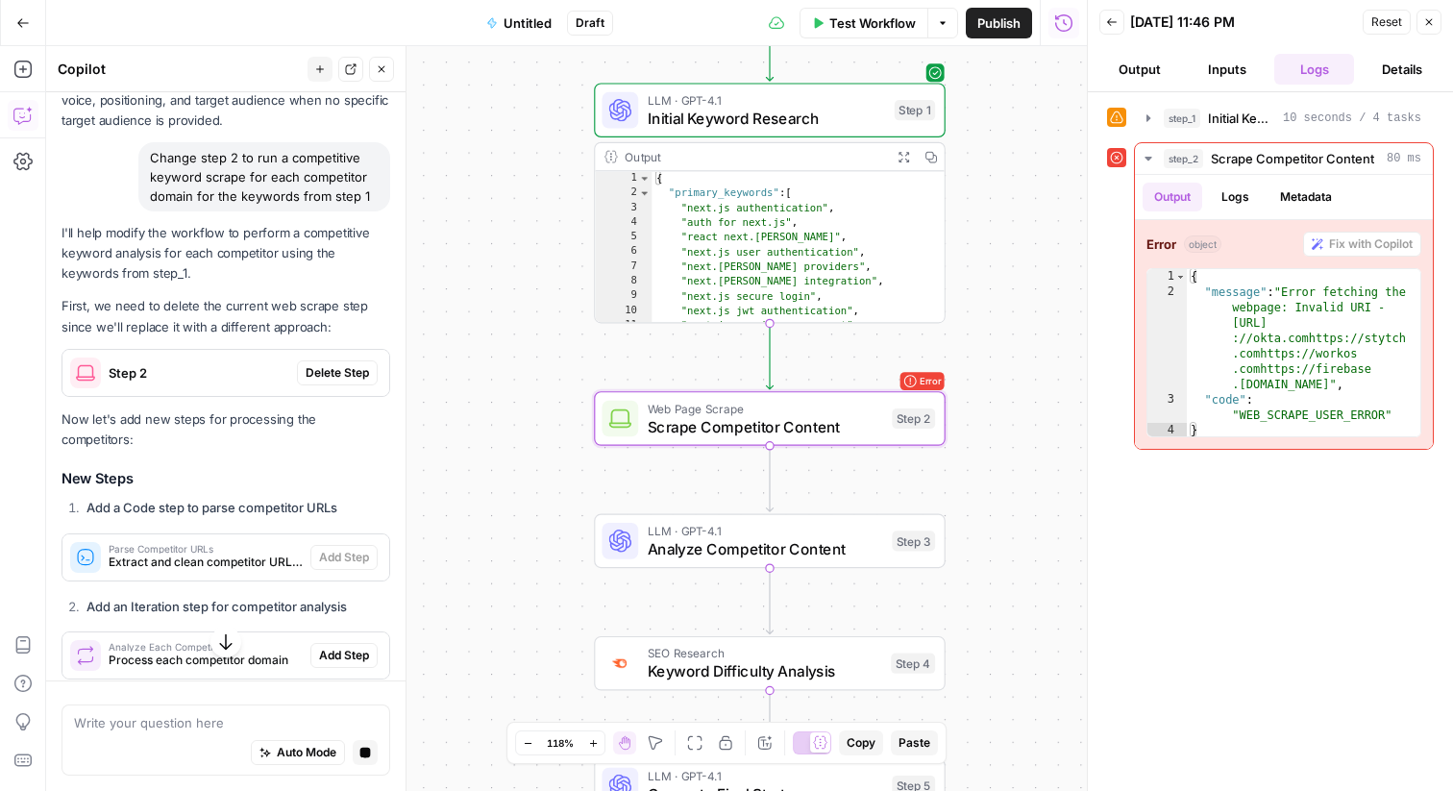
click at [343, 364] on span "Delete Step" at bounding box center [337, 372] width 63 height 17
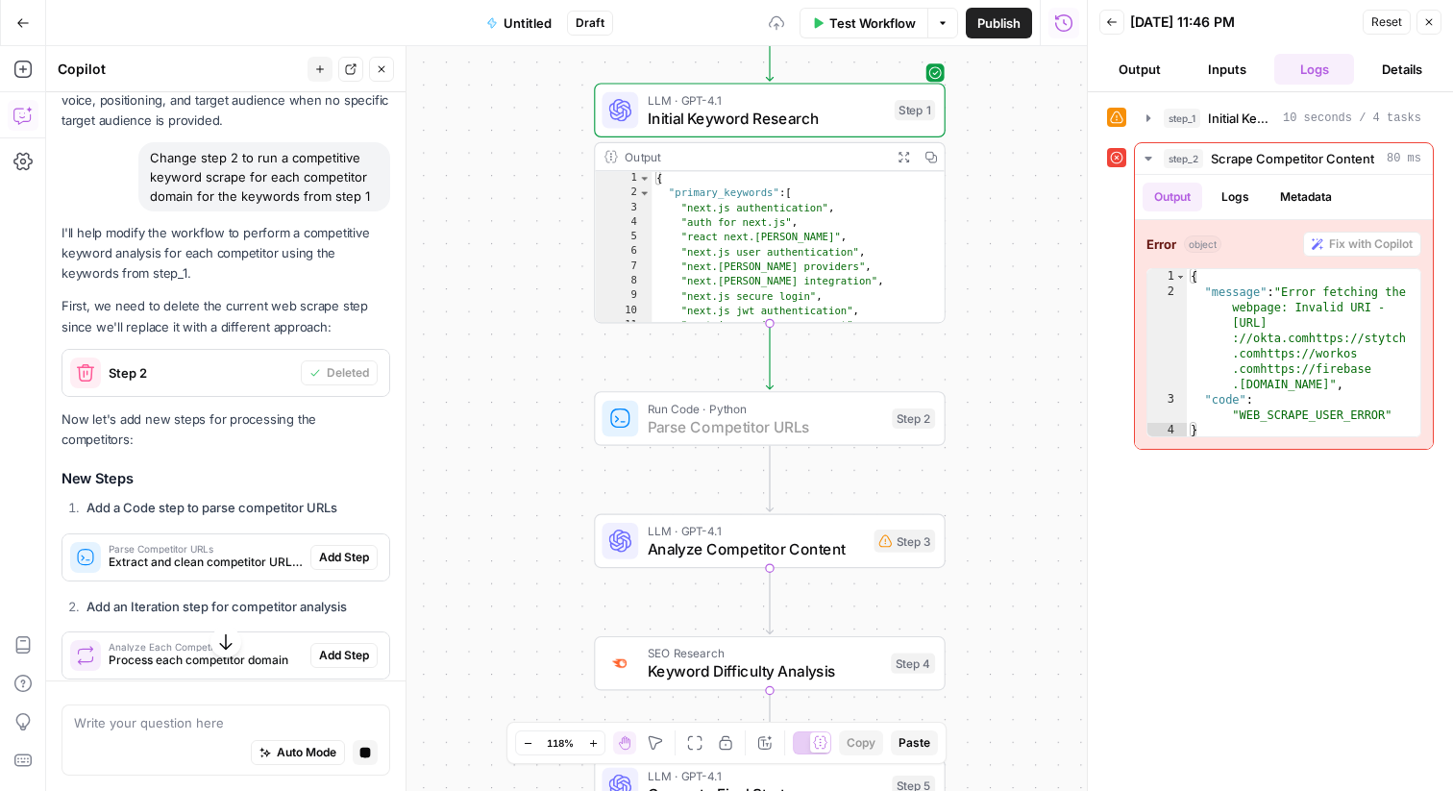
click at [345, 549] on span "Add Step" at bounding box center [344, 557] width 50 height 17
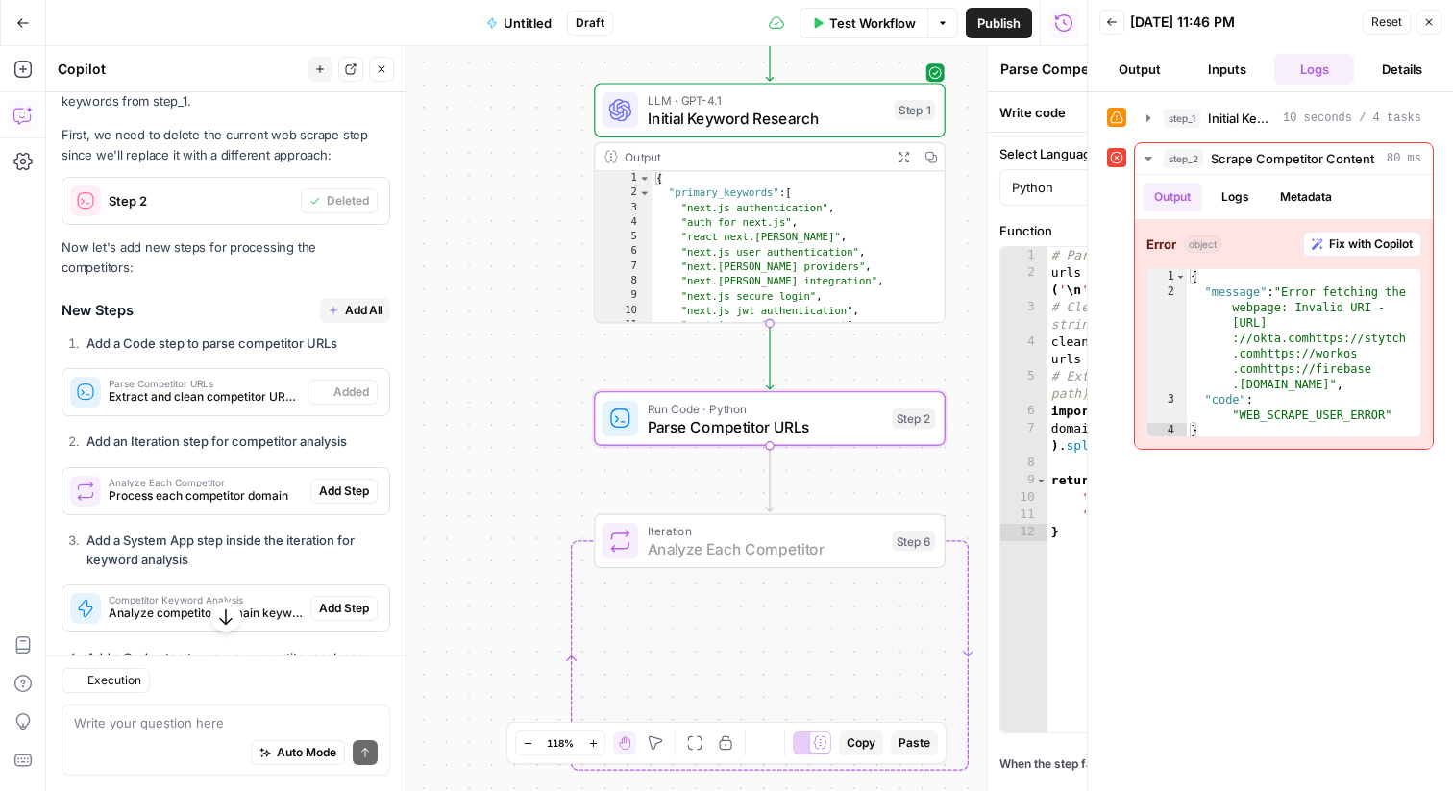
scroll to position [5852, 0]
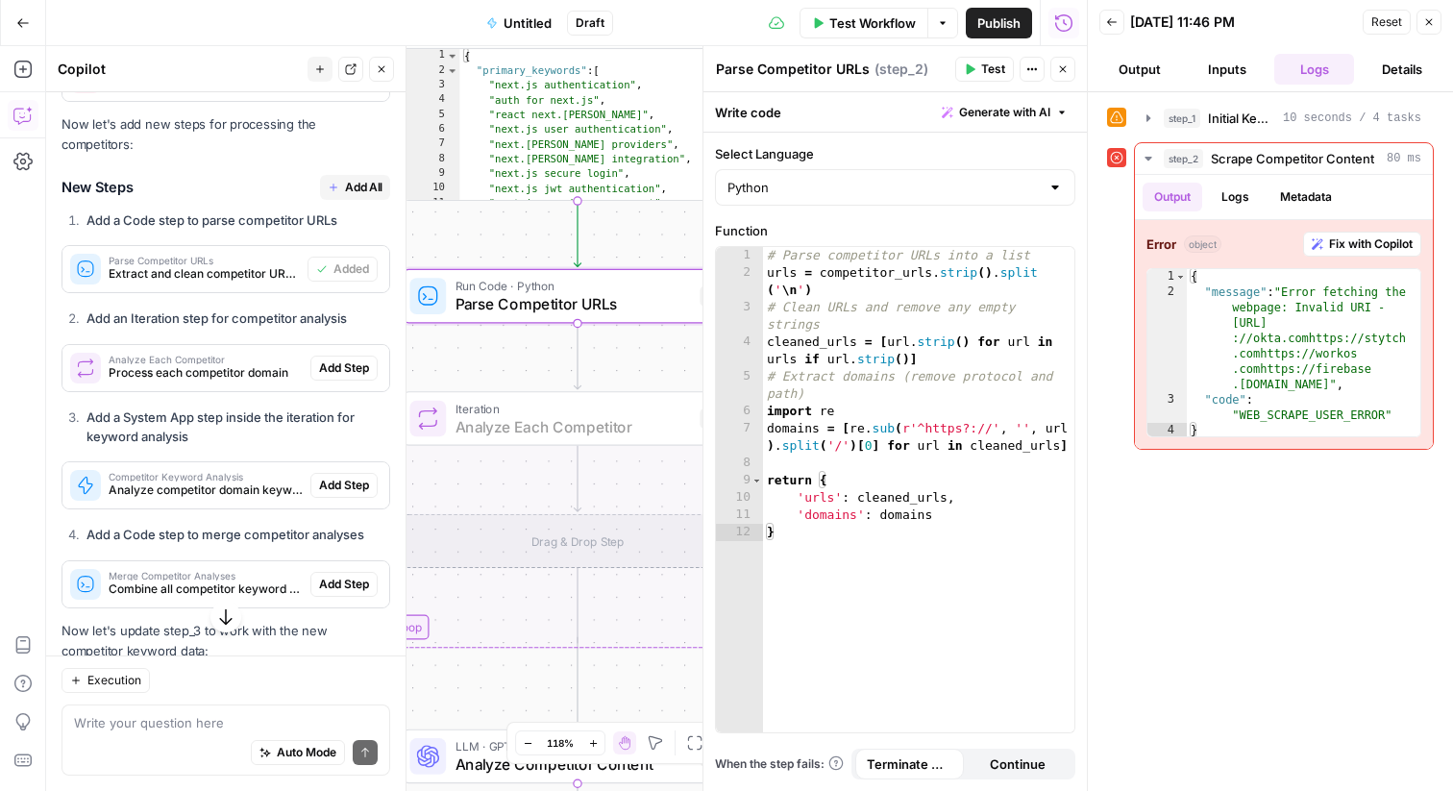
click at [328, 359] on span "Add Step" at bounding box center [344, 367] width 50 height 17
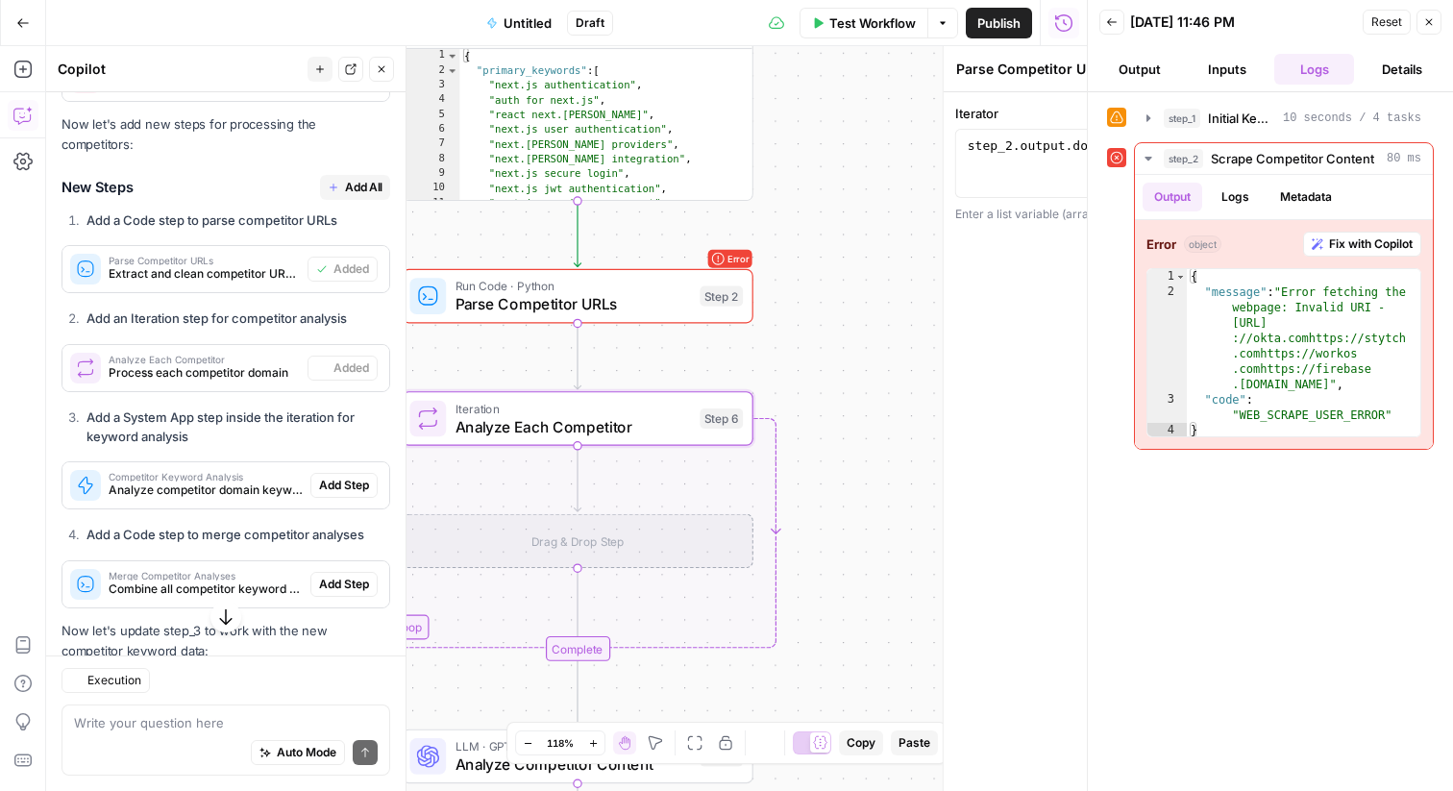
type textarea "Analyze Each Competitor"
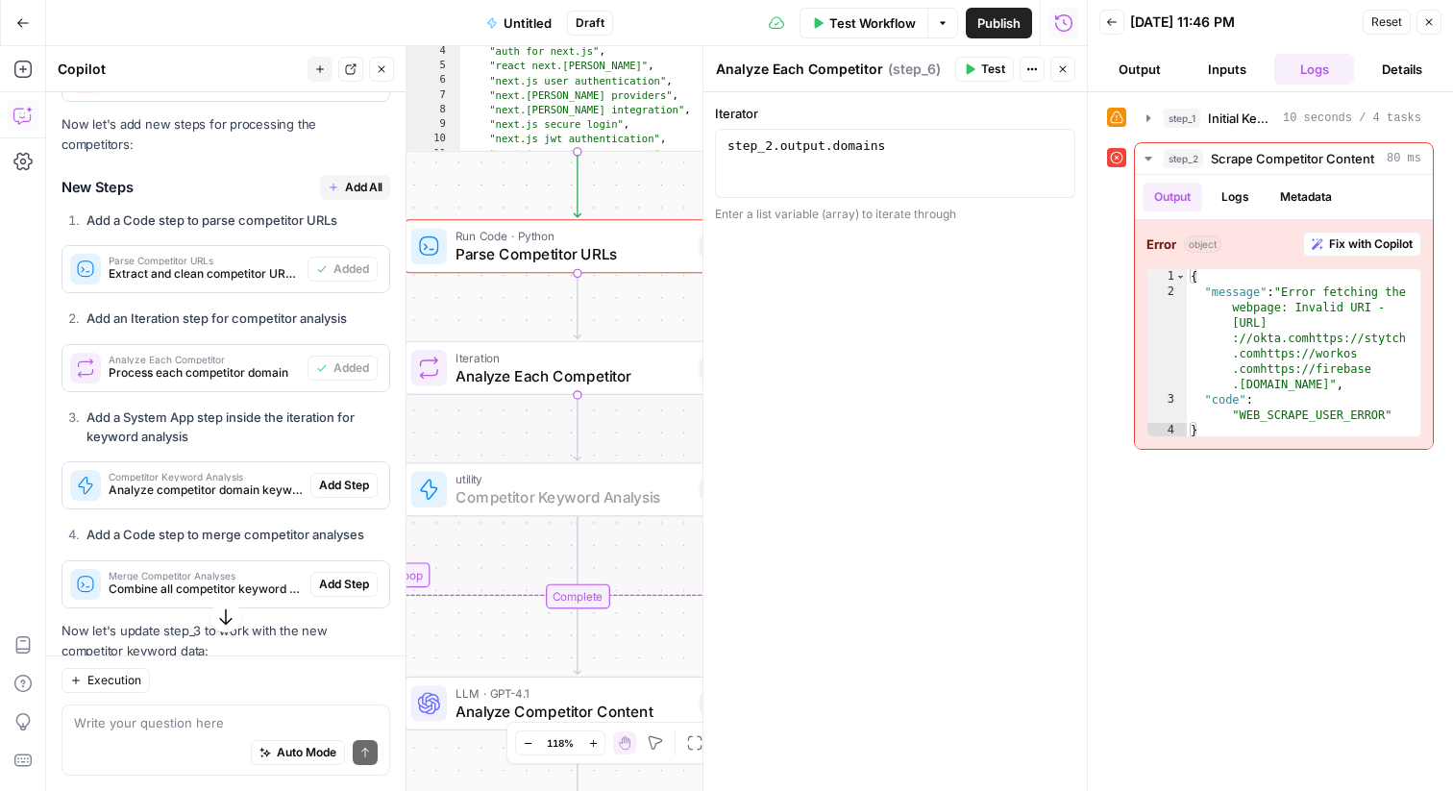
click at [334, 477] on span "Add Step" at bounding box center [344, 485] width 50 height 17
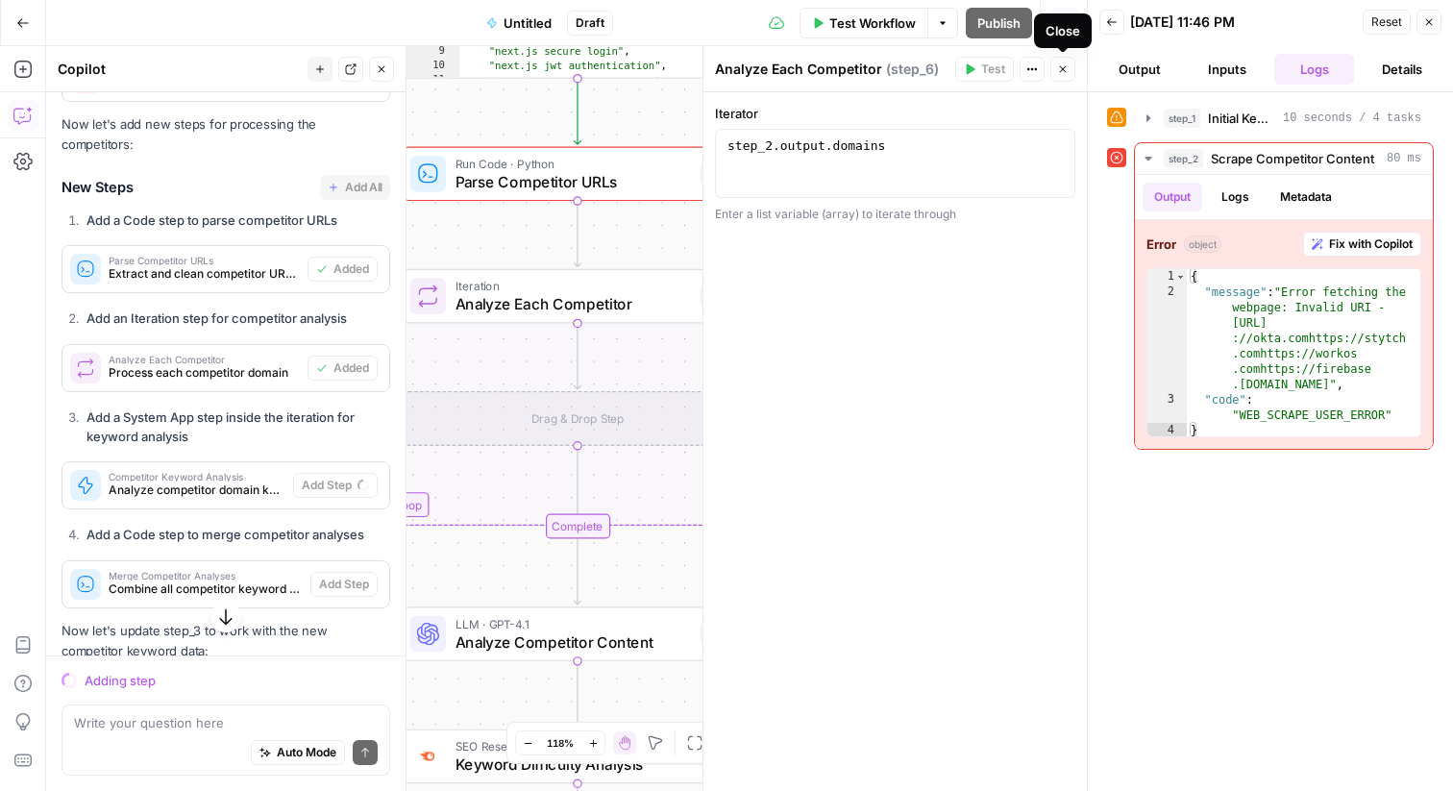
click at [1061, 73] on icon "button" at bounding box center [1063, 69] width 12 height 12
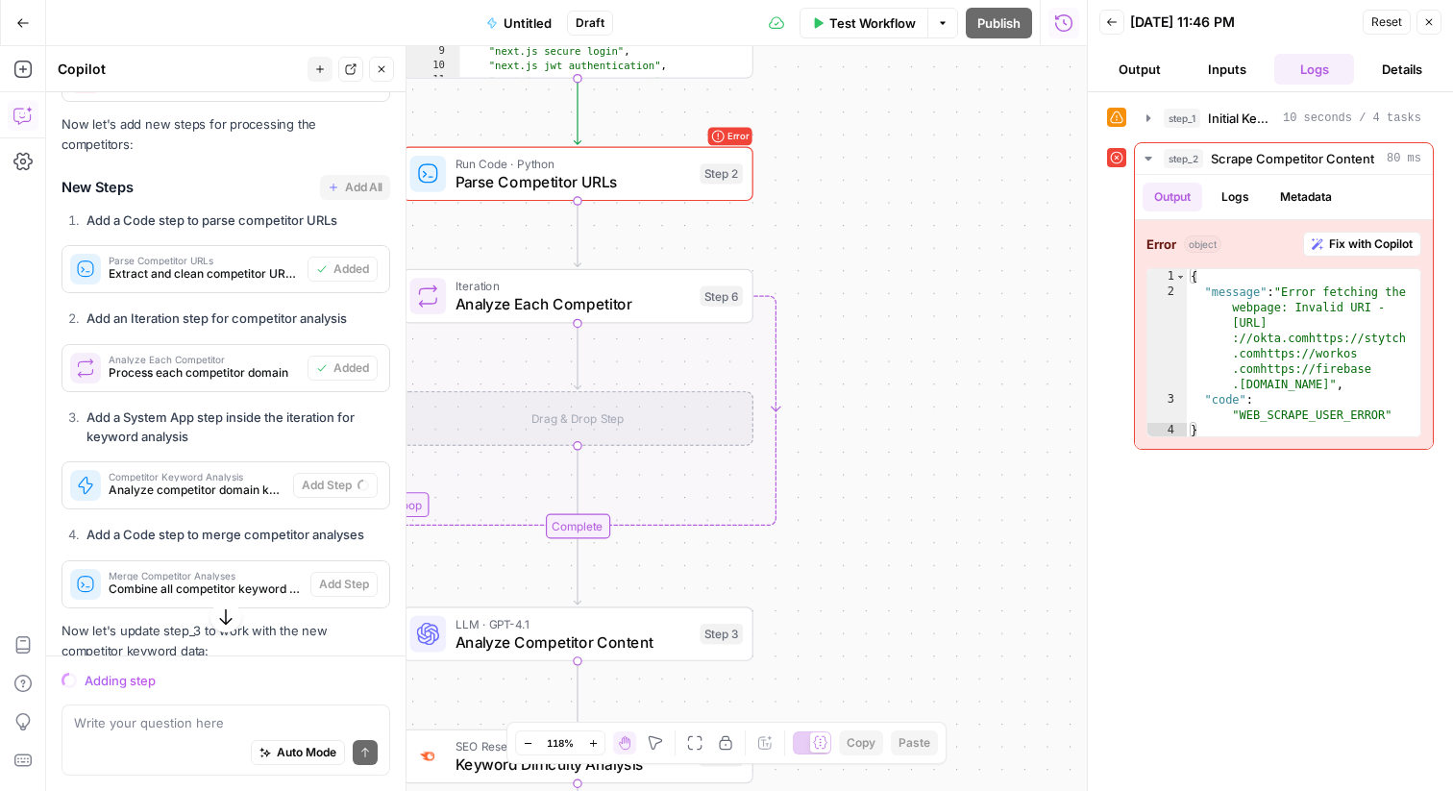
click at [1426, 24] on icon "button" at bounding box center [1429, 22] width 7 height 7
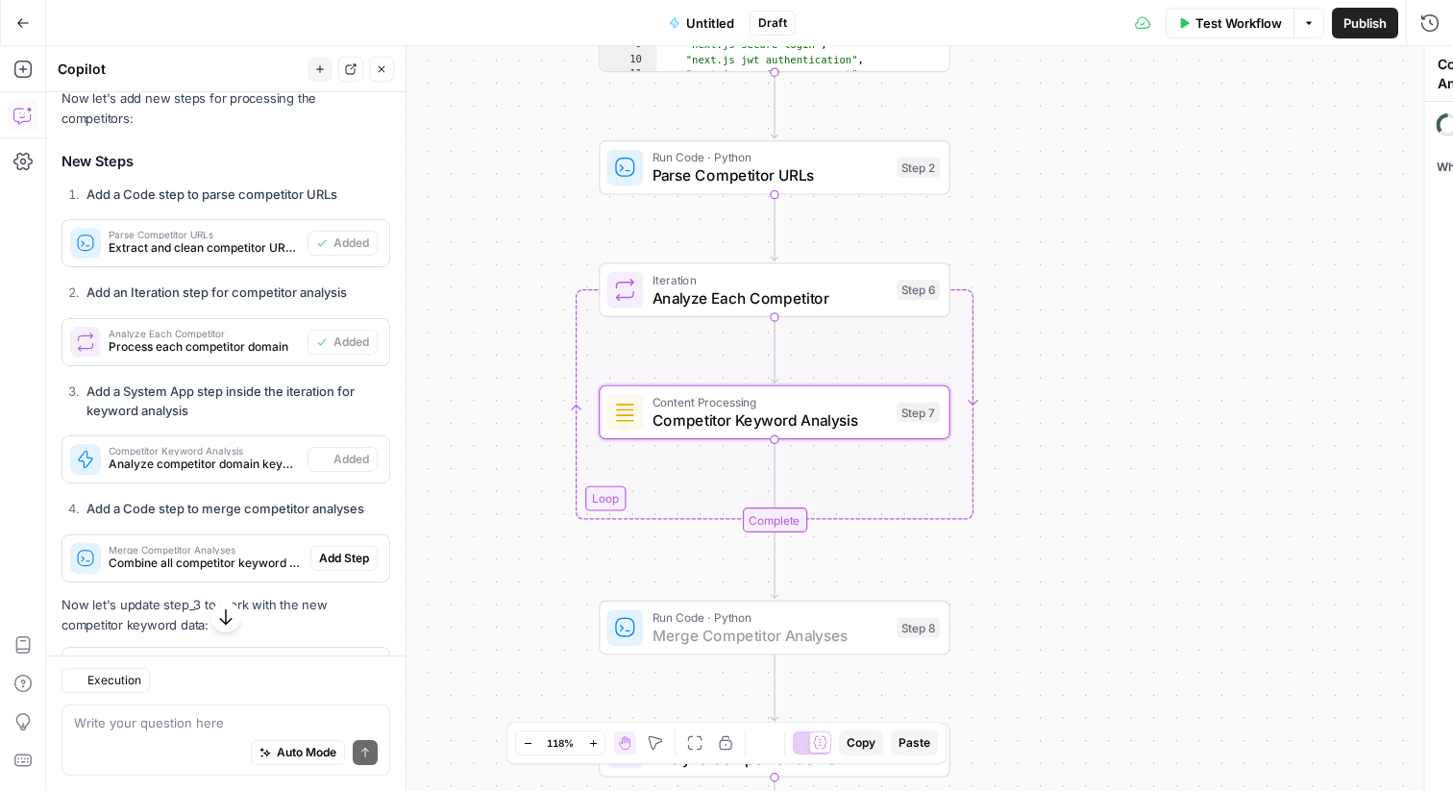
scroll to position [6001, 0]
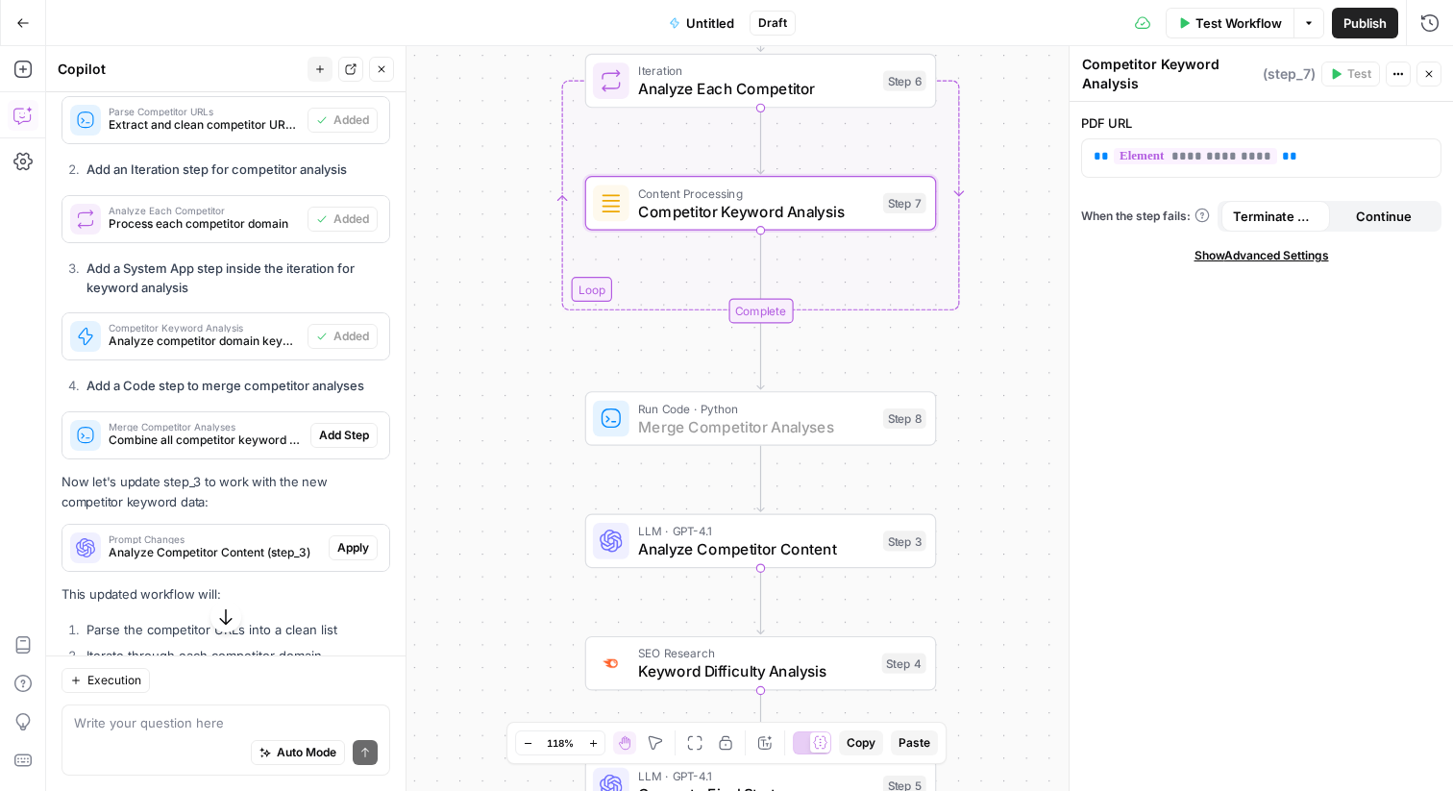
click at [327, 427] on span "Add Step" at bounding box center [344, 435] width 50 height 17
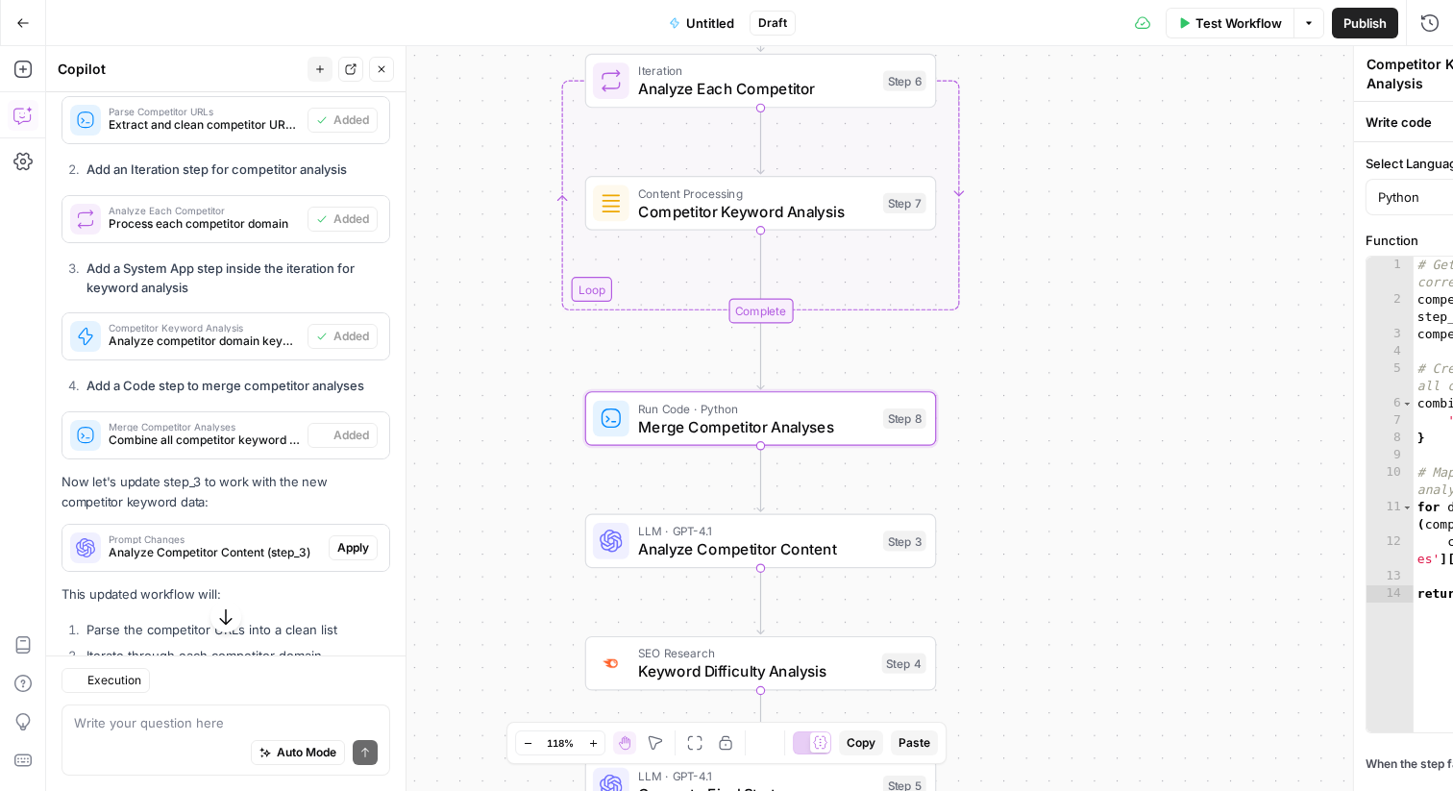
type textarea "Merge Competitor Analyses"
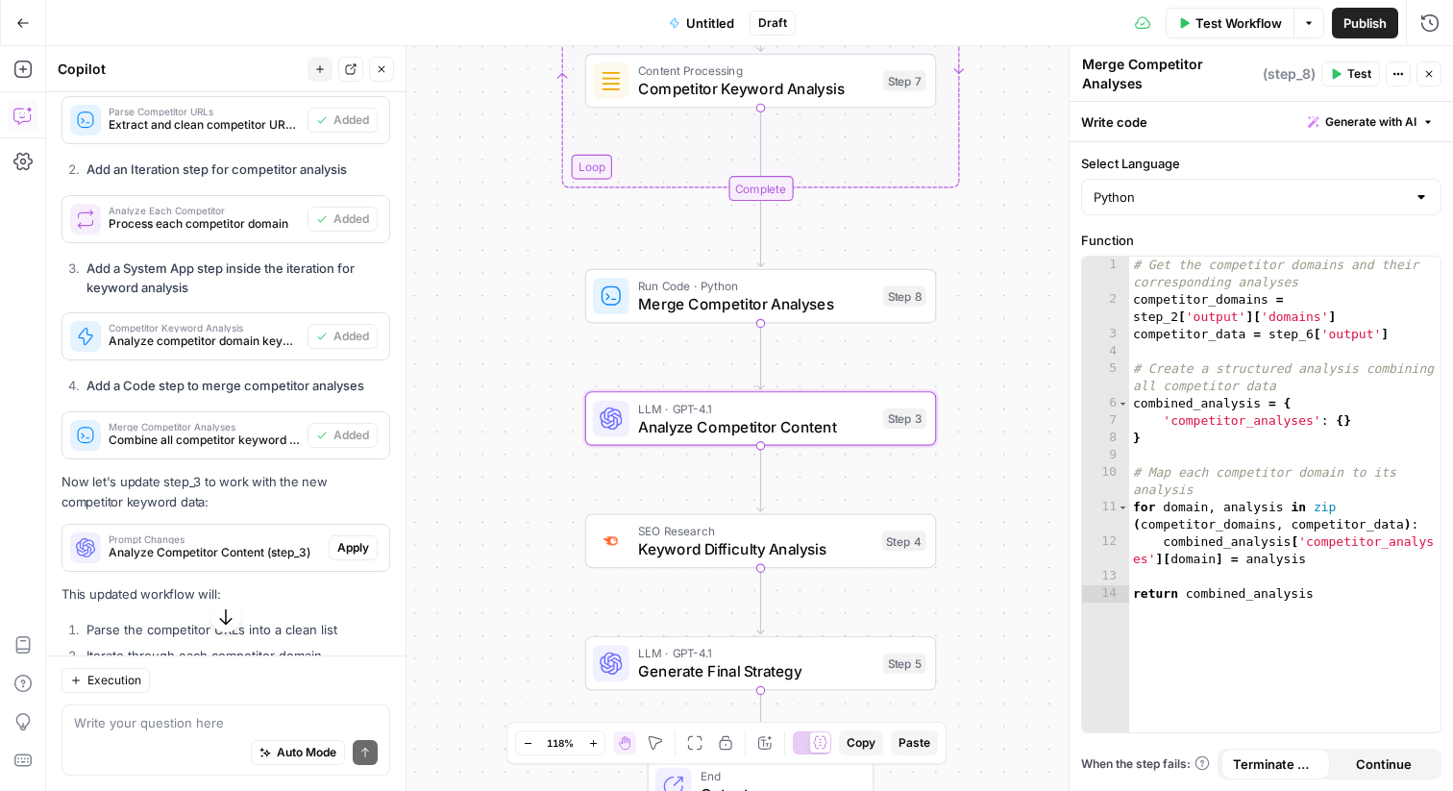
click at [340, 539] on span "Apply" at bounding box center [353, 547] width 32 height 17
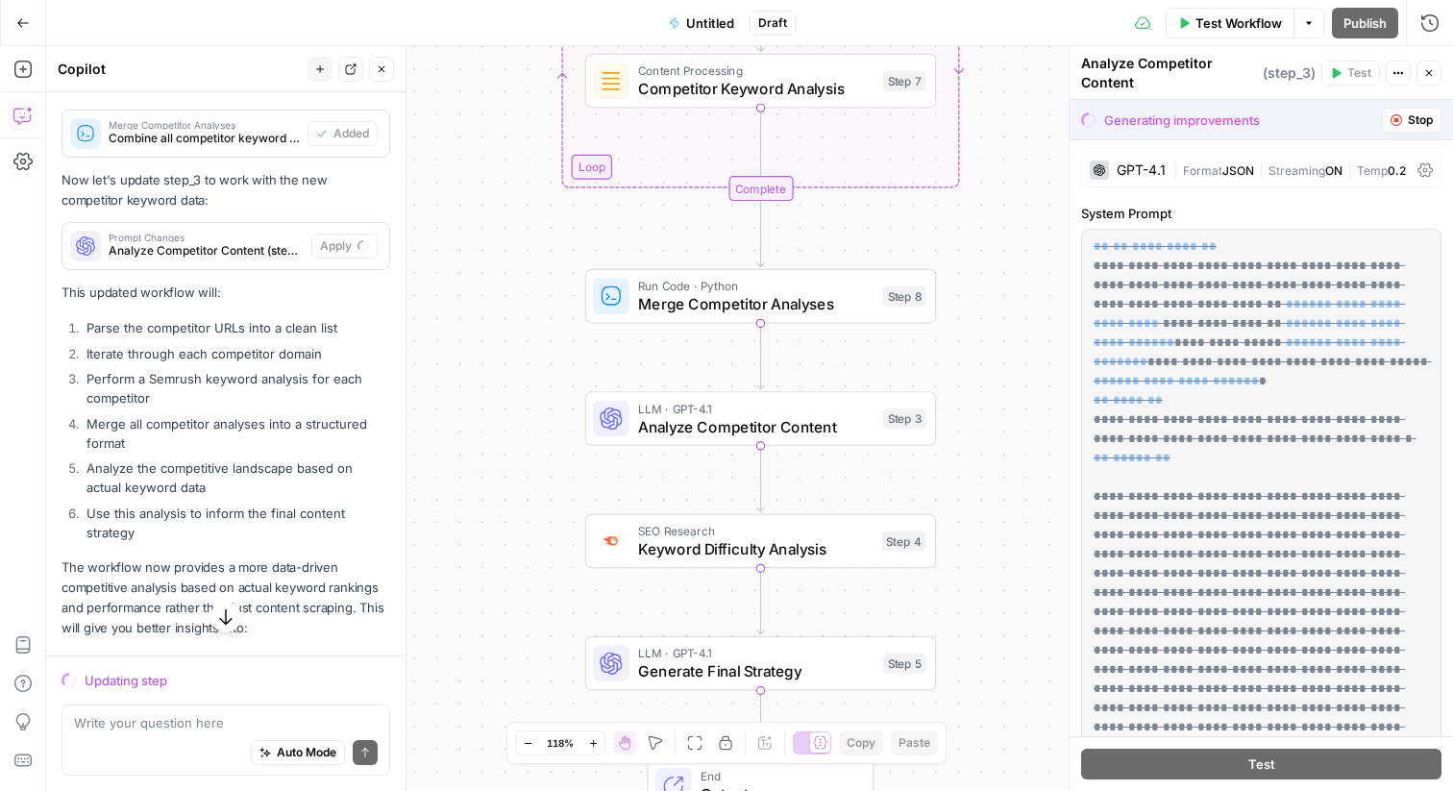
scroll to position [6213, 0]
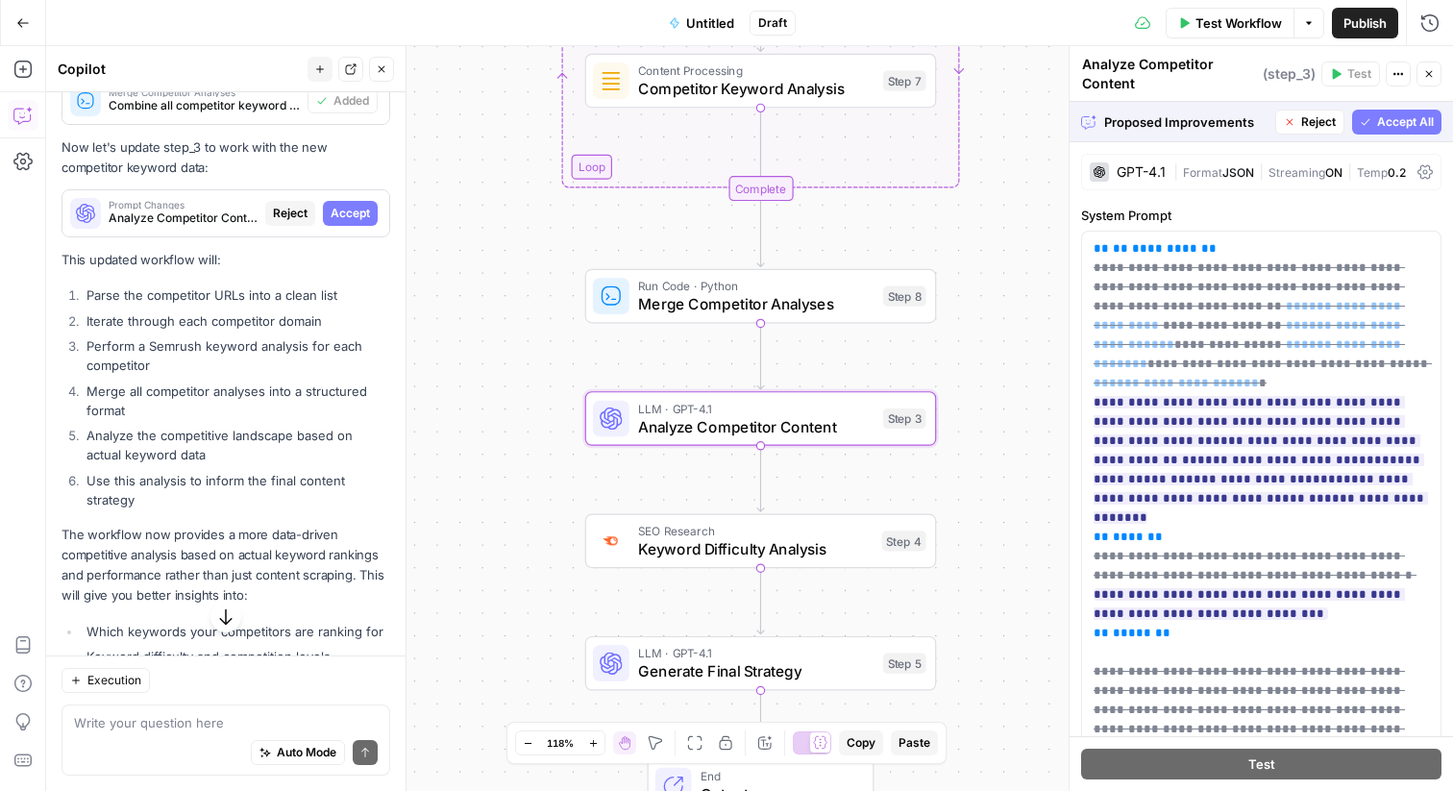
click at [370, 201] on button "Accept" at bounding box center [350, 213] width 55 height 25
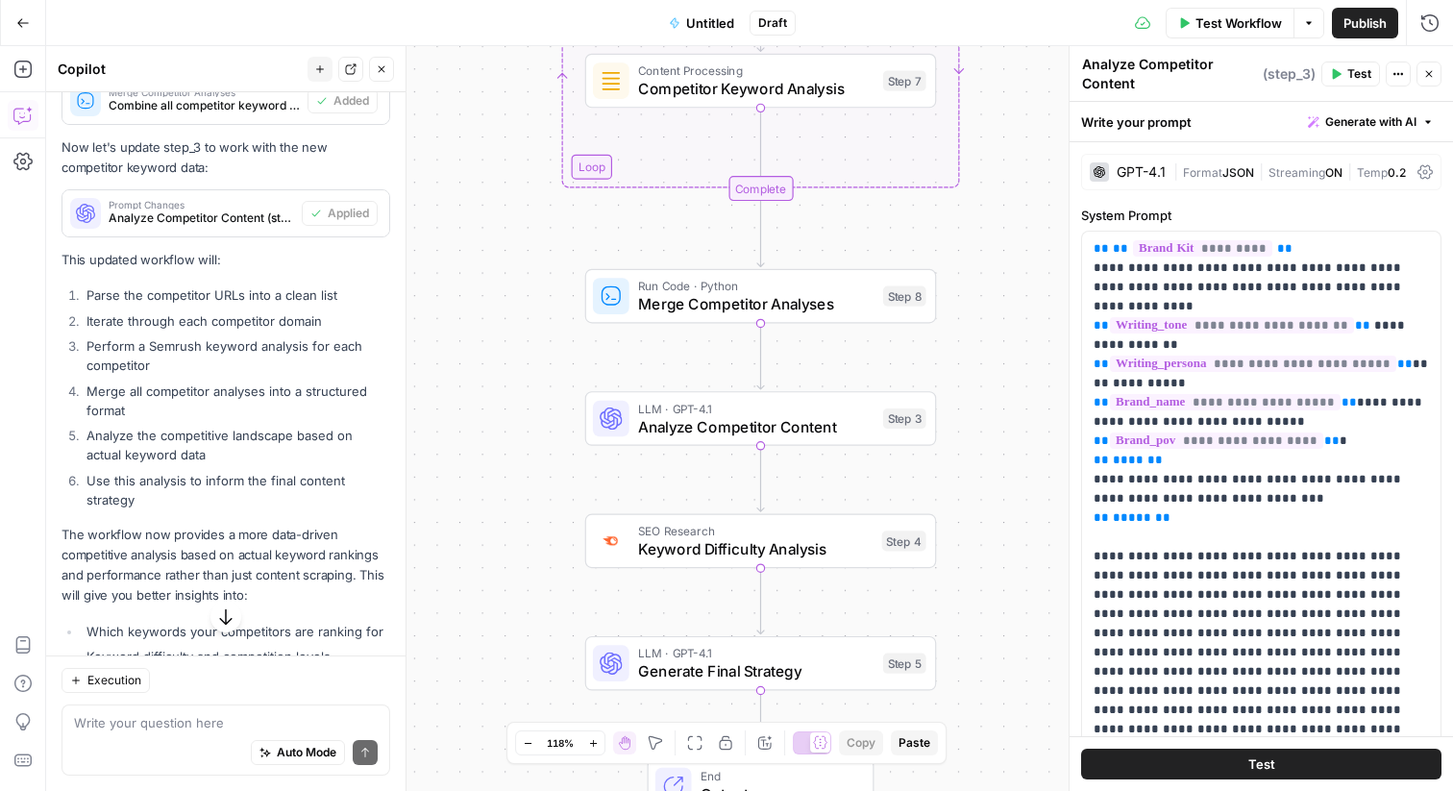
scroll to position [6479, 0]
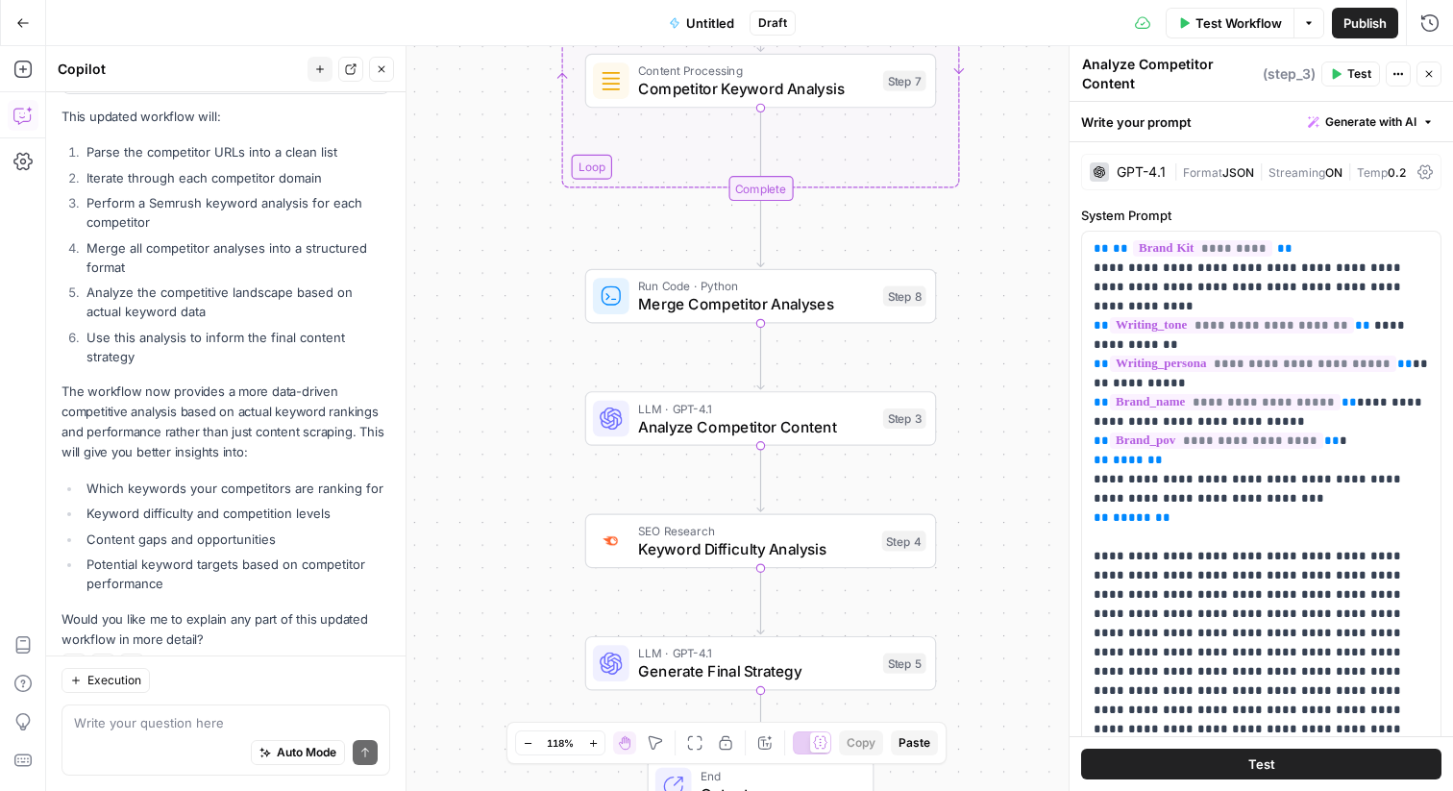
click at [1428, 79] on icon "button" at bounding box center [1429, 74] width 12 height 12
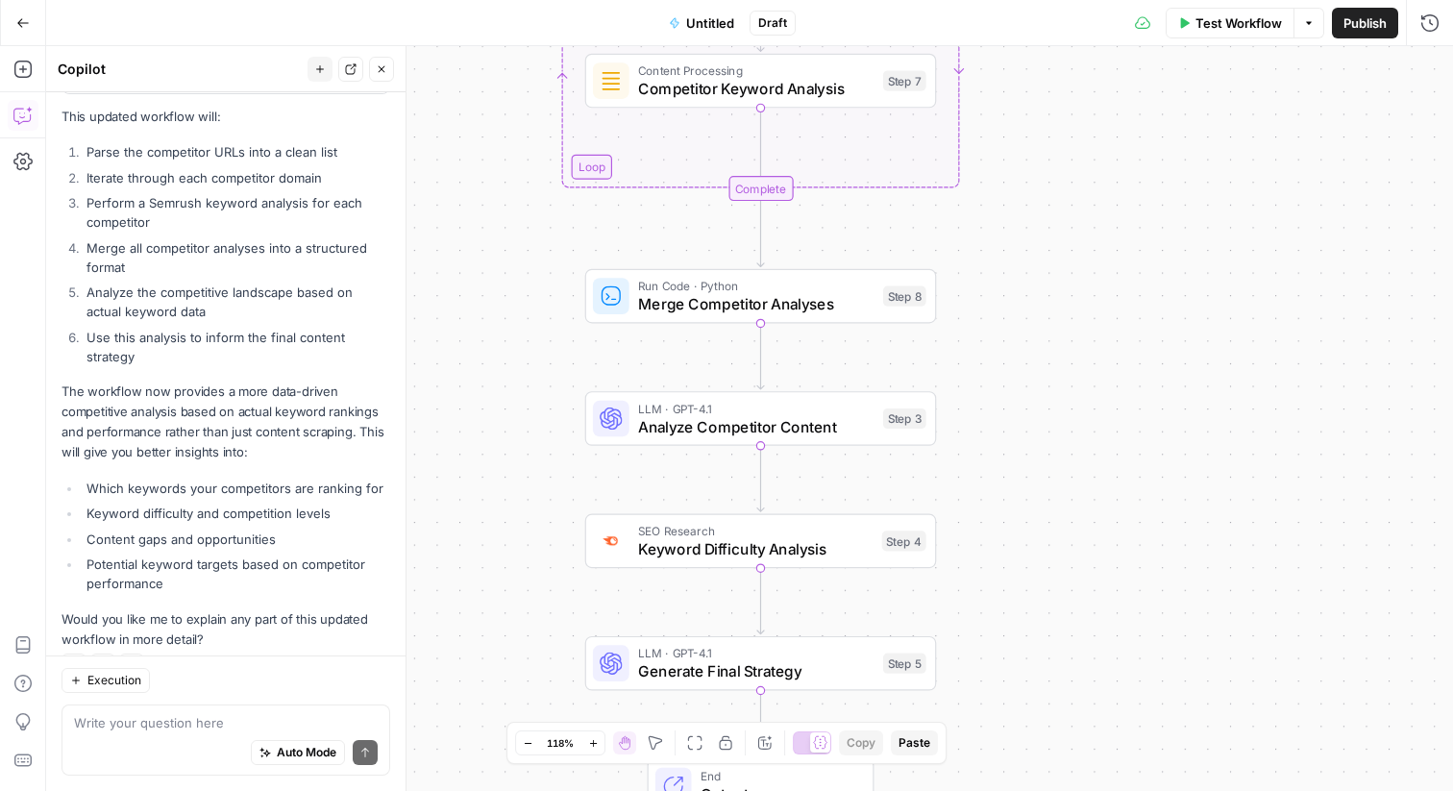
click at [1226, 20] on span "Test Workflow" at bounding box center [1238, 22] width 86 height 19
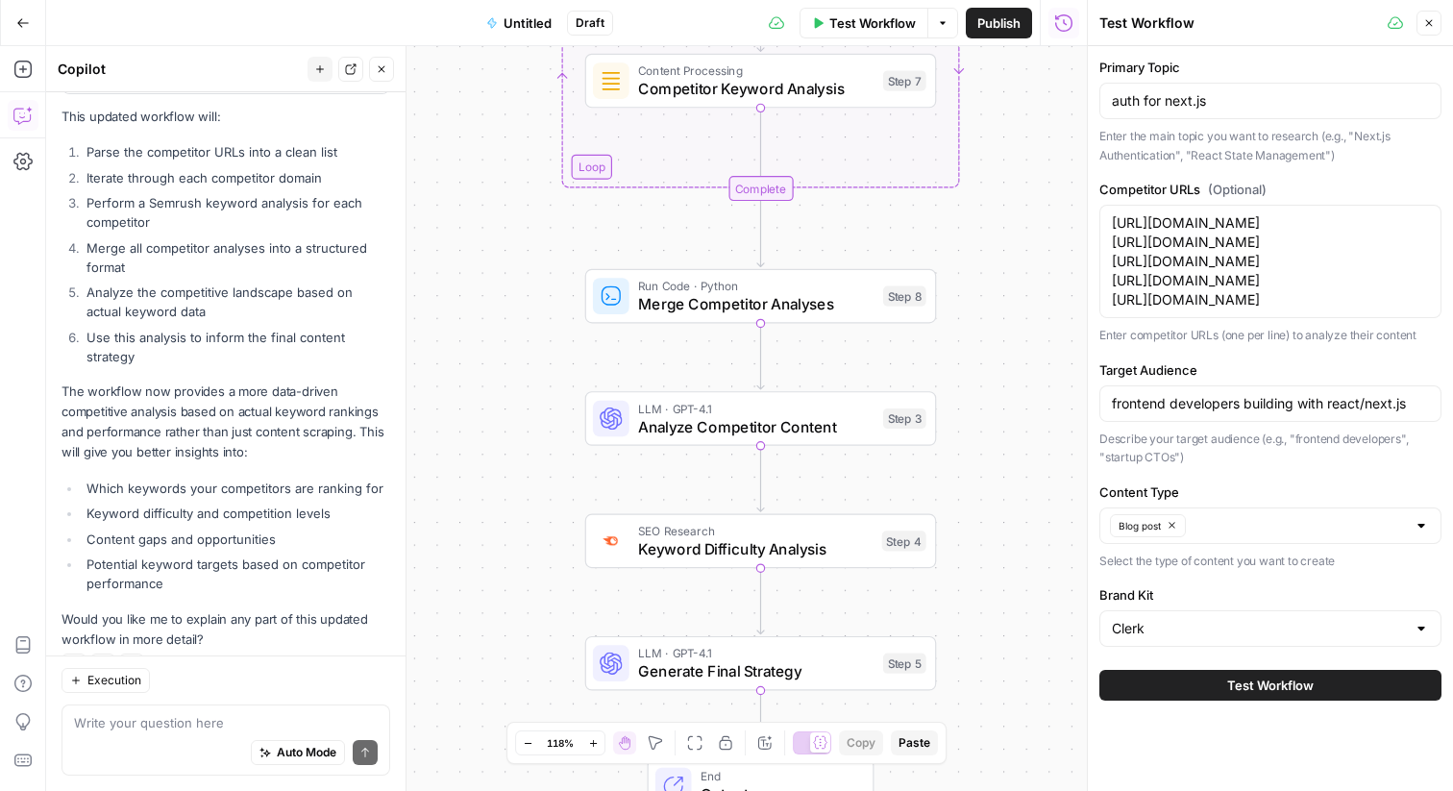
click at [1252, 696] on button "Test Workflow" at bounding box center [1270, 685] width 342 height 31
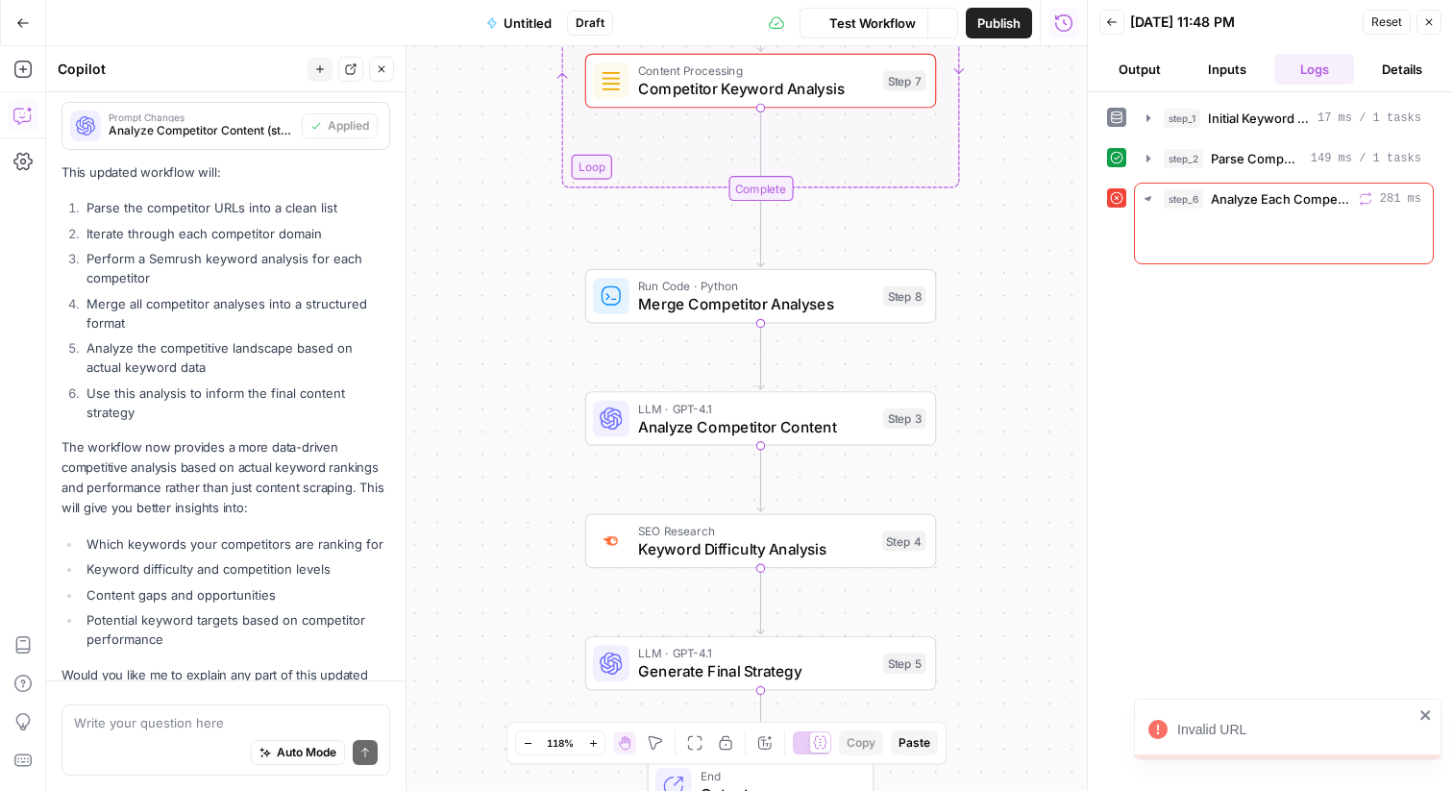
scroll to position [6479, 0]
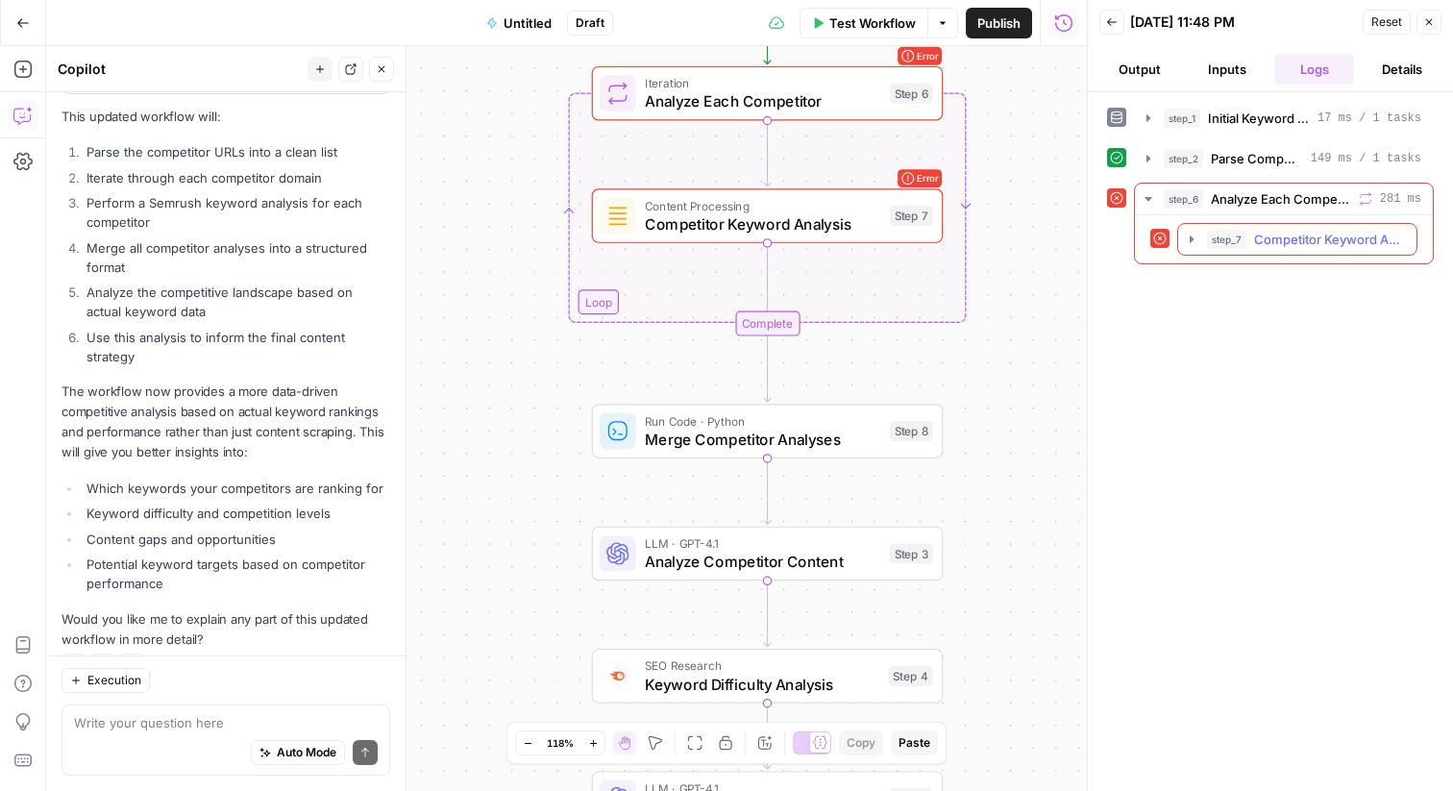
click at [1195, 239] on icon "button" at bounding box center [1191, 239] width 15 height 15
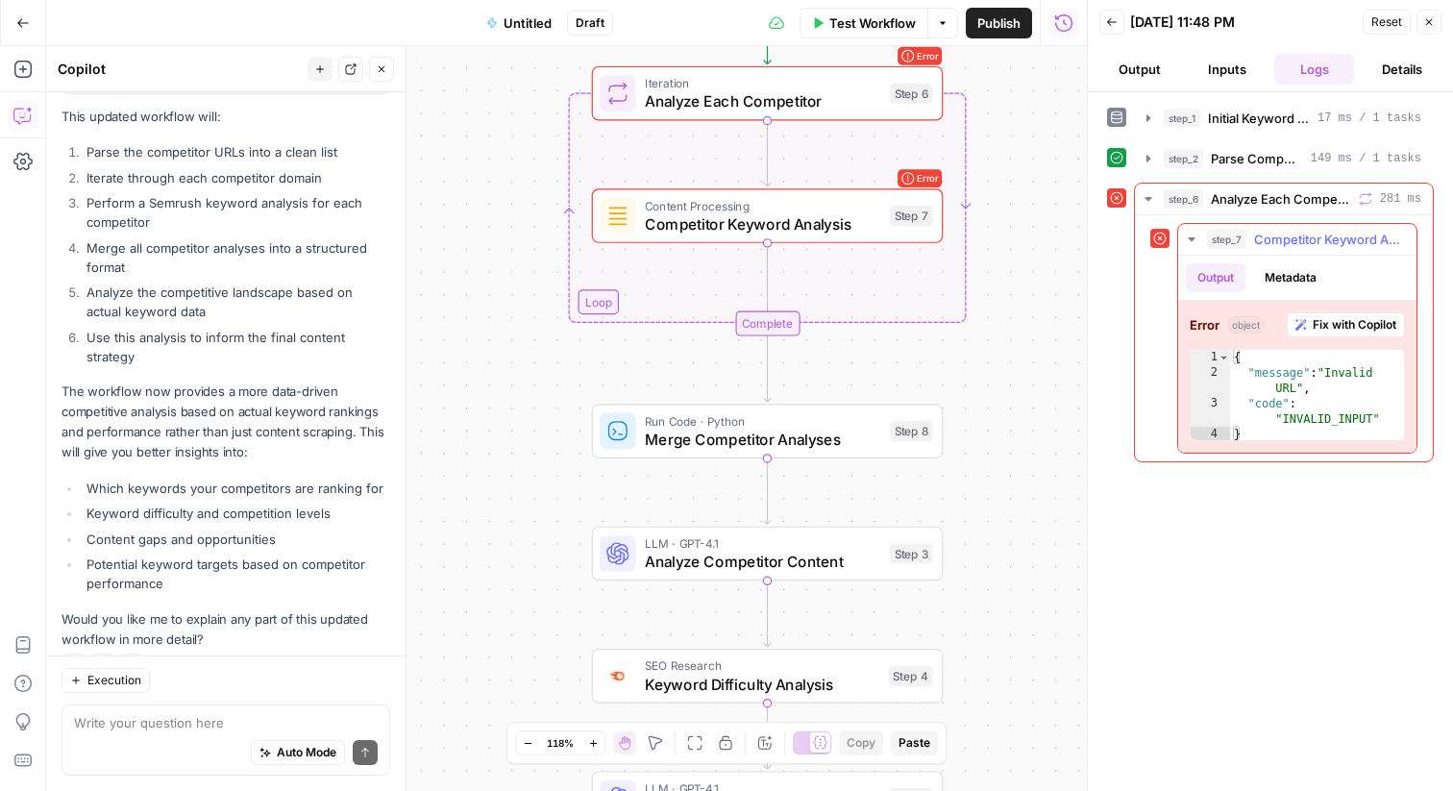
click at [1309, 319] on button "Fix with Copilot" at bounding box center [1346, 324] width 118 height 25
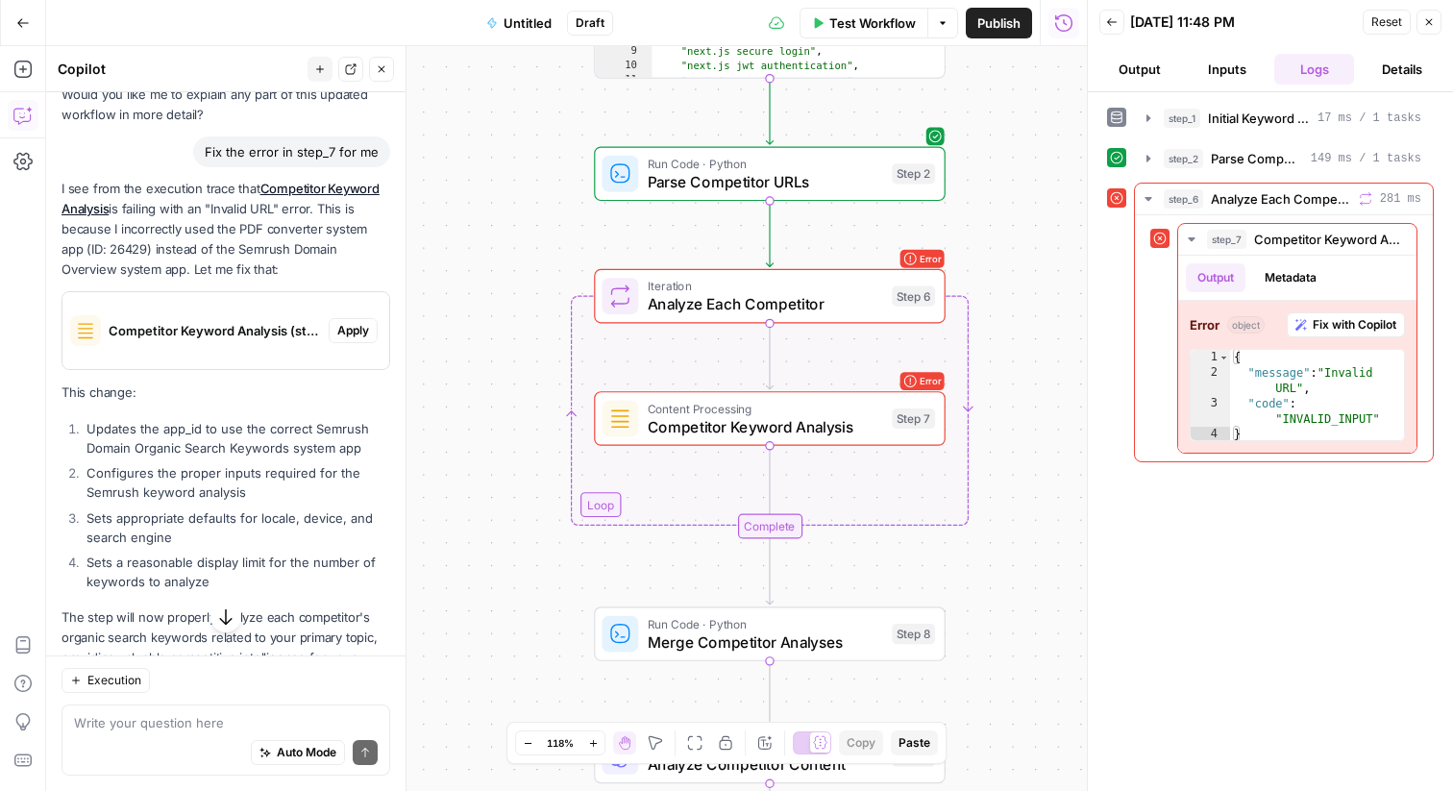
scroll to position [7043, 0]
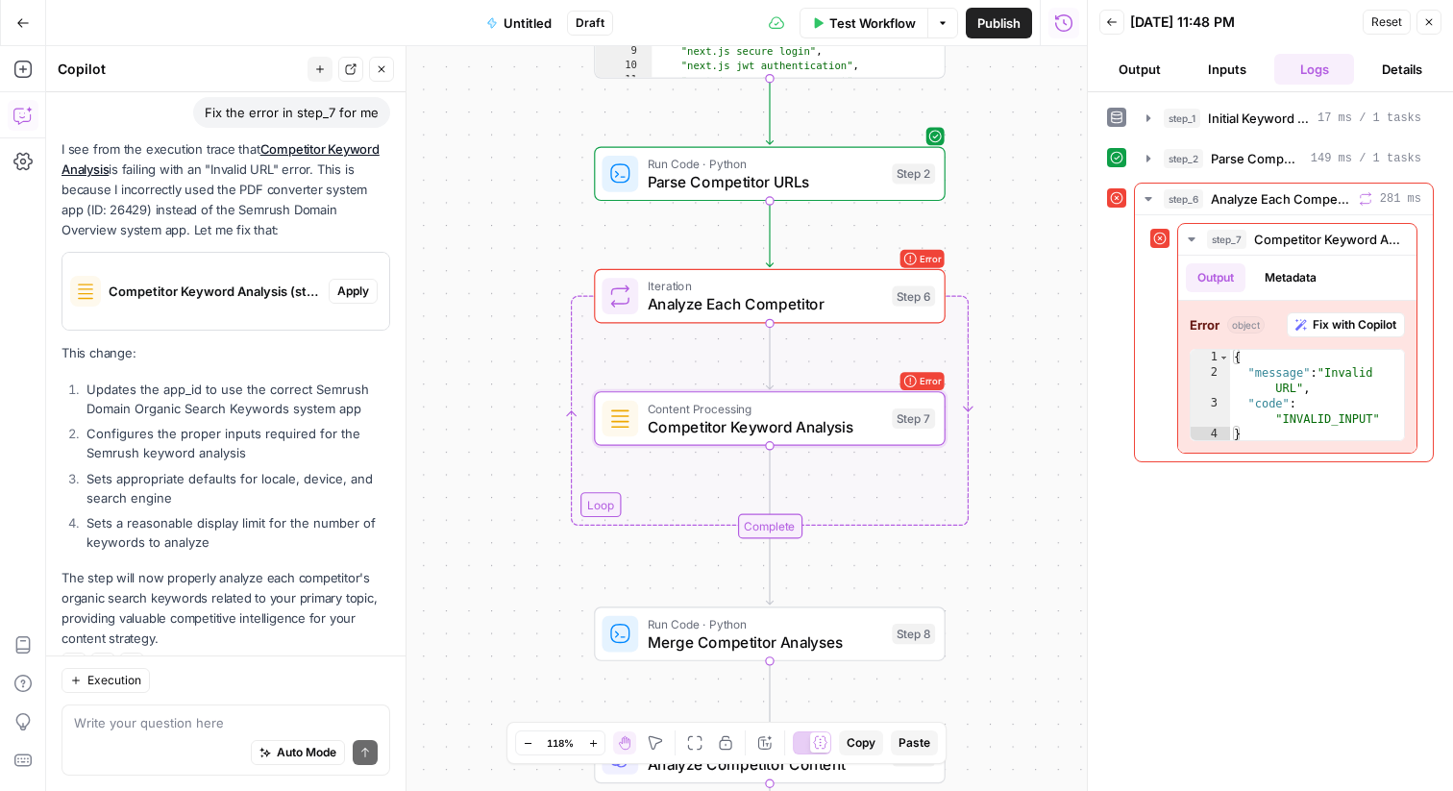
click at [340, 283] on span "Apply" at bounding box center [353, 291] width 32 height 17
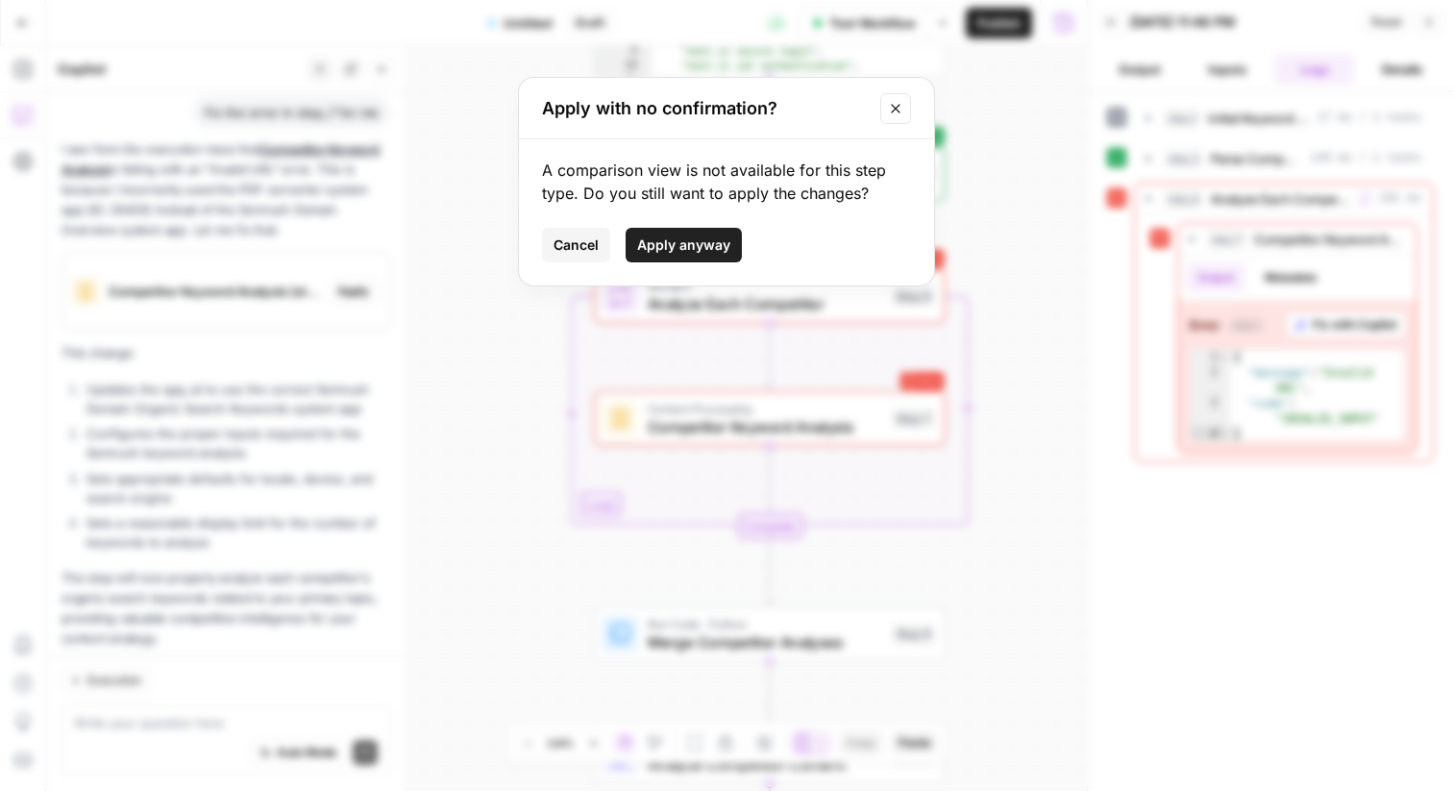
click at [659, 255] on button "Apply anyway" at bounding box center [684, 245] width 116 height 35
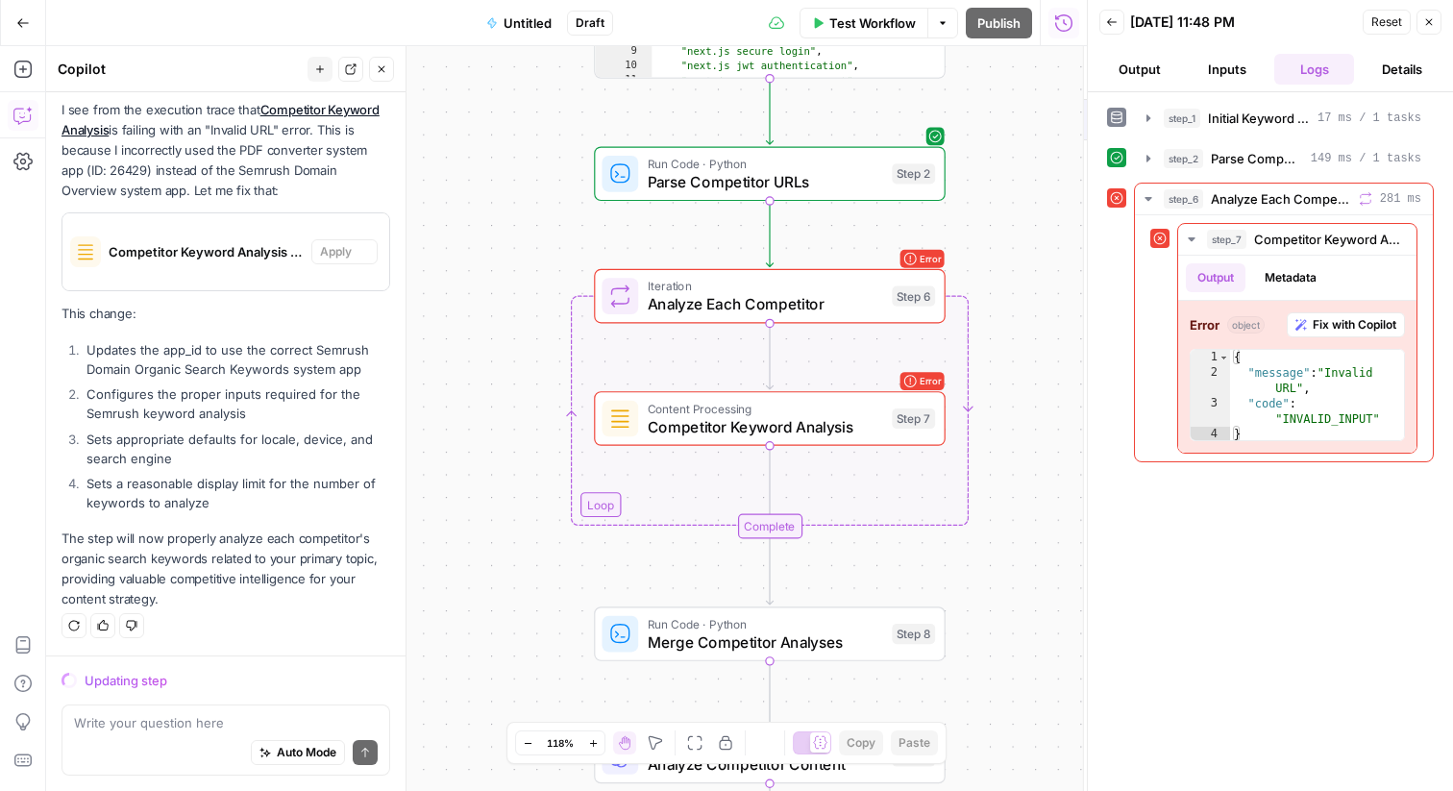
scroll to position [6920, 0]
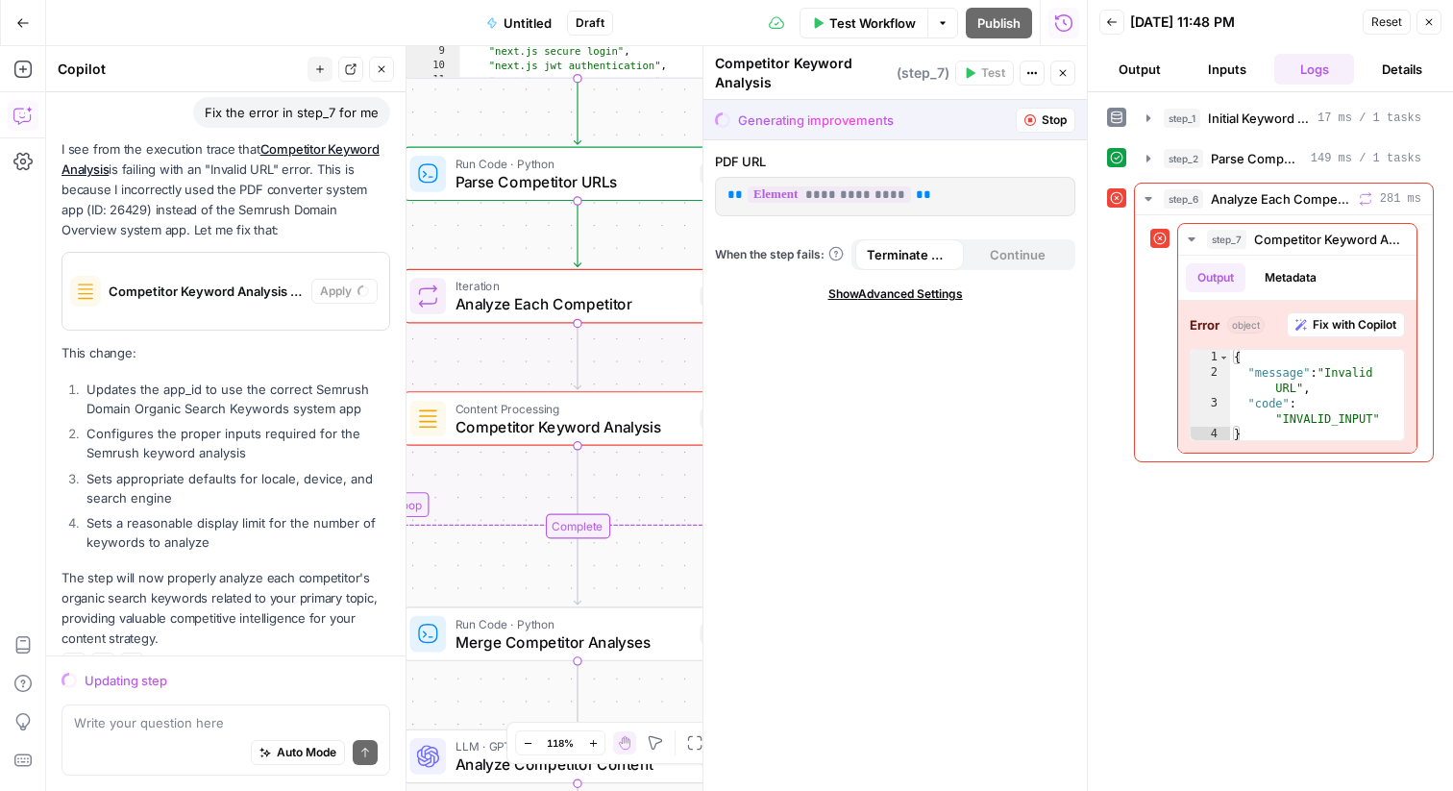
click at [1425, 20] on icon "button" at bounding box center [1429, 22] width 12 height 12
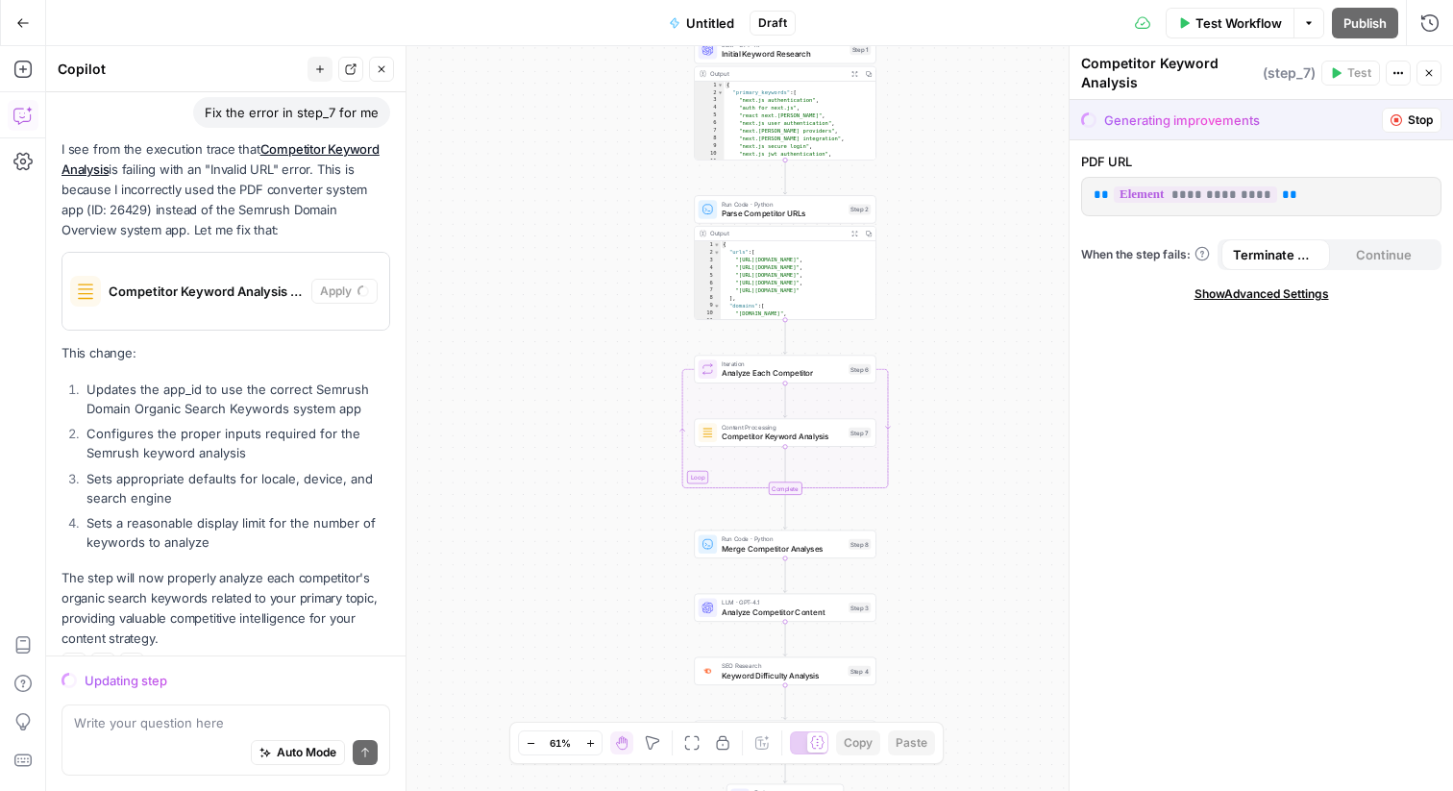
scroll to position [7074, 0]
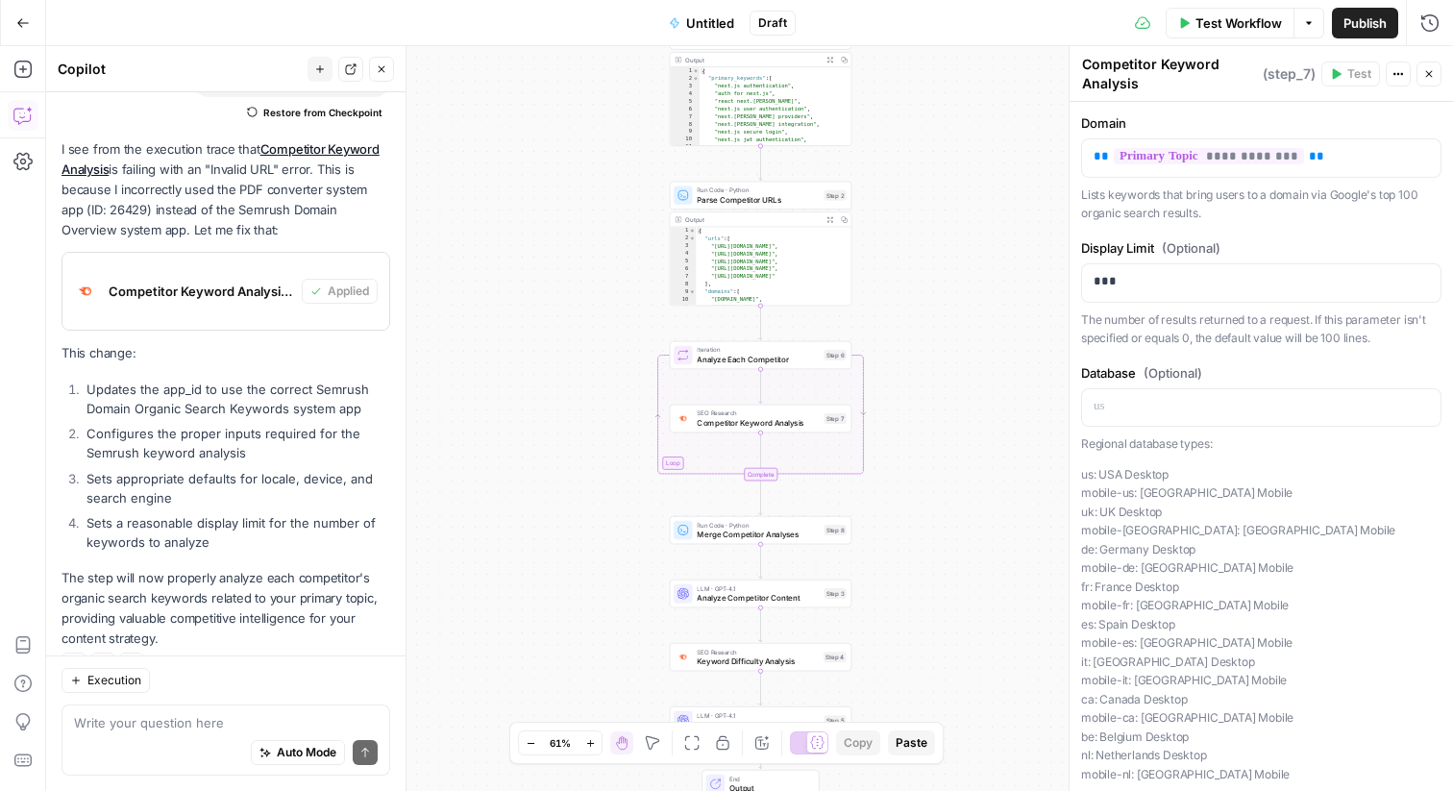
click at [1240, 28] on span "Test Workflow" at bounding box center [1238, 22] width 86 height 19
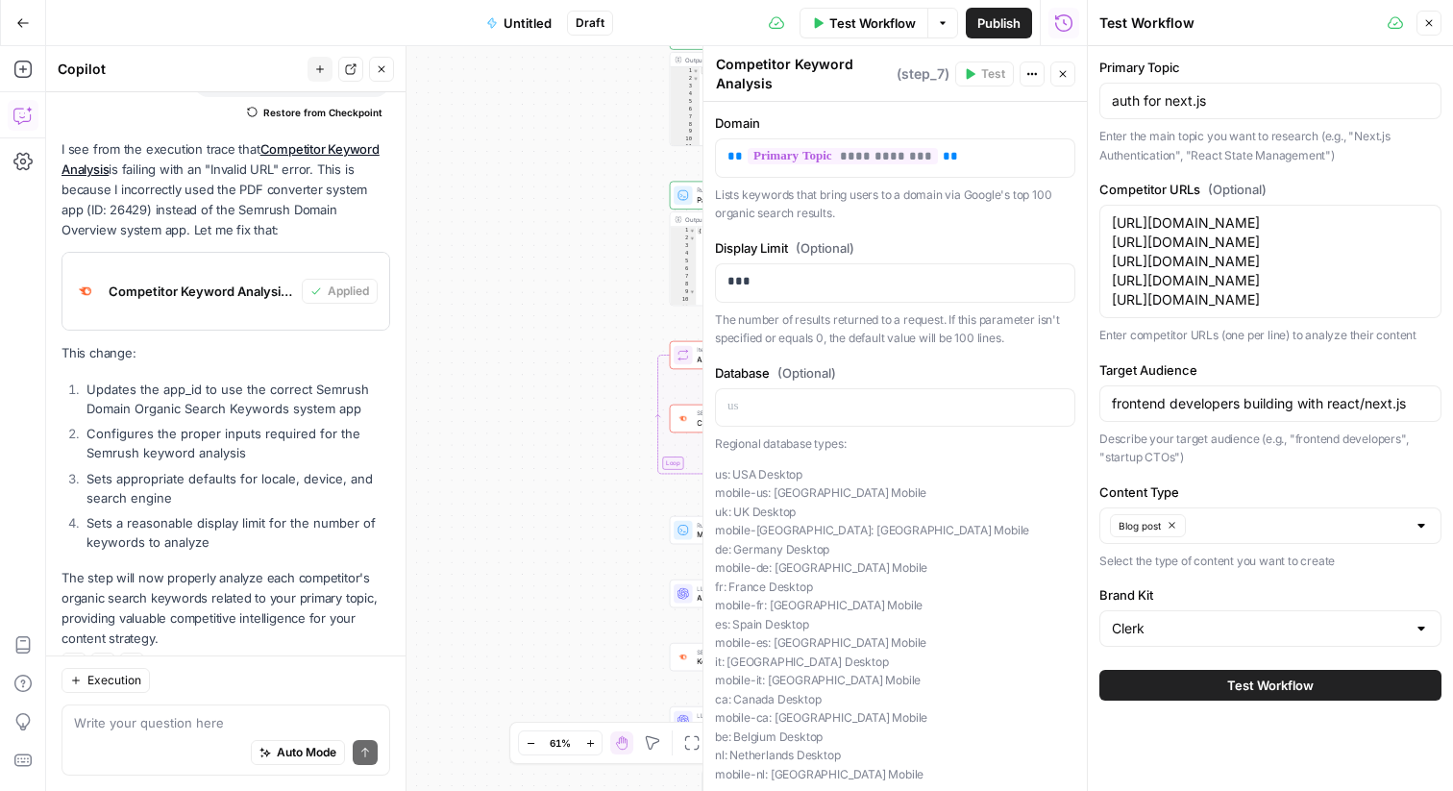
click at [1065, 72] on icon "button" at bounding box center [1063, 74] width 12 height 12
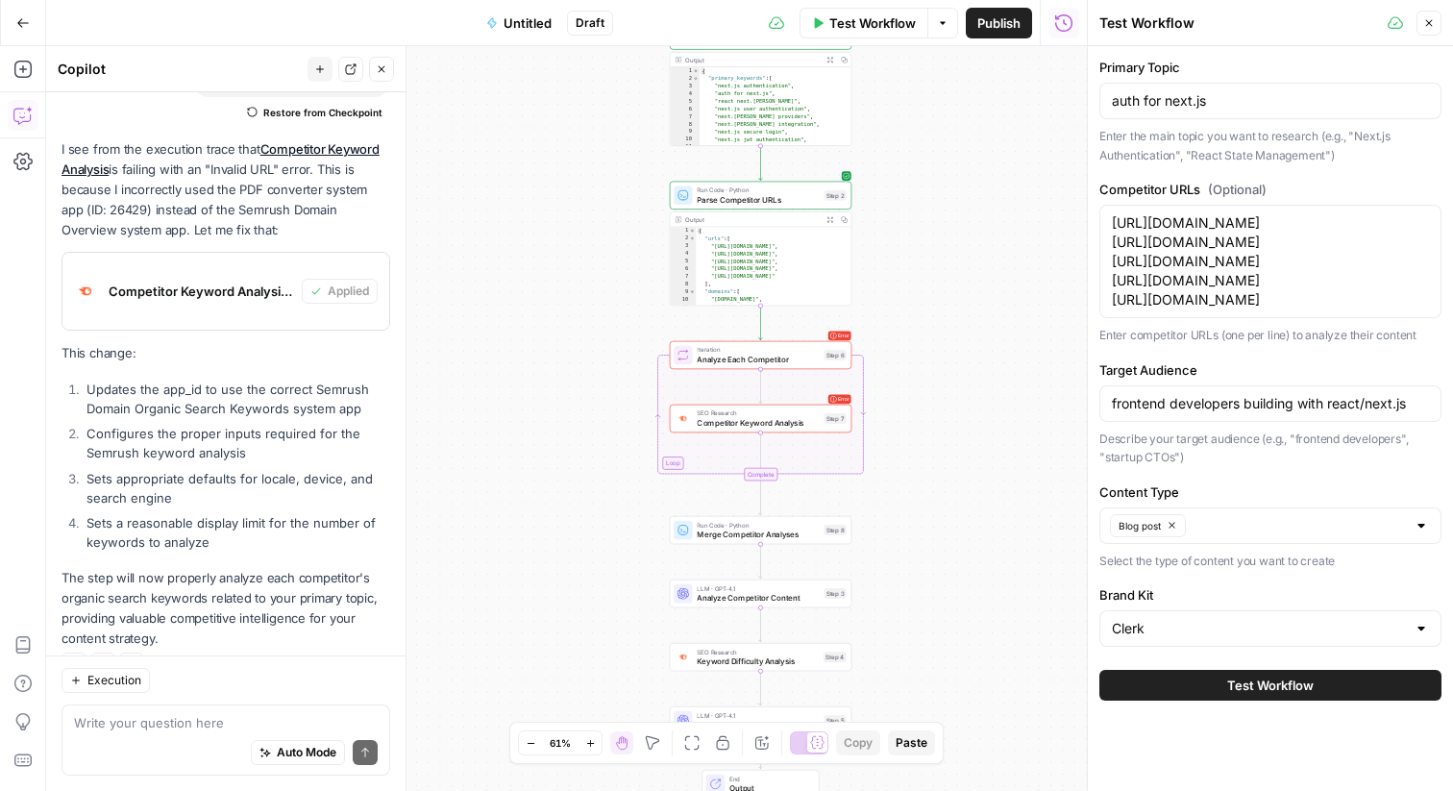
click at [1238, 684] on span "Test Workflow" at bounding box center [1270, 685] width 86 height 19
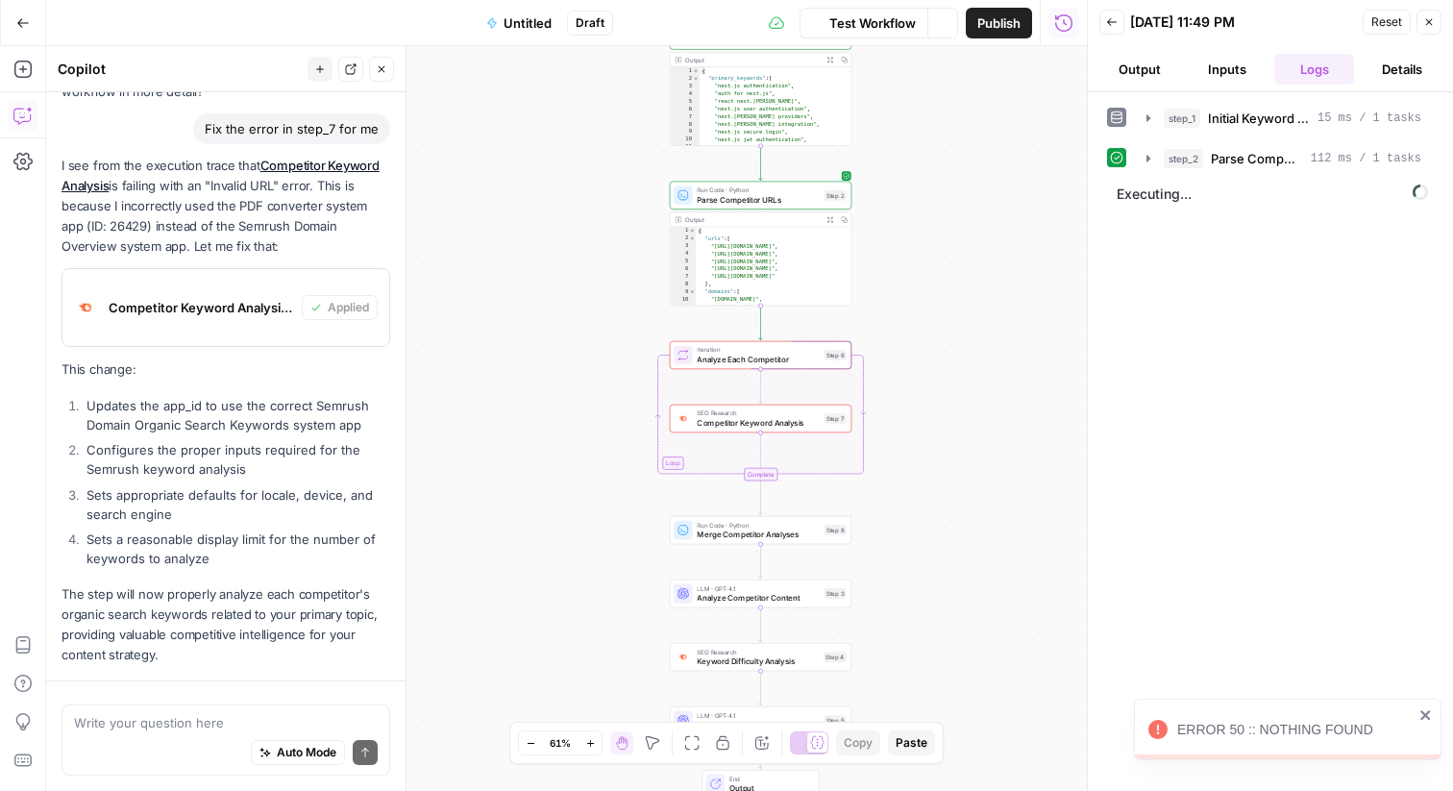
scroll to position [7074, 0]
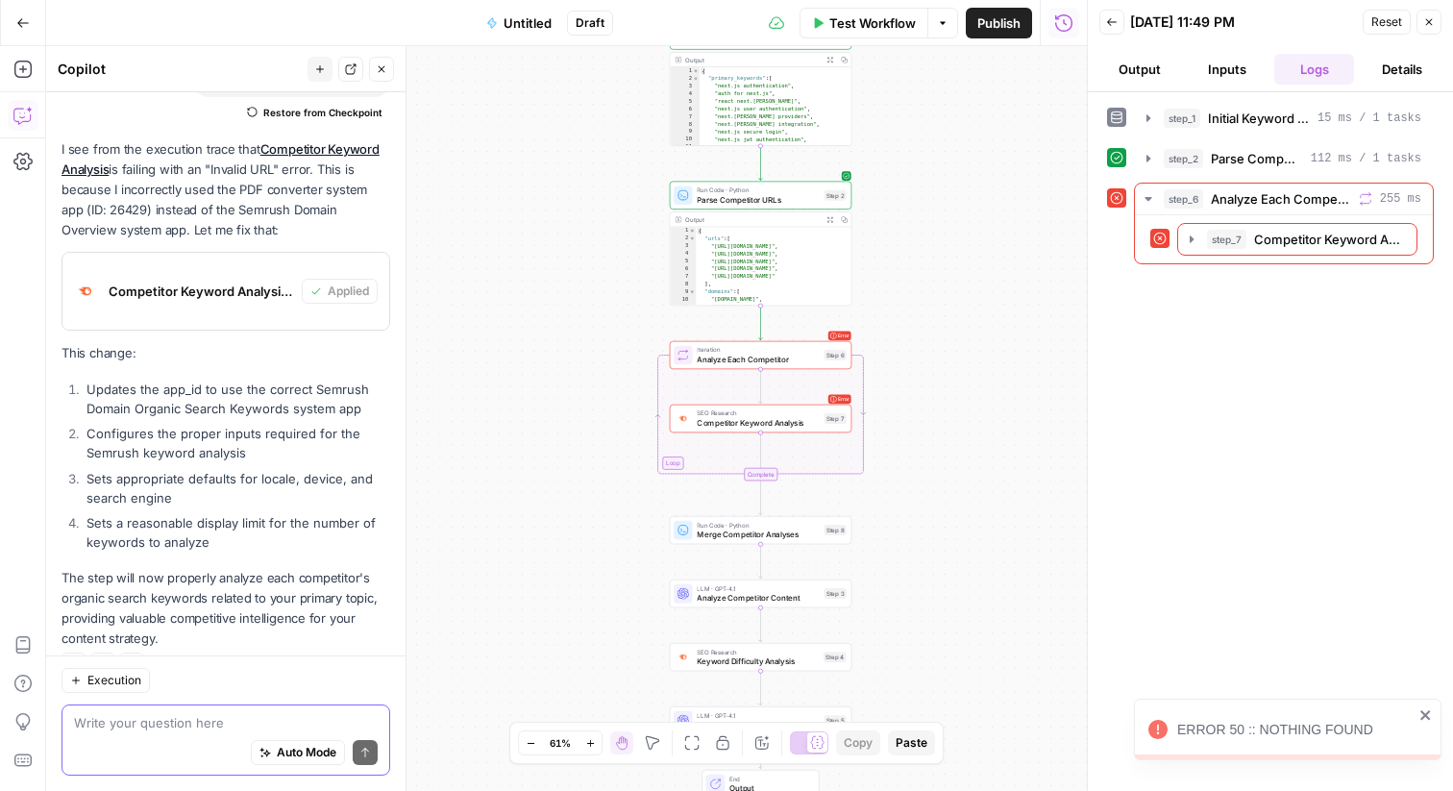
click at [286, 756] on span "Auto Mode" at bounding box center [307, 752] width 60 height 17
click at [271, 719] on textarea at bounding box center [226, 722] width 304 height 19
type textarea "fix the error"
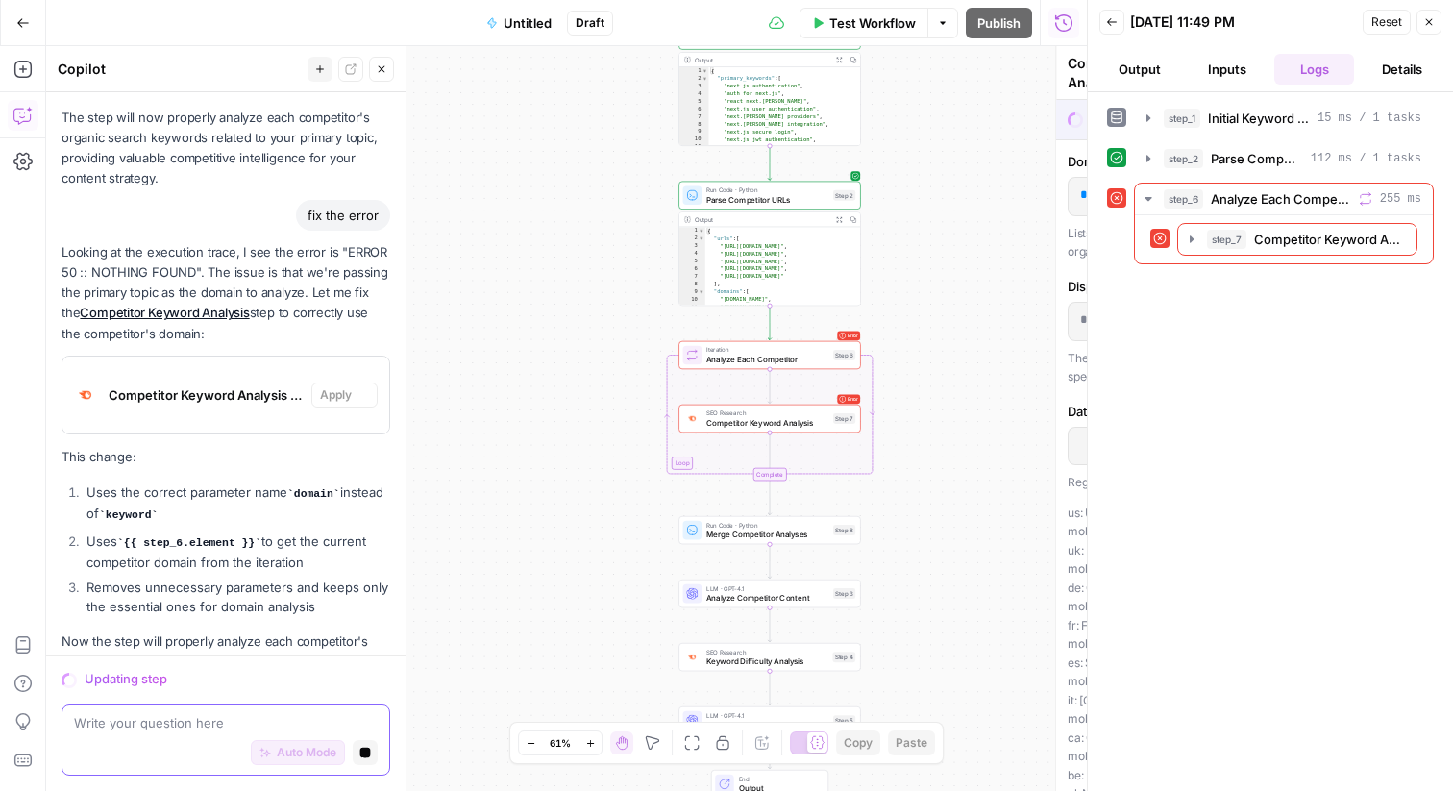
scroll to position [7409, 0]
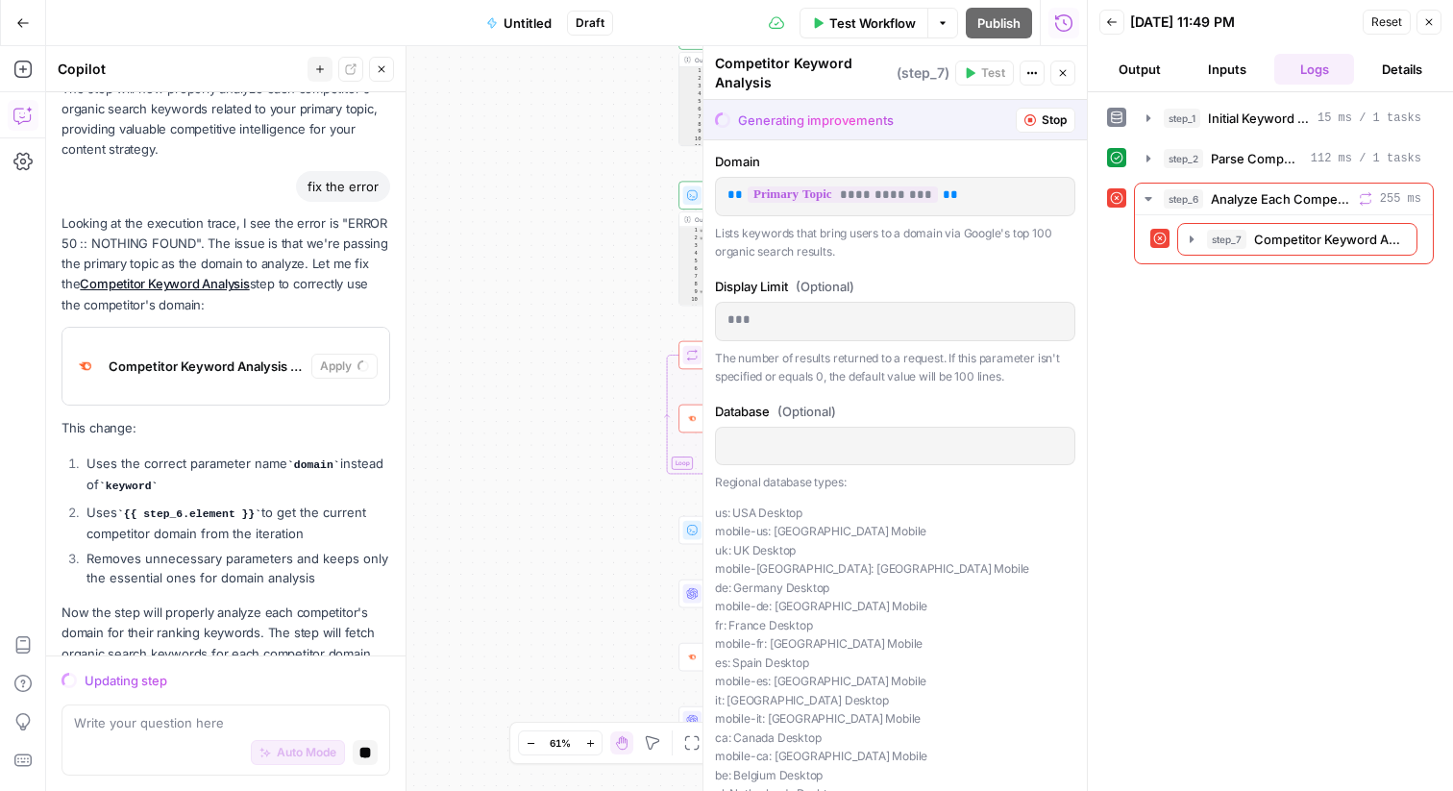
click at [1420, 18] on button "Close" at bounding box center [1428, 22] width 25 height 25
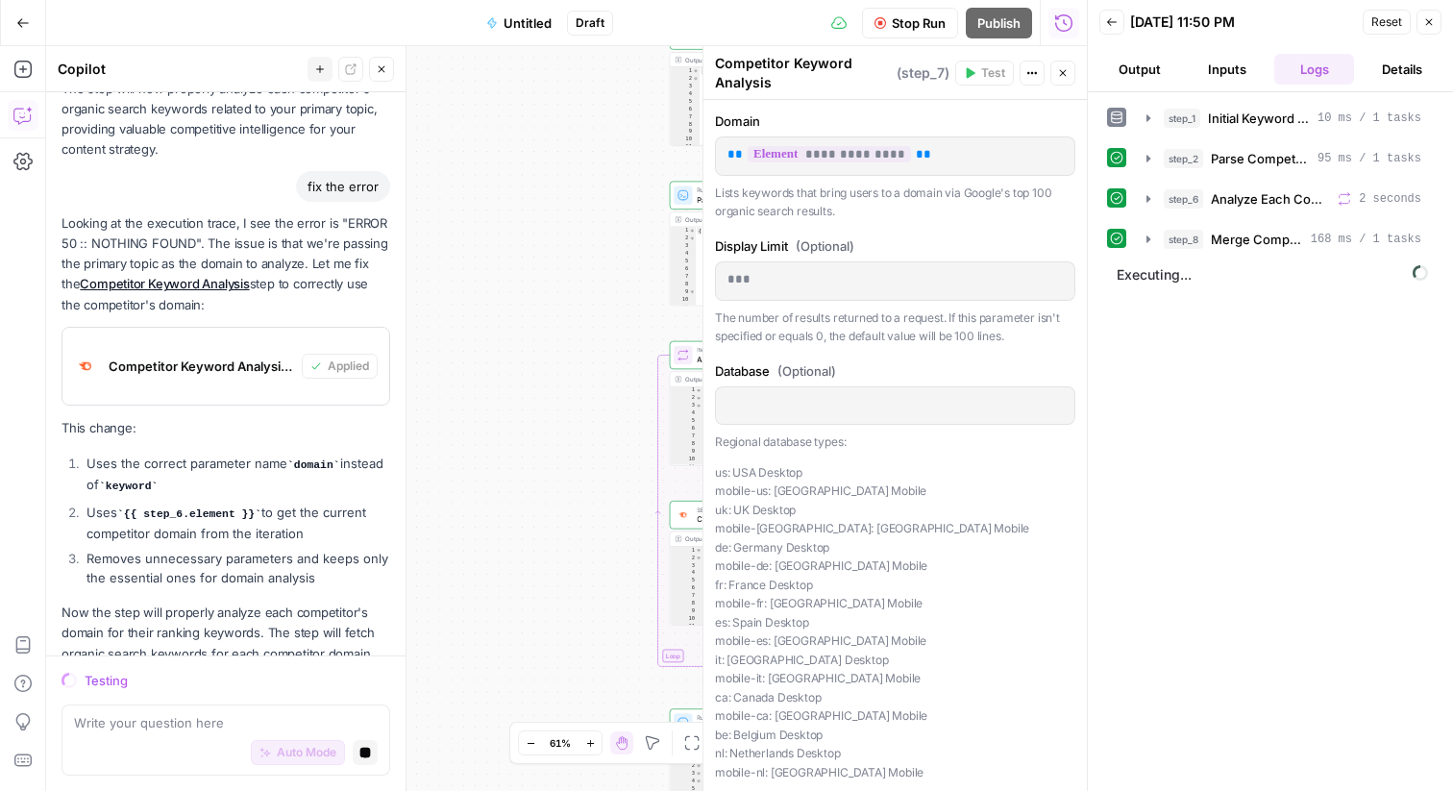
click at [1065, 76] on icon "button" at bounding box center [1063, 73] width 12 height 12
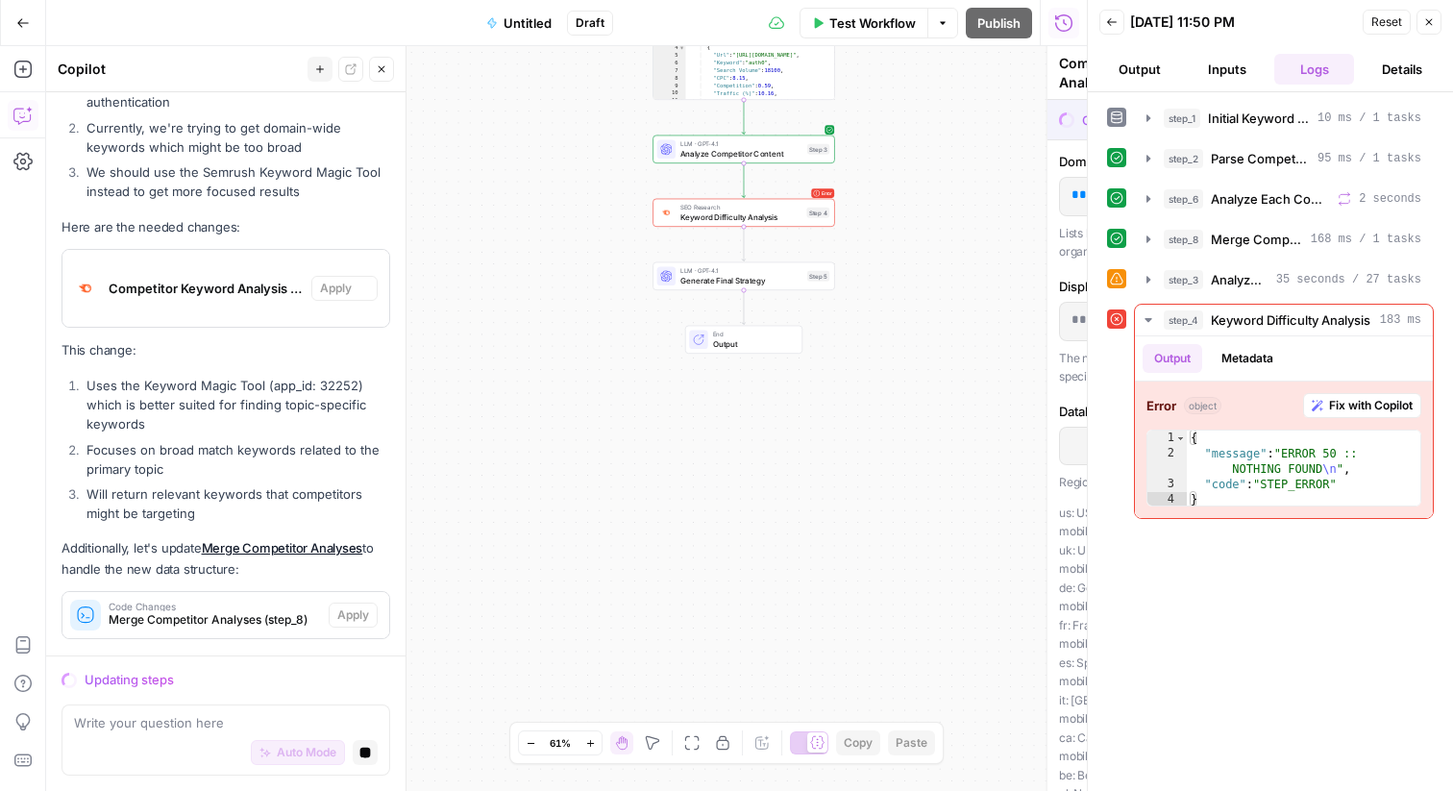
scroll to position [8274, 0]
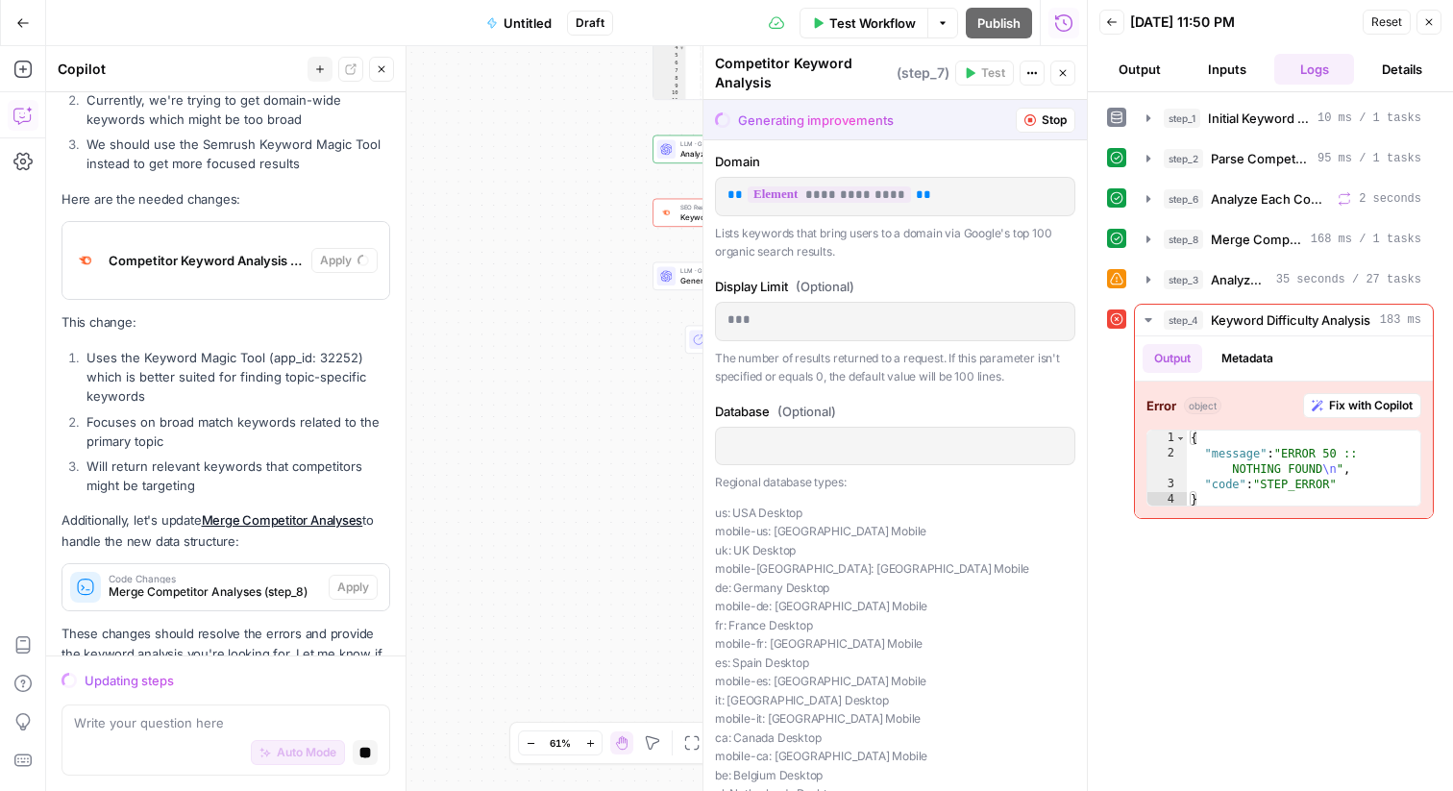
click at [1421, 6] on header "Back 08/18/25 at 11:50 PM Reset Close Output Inputs Logs Details" at bounding box center [1270, 46] width 365 height 92
click at [1424, 13] on button "Close" at bounding box center [1428, 22] width 25 height 25
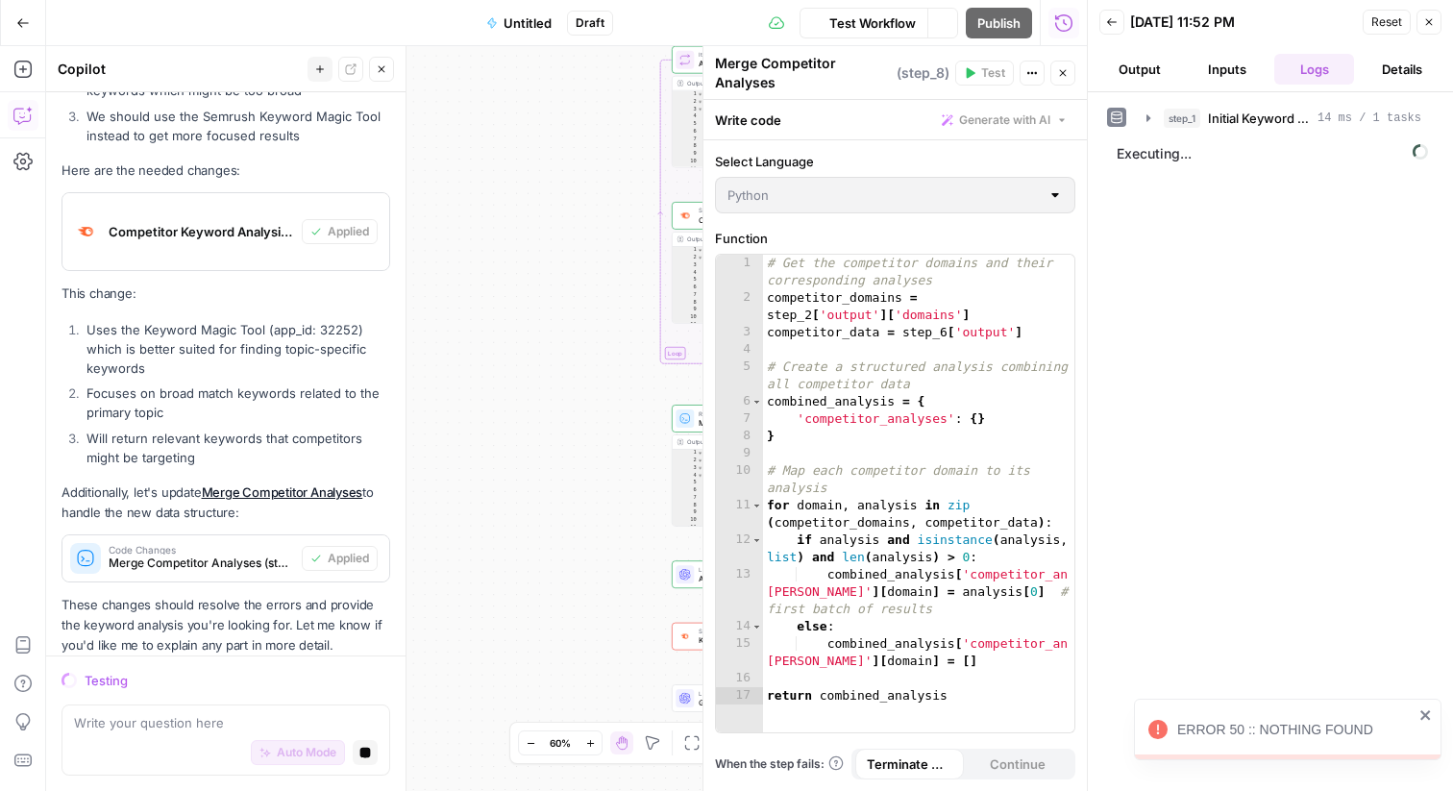
scroll to position [8396, 0]
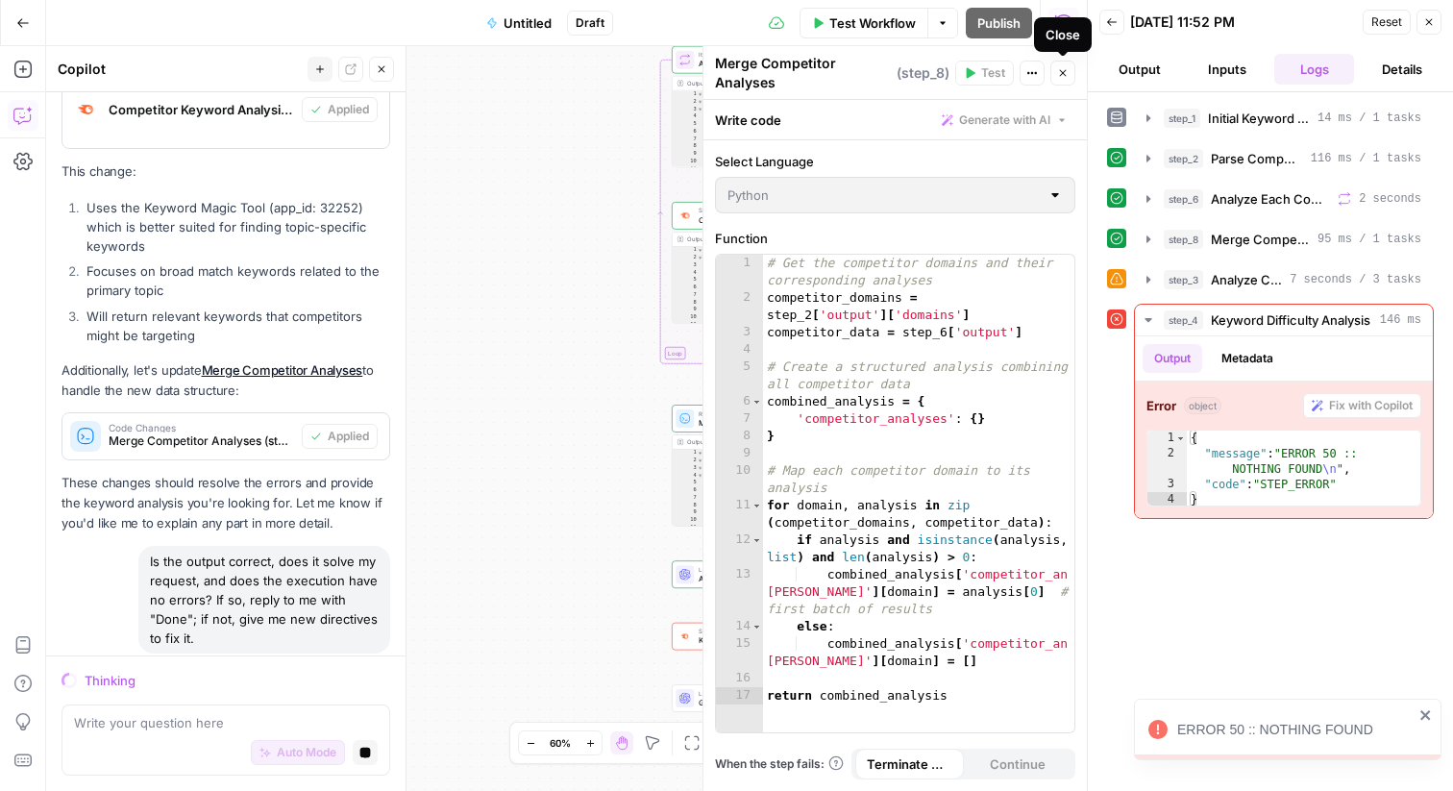
click at [1071, 71] on button "Close" at bounding box center [1062, 73] width 25 height 25
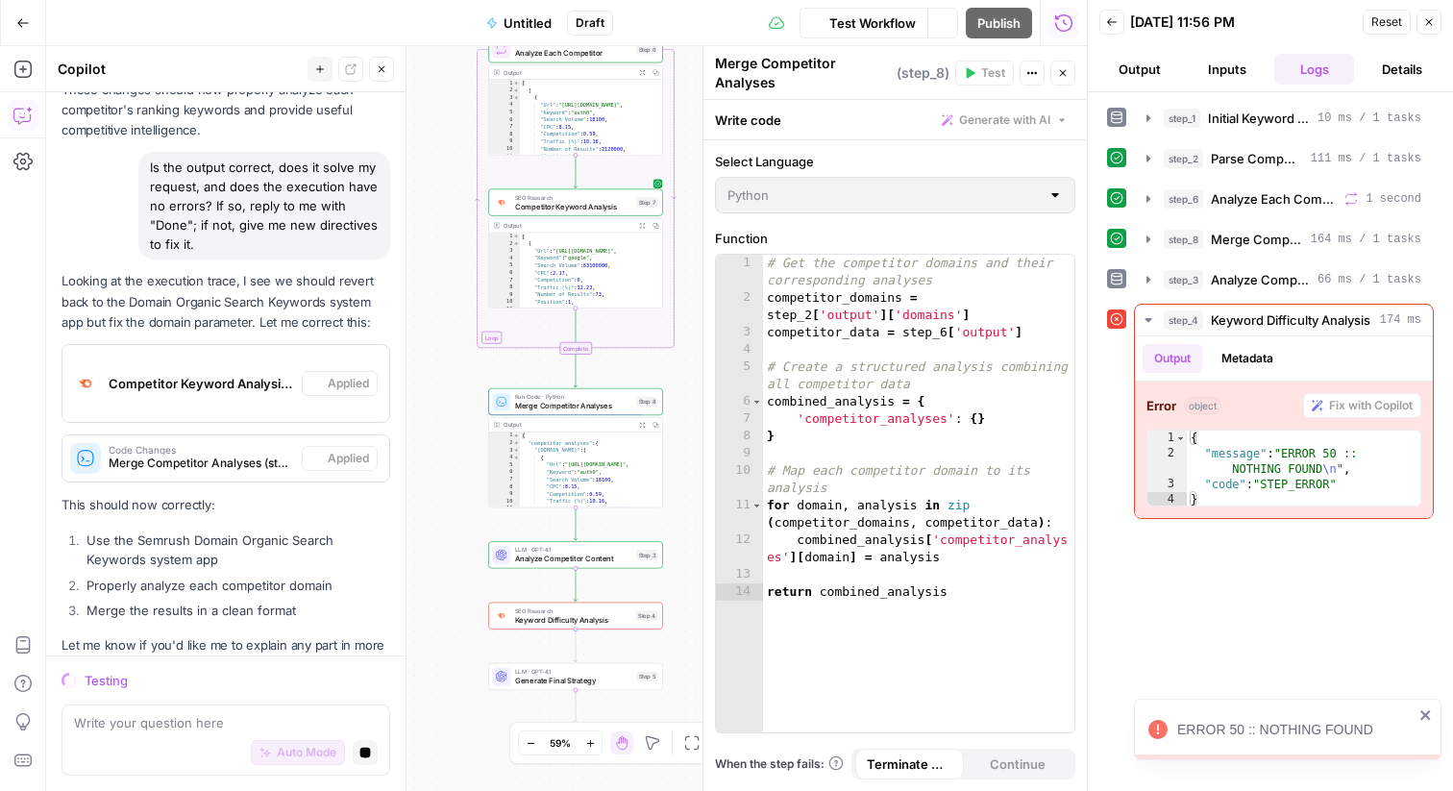
scroll to position [9618, 0]
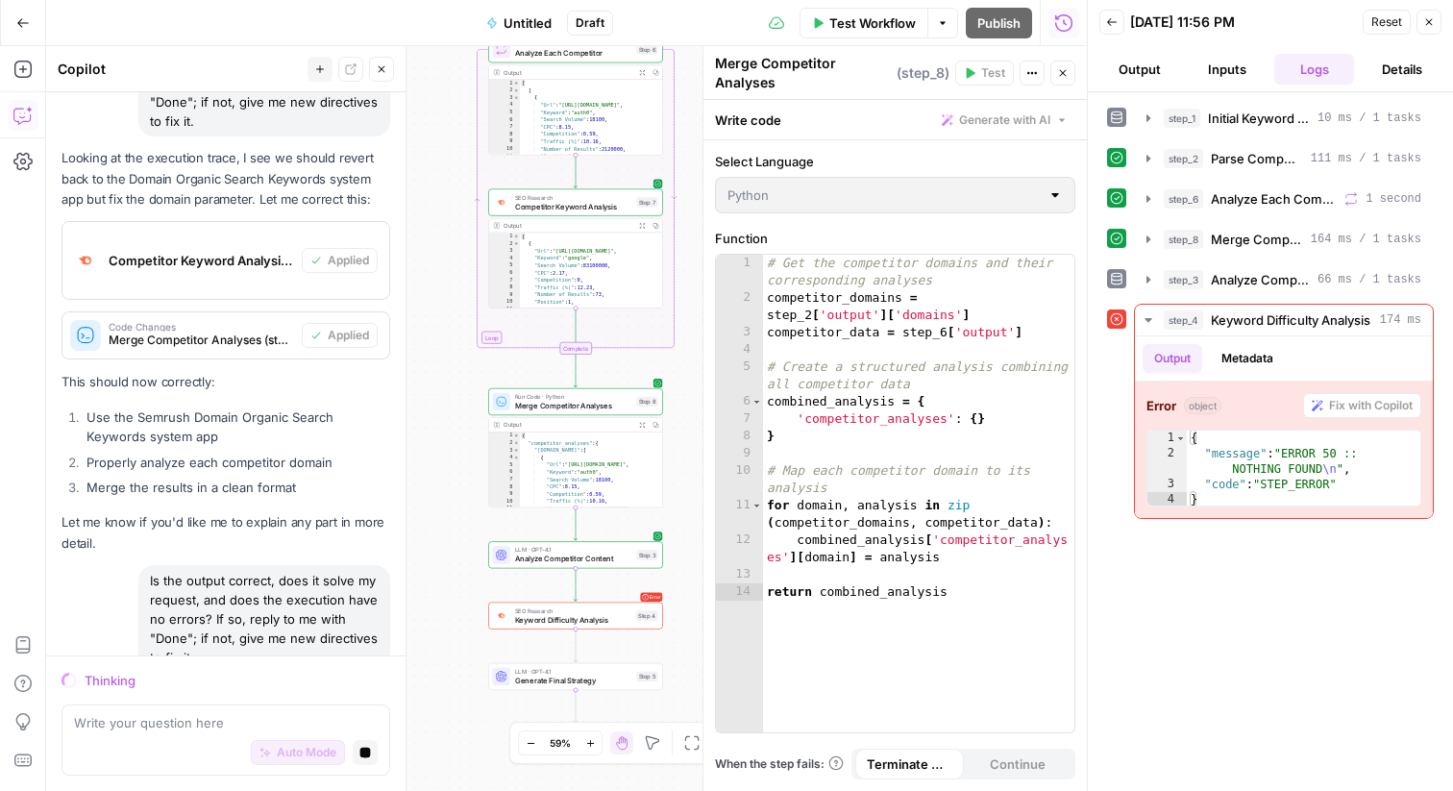
click at [1060, 76] on icon "button" at bounding box center [1063, 73] width 12 height 12
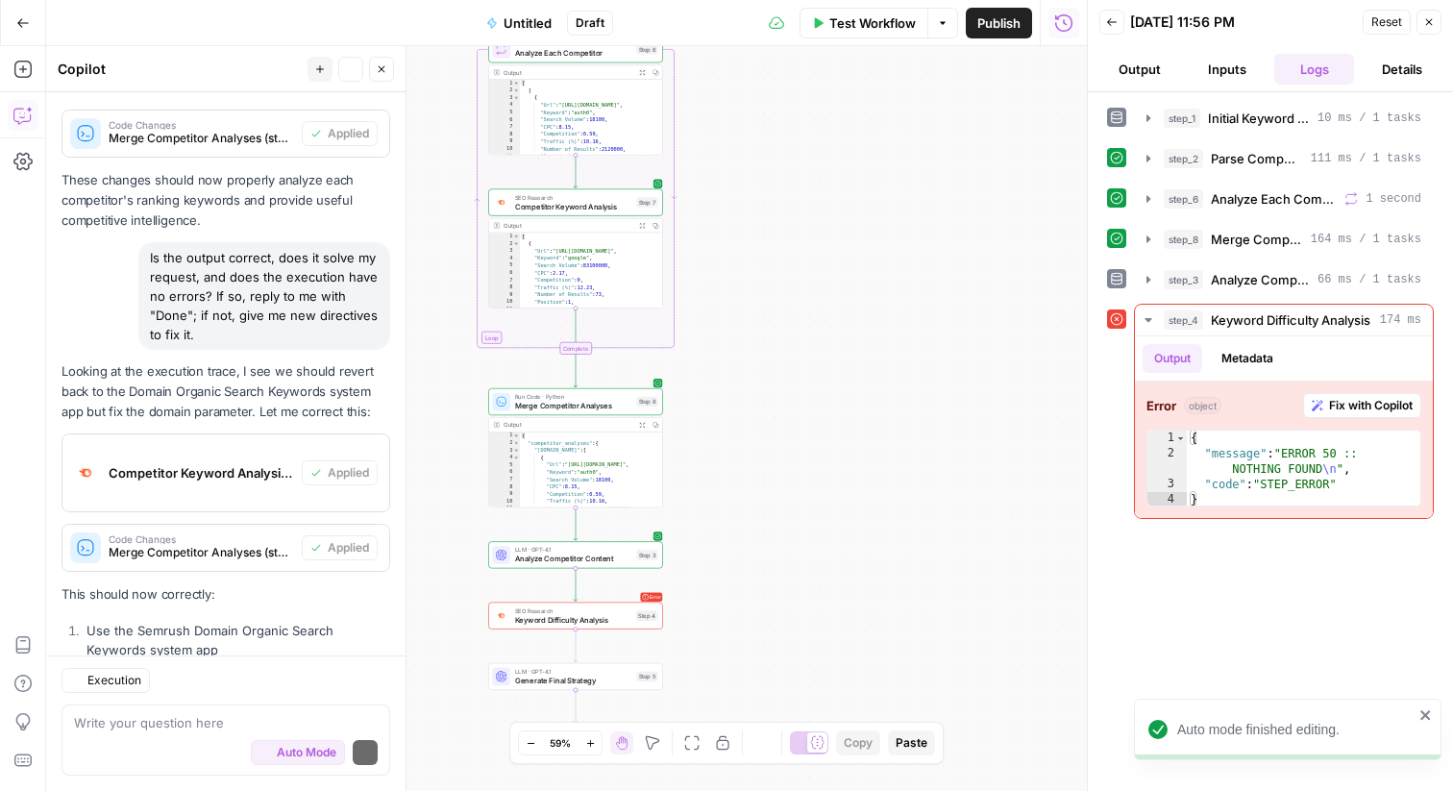
scroll to position [9863, 0]
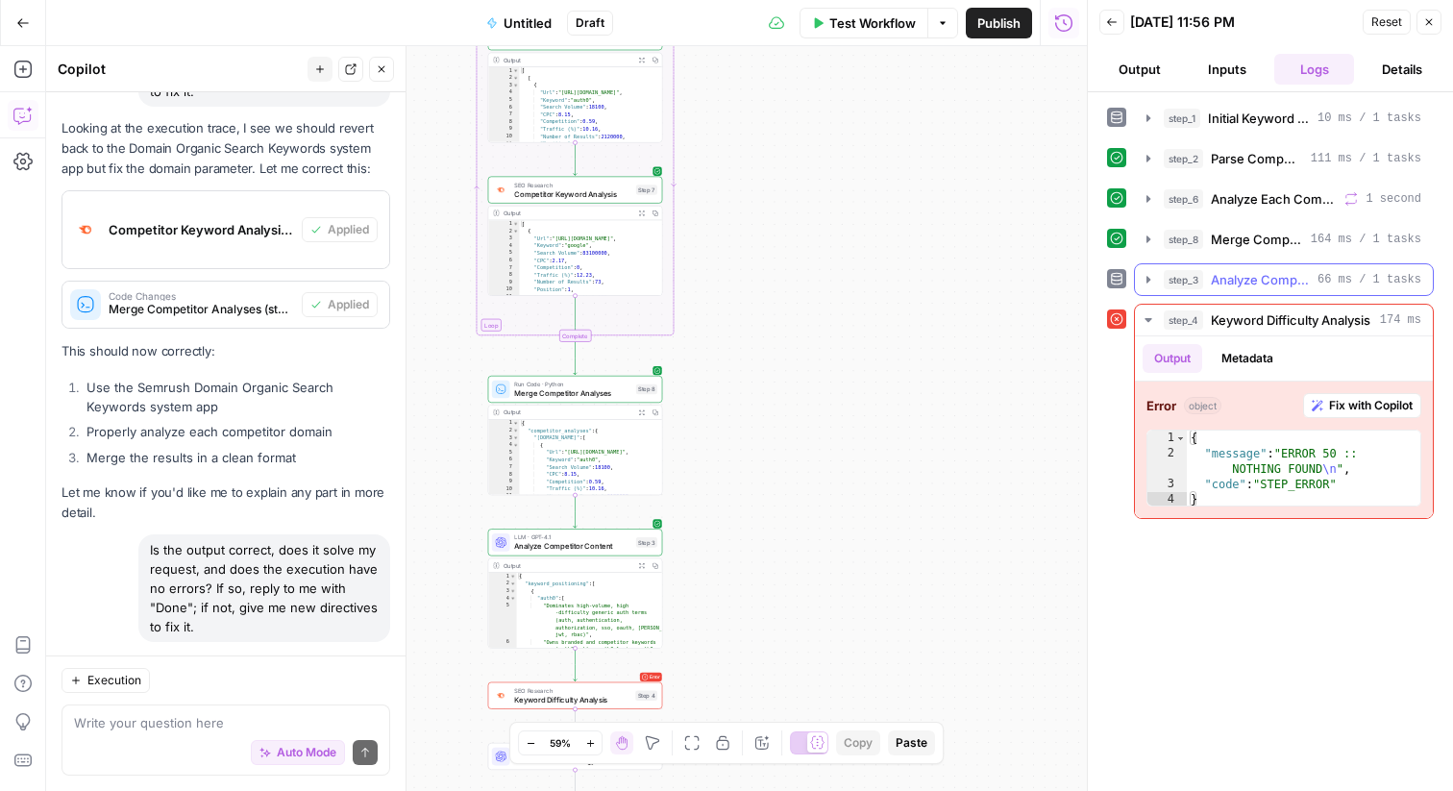
click at [1143, 276] on icon "button" at bounding box center [1148, 279] width 15 height 15
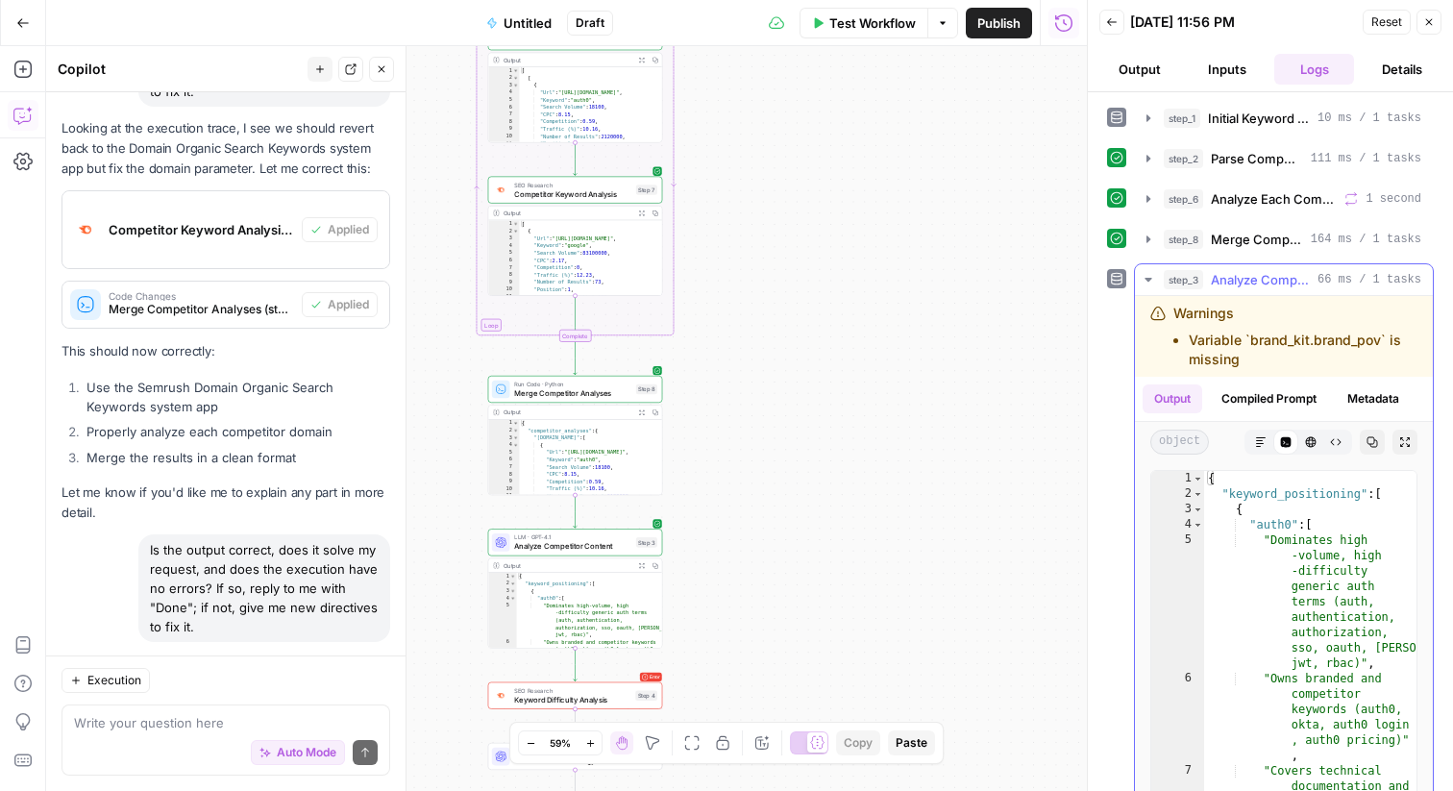
click at [1257, 439] on icon "button" at bounding box center [1261, 442] width 12 height 12
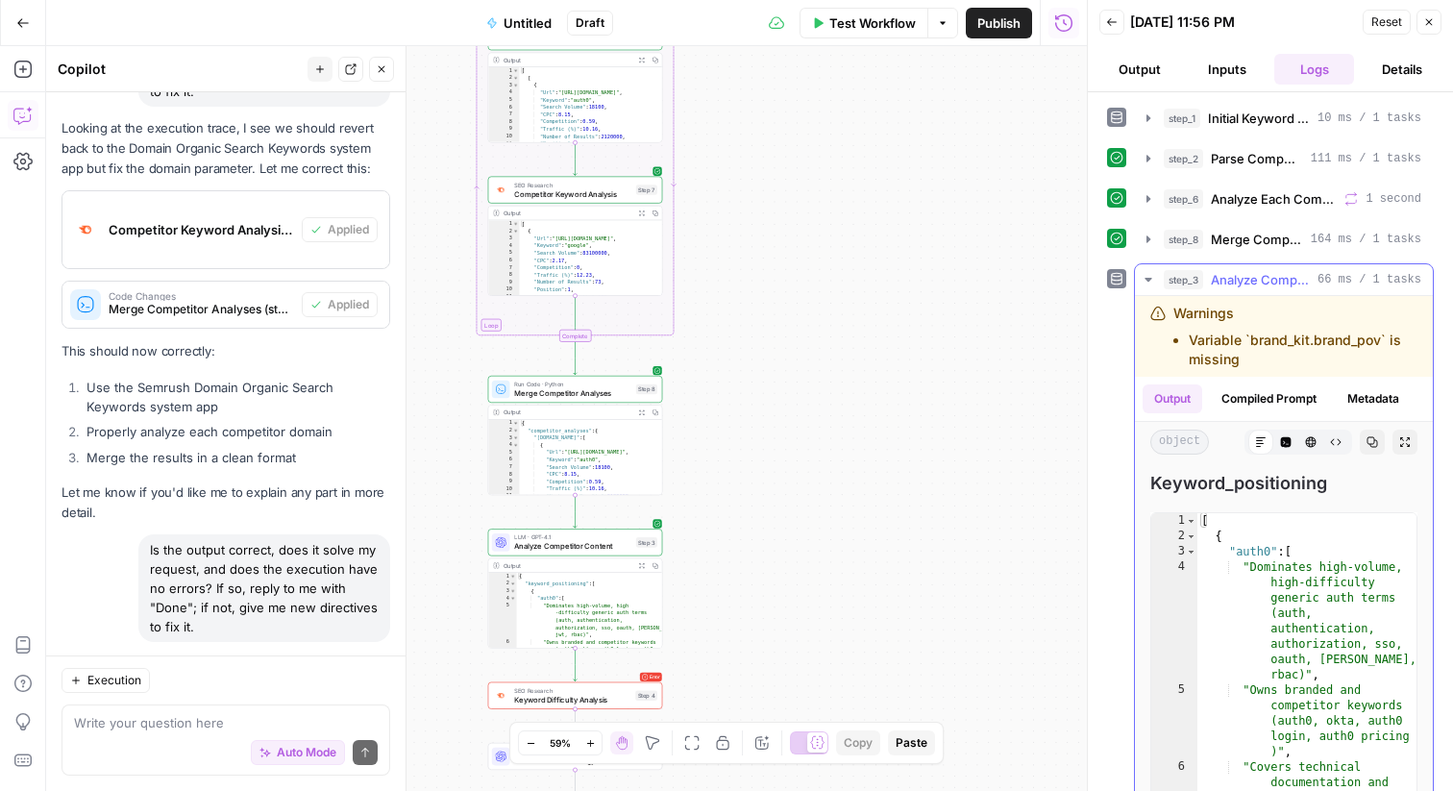
click at [1255, 437] on icon at bounding box center [1261, 442] width 12 height 12
click at [1264, 443] on icon at bounding box center [1261, 442] width 12 height 12
click at [1268, 446] on div "Markdown" at bounding box center [1260, 442] width 25 height 25
click at [1288, 441] on icon "button" at bounding box center [1286, 442] width 11 height 11
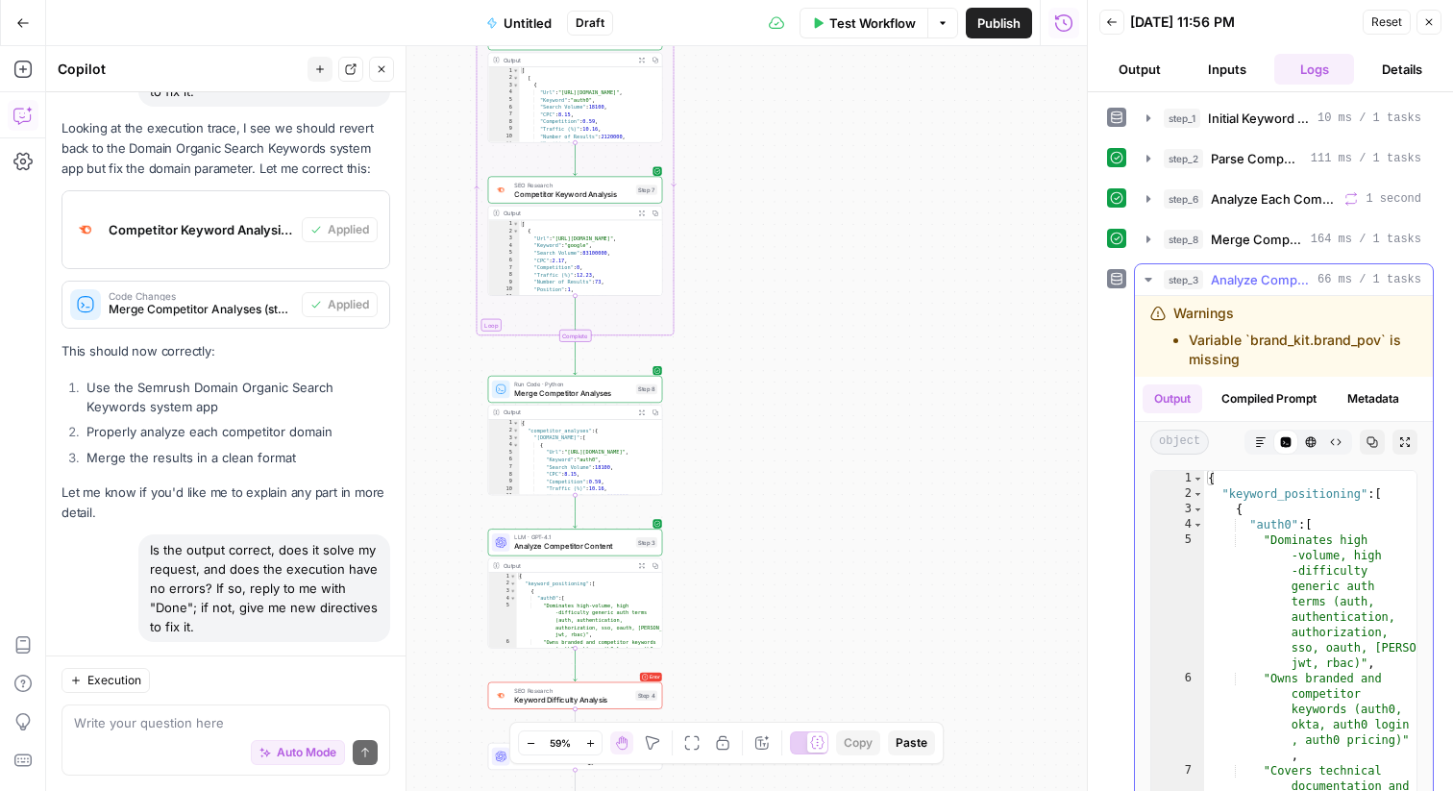
click at [1264, 440] on icon "button" at bounding box center [1261, 442] width 12 height 12
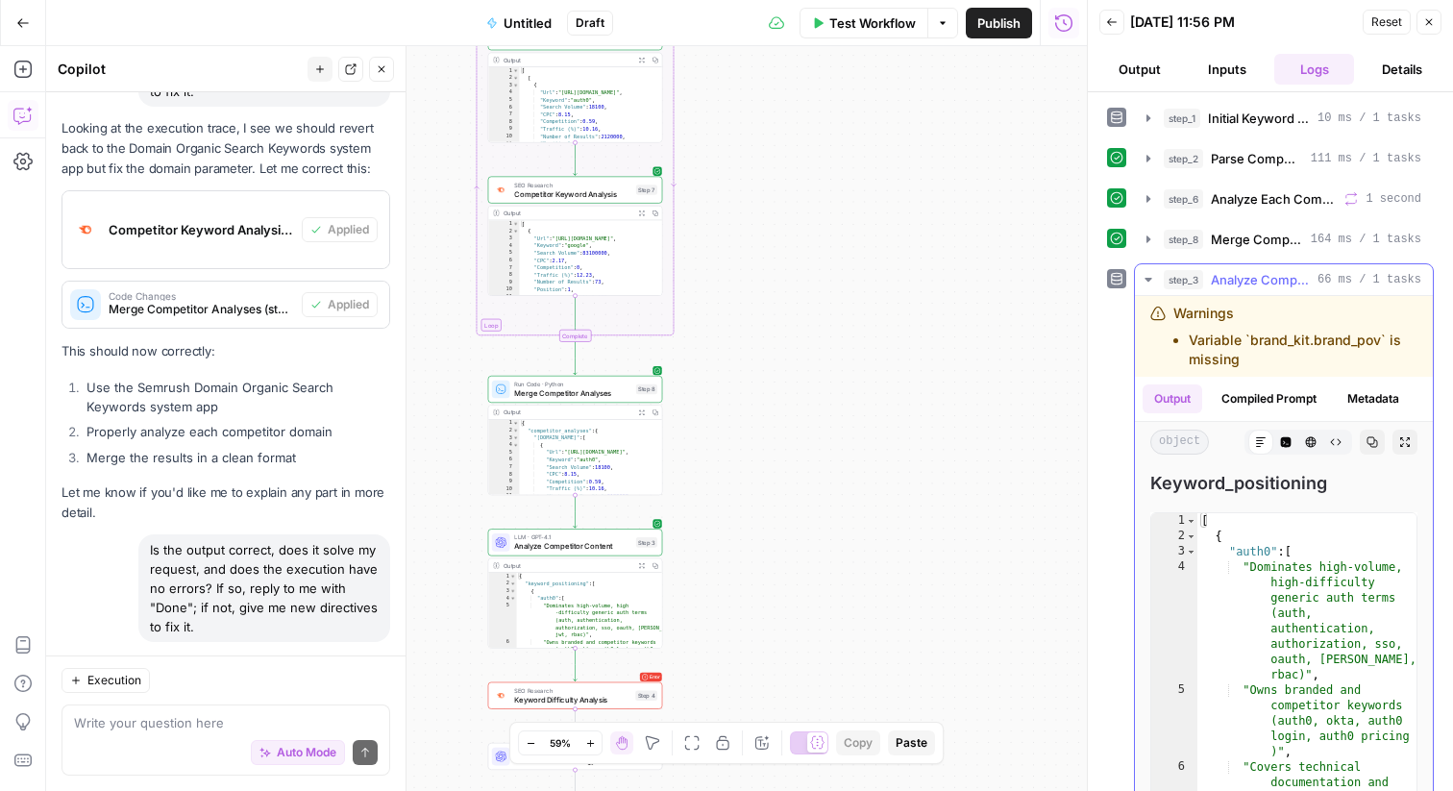
click at [1407, 446] on icon "button" at bounding box center [1405, 442] width 10 height 10
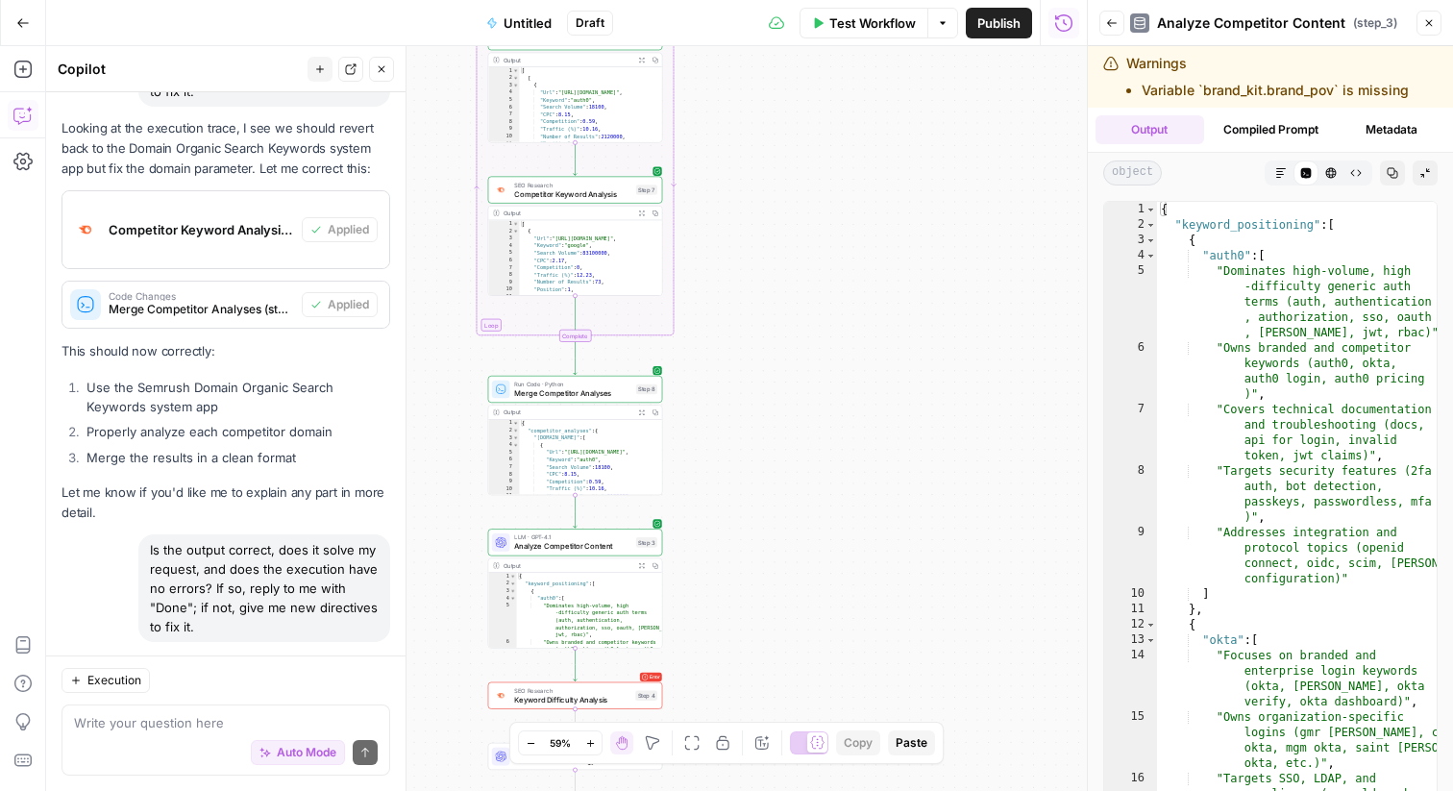
scroll to position [12, 0]
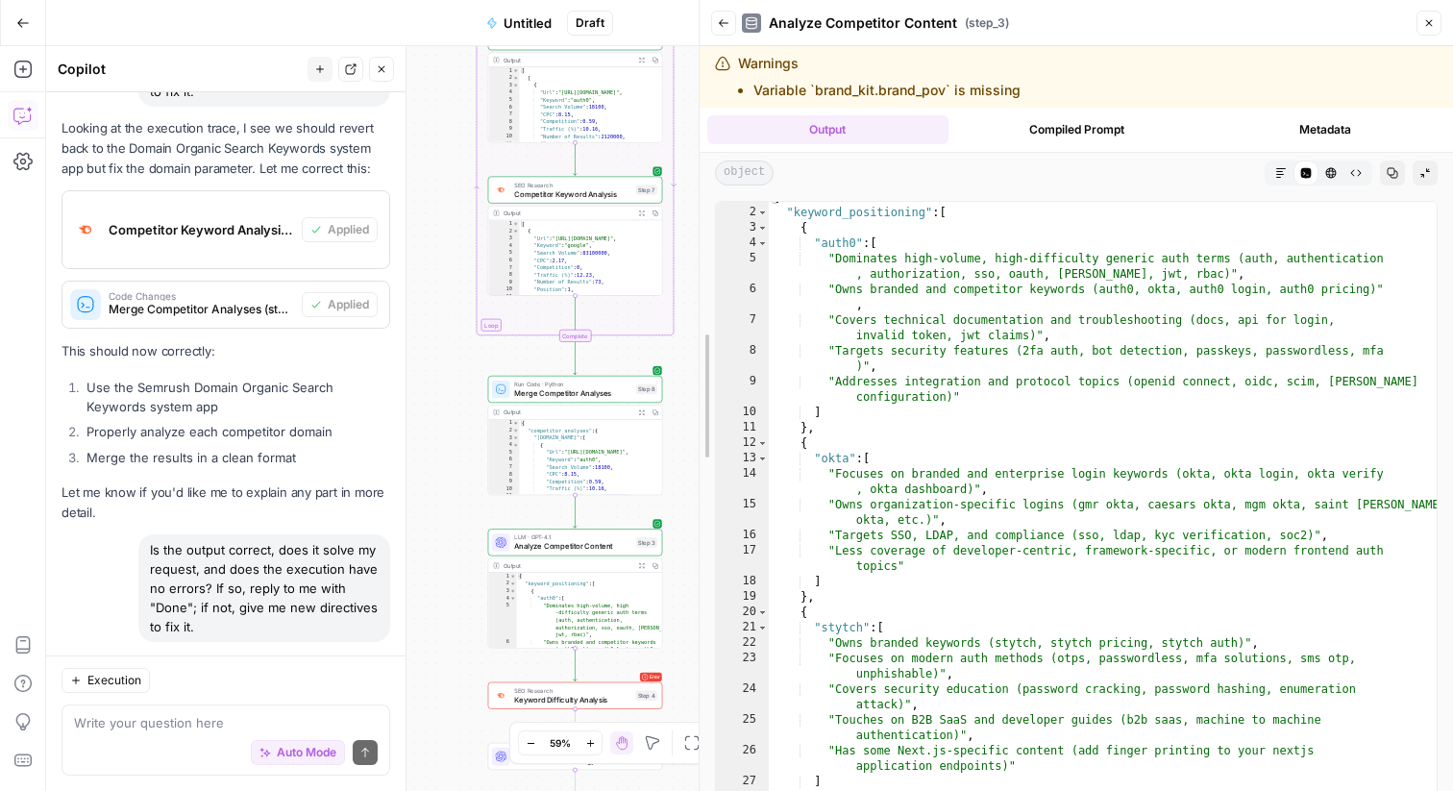
drag, startPoint x: 1082, startPoint y: 118, endPoint x: 700, endPoint y: 81, distance: 384.3
click at [700, 81] on div at bounding box center [699, 395] width 19 height 791
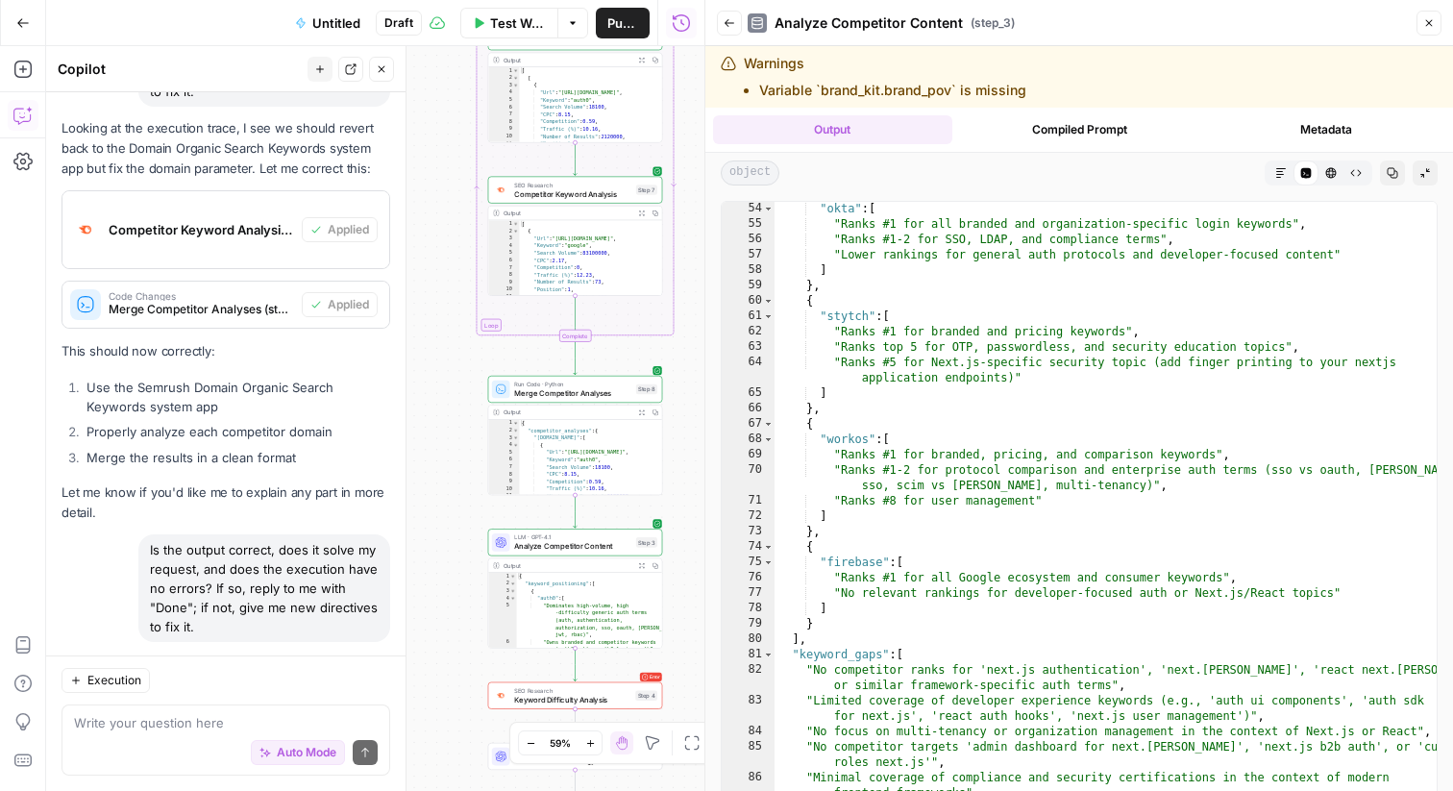
scroll to position [1036, 0]
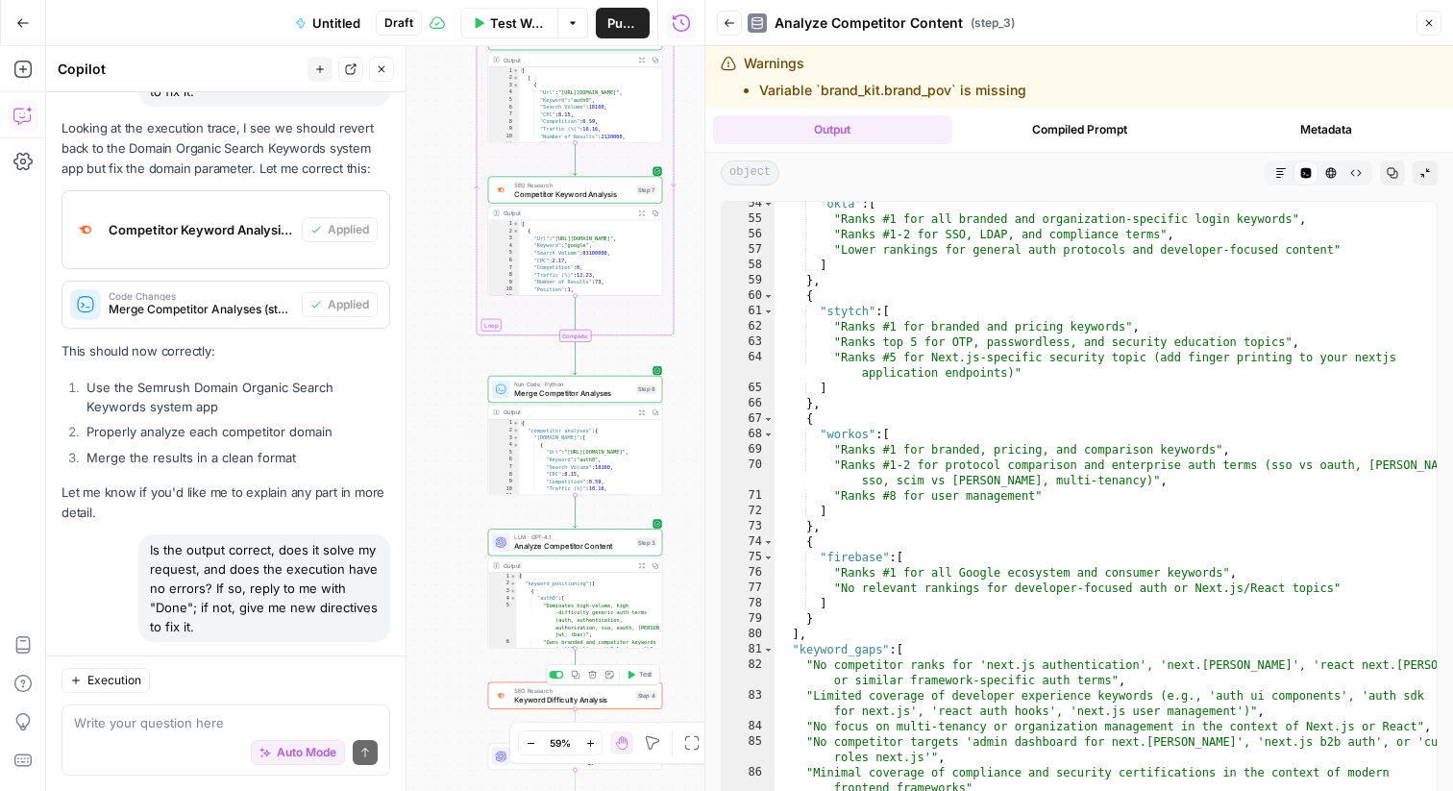
click at [555, 700] on span "Keyword Difficulty Analysis" at bounding box center [572, 700] width 116 height 12
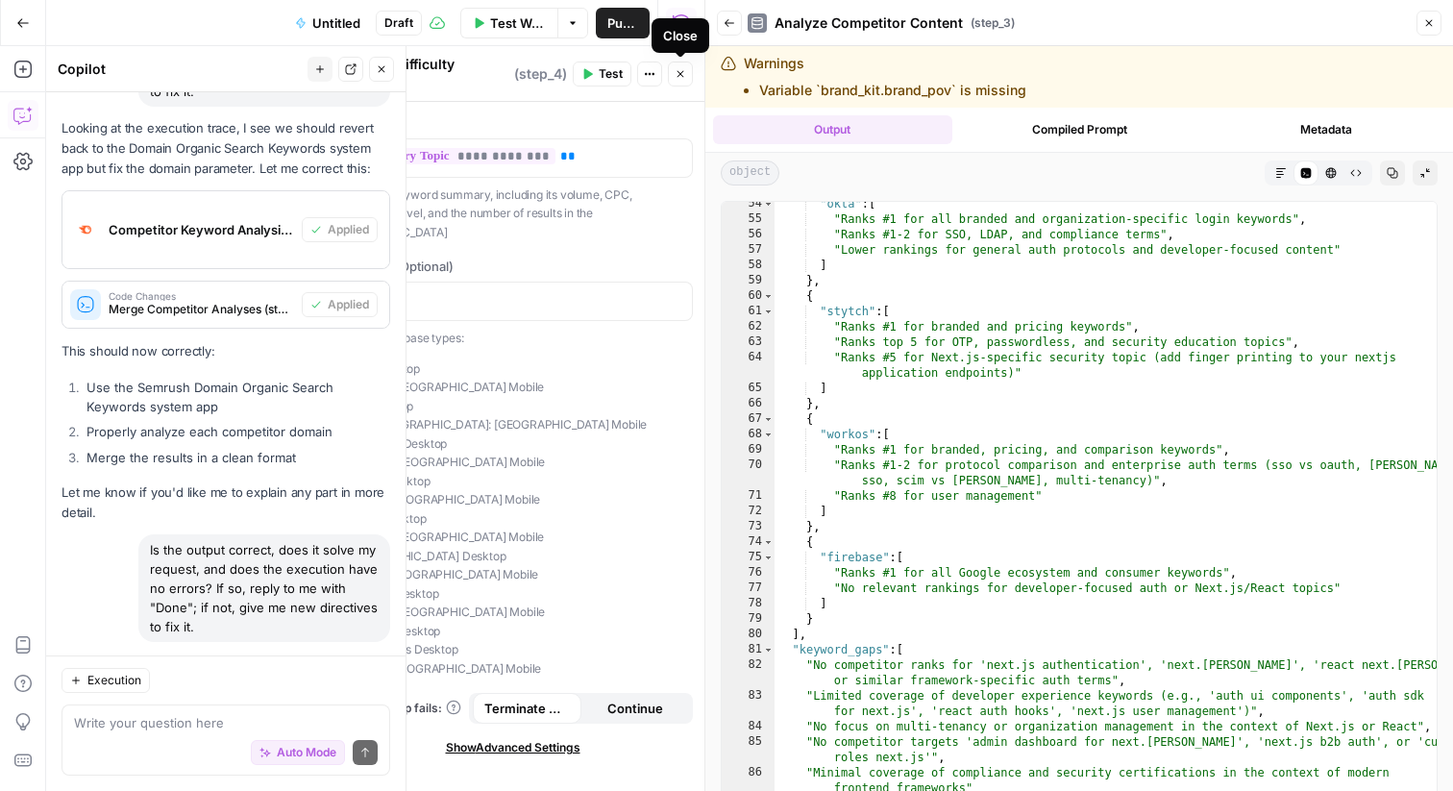
click at [680, 77] on icon "button" at bounding box center [681, 74] width 12 height 12
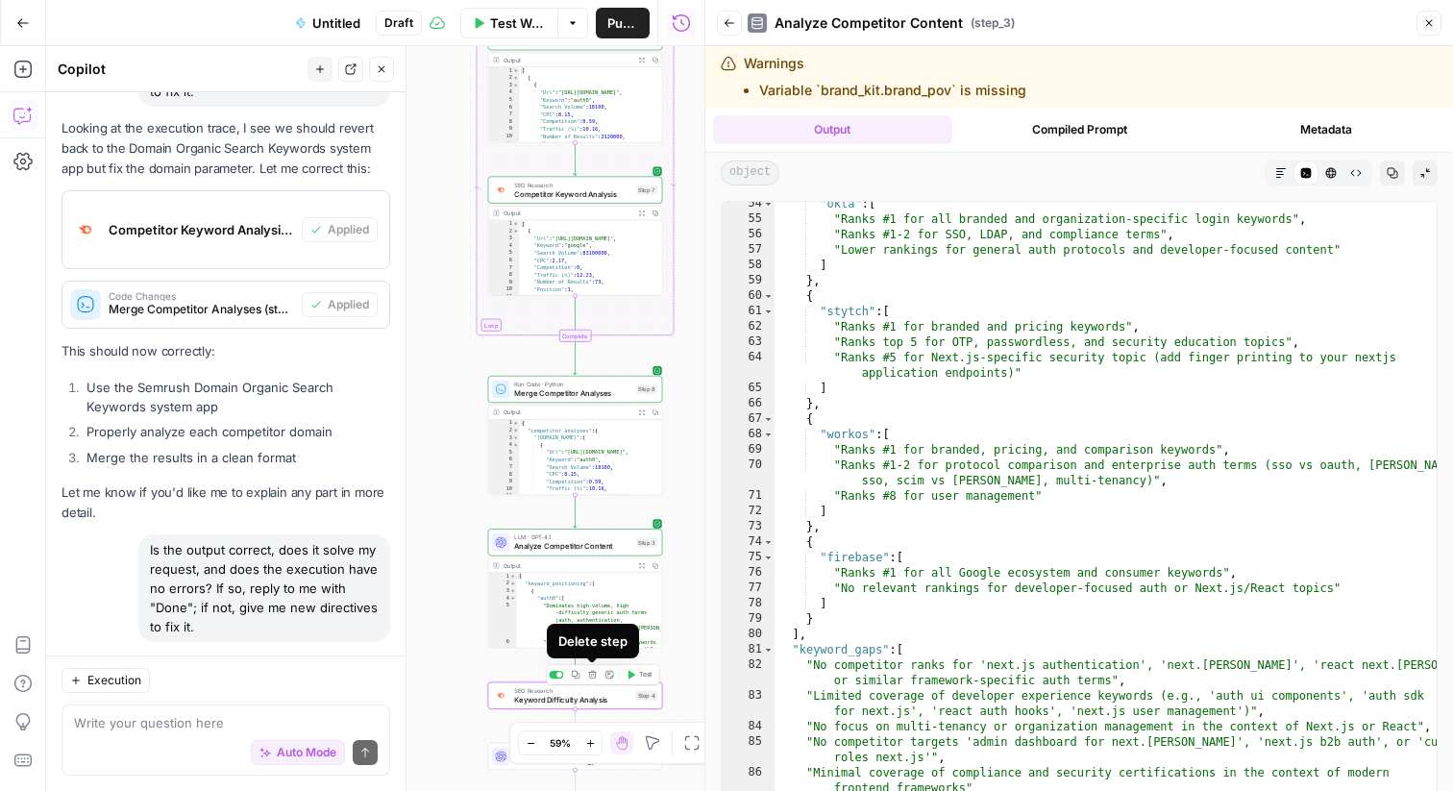
click at [594, 679] on button "Delete step" at bounding box center [592, 674] width 14 height 14
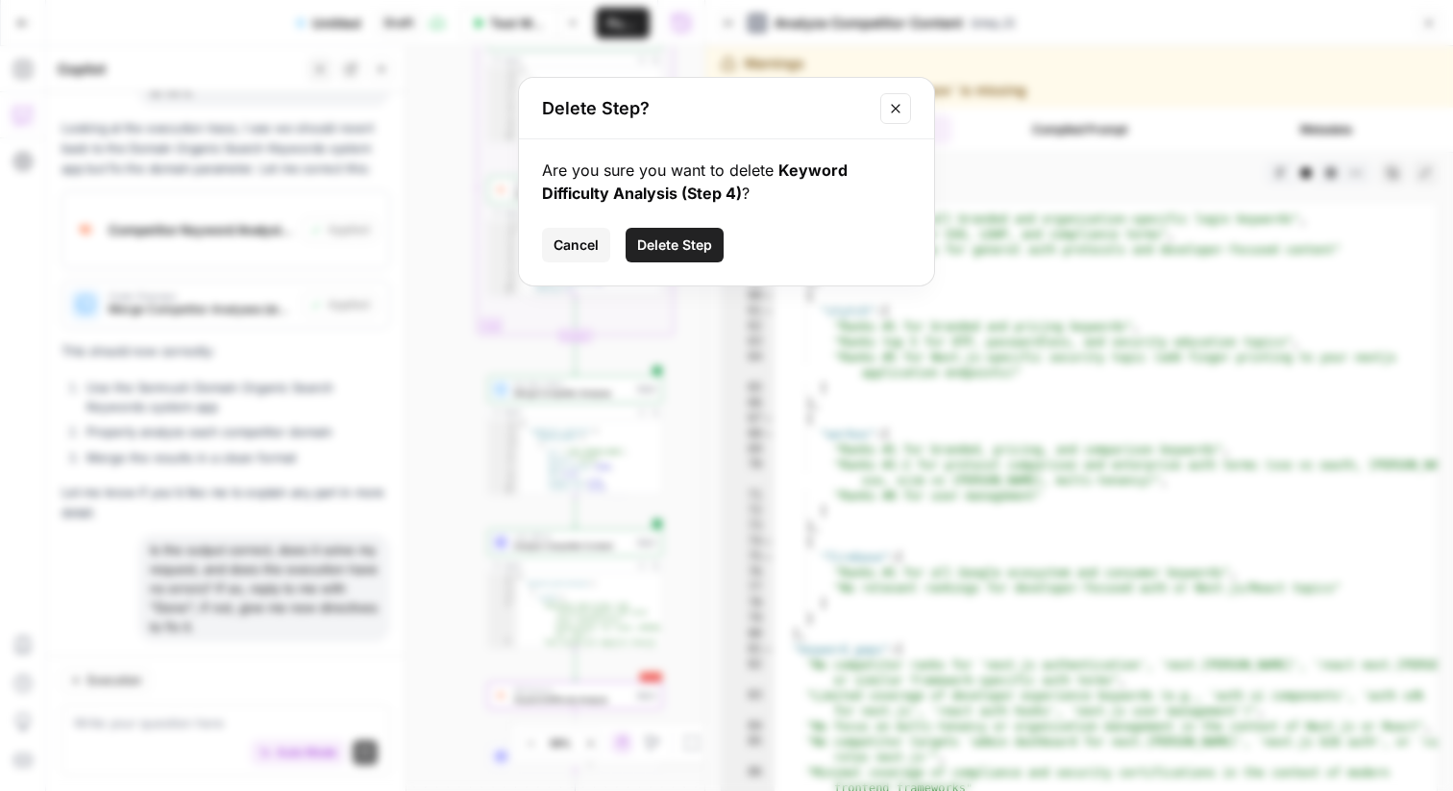
click at [691, 245] on span "Delete Step" at bounding box center [674, 244] width 75 height 19
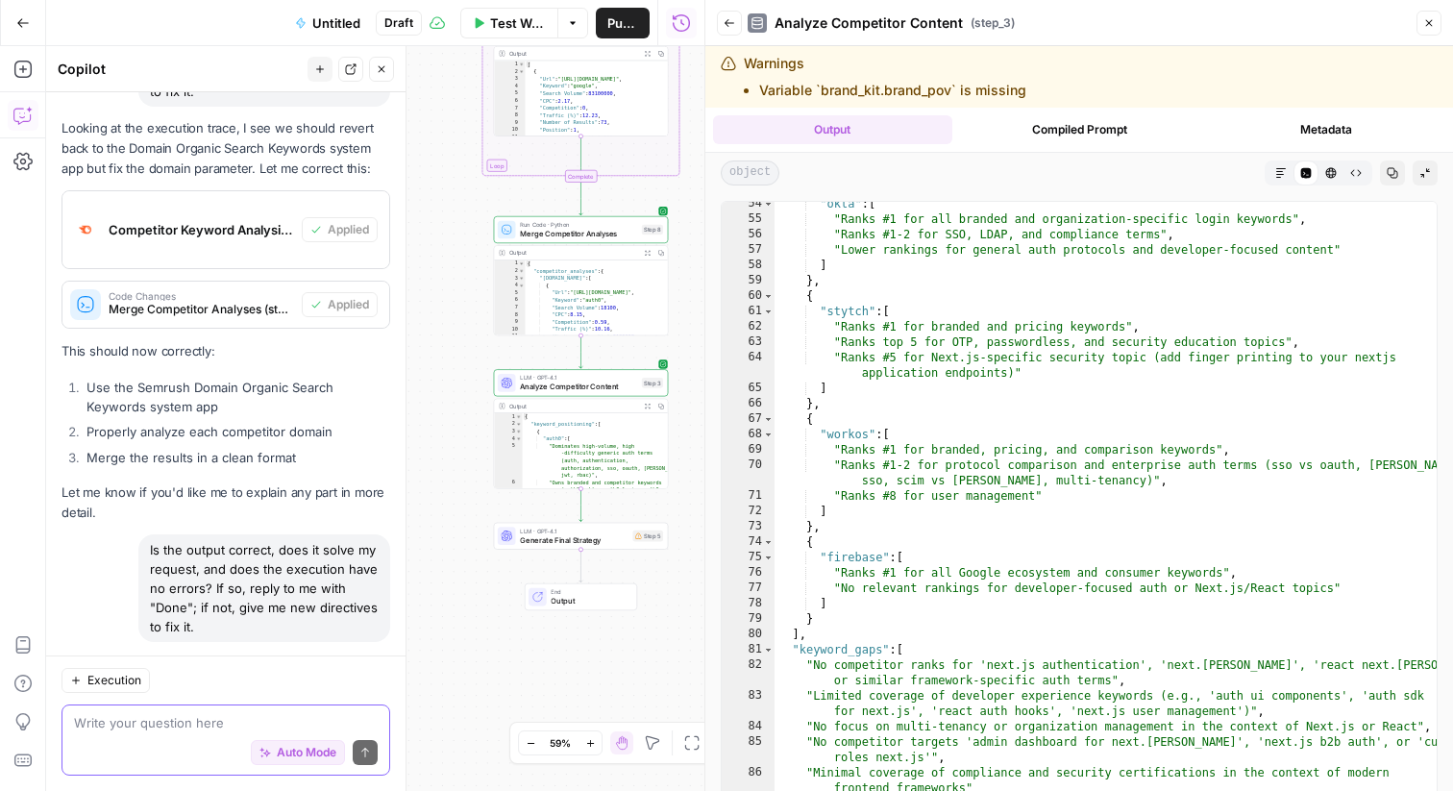
click at [178, 722] on textarea at bounding box center [226, 722] width 304 height 19
type textarea "Adjust step 5 to omit step 4"
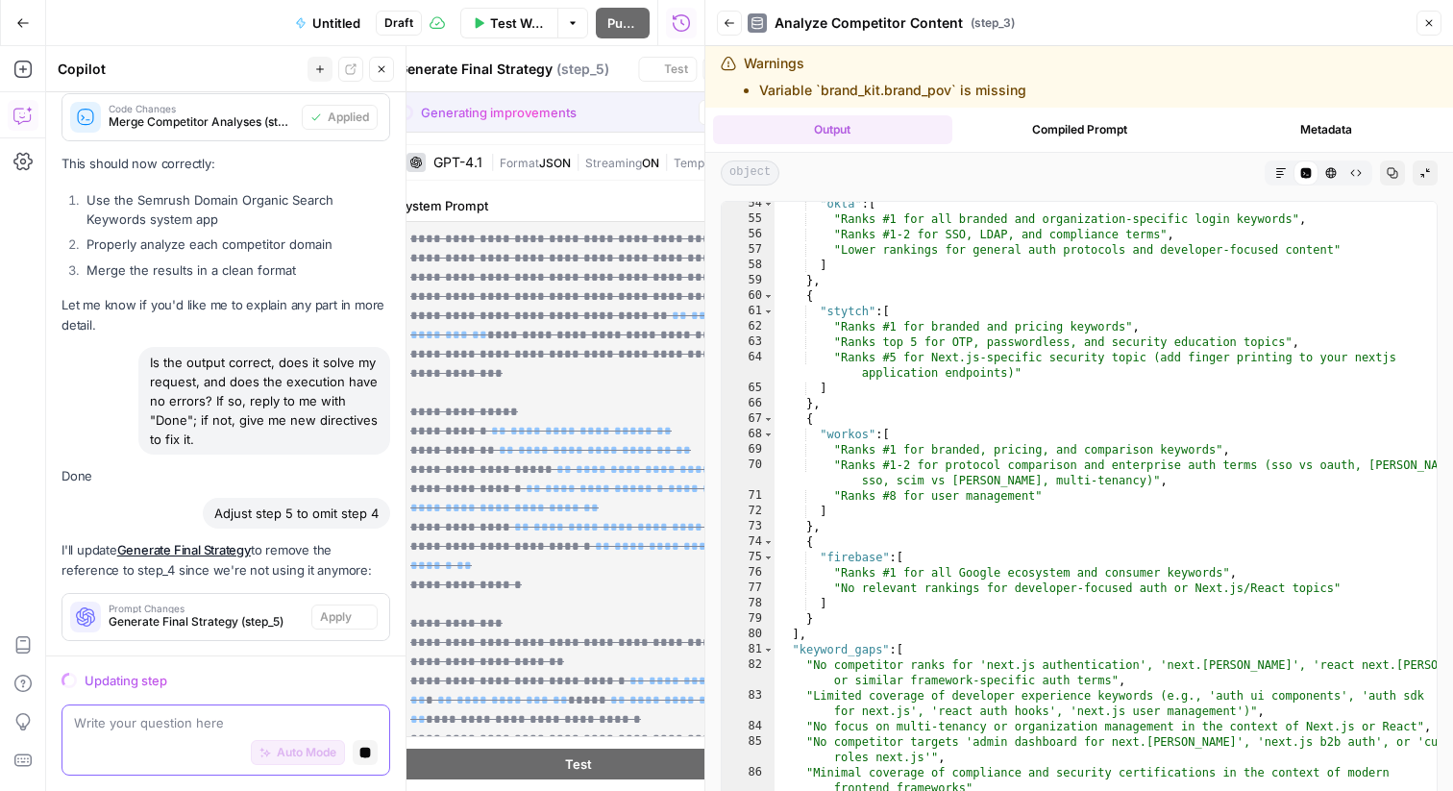
scroll to position [9894, 0]
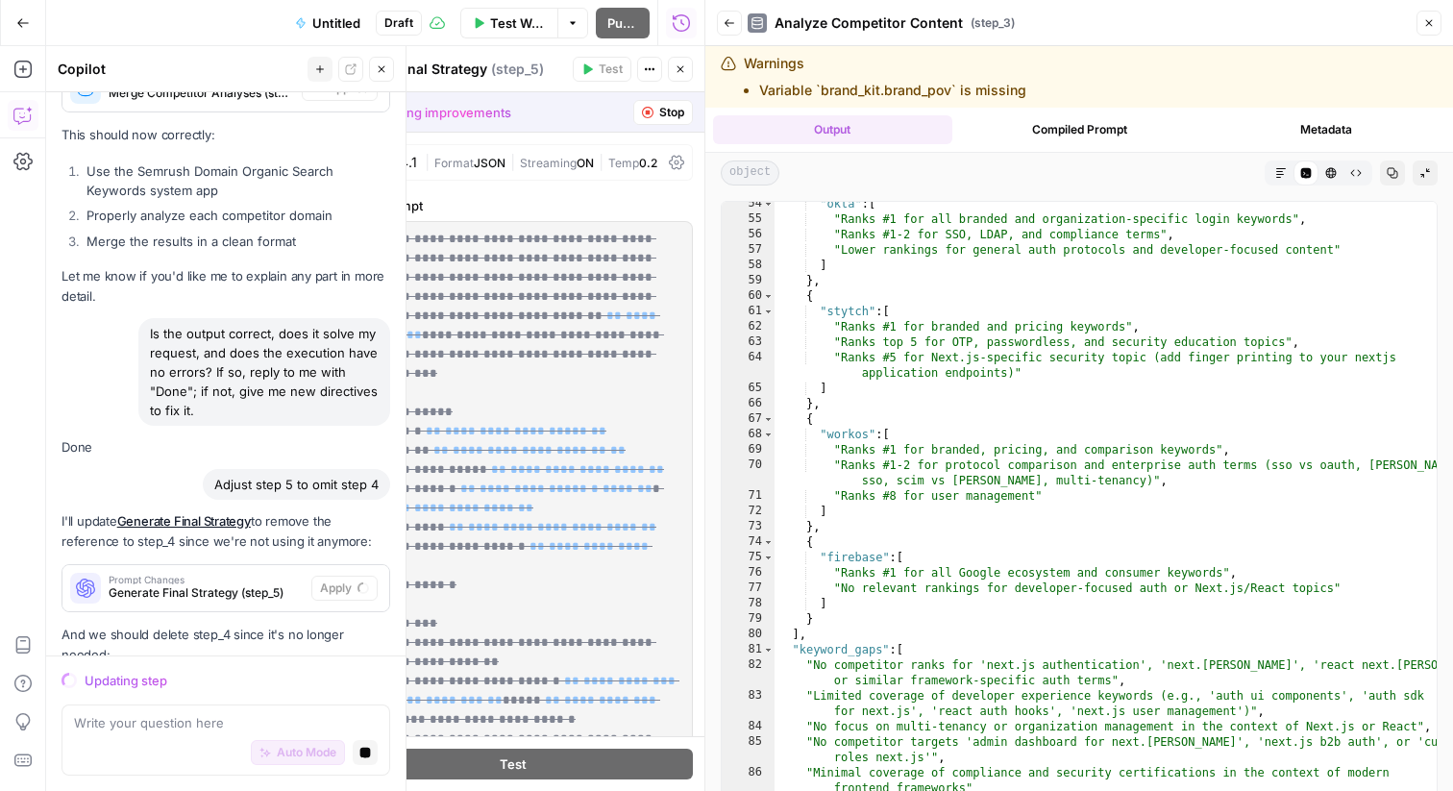
click at [1423, 27] on icon "button" at bounding box center [1429, 23] width 12 height 12
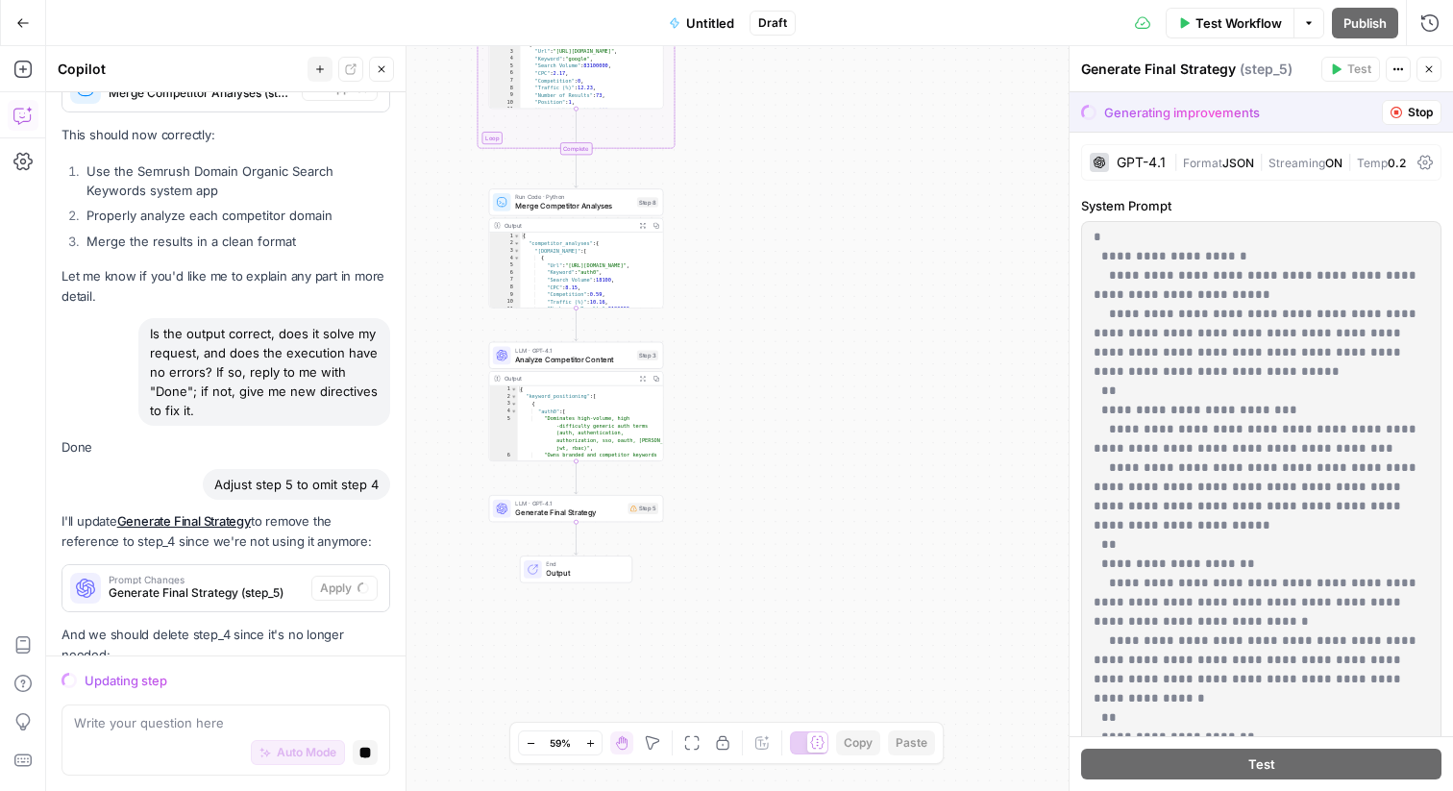
scroll to position [1173, 0]
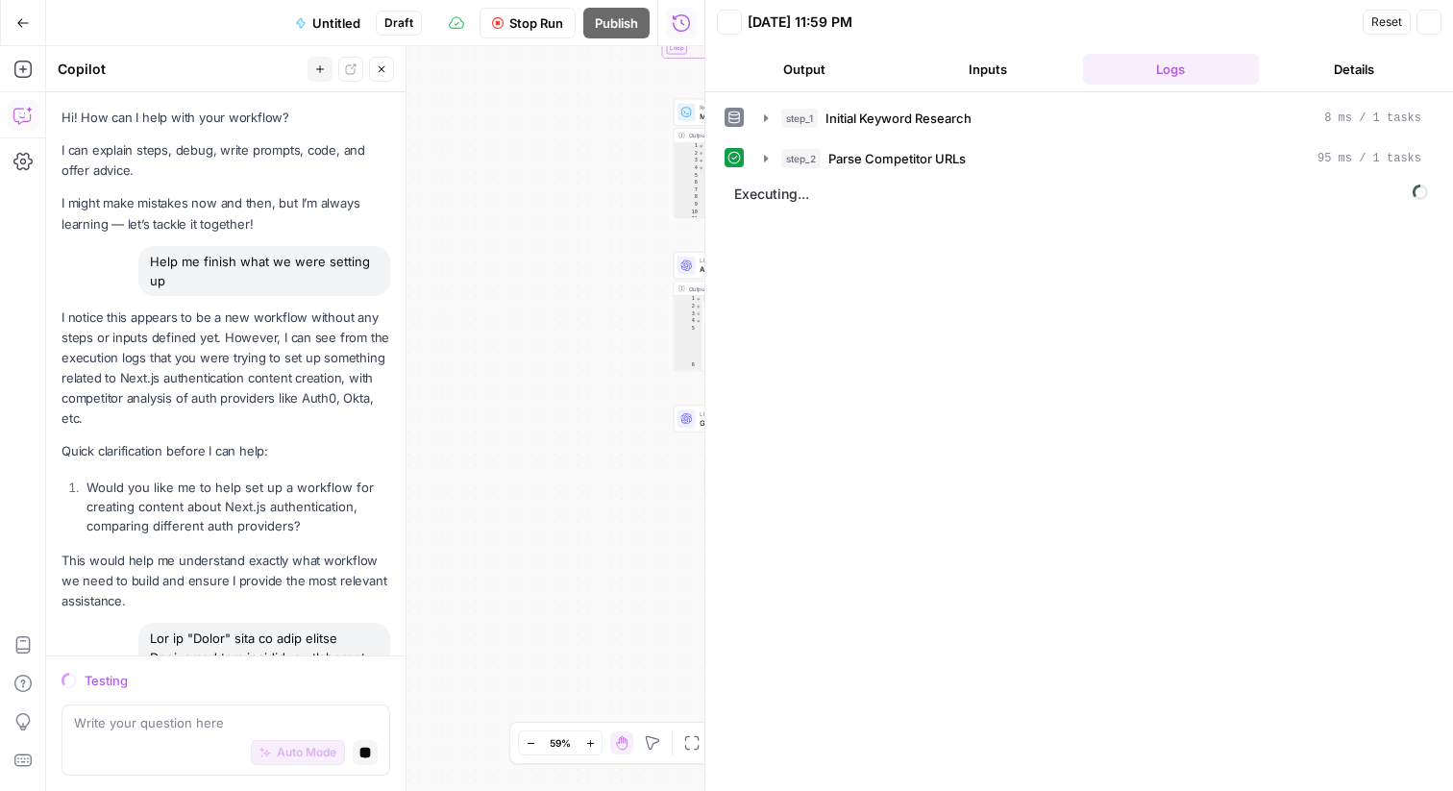
scroll to position [9894, 0]
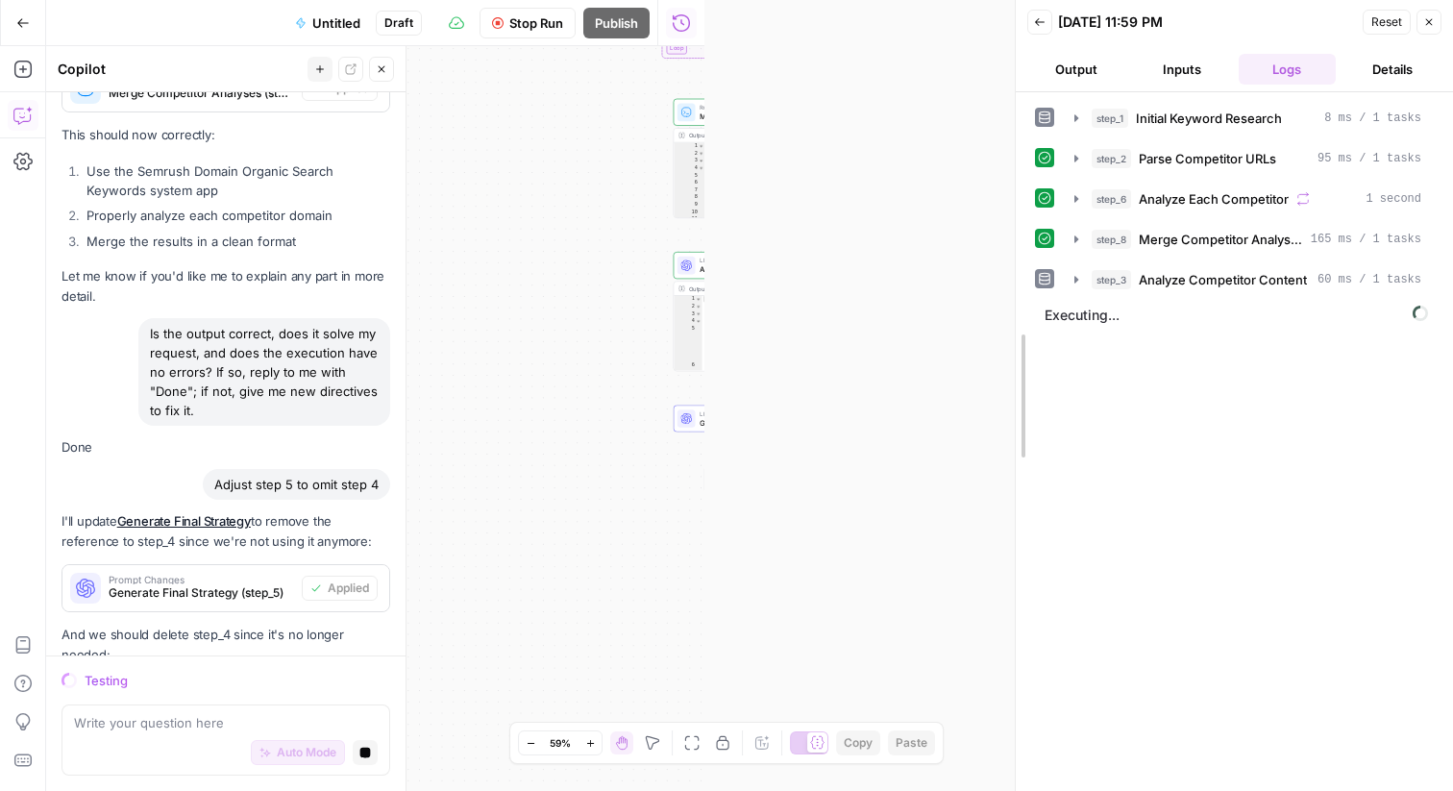
drag, startPoint x: 708, startPoint y: 73, endPoint x: 1019, endPoint y: 57, distance: 310.8
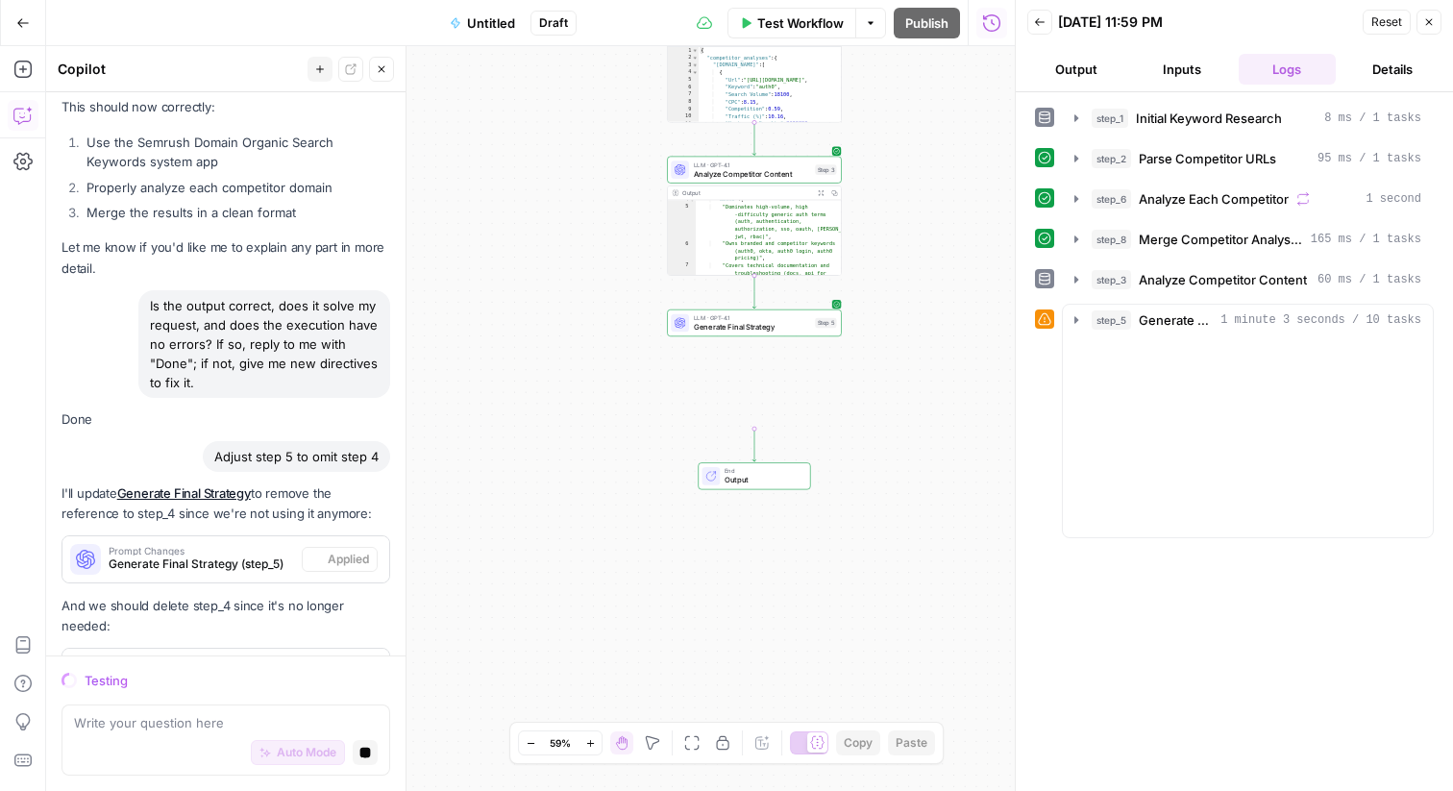
scroll to position [10015, 0]
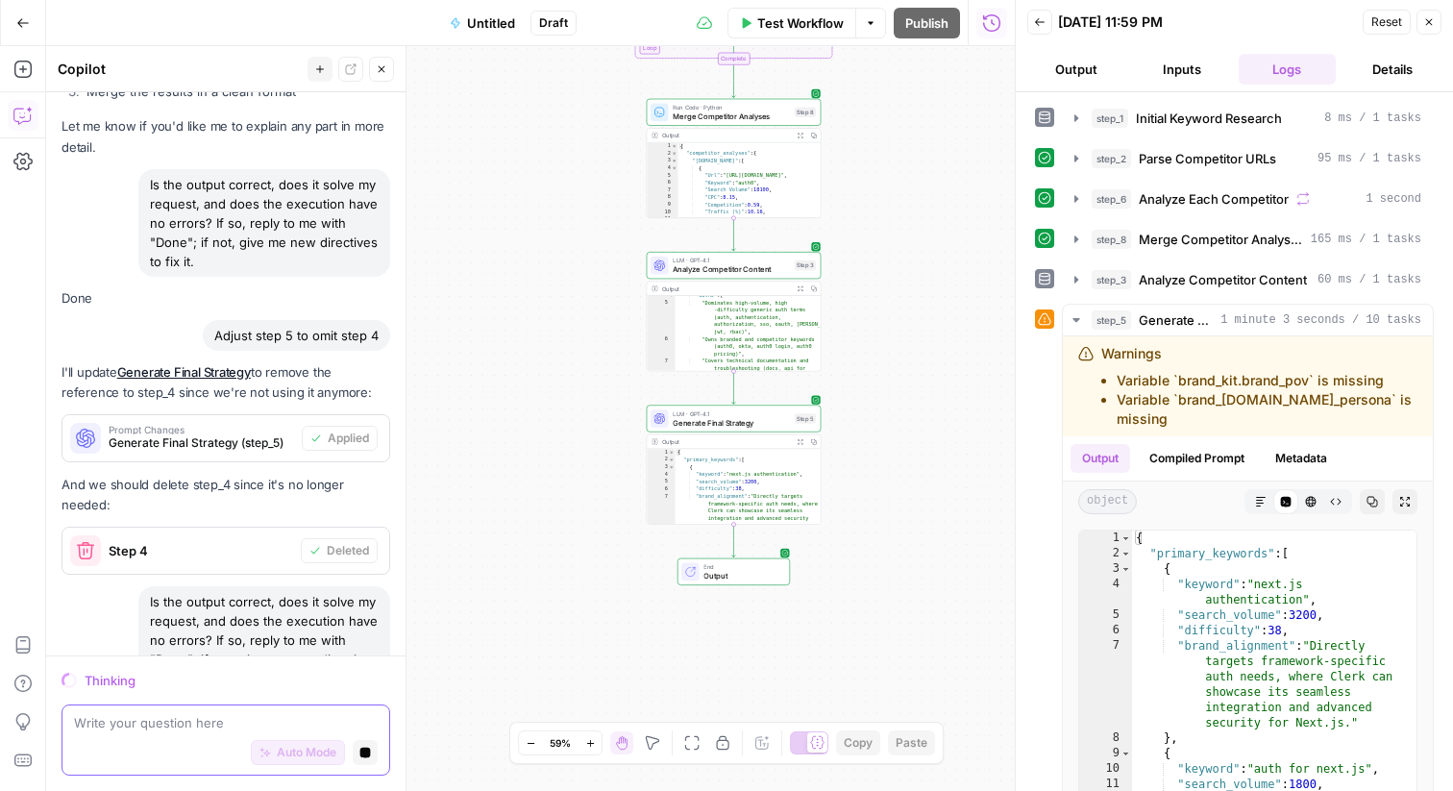
click at [184, 715] on textarea at bounding box center [226, 722] width 304 height 19
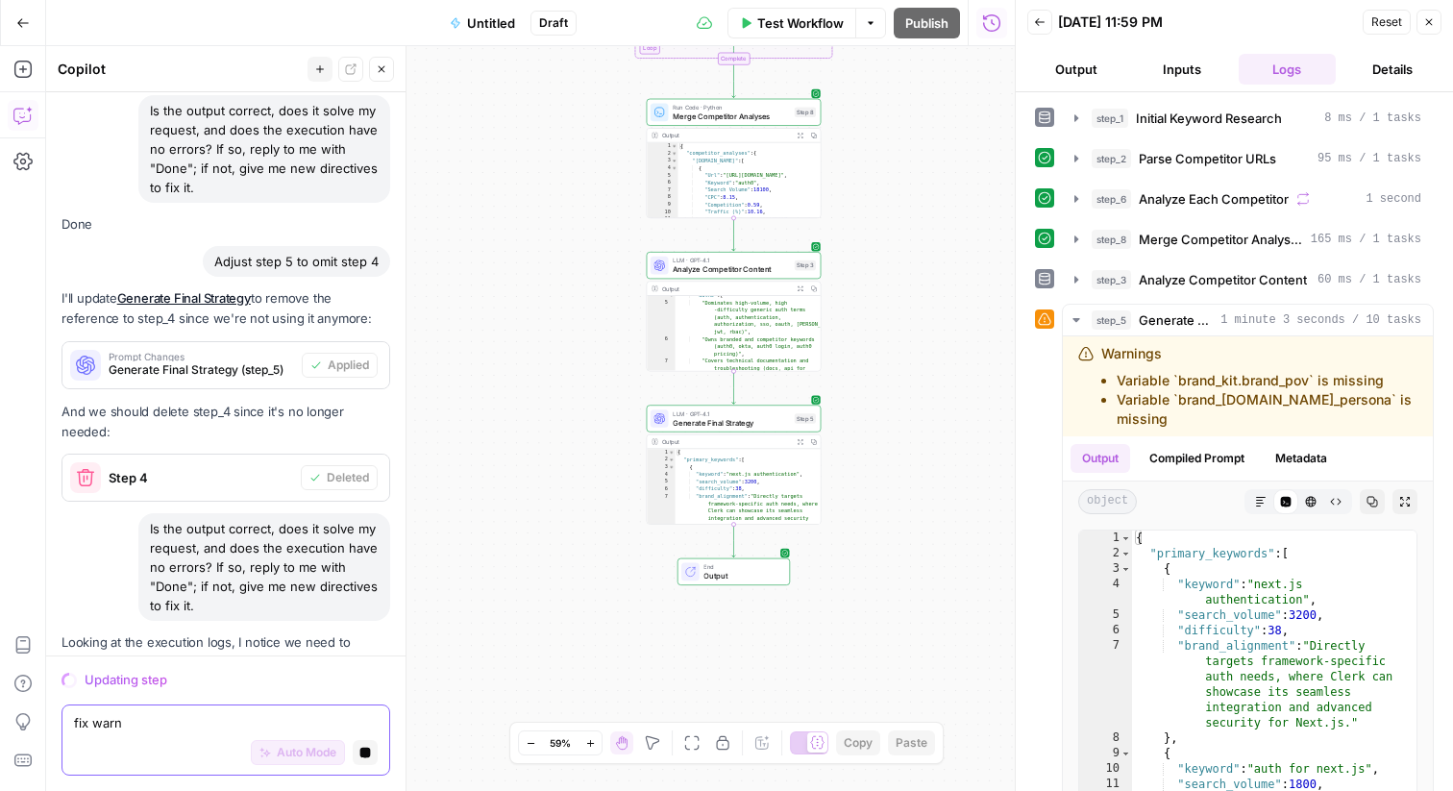
scroll to position [10145, 0]
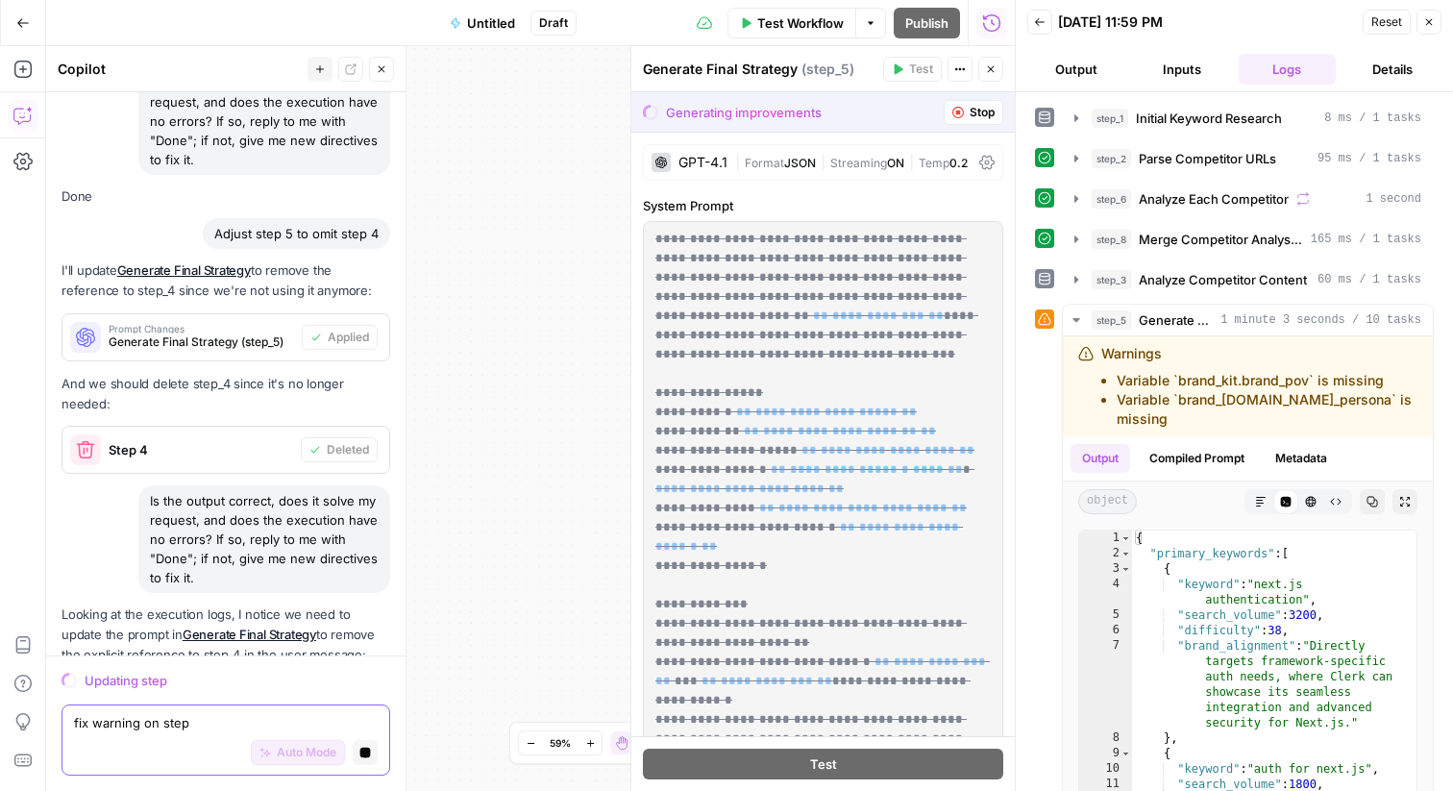
type textarea "fix warning on step 5"
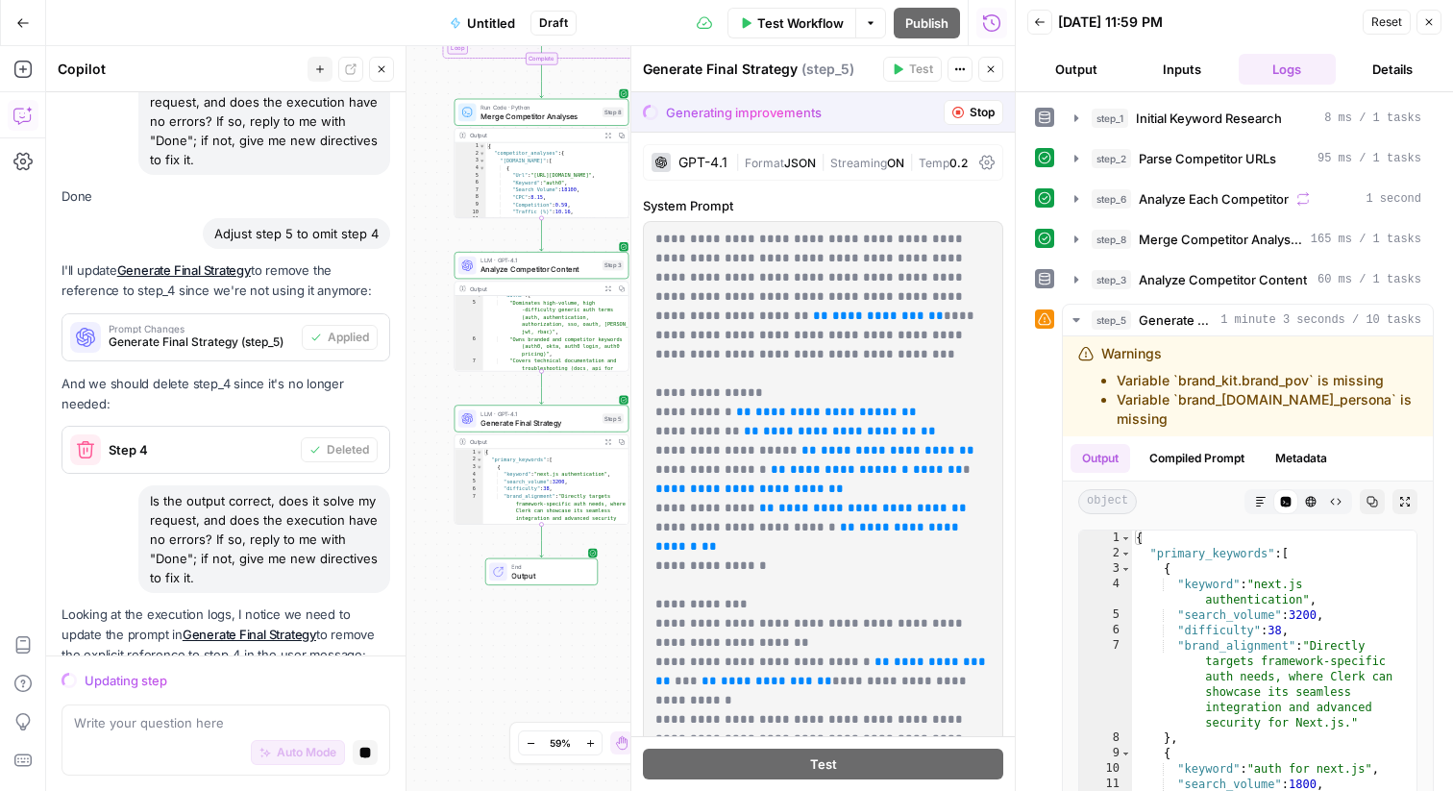
drag, startPoint x: 996, startPoint y: 69, endPoint x: 1083, endPoint y: 57, distance: 88.3
click at [1083, 57] on body "Clerk New Home Browse Your Data Usage Settings Recent Grids Generate AEO Scorec…" at bounding box center [726, 395] width 1453 height 791
click at [1434, 30] on button "Close" at bounding box center [1428, 22] width 25 height 25
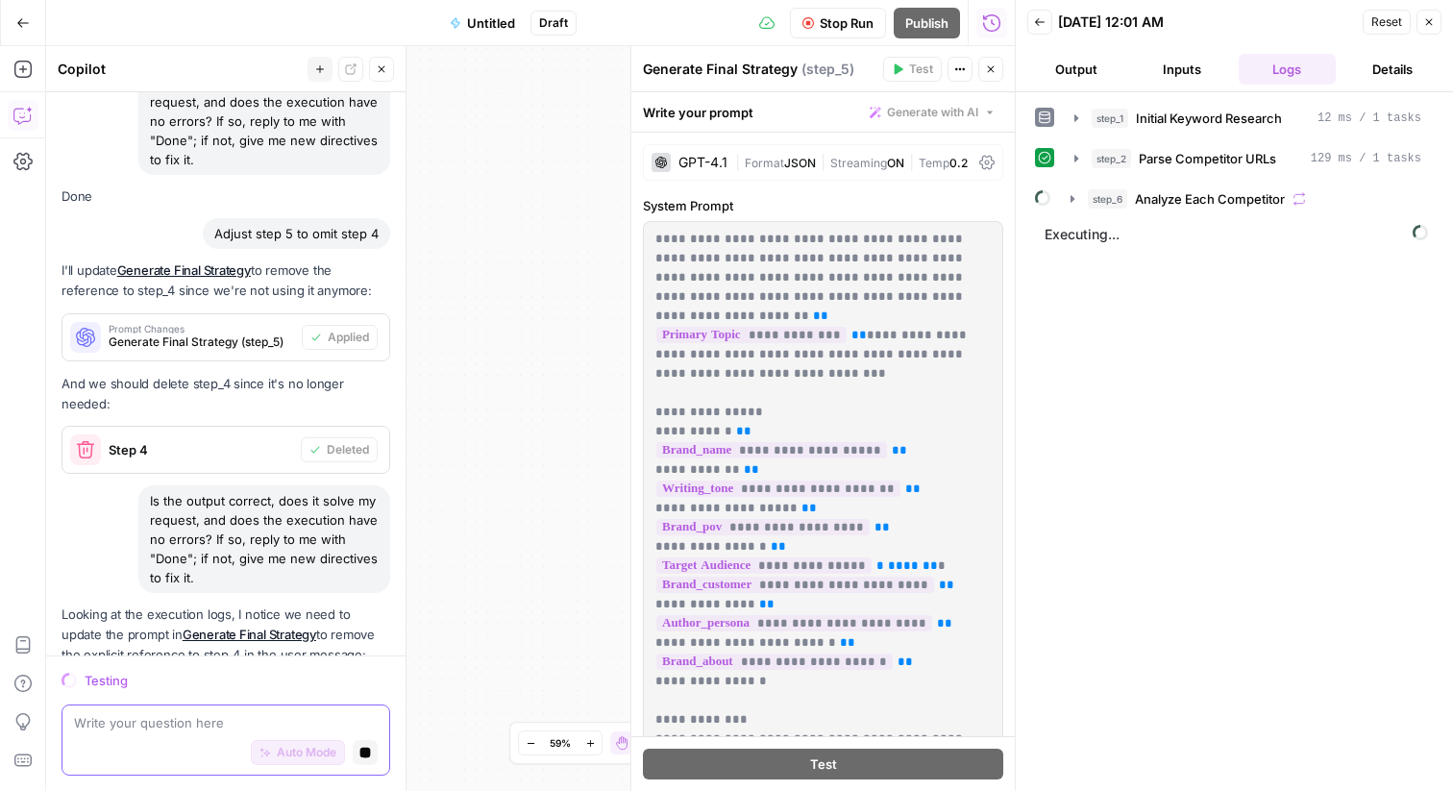
click at [364, 748] on icon "button" at bounding box center [365, 753] width 11 height 11
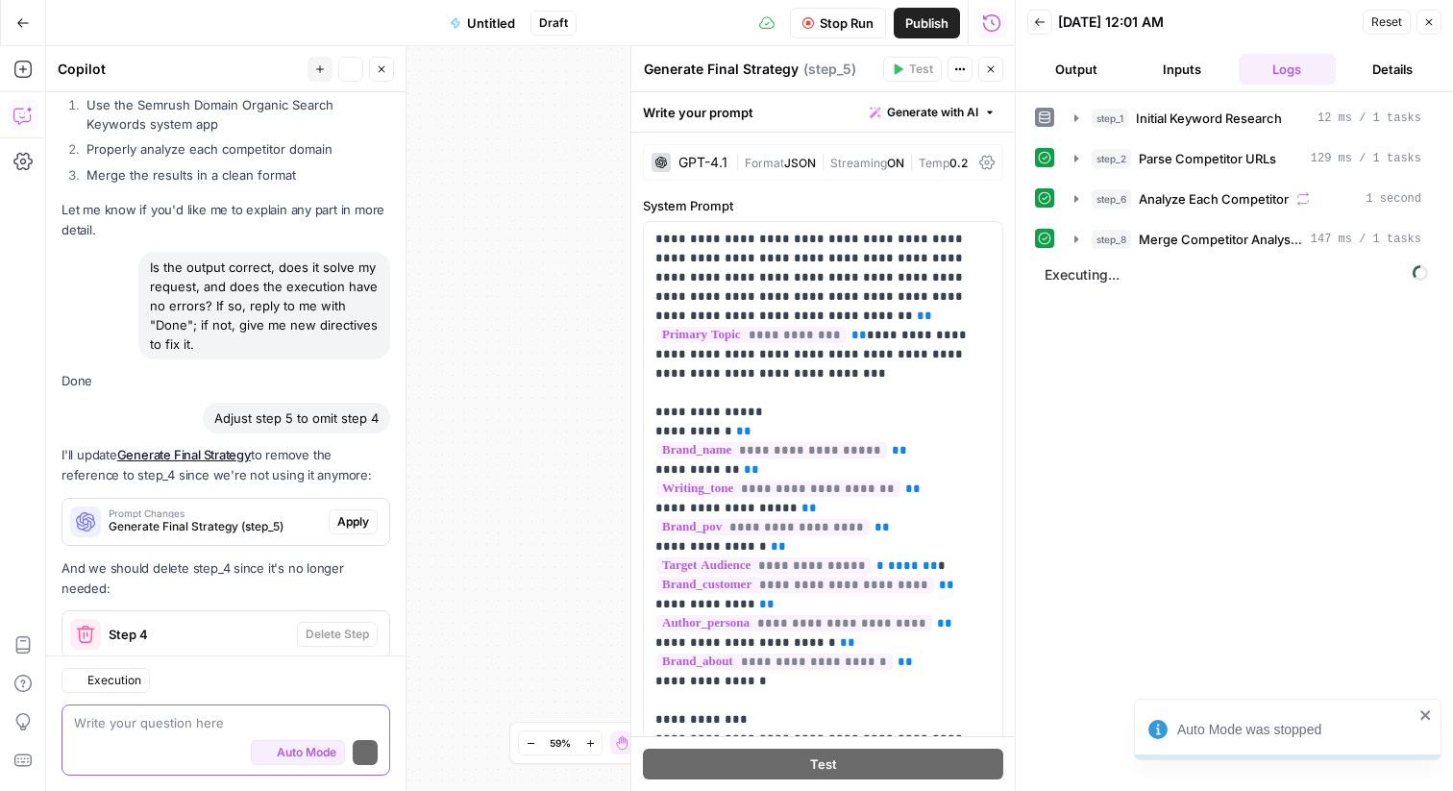
scroll to position [10360, 0]
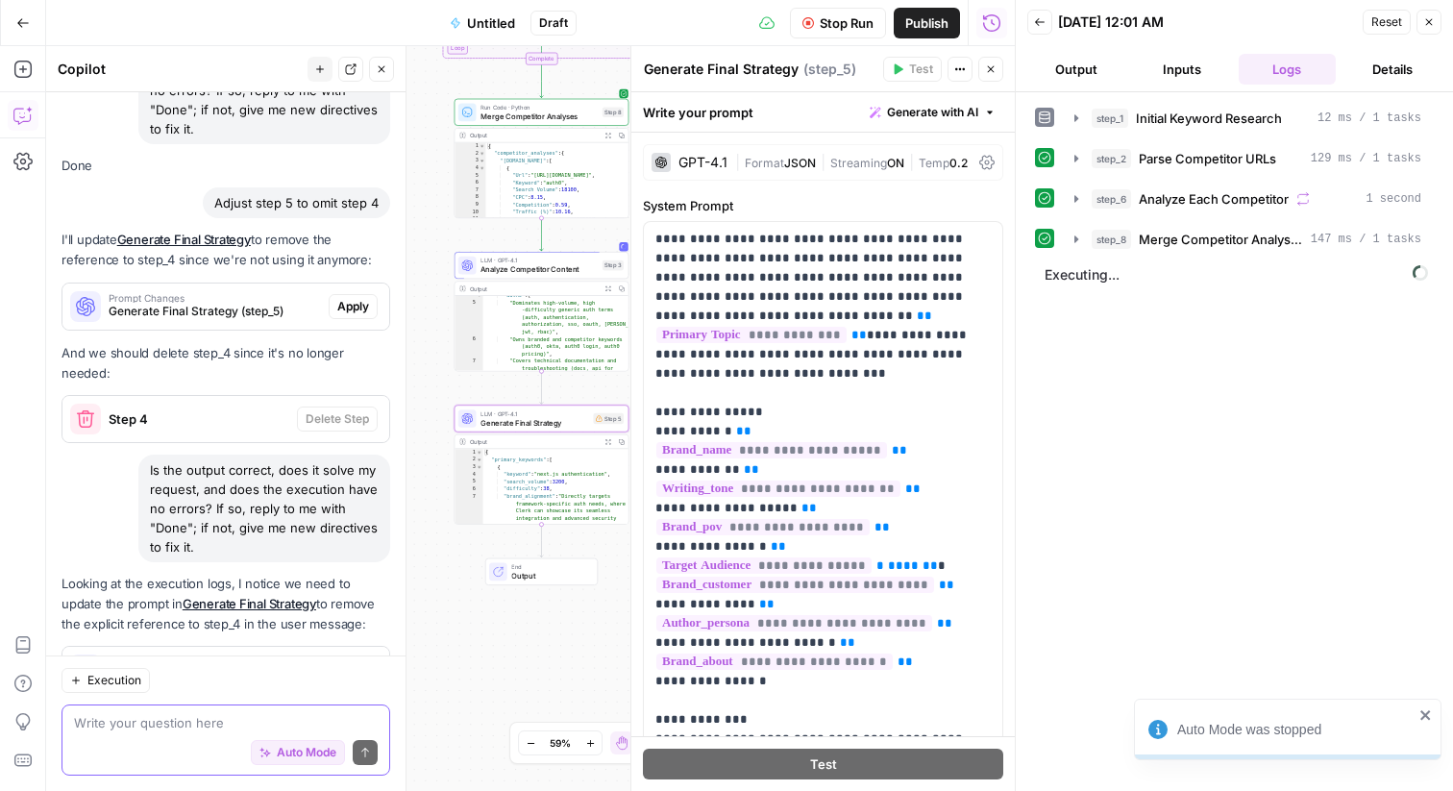
click at [355, 661] on span "Apply" at bounding box center [353, 669] width 32 height 17
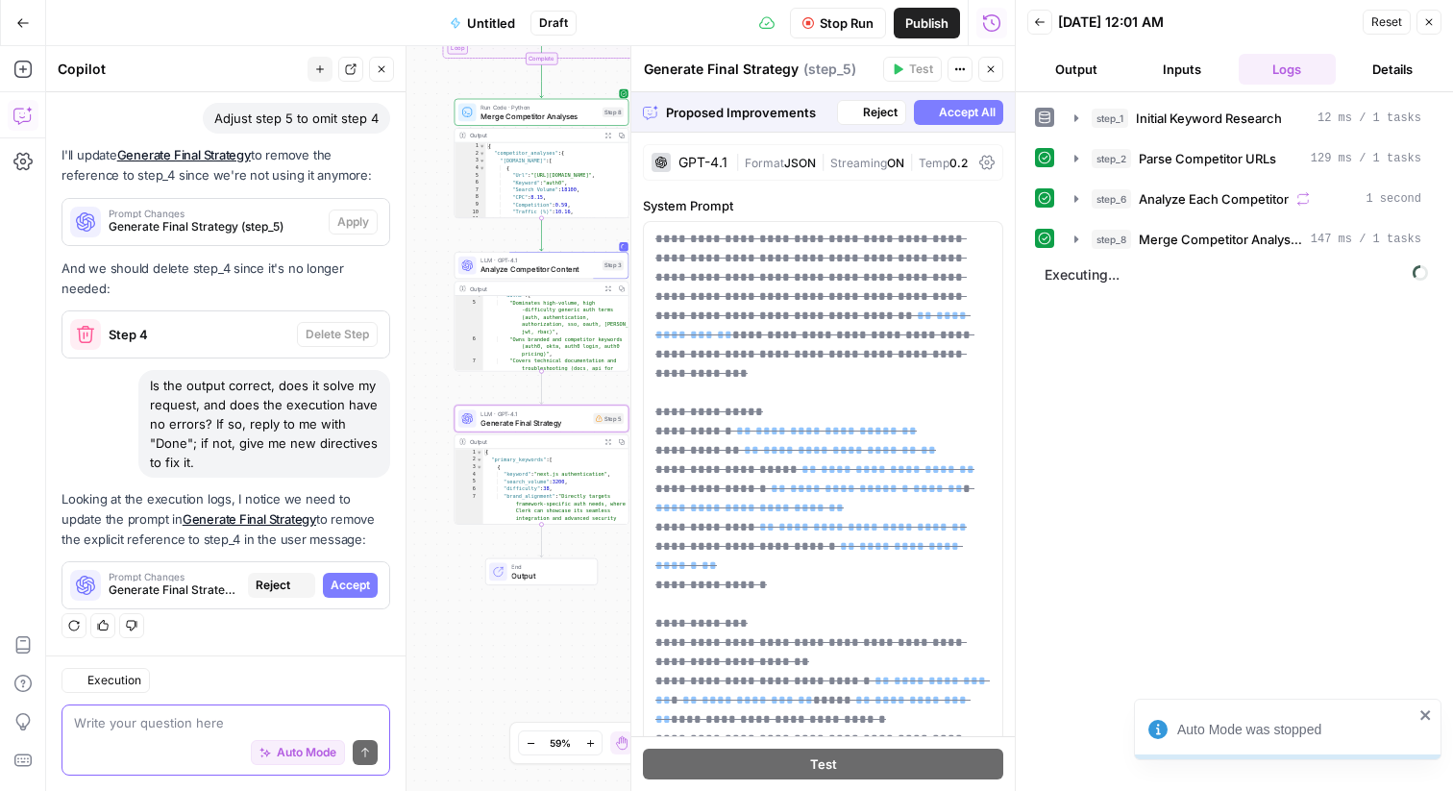
scroll to position [10176, 0]
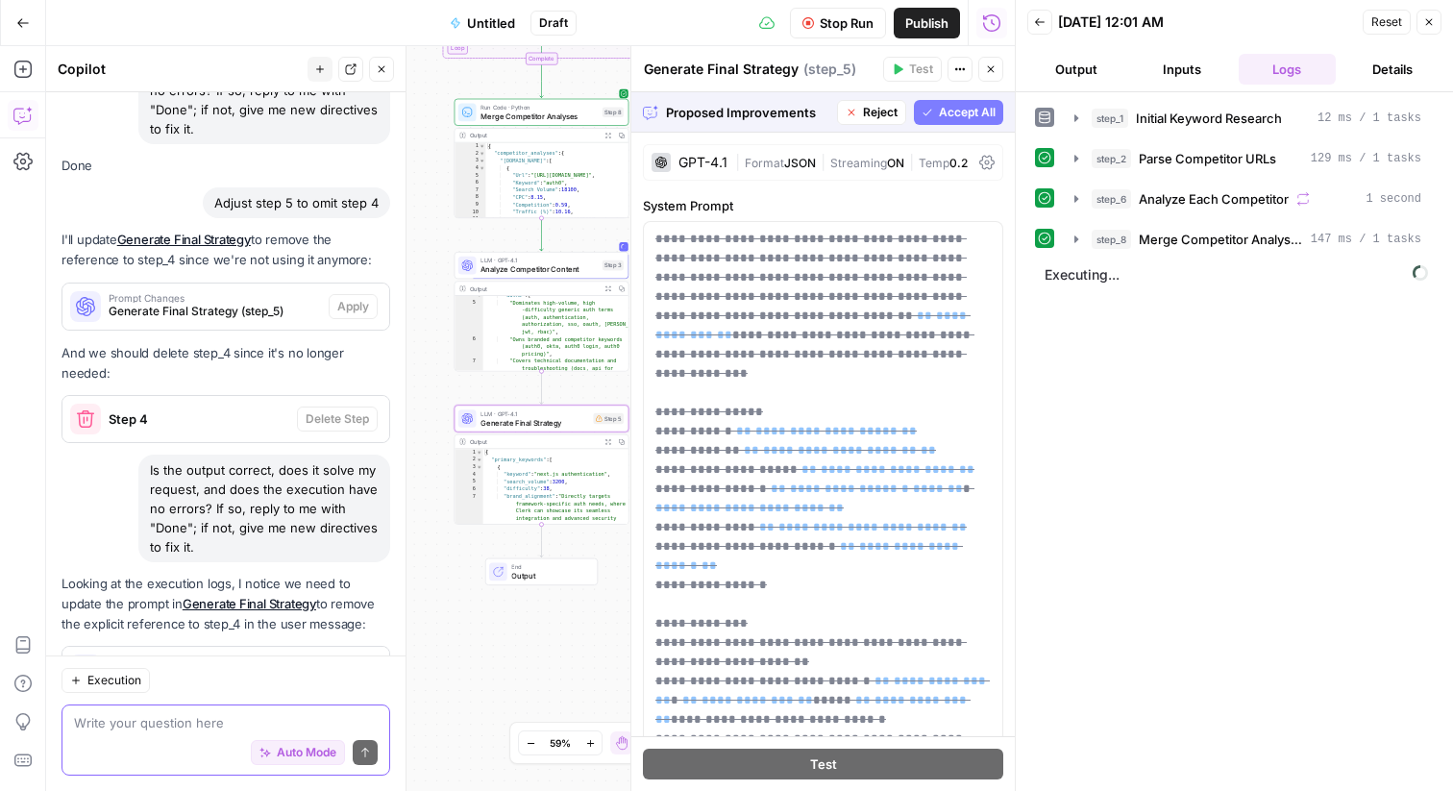
click at [361, 661] on span "Accept" at bounding box center [350, 669] width 39 height 17
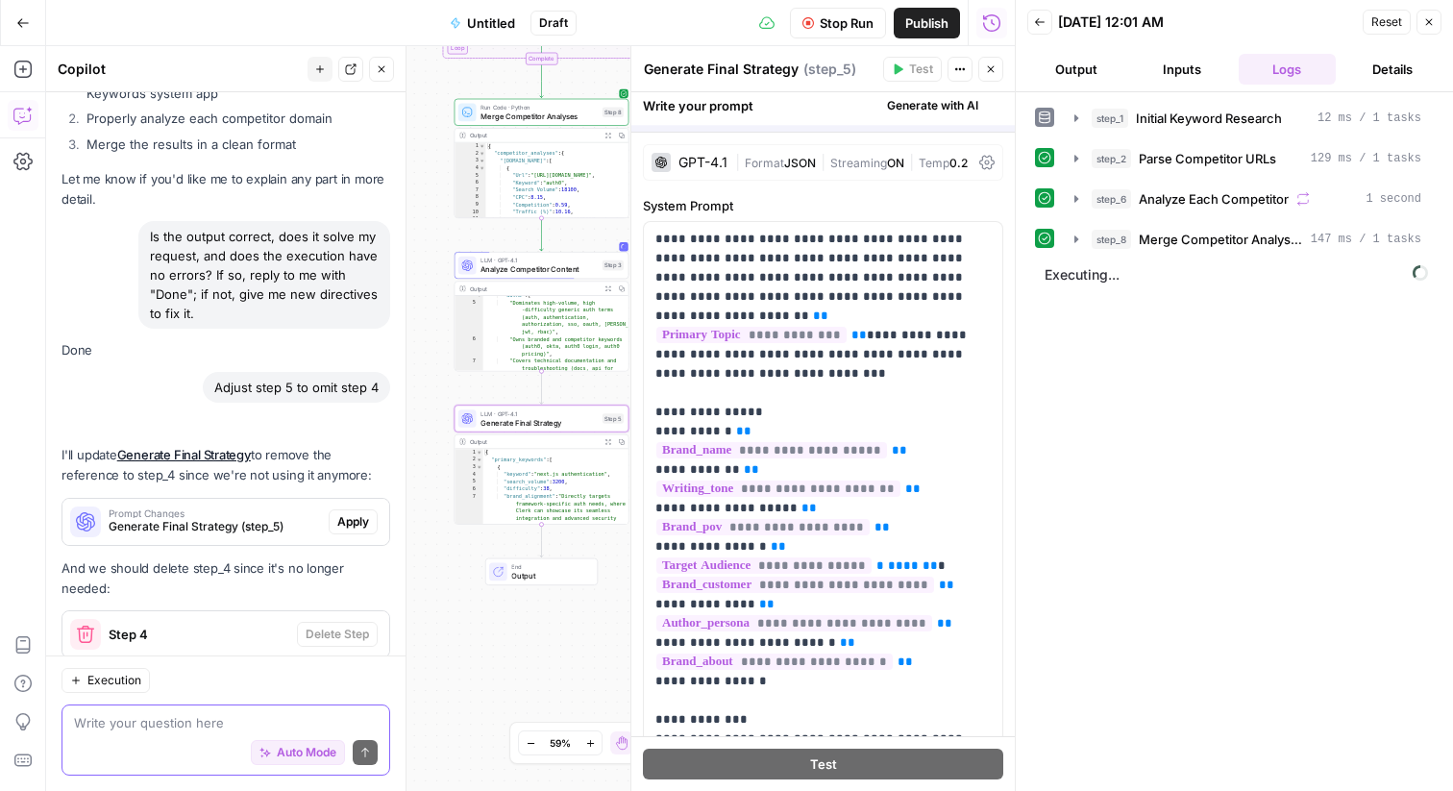
scroll to position [10391, 0]
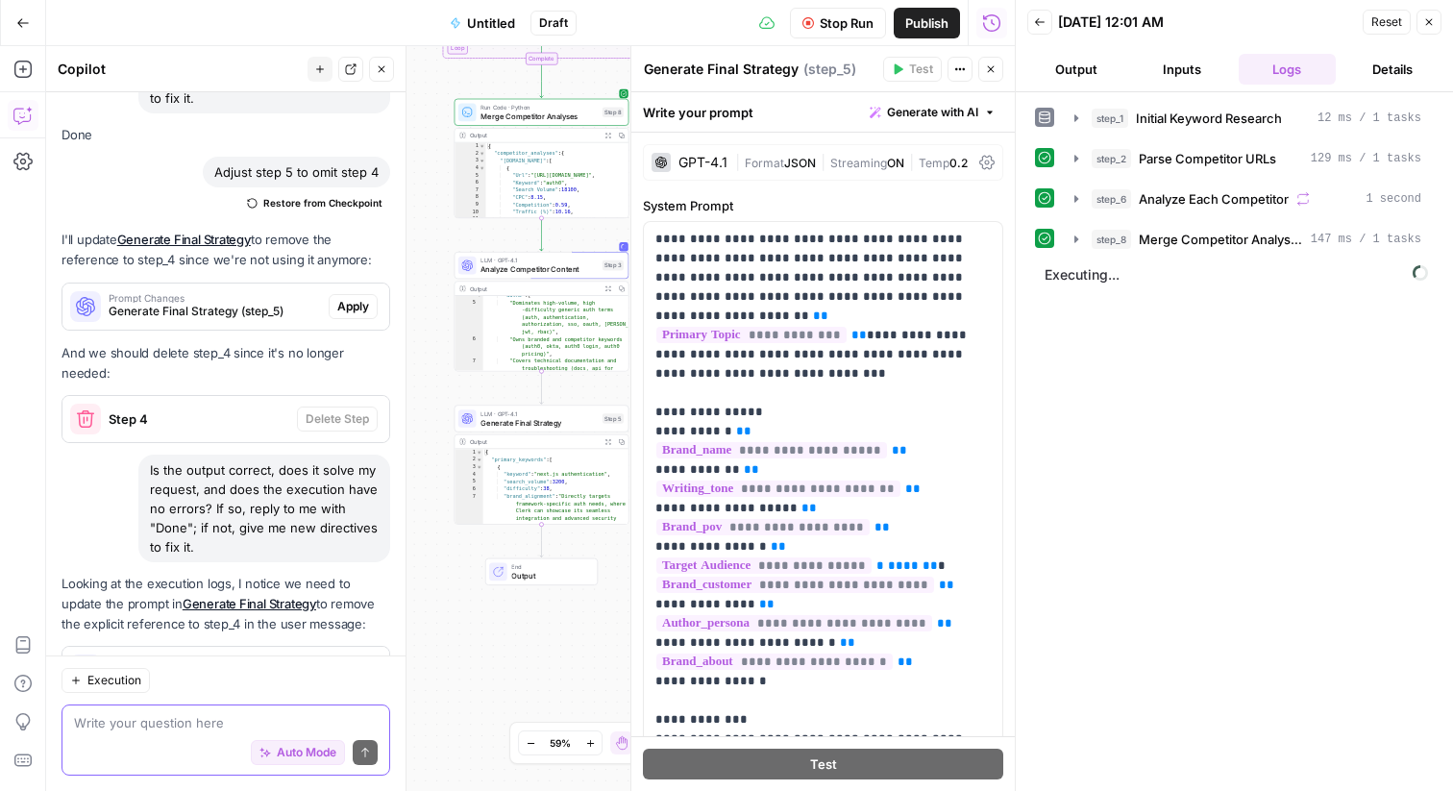
click at [989, 62] on button "Close" at bounding box center [990, 69] width 25 height 25
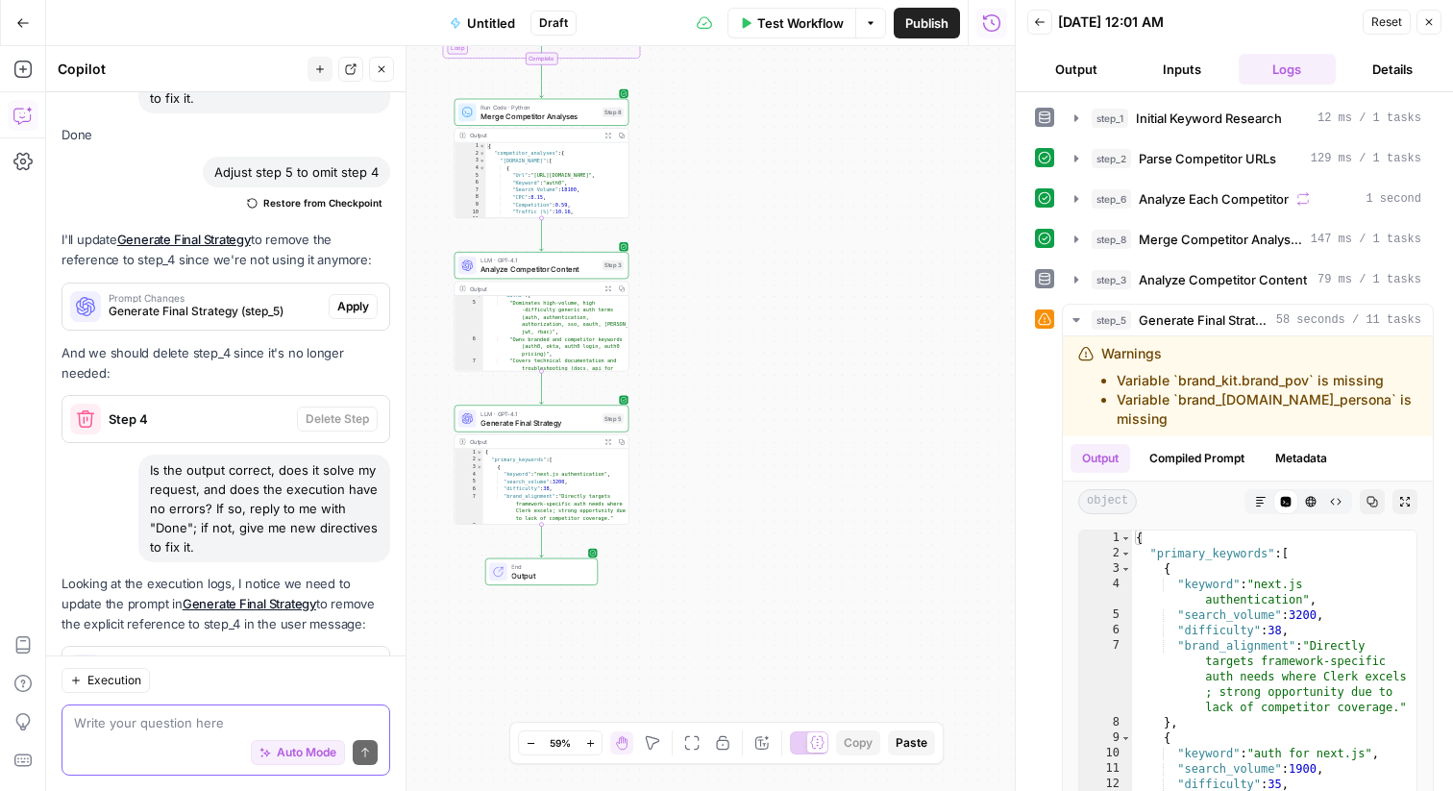
click at [1115, 73] on button "Output" at bounding box center [1076, 69] width 98 height 31
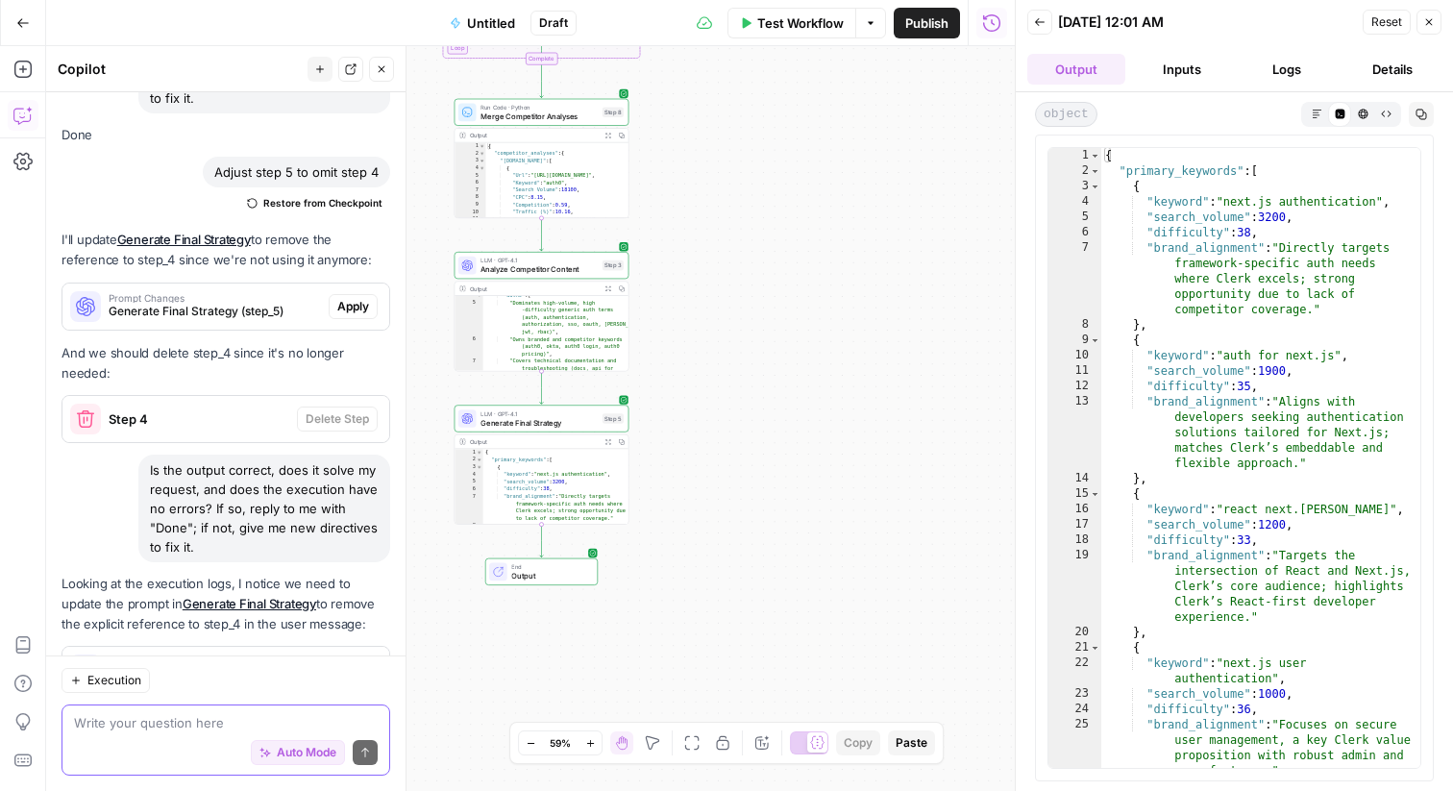
click at [1315, 111] on icon "button" at bounding box center [1317, 114] width 11 height 11
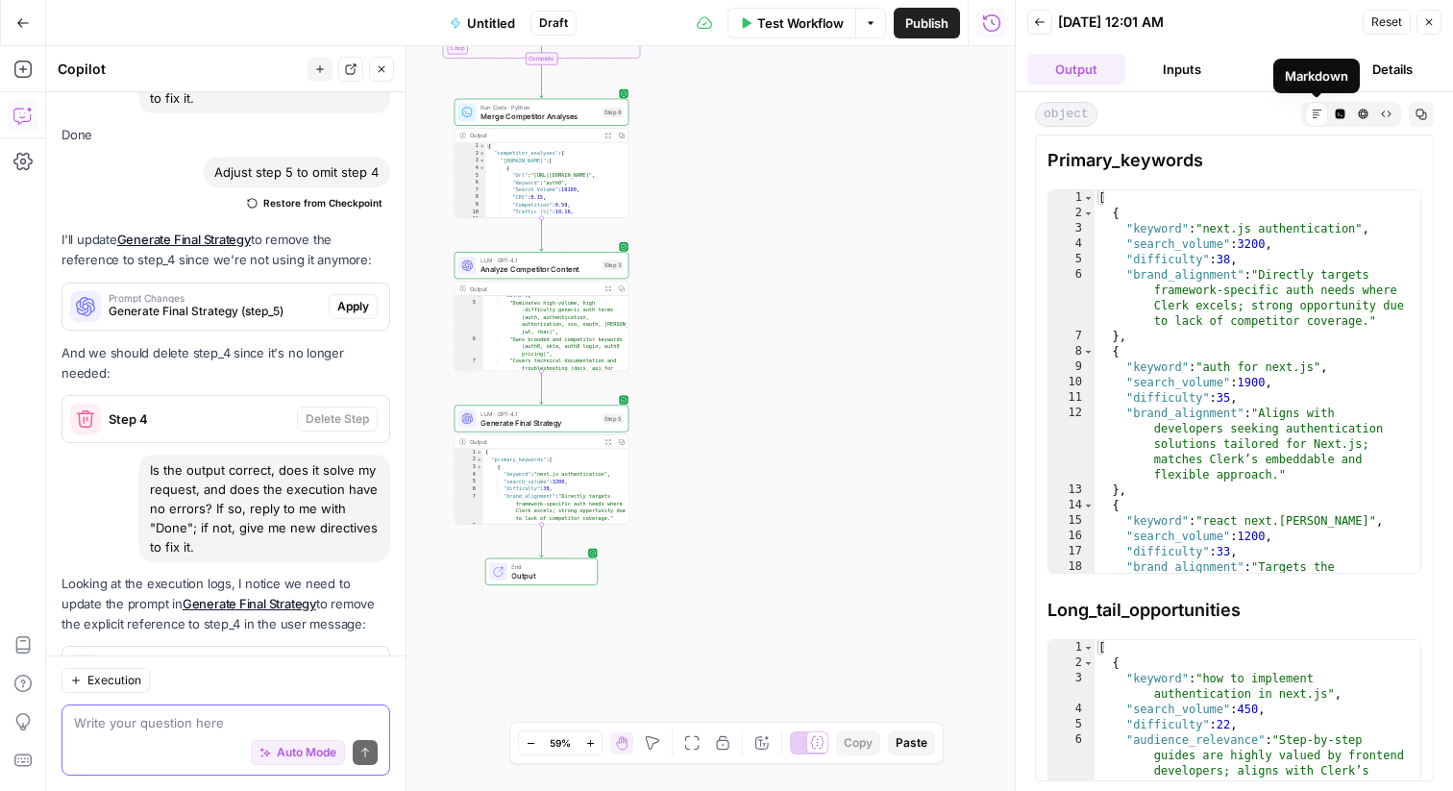
click at [1313, 111] on icon at bounding box center [1317, 114] width 11 height 11
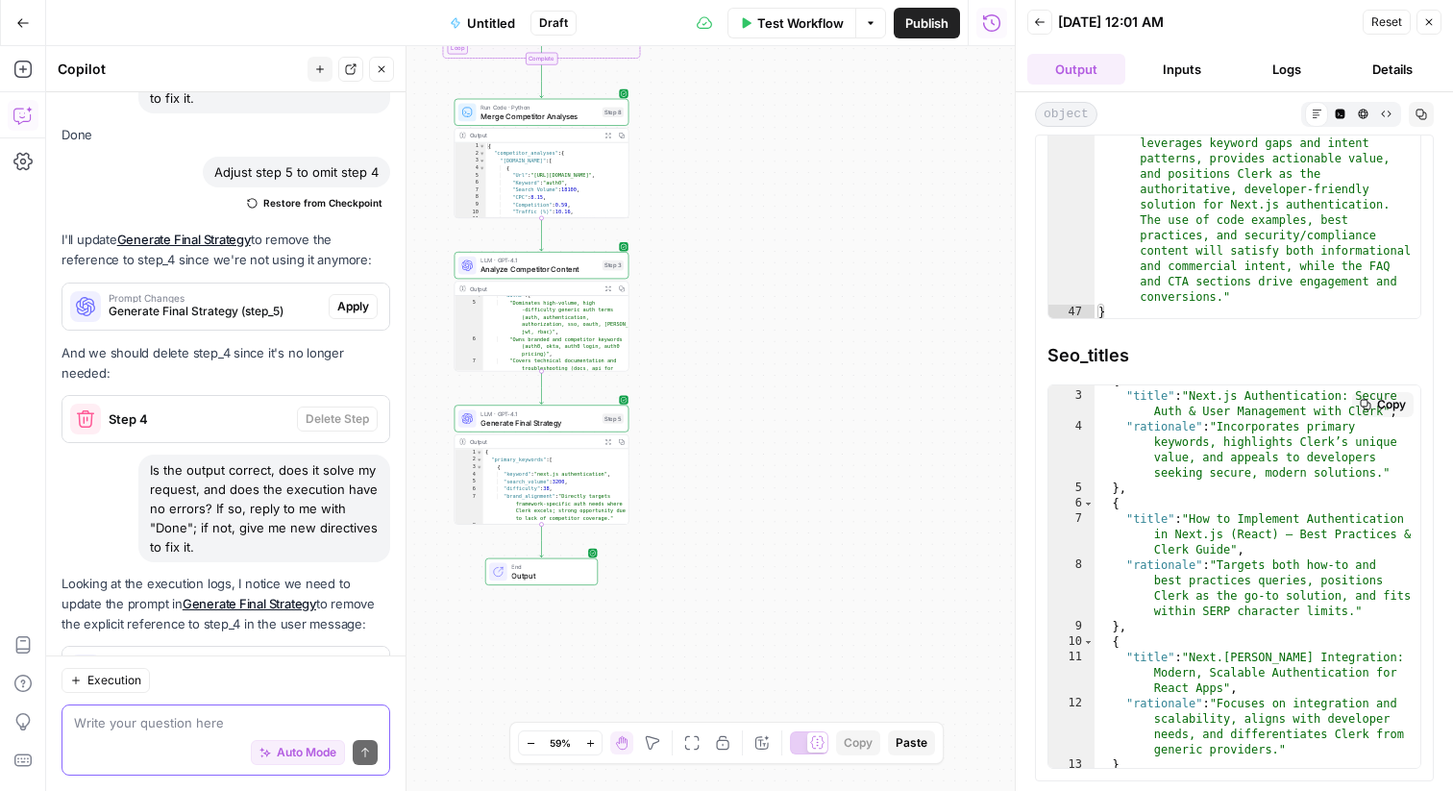
scroll to position [0, 0]
